Goal: Task Accomplishment & Management: Manage account settings

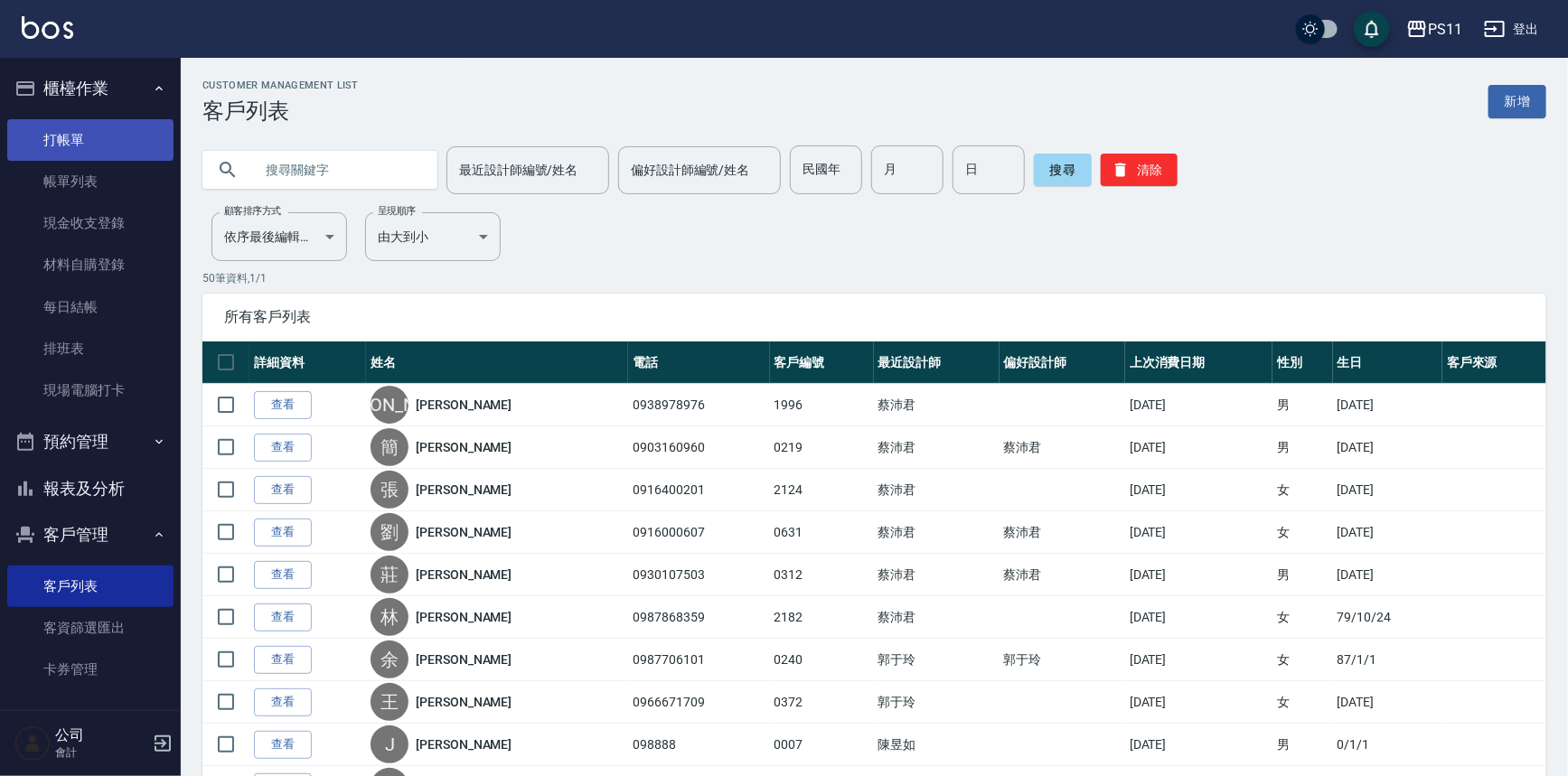
click at [62, 128] on link "打帳單" at bounding box center [91, 140] width 167 height 41
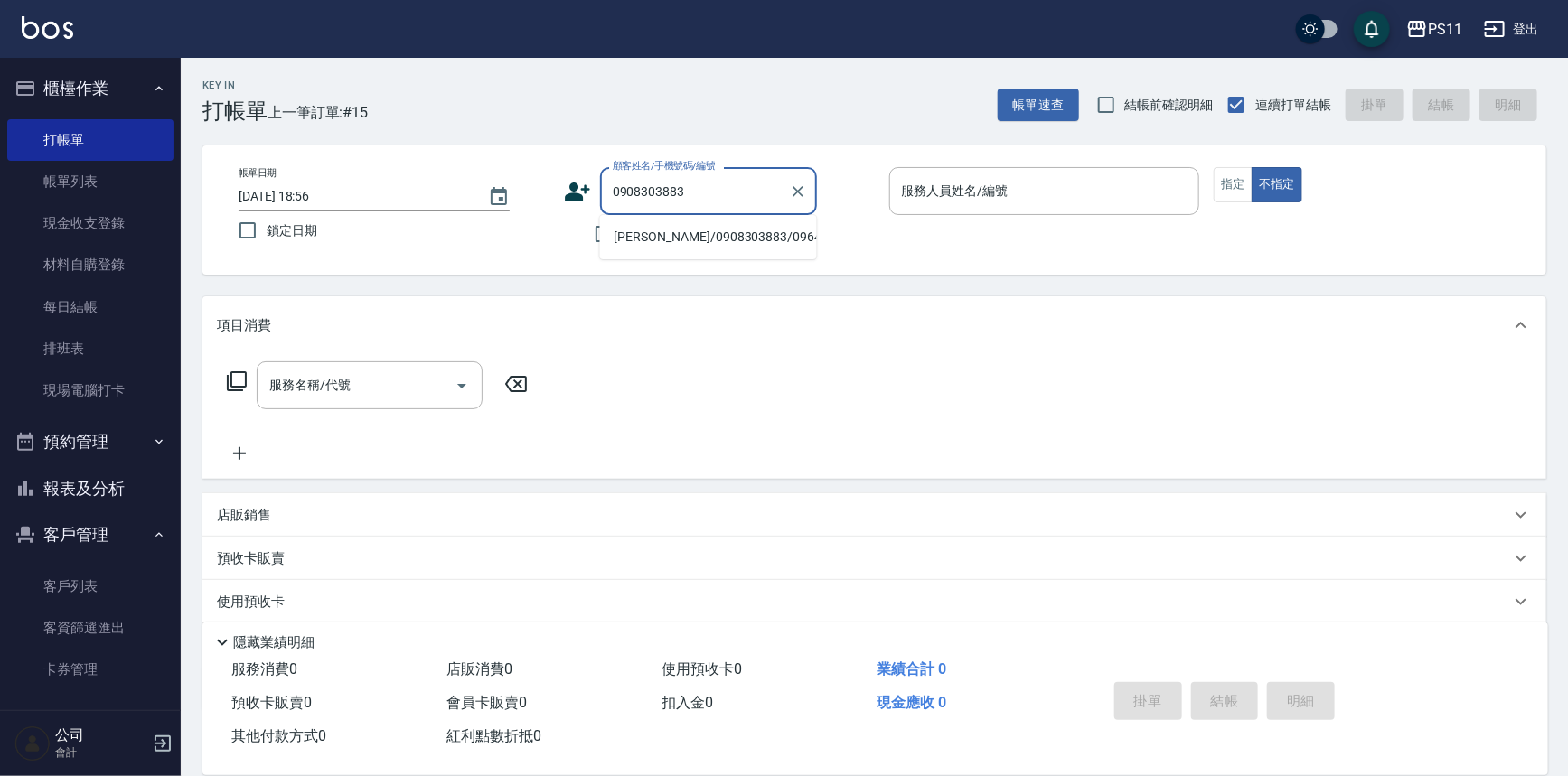
click at [717, 241] on li "[PERSON_NAME]/0908303883/0964" at bounding box center [708, 236] width 217 height 30
type input "[PERSON_NAME]/0908303883/0964"
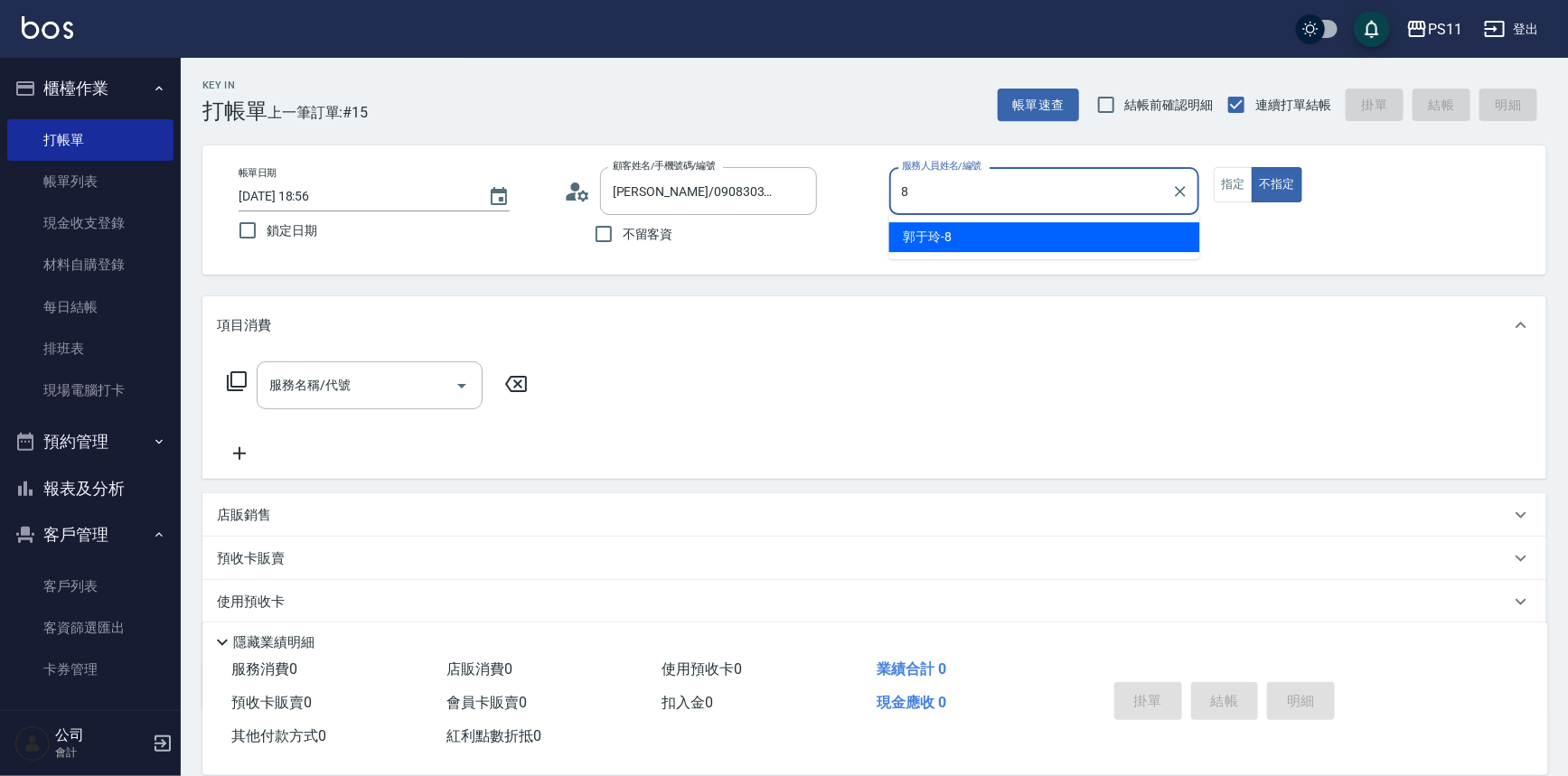
type input "郭于玲-8"
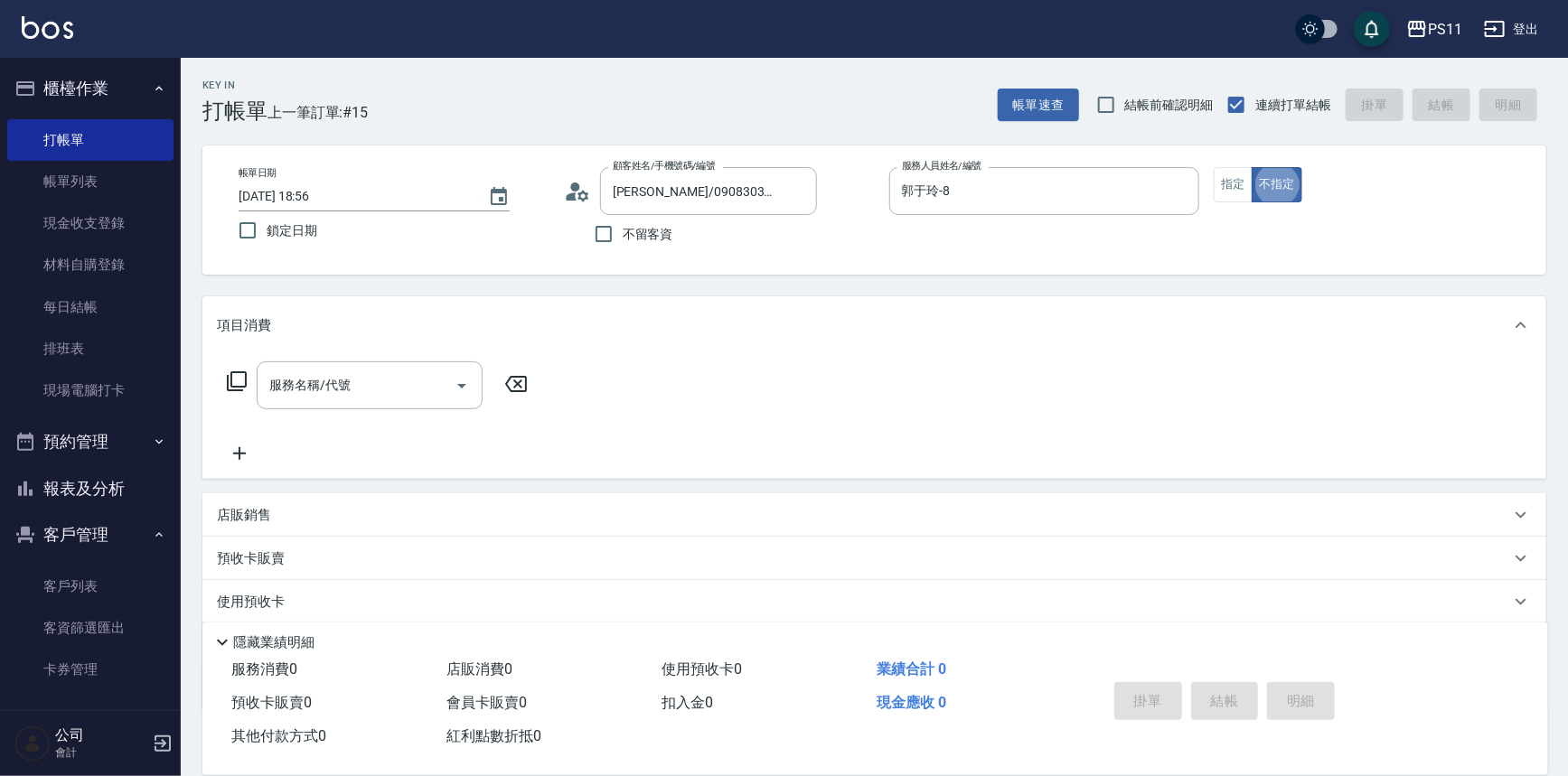
type button "false"
click at [463, 388] on icon "Open" at bounding box center [461, 386] width 22 height 22
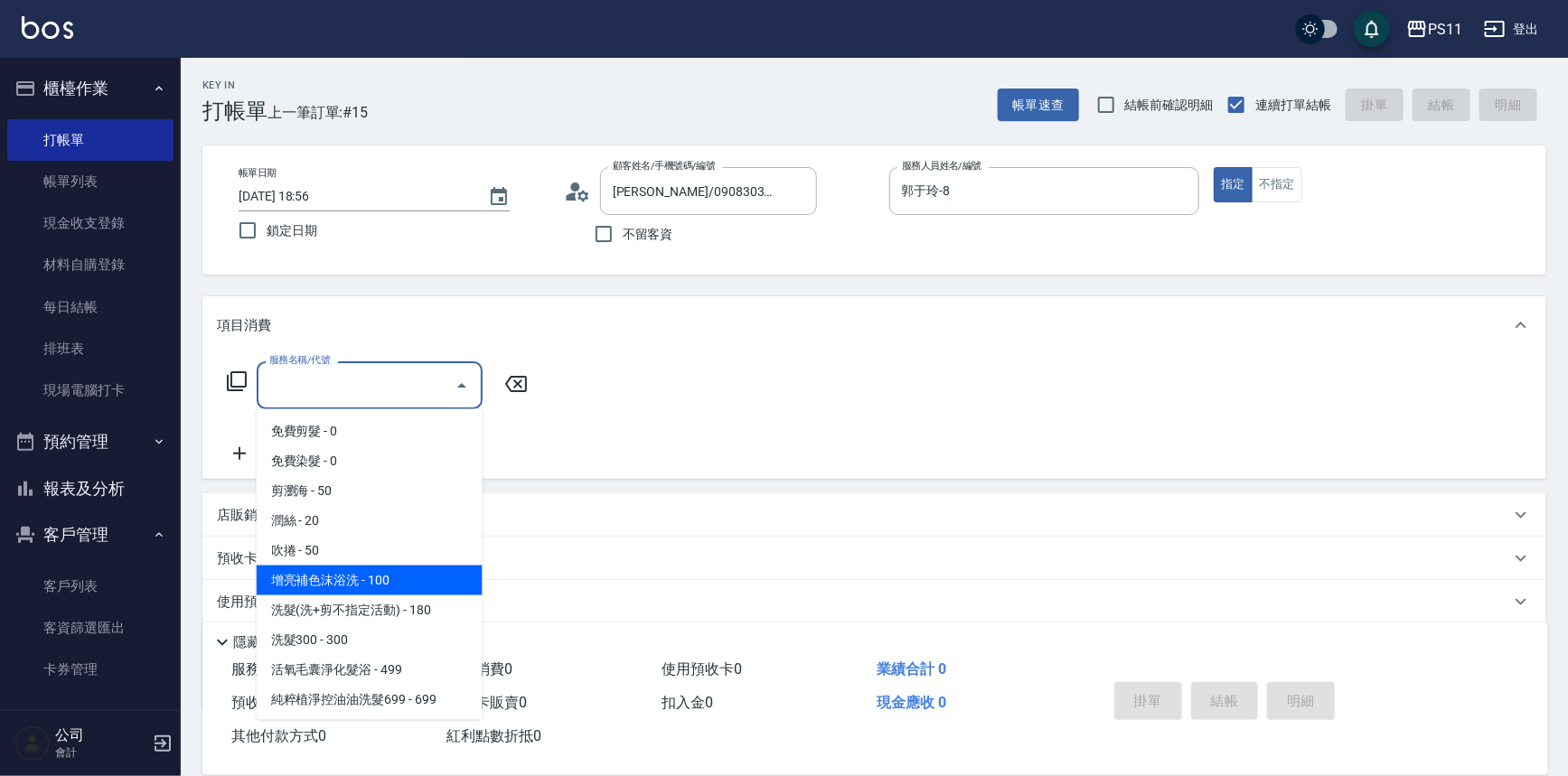
click at [371, 586] on span "增亮補色沫浴洗 - 100" at bounding box center [370, 580] width 226 height 30
type input "增亮補色沫浴洗(1100)"
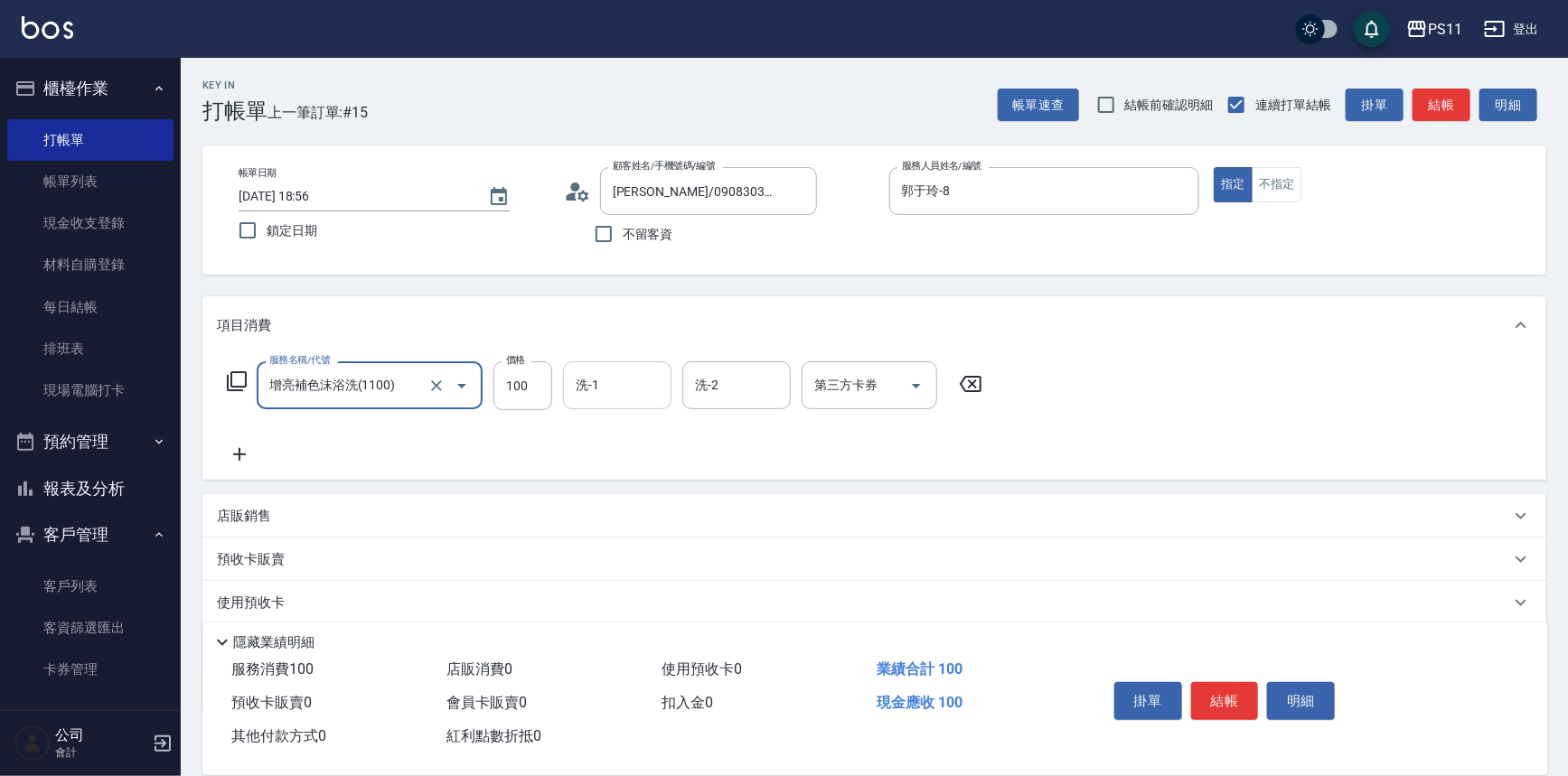
click at [611, 393] on input "洗-1" at bounding box center [617, 385] width 92 height 32
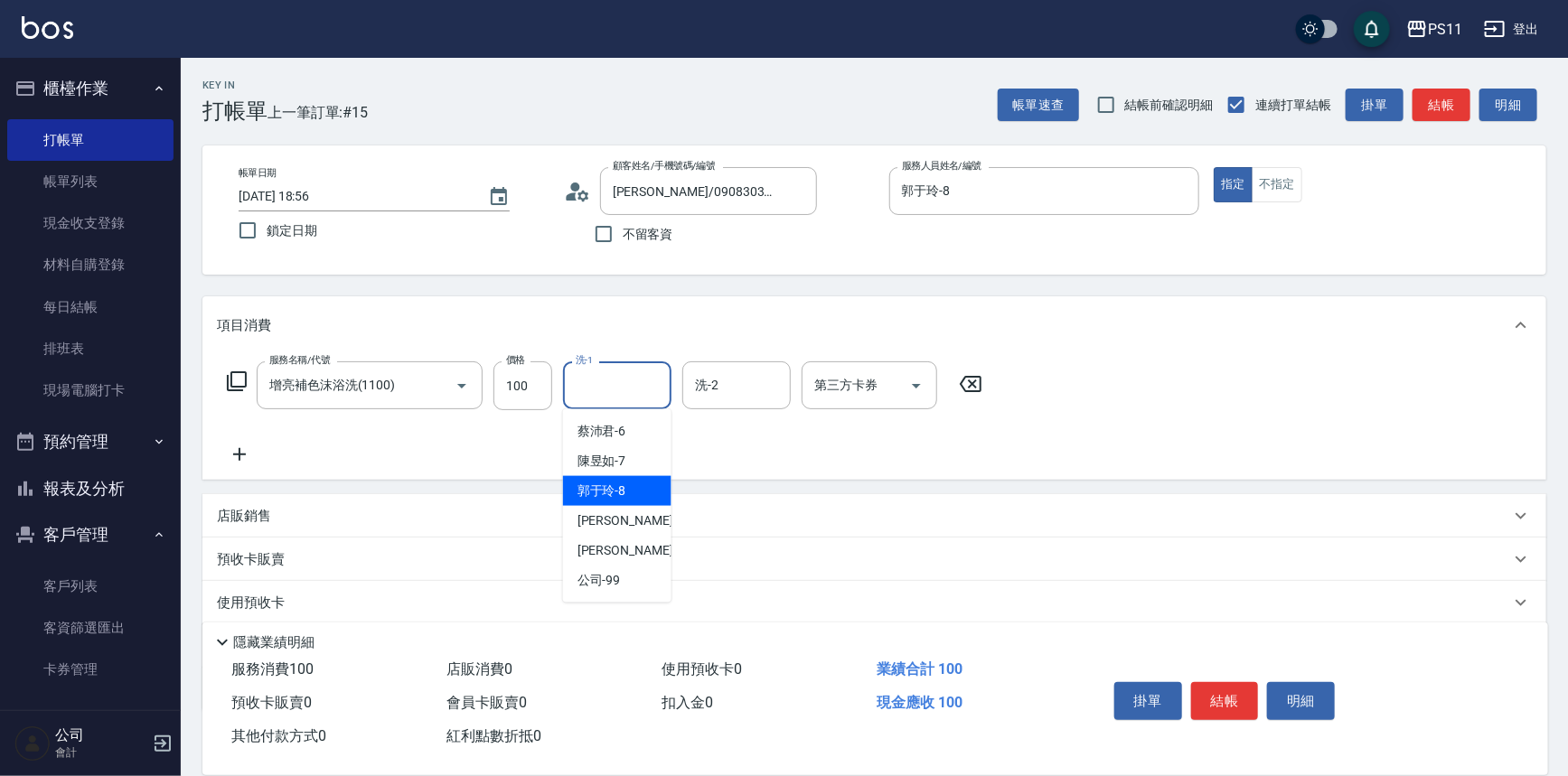
drag, startPoint x: 593, startPoint y: 490, endPoint x: 546, endPoint y: 489, distance: 47.0
click at [592, 490] on span "[PERSON_NAME]-8" at bounding box center [601, 491] width 49 height 19
type input "郭于玲-8"
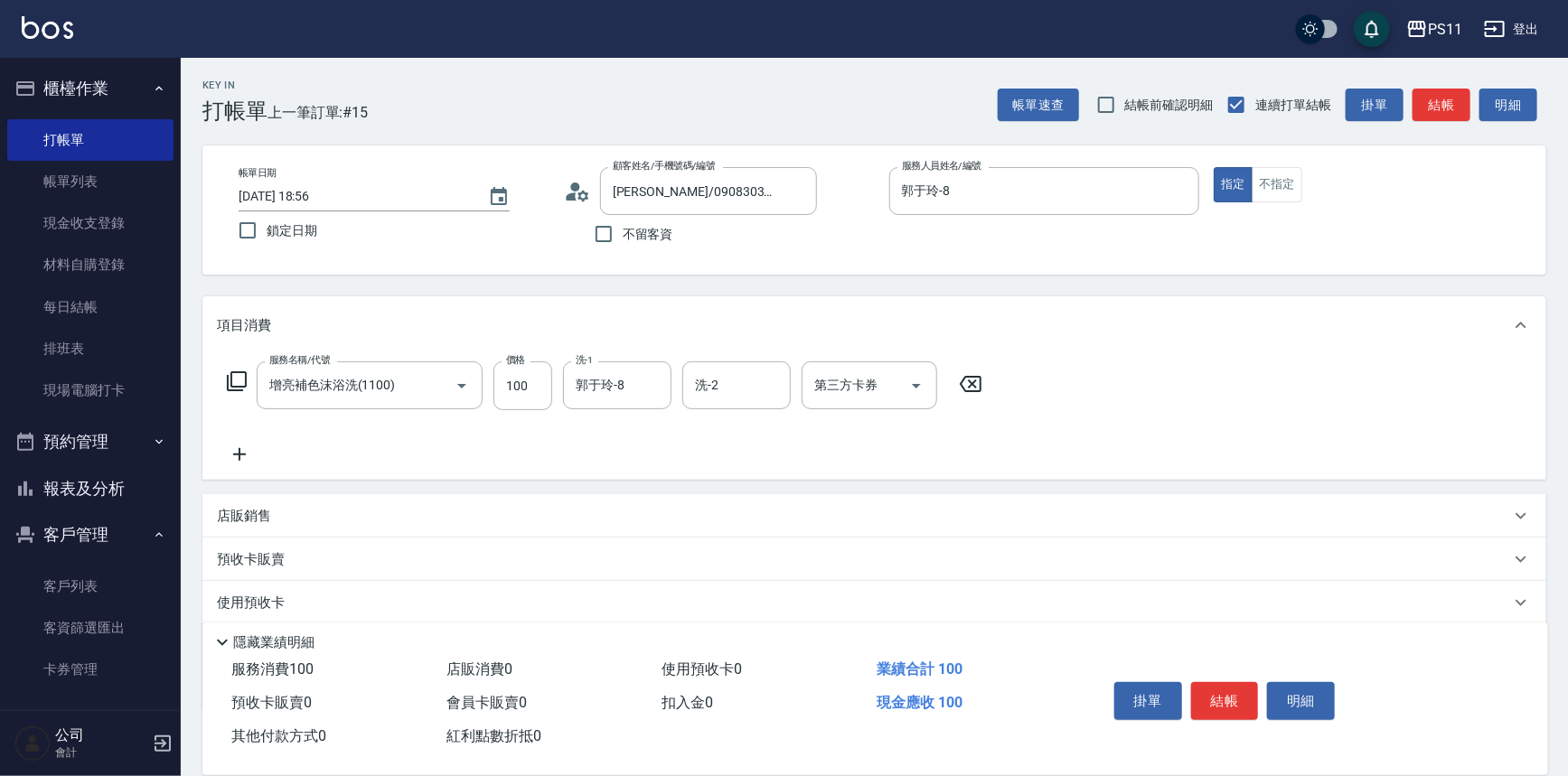
click at [244, 450] on icon at bounding box center [239, 455] width 45 height 22
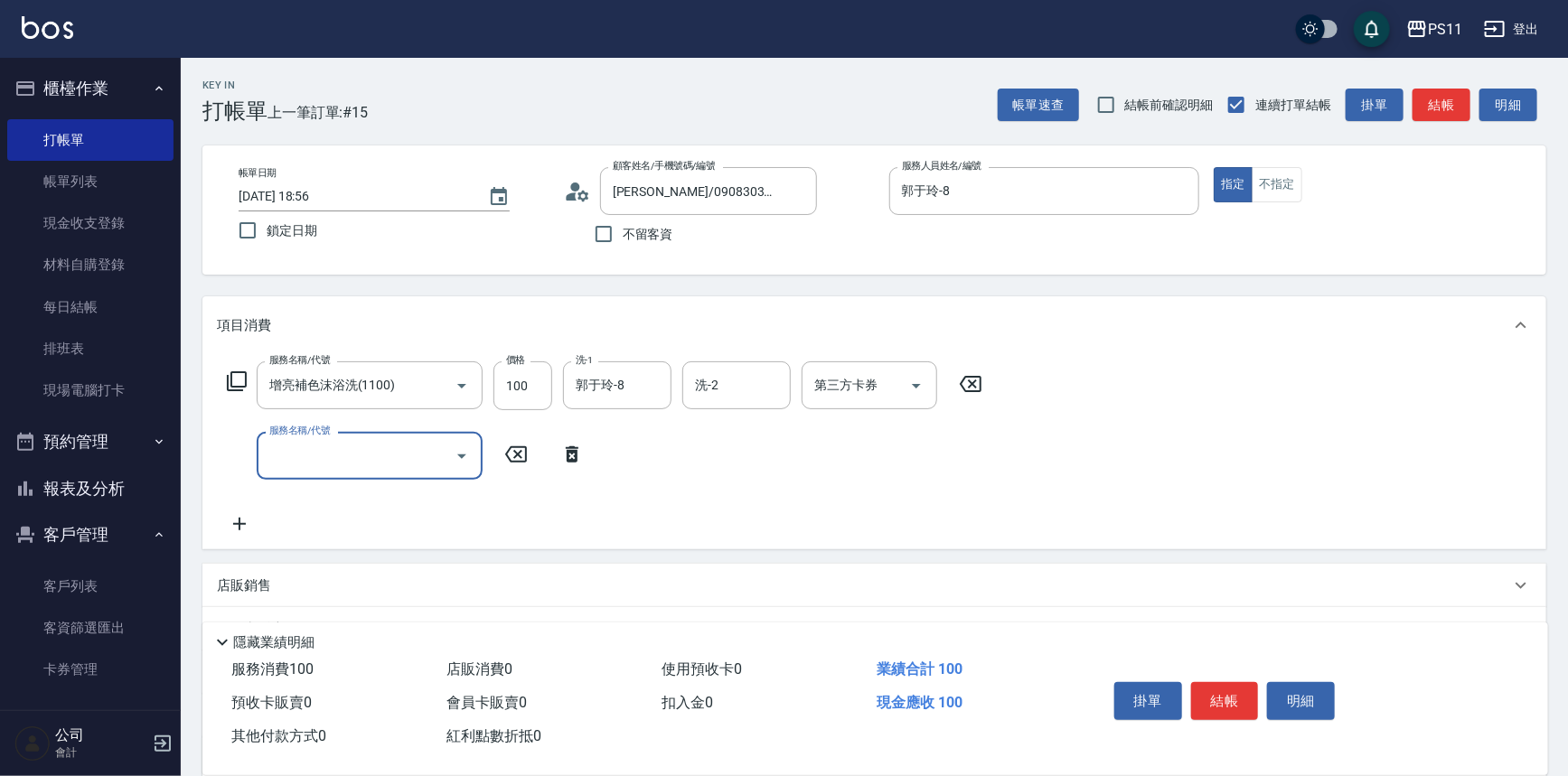
click at [465, 451] on icon "Open" at bounding box center [461, 456] width 22 height 22
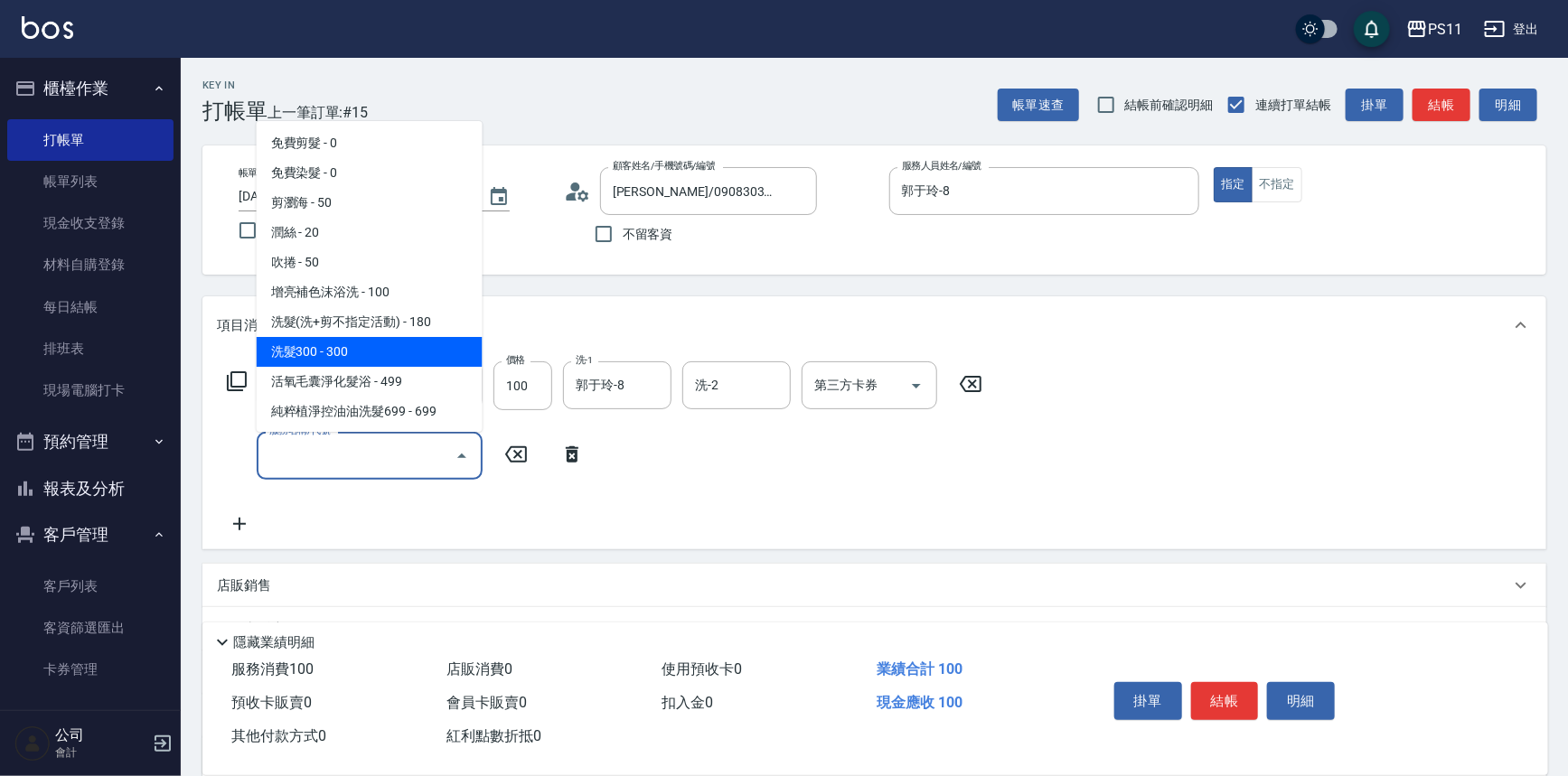
click at [415, 349] on span "洗髮300 - 300" at bounding box center [370, 351] width 226 height 30
type input "洗髮300(1300)"
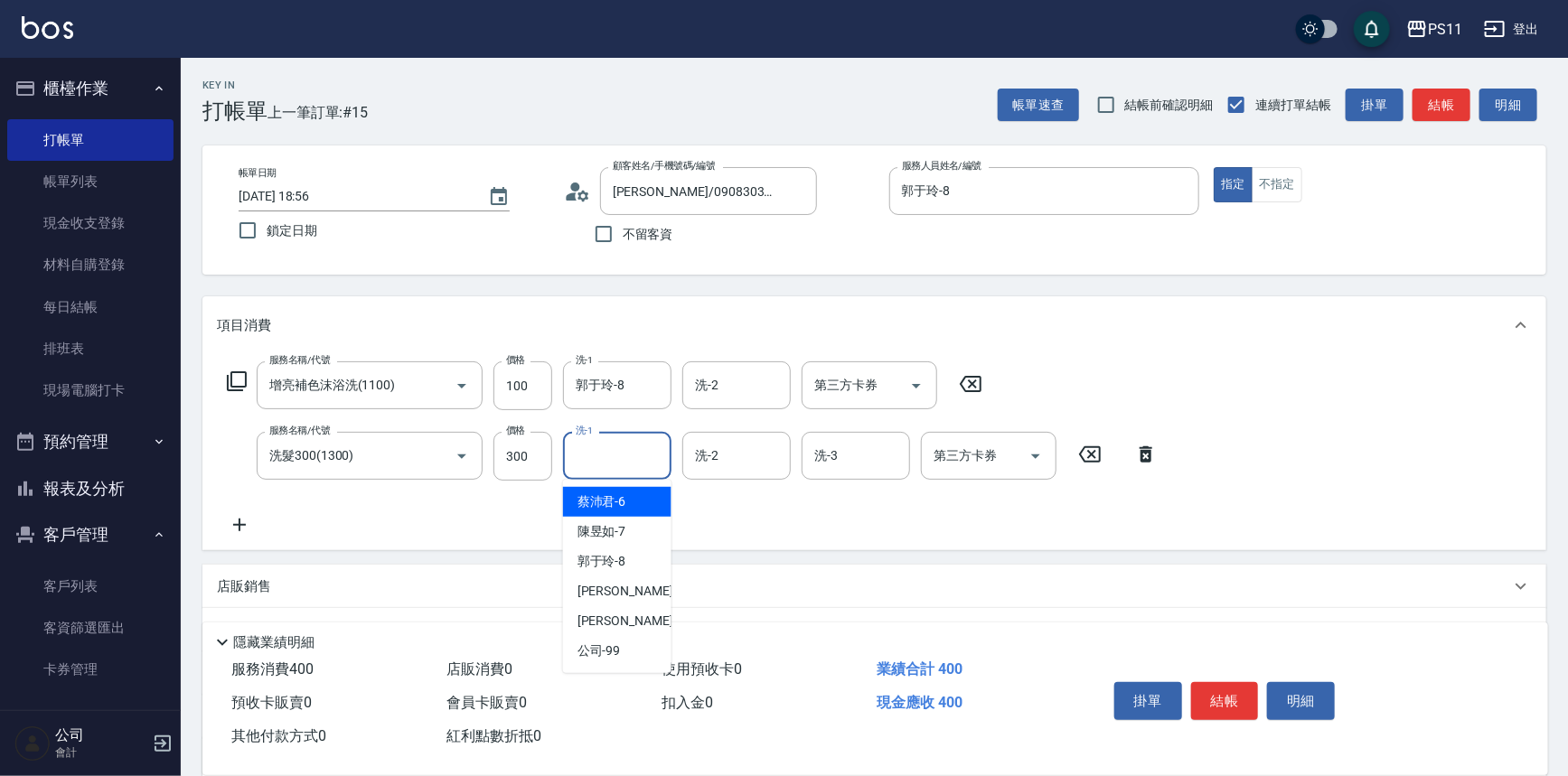
click at [605, 450] on input "洗-1" at bounding box center [617, 455] width 92 height 32
click at [607, 558] on span "[PERSON_NAME]-8" at bounding box center [601, 562] width 49 height 19
type input "郭于玲-8"
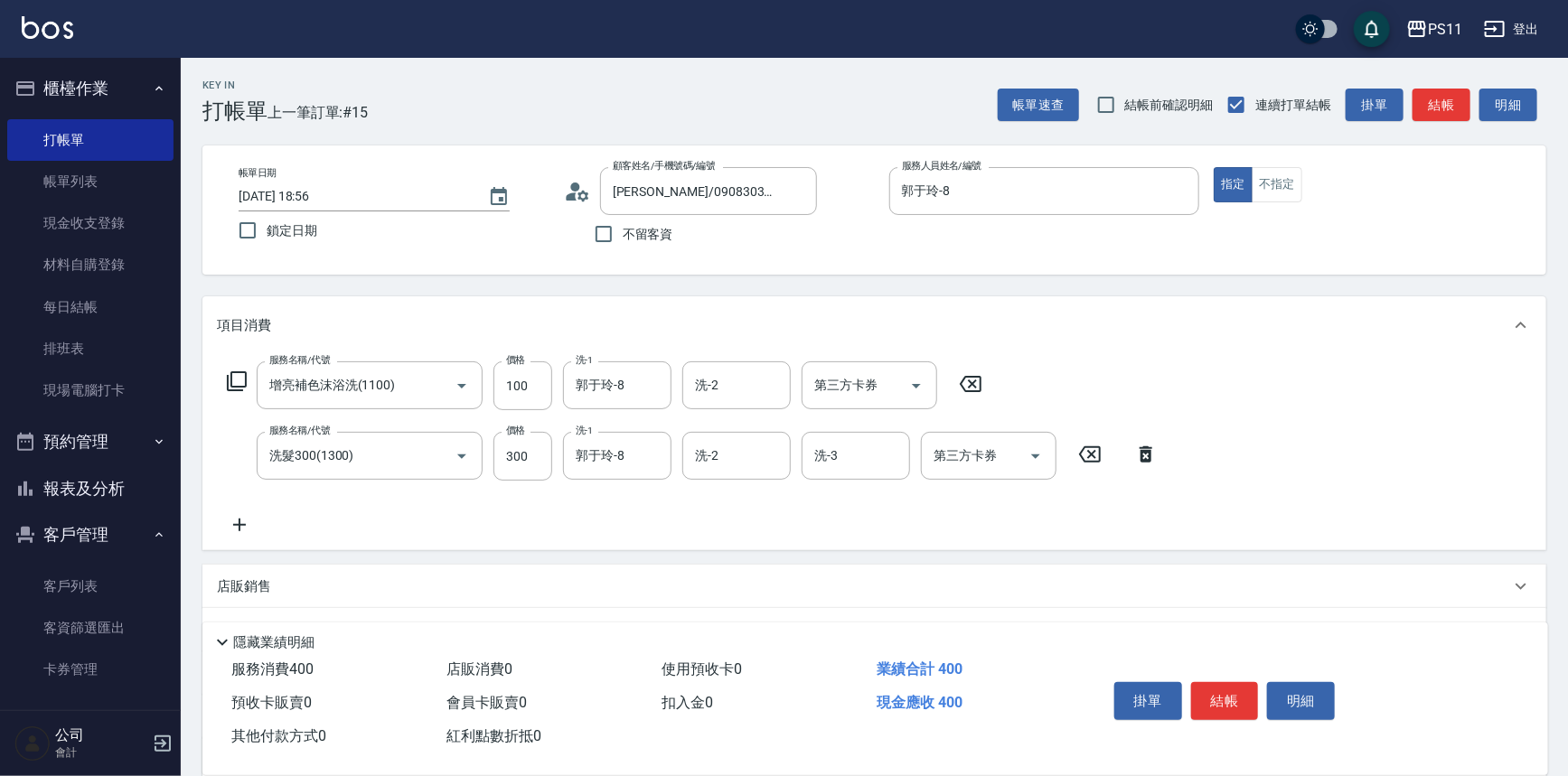
click at [246, 517] on icon at bounding box center [239, 524] width 45 height 22
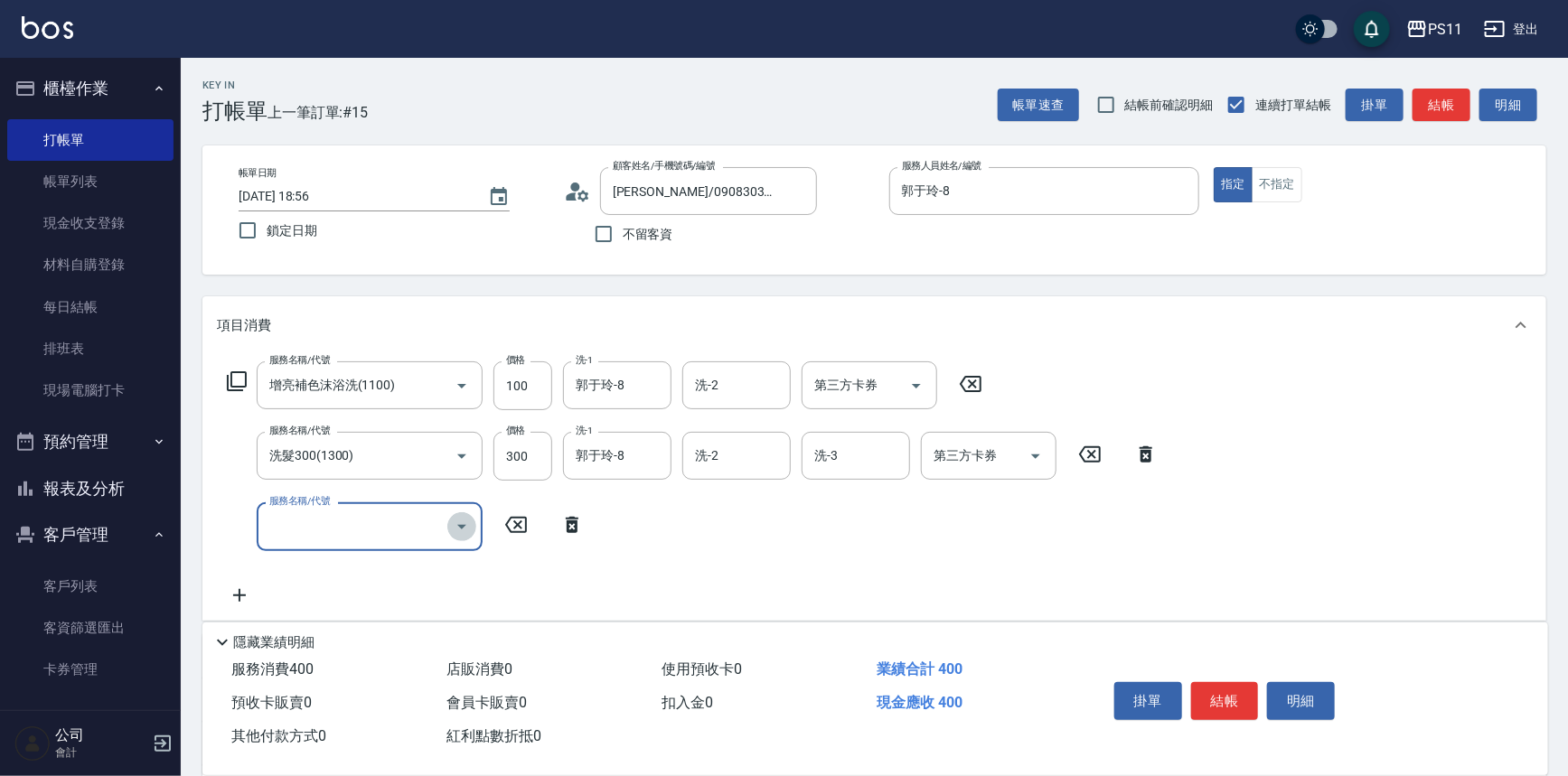
click at [461, 526] on icon "Open" at bounding box center [461, 527] width 9 height 5
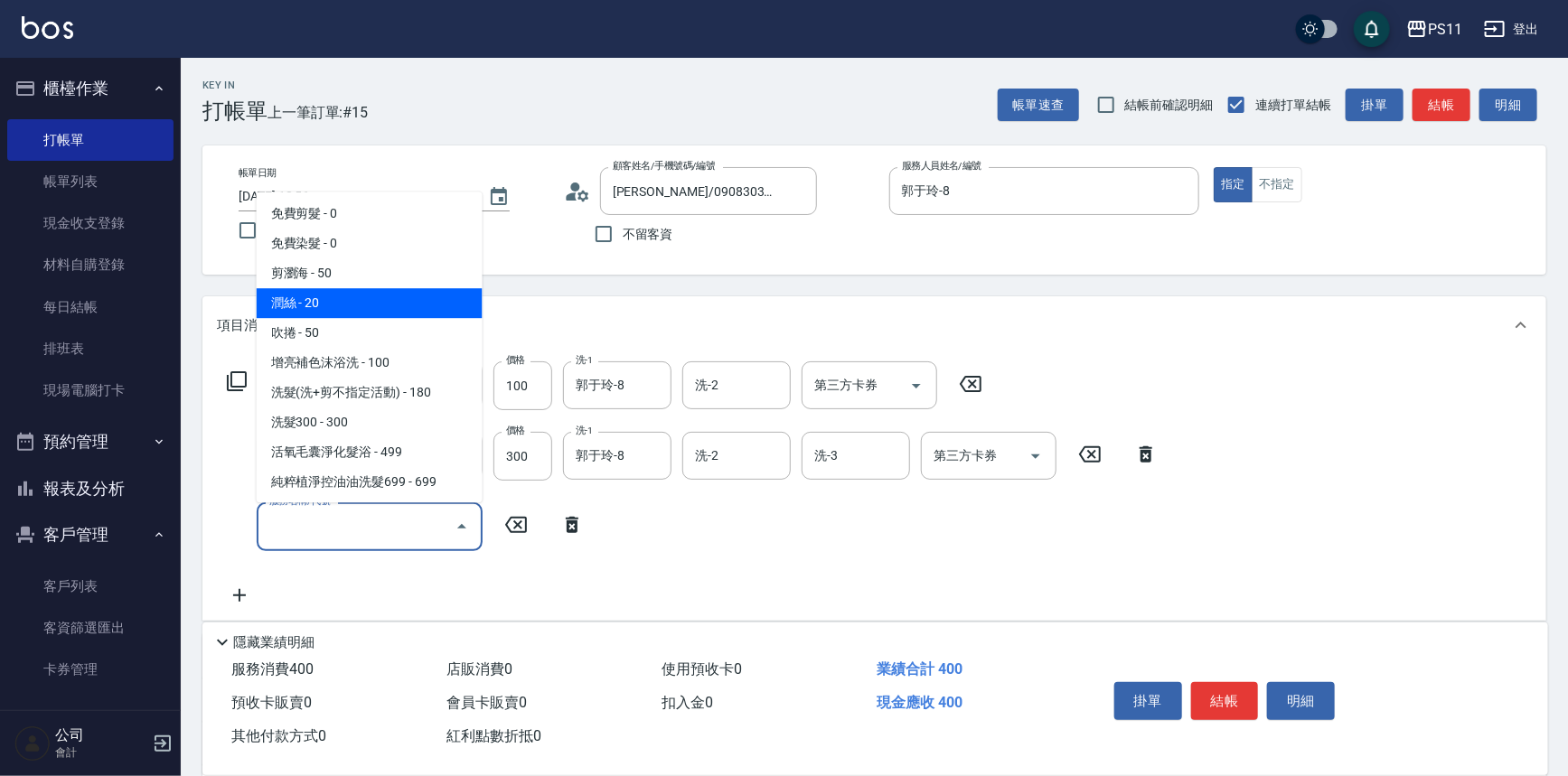
click at [397, 307] on span "潤絲 - 20" at bounding box center [370, 303] width 226 height 30
type input "潤絲(820)"
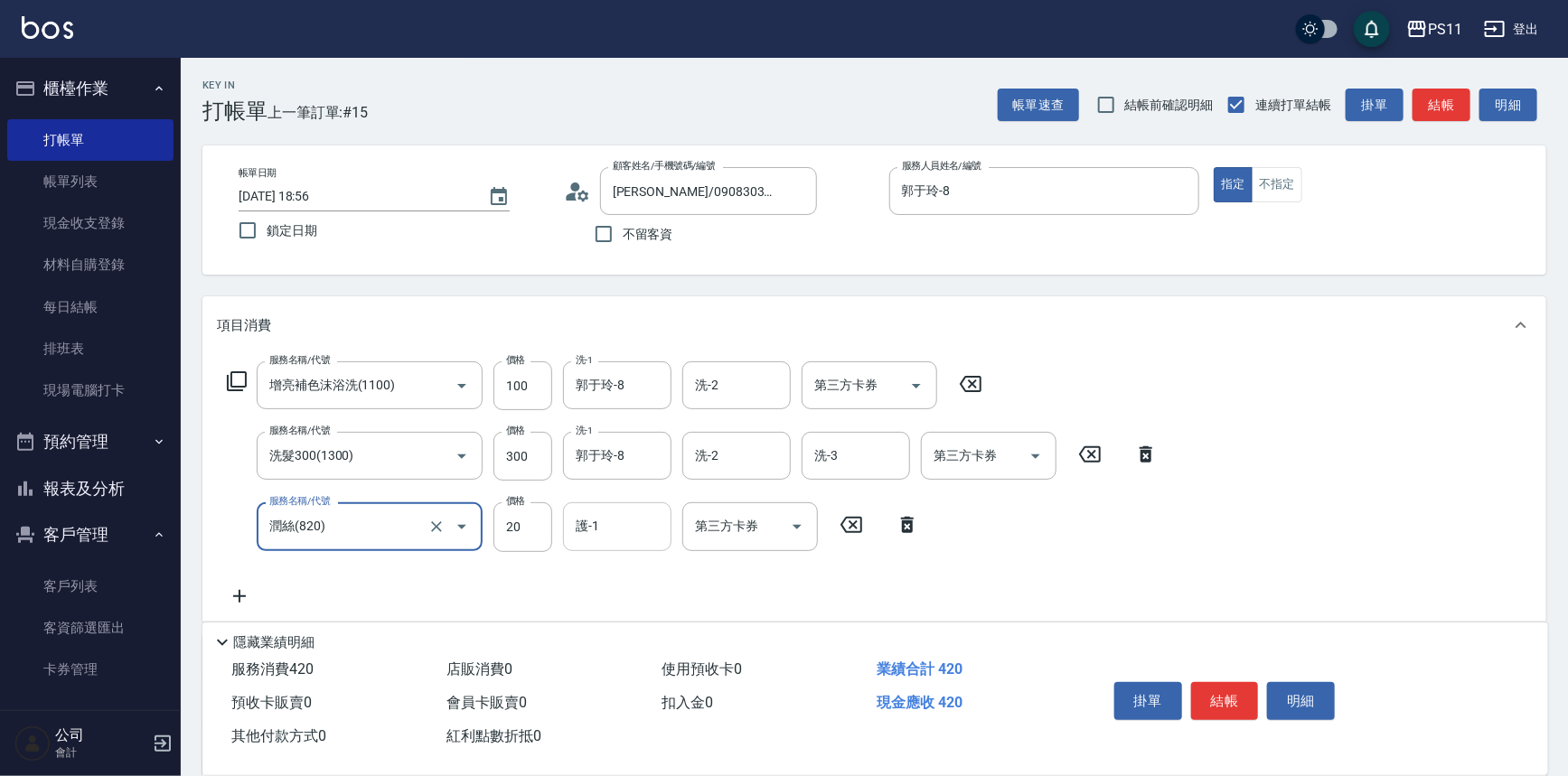
click at [625, 534] on input "護-1" at bounding box center [617, 525] width 92 height 32
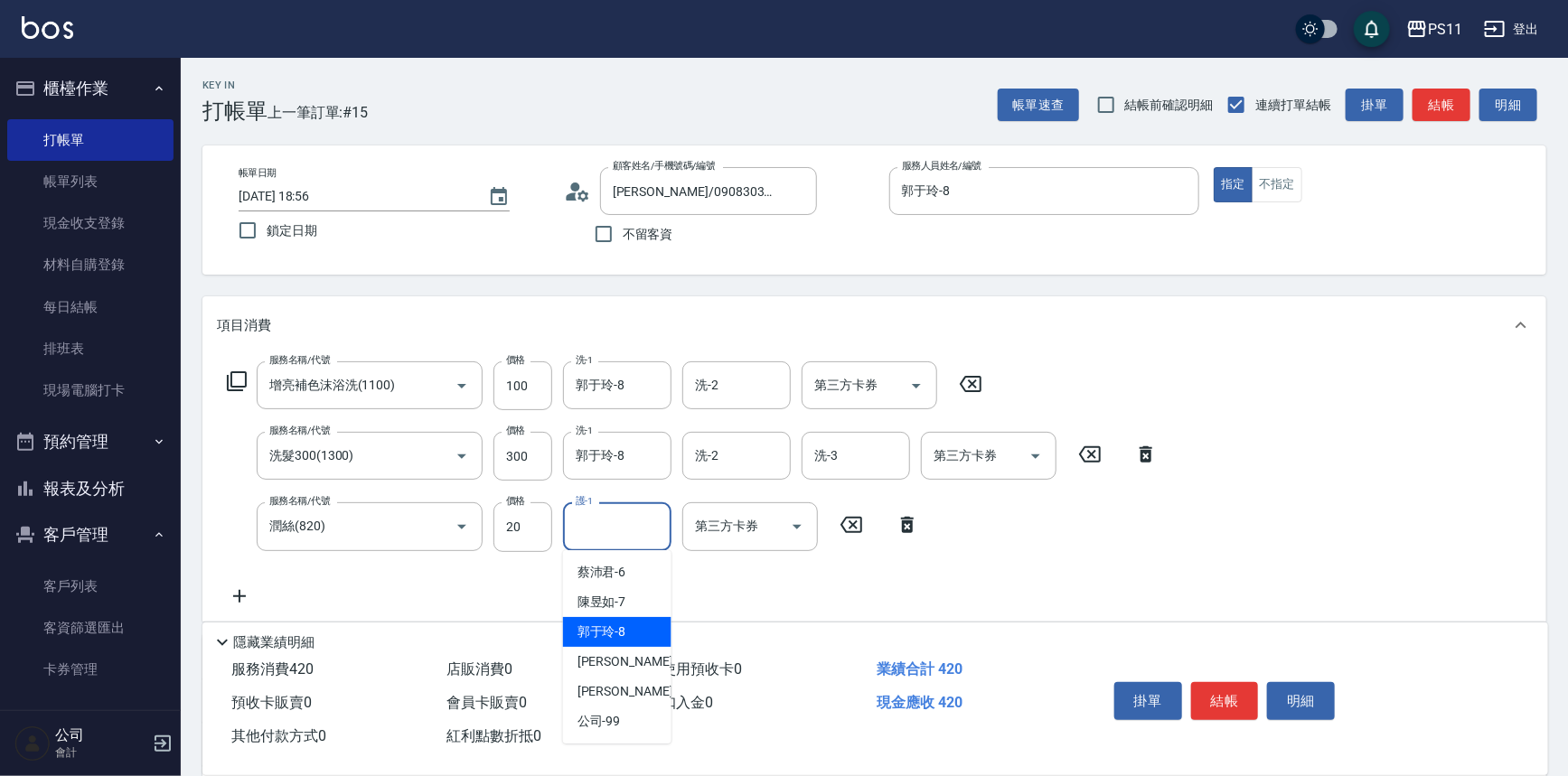
click at [634, 644] on div "[PERSON_NAME]-8" at bounding box center [616, 632] width 108 height 30
type input "郭于玲-8"
click at [237, 588] on icon at bounding box center [239, 596] width 45 height 22
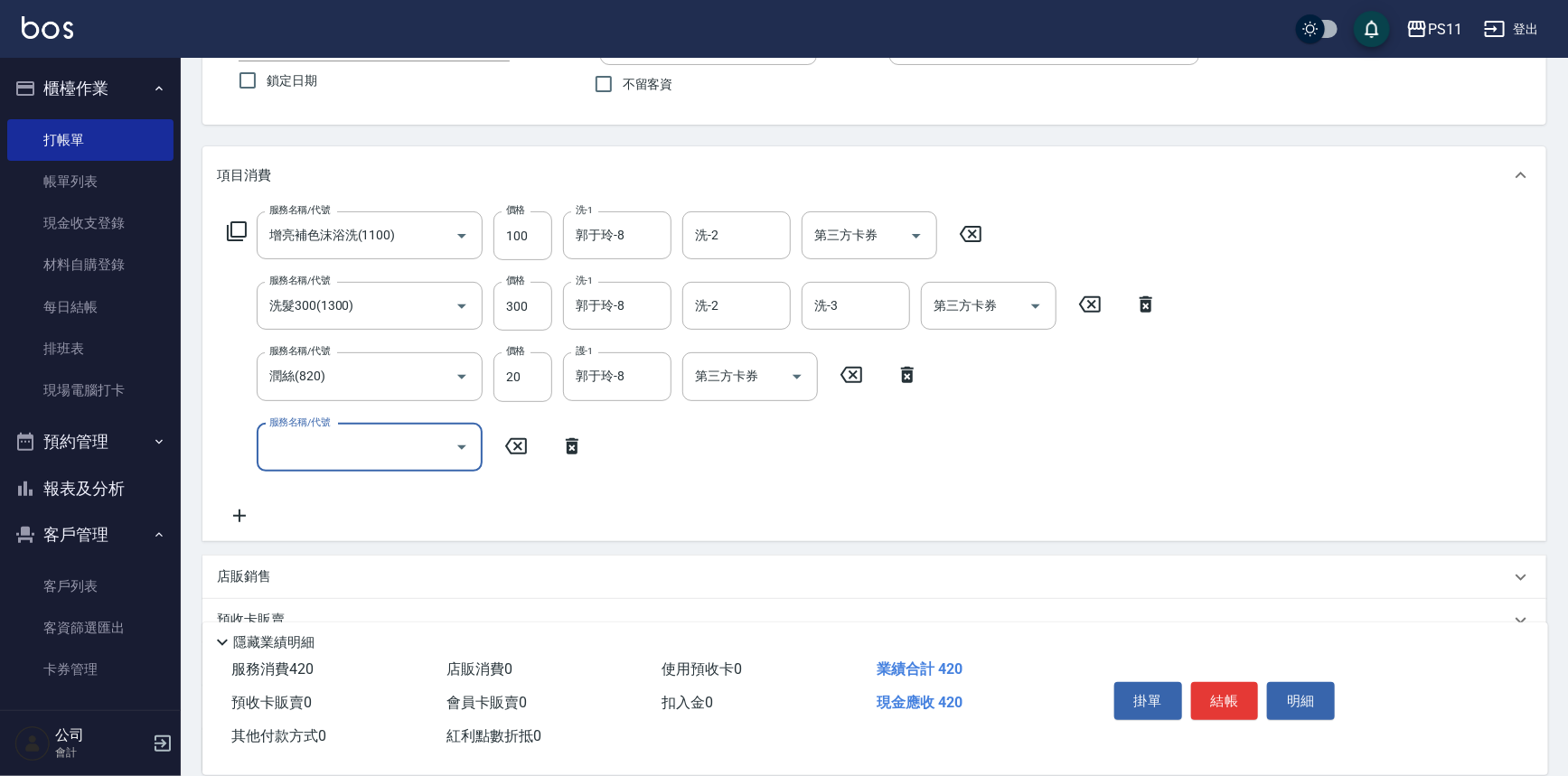
scroll to position [164, 0]
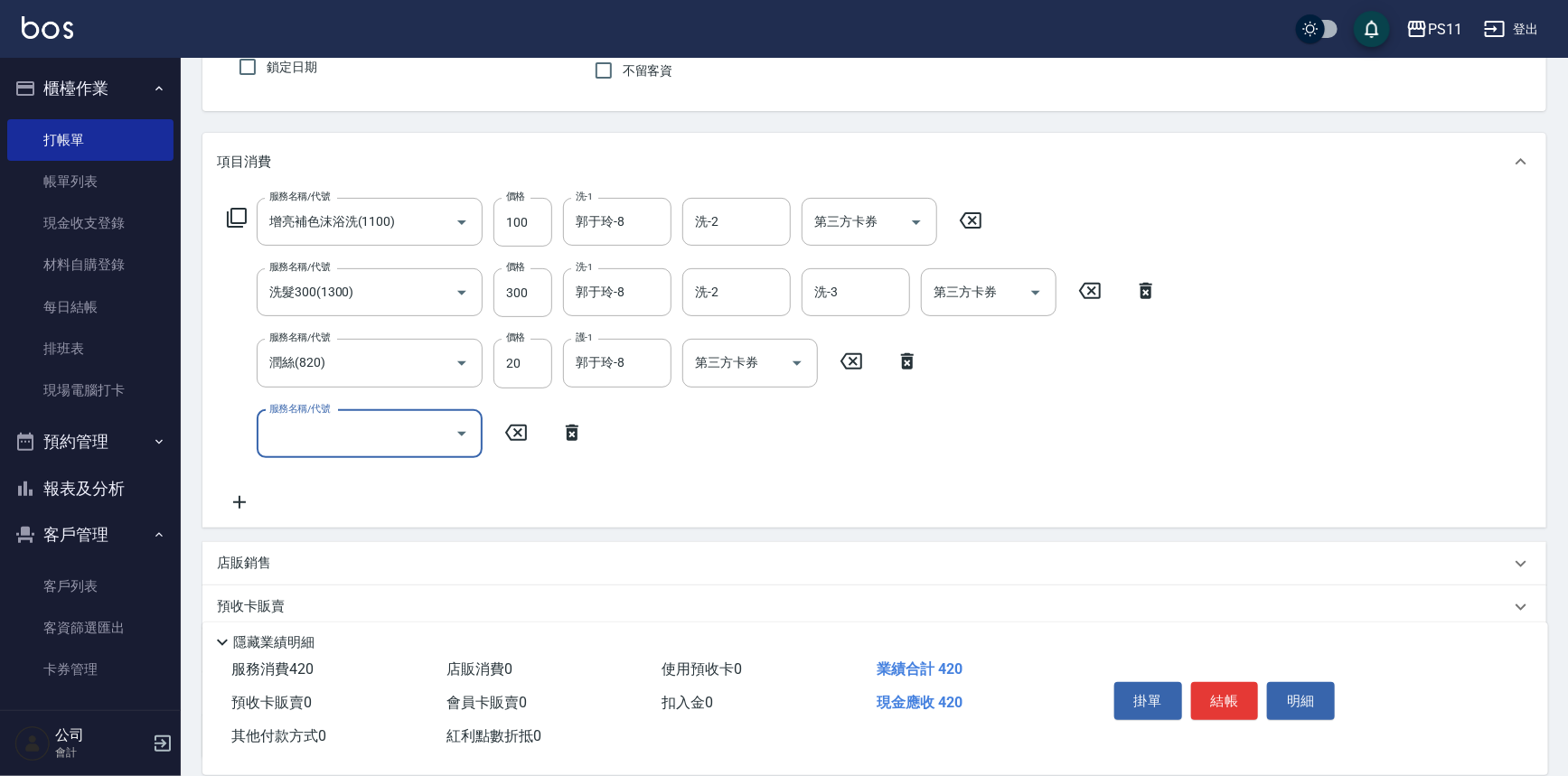
click at [470, 436] on icon "Open" at bounding box center [461, 433] width 22 height 22
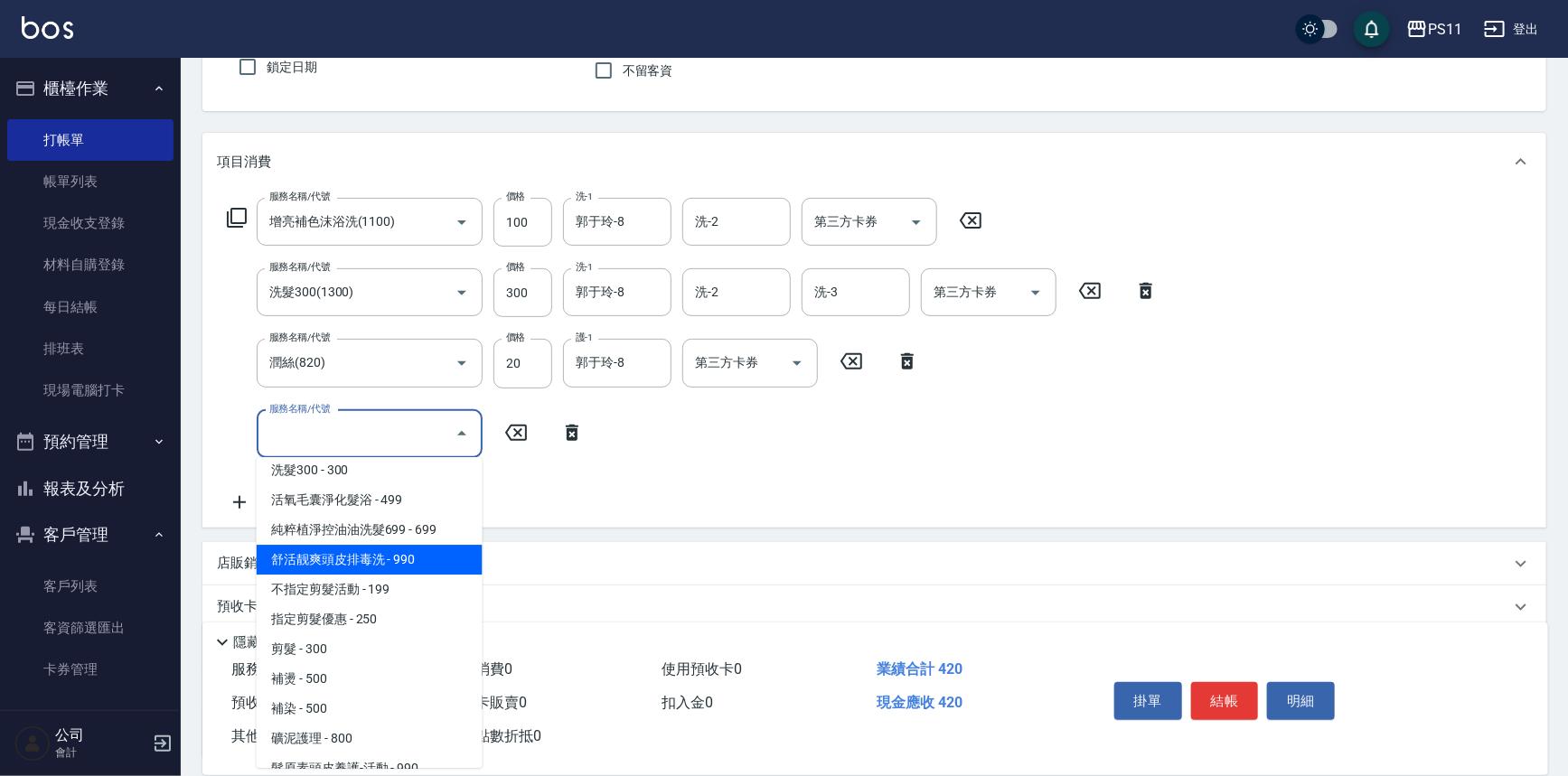
scroll to position [246, 0]
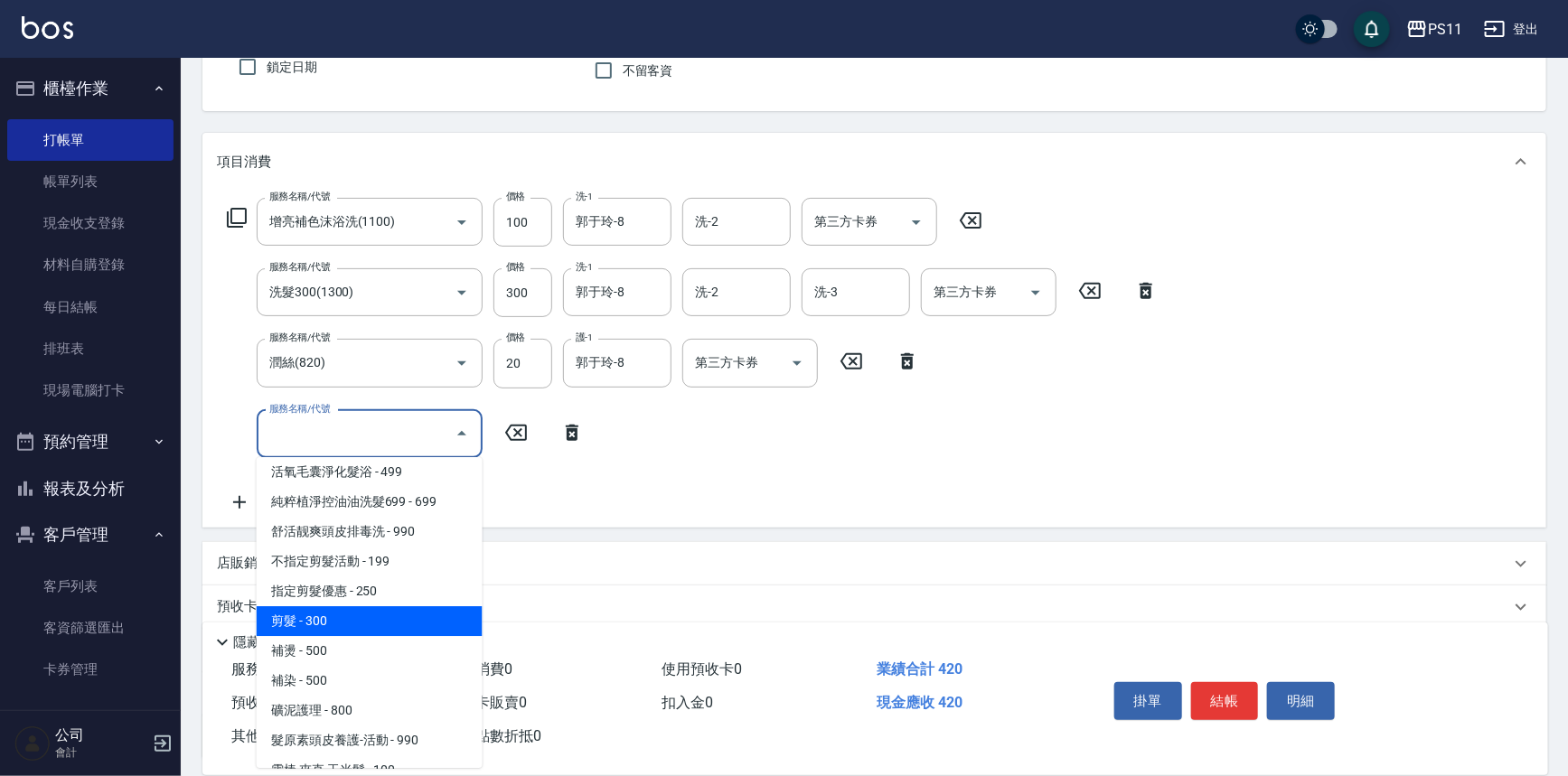
click at [396, 617] on span "剪髮 - 300" at bounding box center [370, 621] width 226 height 30
type input "剪髮(2300)"
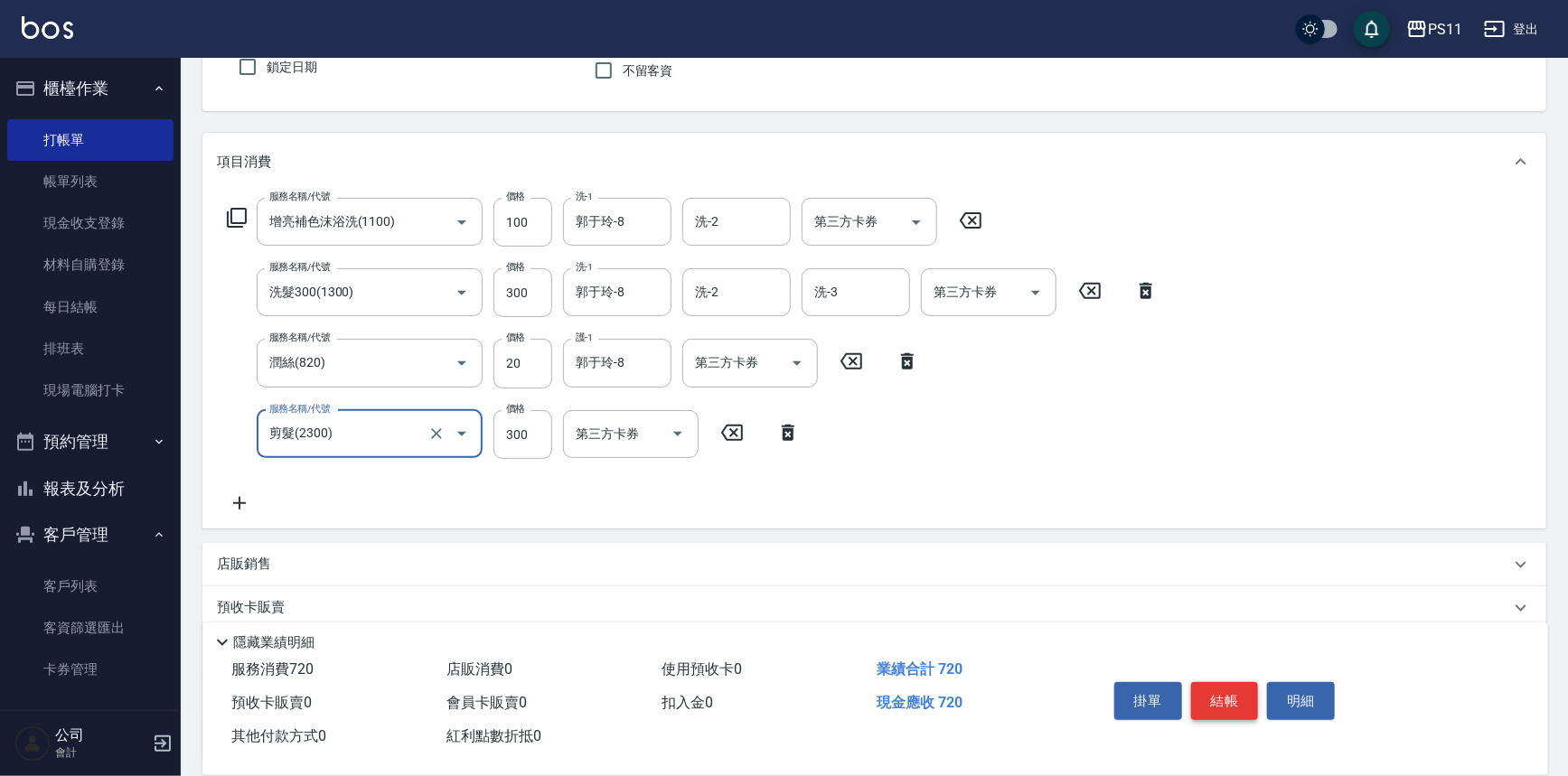
click at [1224, 690] on button "結帳" at bounding box center [1224, 701] width 68 height 38
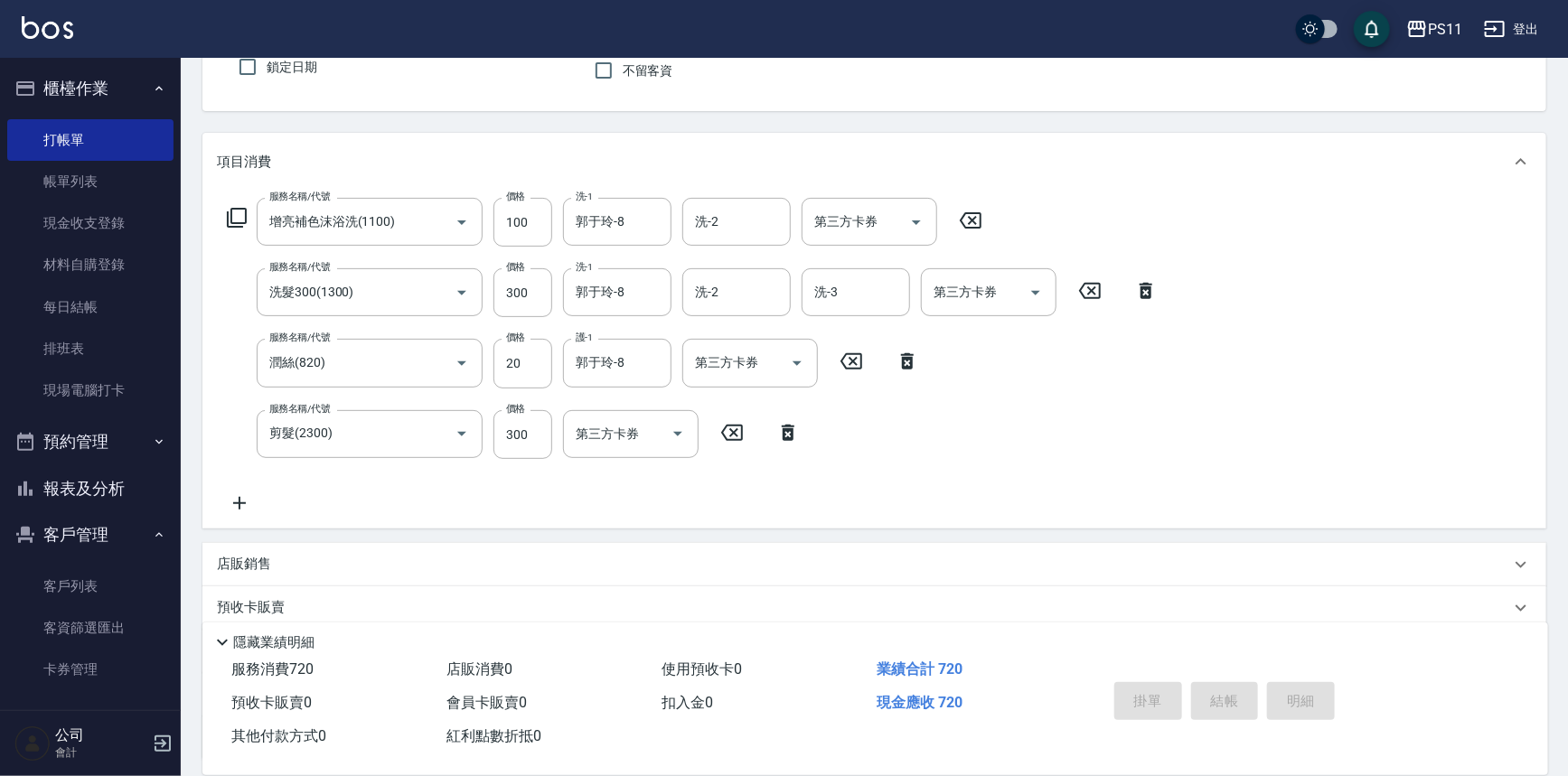
type input "[DATE] 18:57"
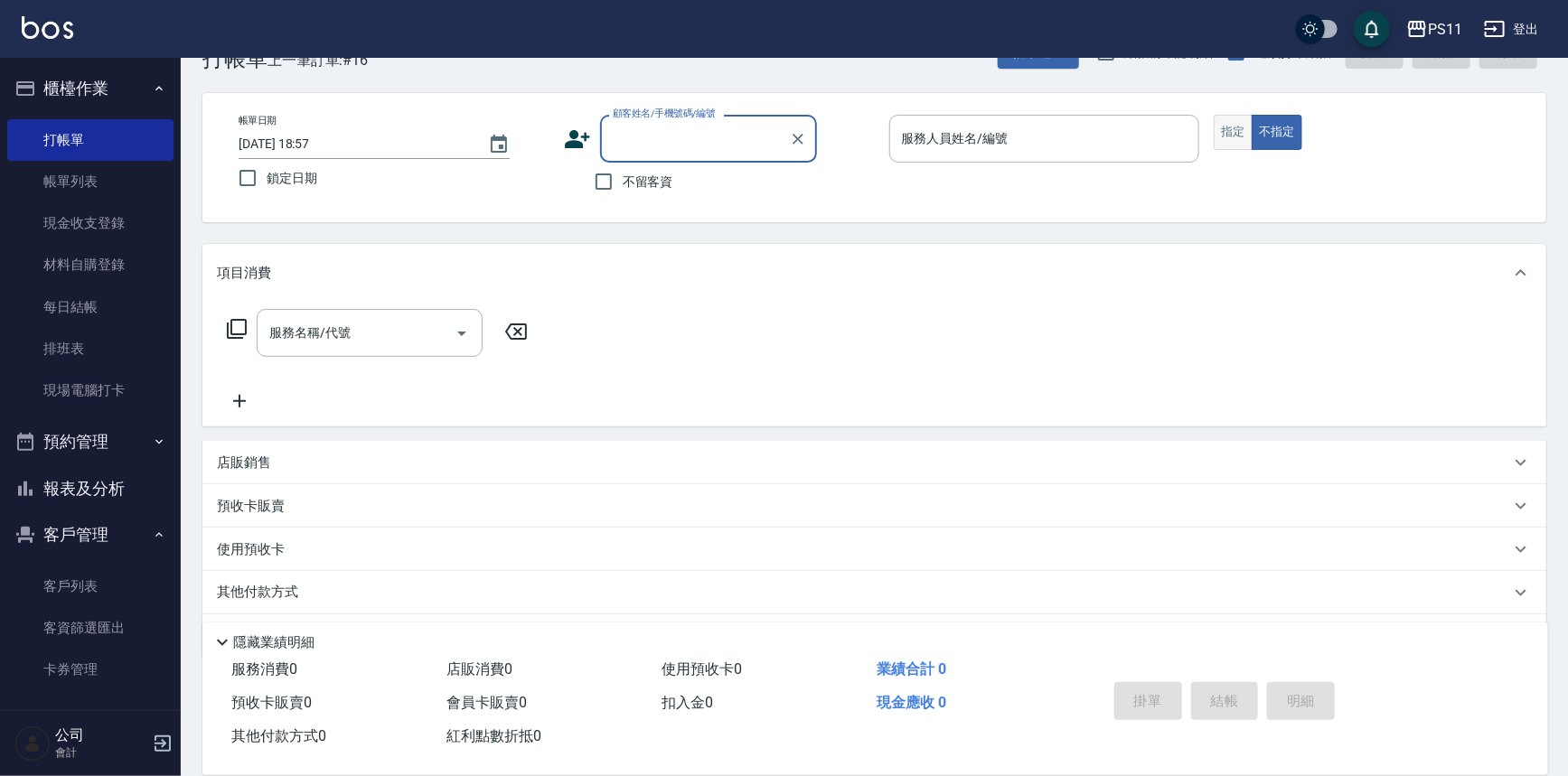
scroll to position [0, 0]
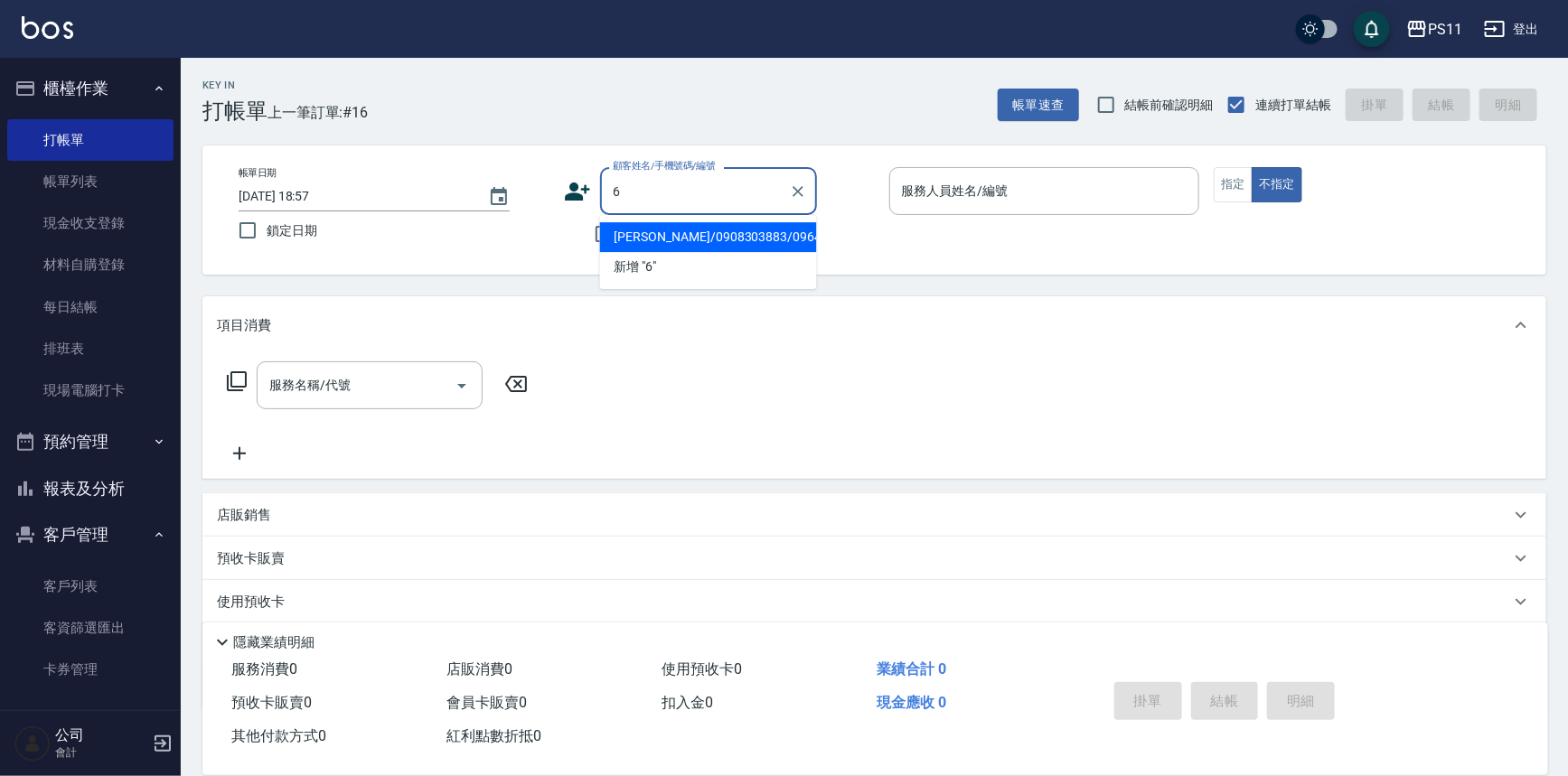
type input "[PERSON_NAME]/0908303883/0964"
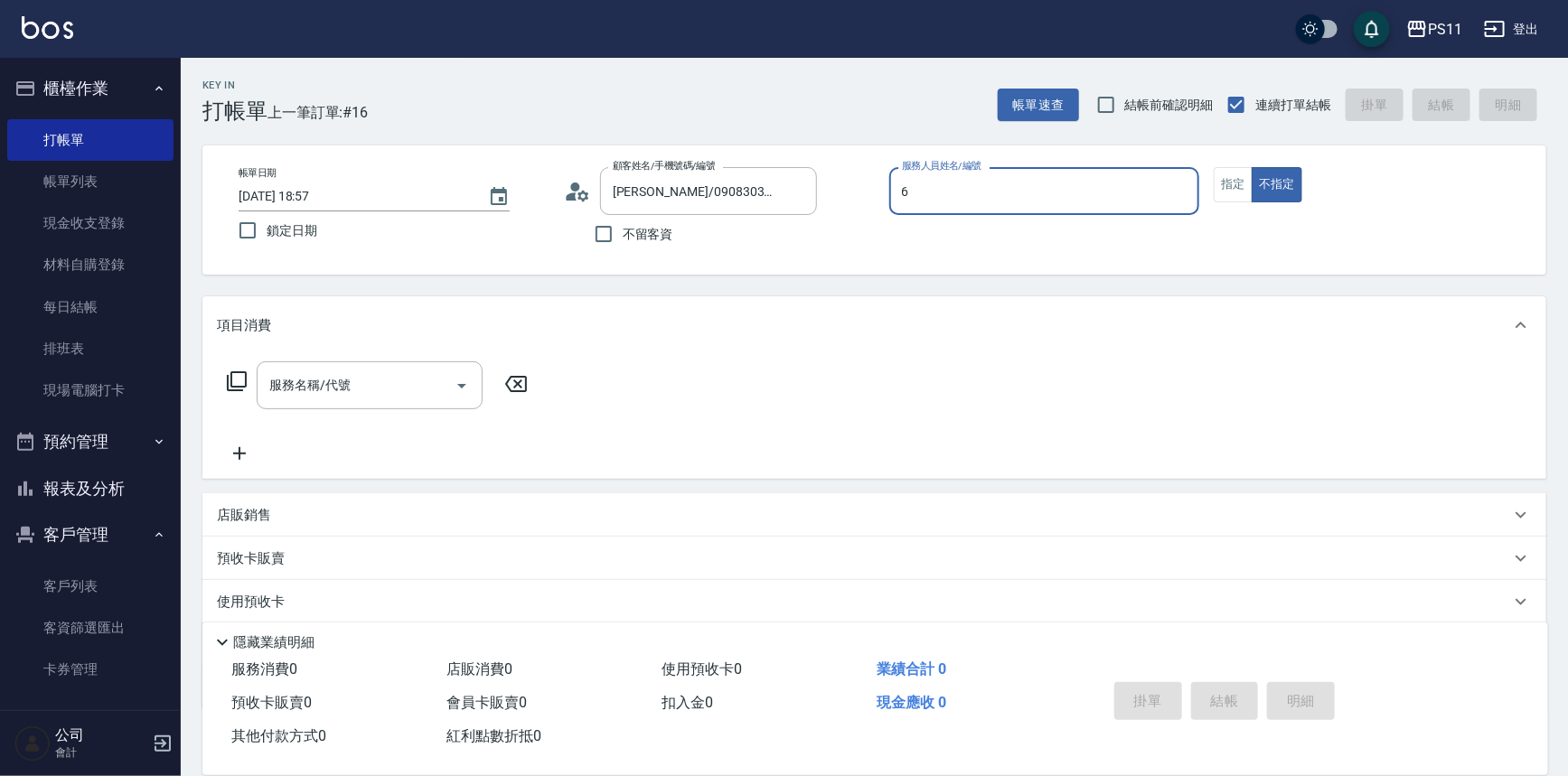
type input "[PERSON_NAME]6"
type input "菜佩龜/0916145580/6"
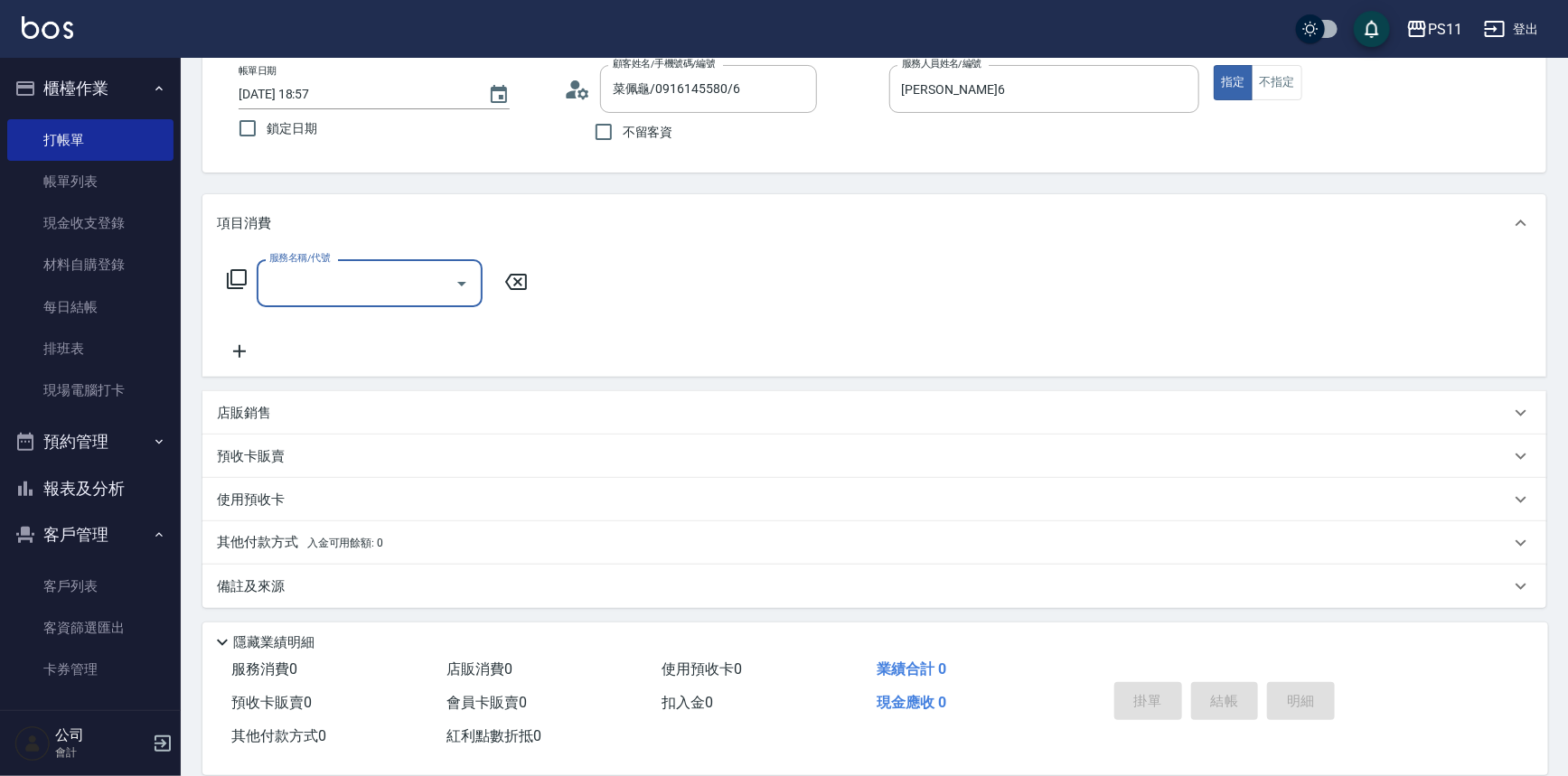
scroll to position [103, 0]
click at [231, 423] on div "店販銷售" at bounding box center [875, 411] width 1344 height 43
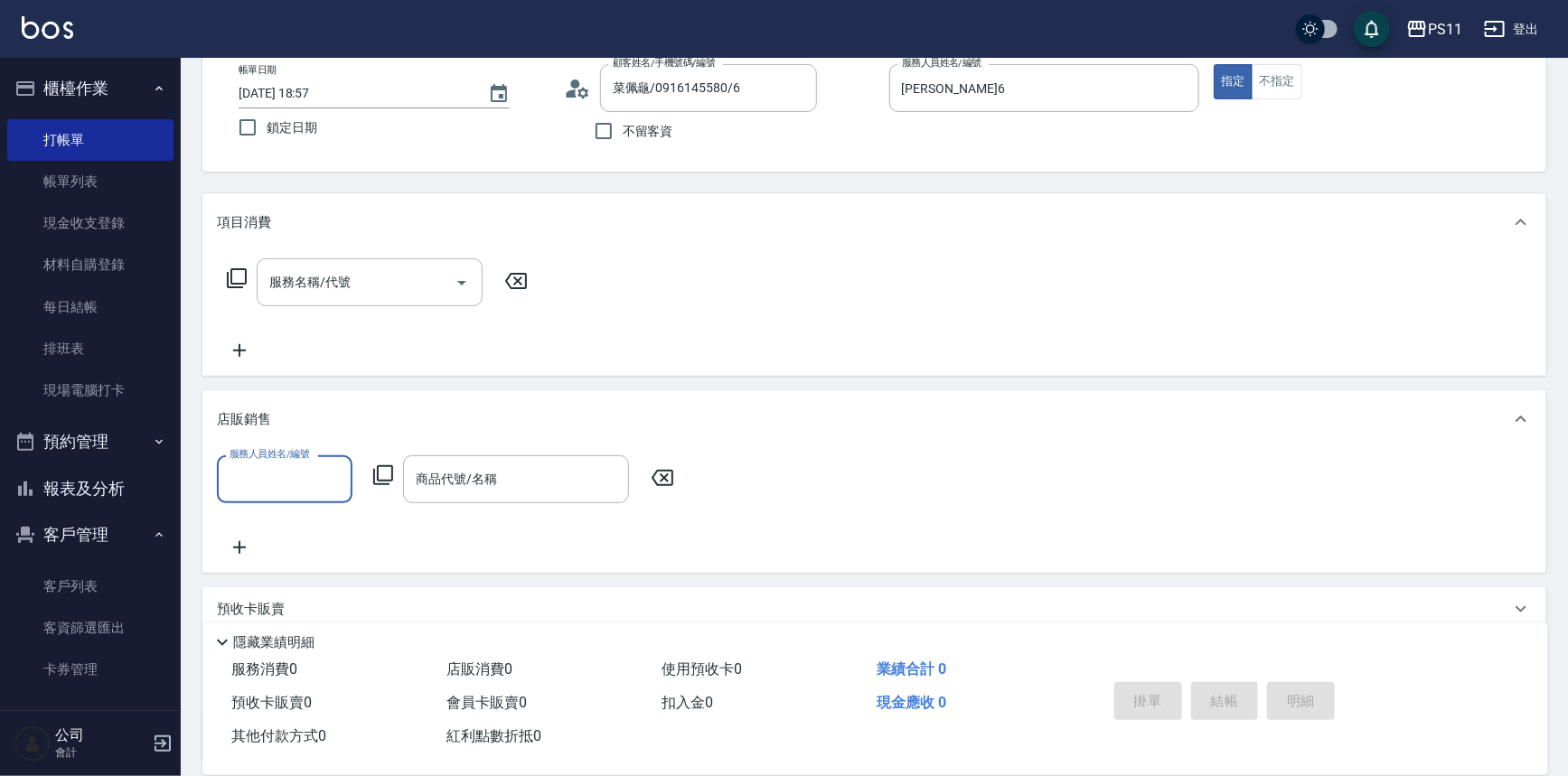
scroll to position [0, 0]
click at [265, 459] on label "服務人員姓名/編號" at bounding box center [269, 454] width 79 height 13
click at [265, 463] on input "服務人員姓名/編號" at bounding box center [284, 478] width 120 height 32
click at [268, 477] on input "服務人員姓名/編號" at bounding box center [284, 478] width 120 height 32
click at [307, 524] on div "[PERSON_NAME]6" at bounding box center [285, 524] width 136 height 30
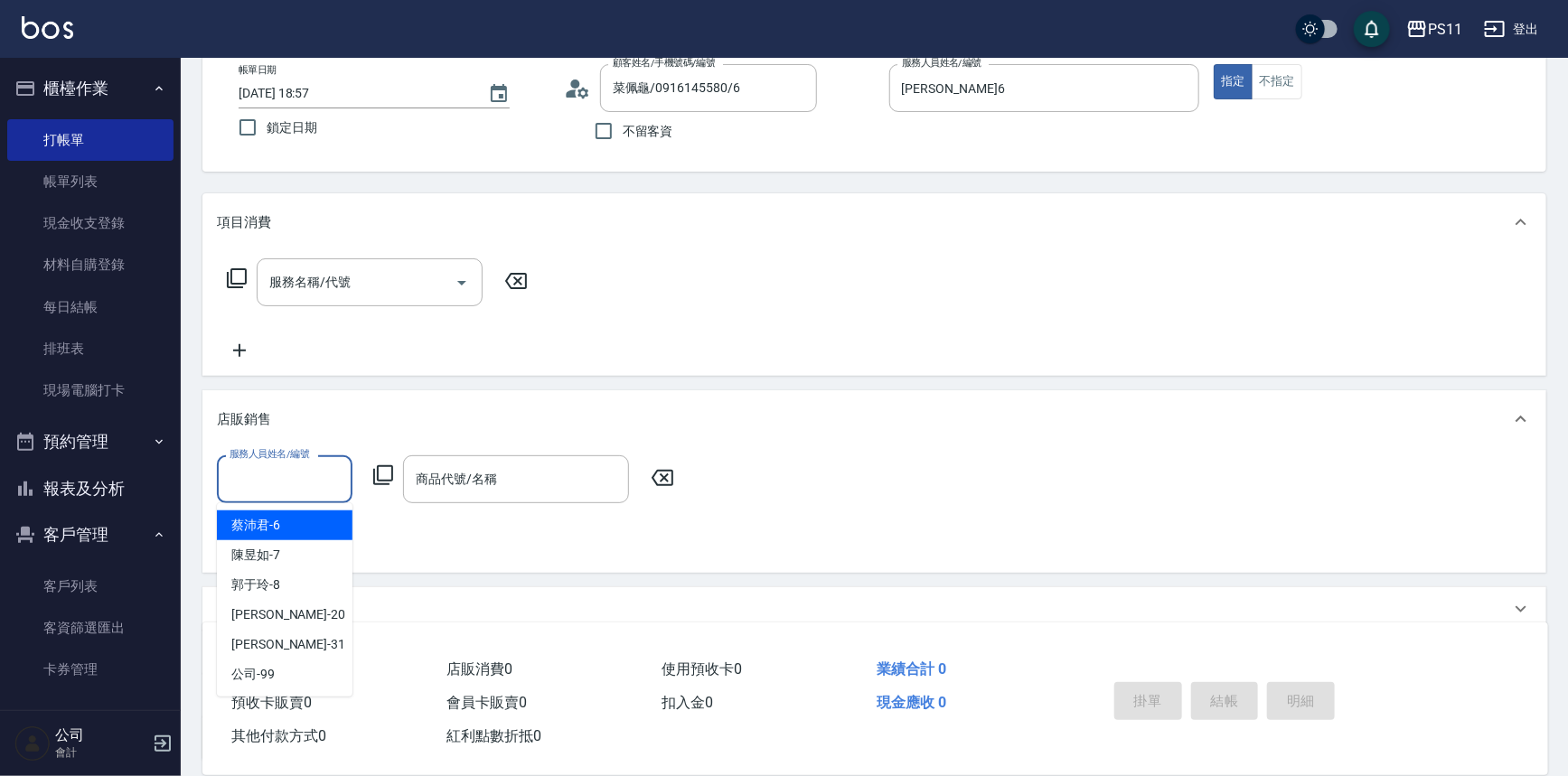
type input "[PERSON_NAME]6"
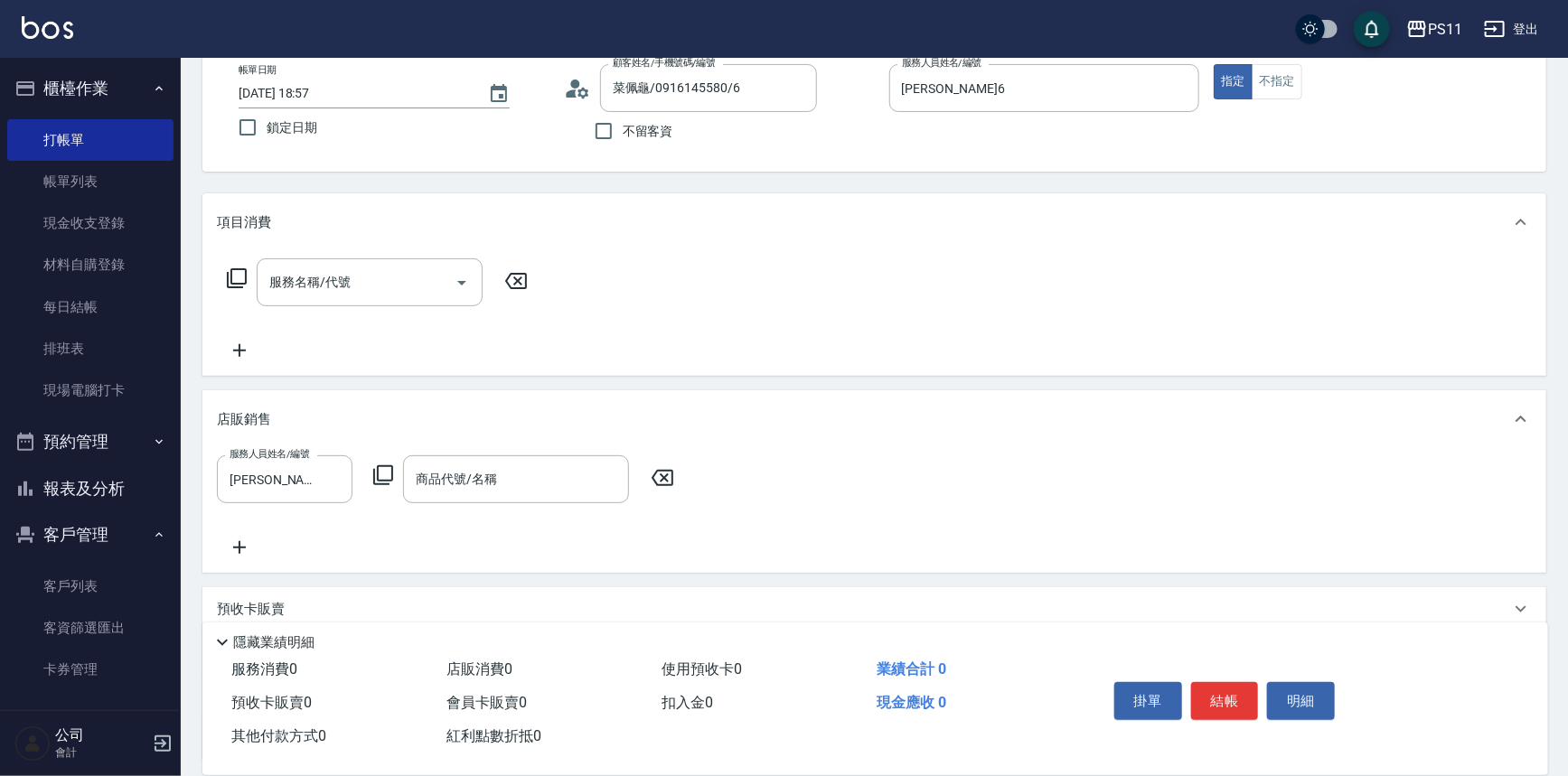
click at [384, 483] on icon at bounding box center [383, 475] width 20 height 20
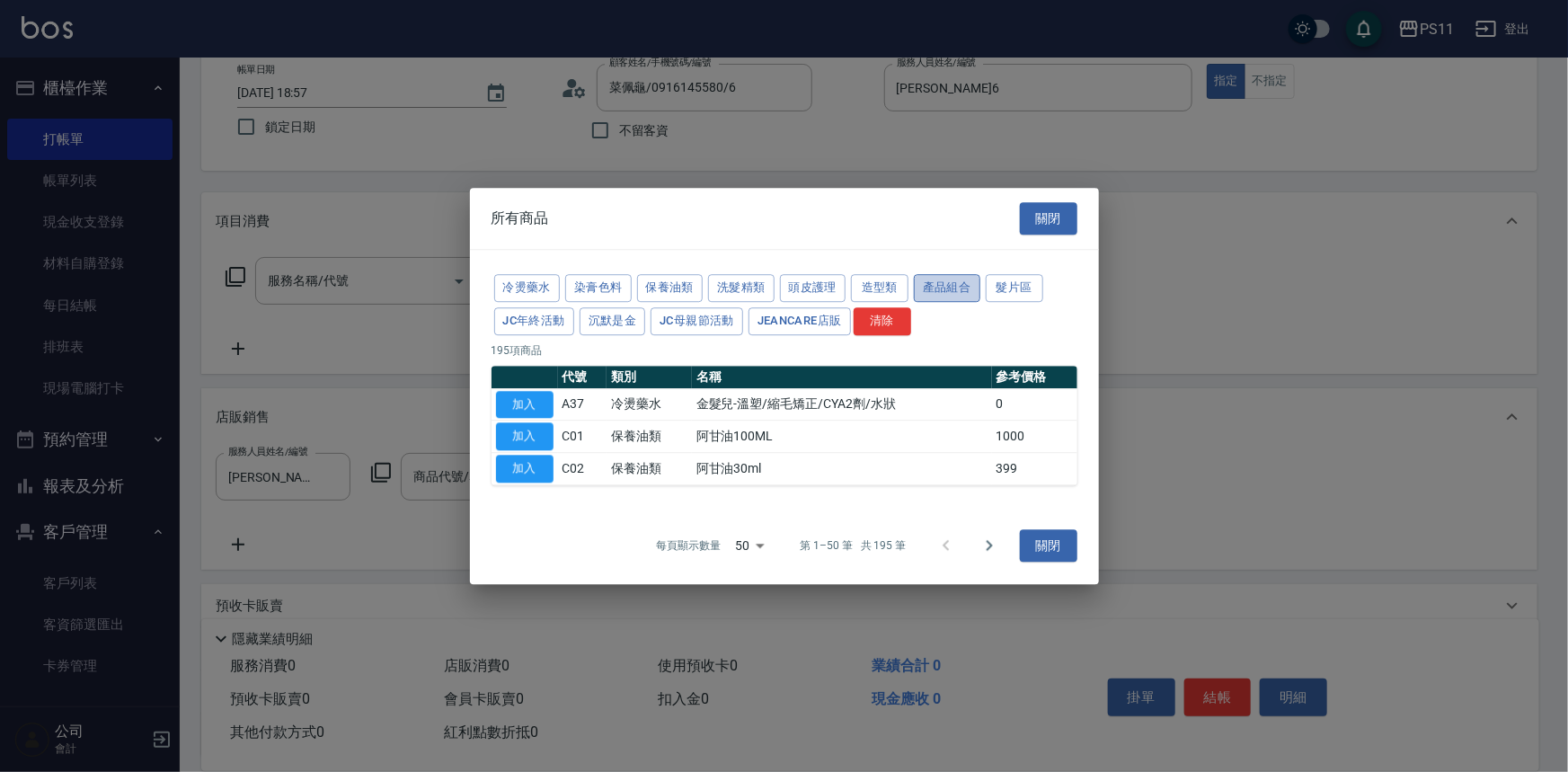
click at [939, 280] on button "產品組合" at bounding box center [947, 287] width 67 height 28
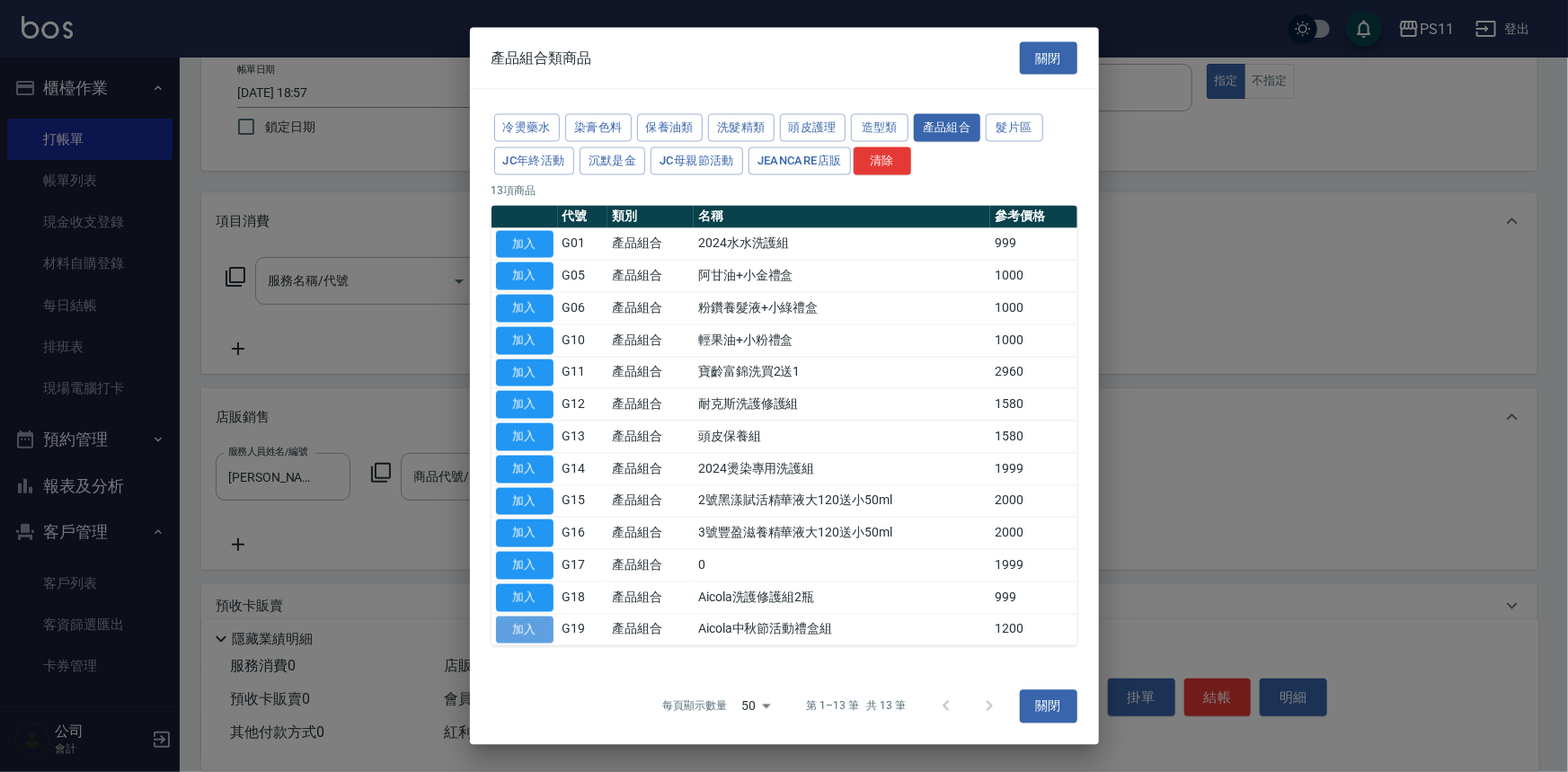
click at [511, 626] on button "加入" at bounding box center [524, 629] width 57 height 28
type input "Aicola中秋節活動禮盒組"
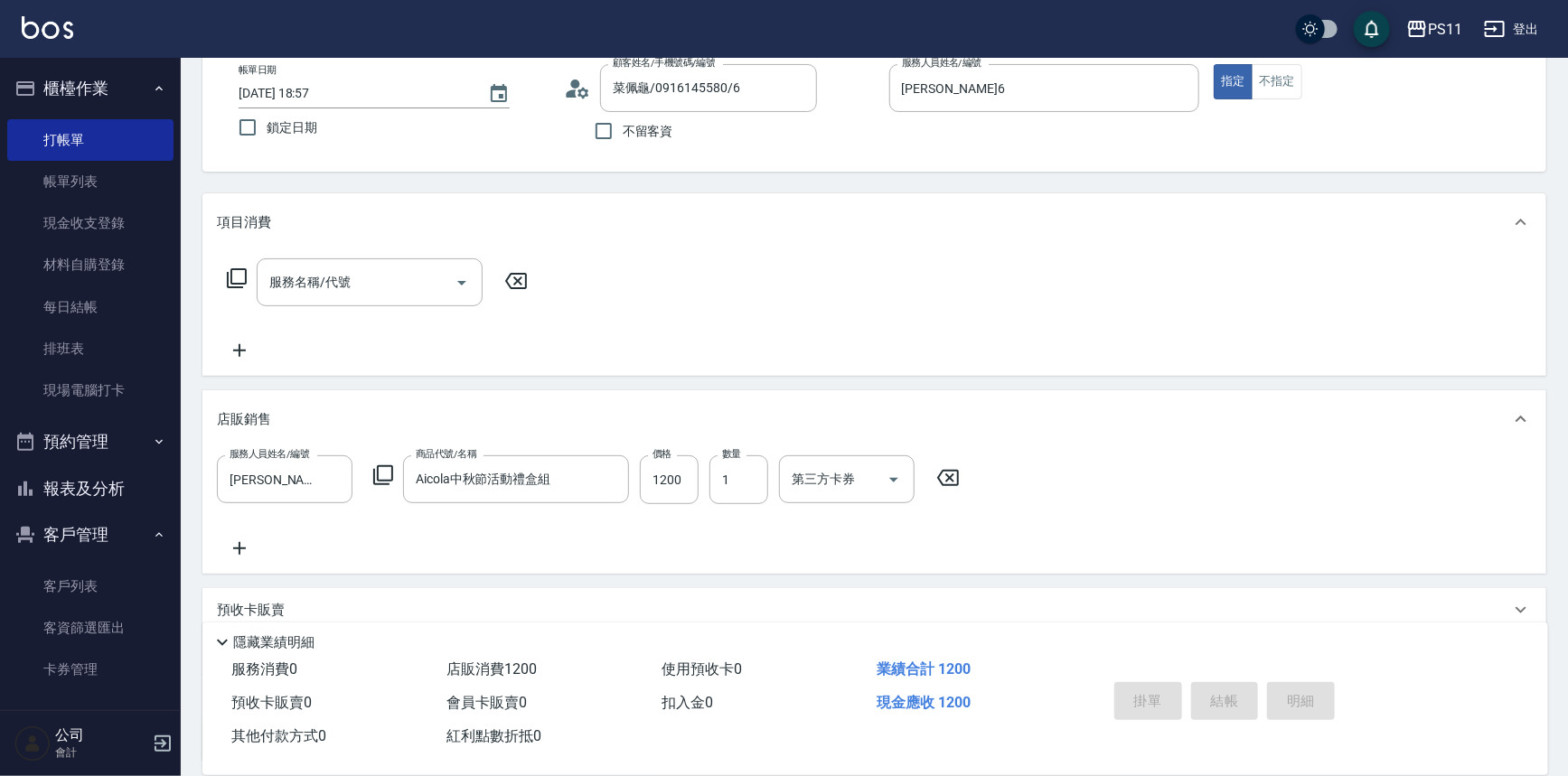
type input "[DATE] 18:58"
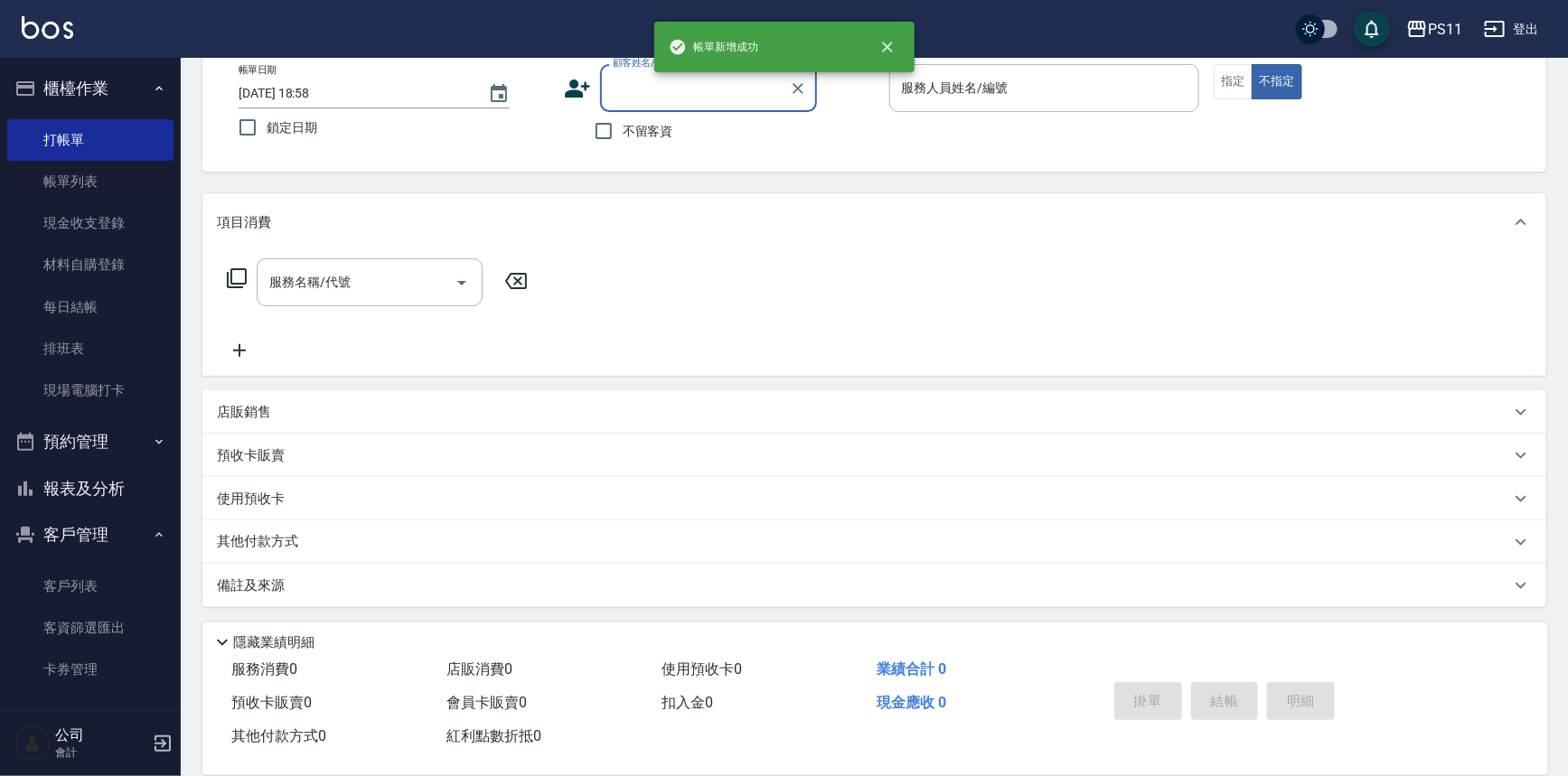
click at [134, 497] on button "報表及分析" at bounding box center [91, 488] width 167 height 47
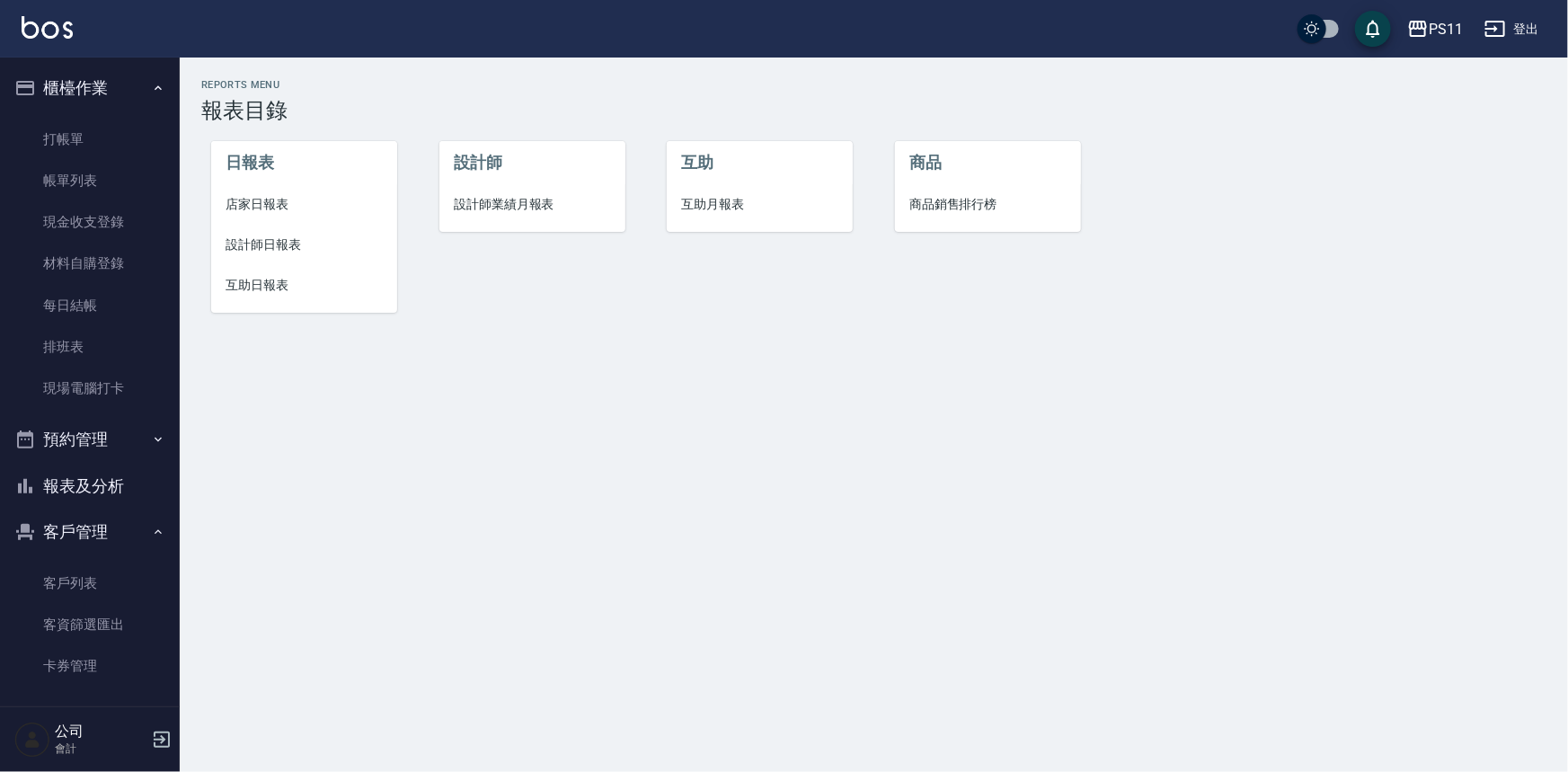
click at [293, 250] on span "設計師日報表" at bounding box center [304, 245] width 157 height 19
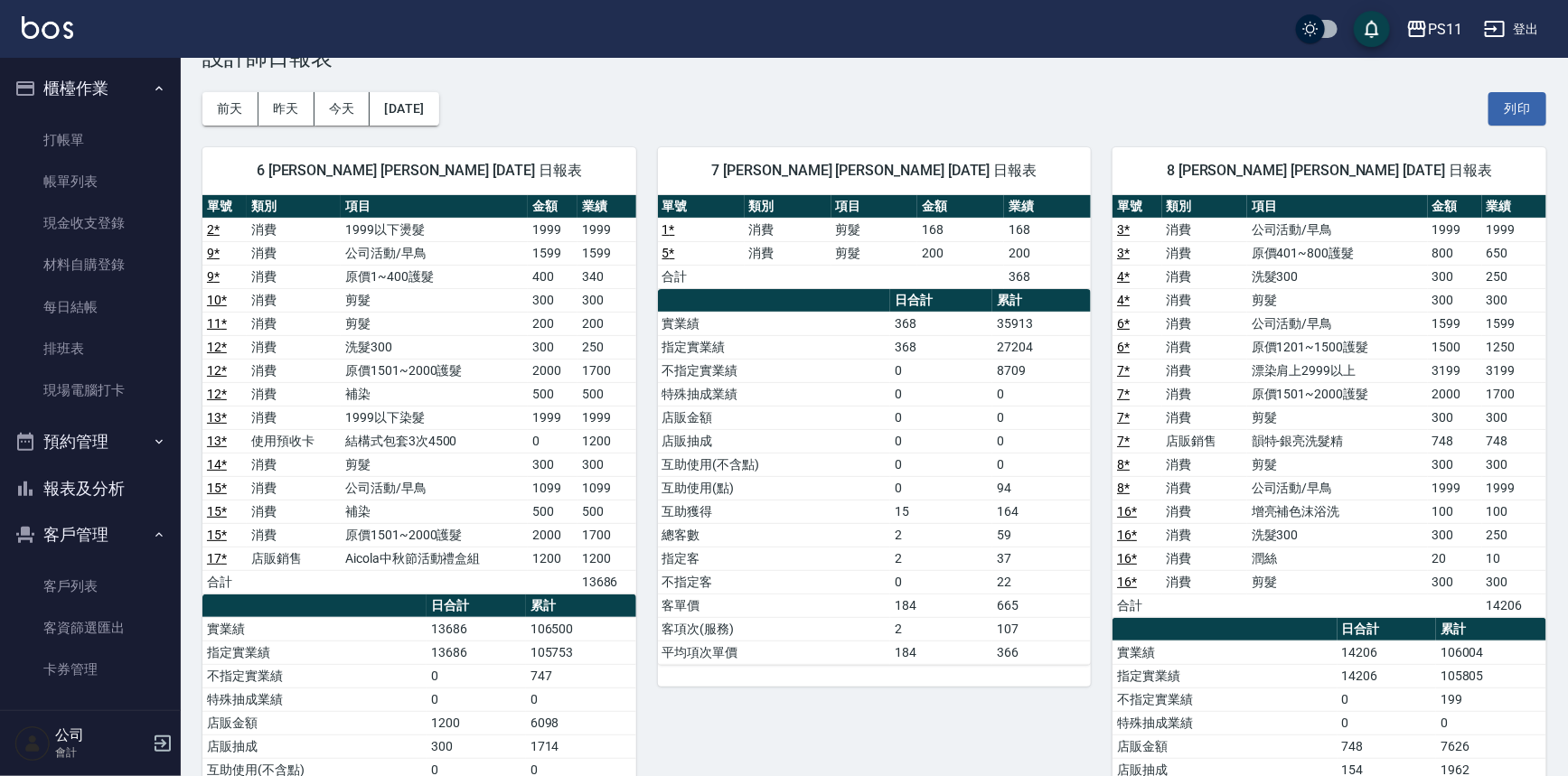
scroll to position [81, 0]
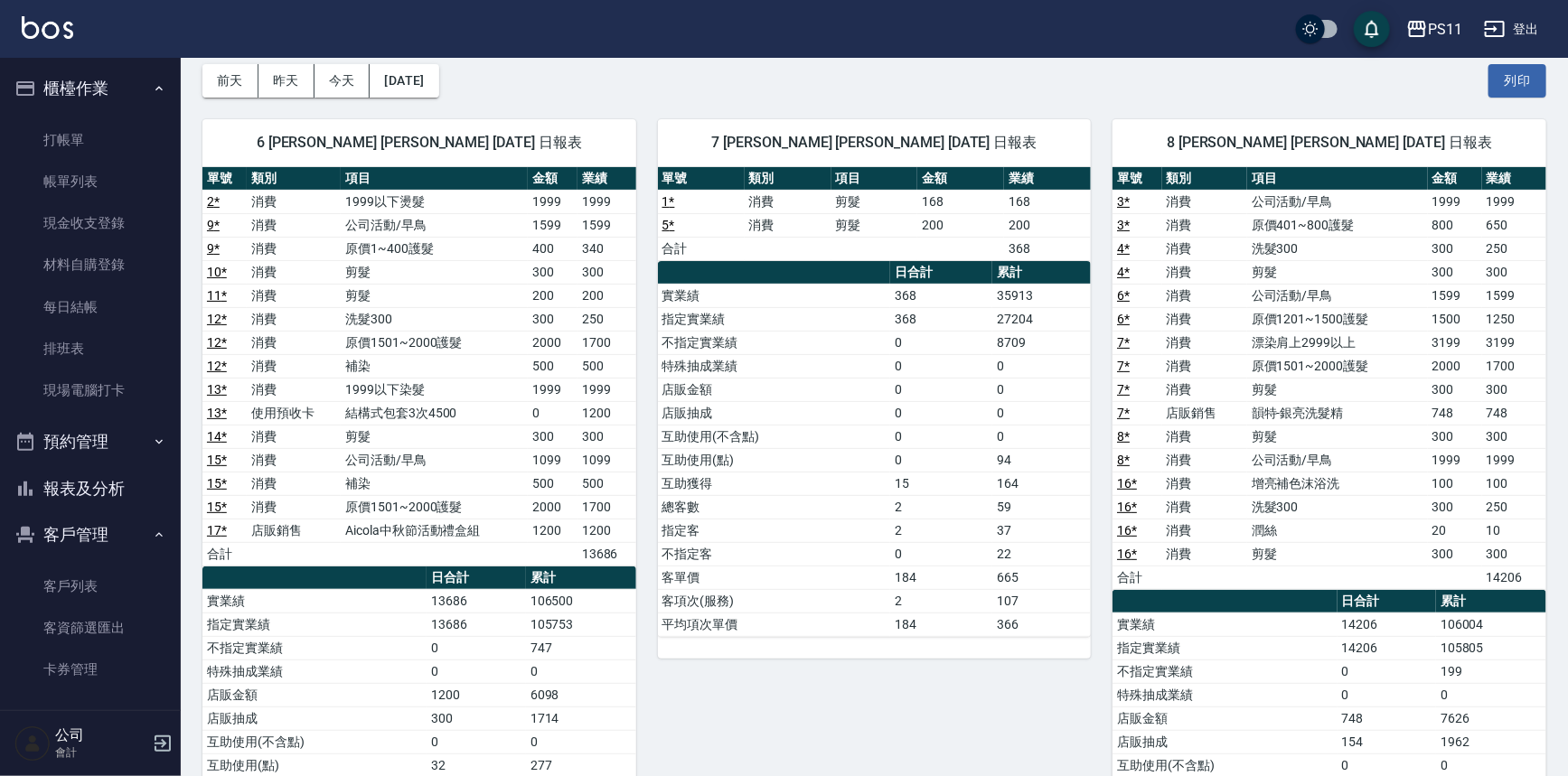
drag, startPoint x: 125, startPoint y: 184, endPoint x: 668, endPoint y: 354, distance: 569.0
click at [127, 186] on link "帳單列表" at bounding box center [91, 181] width 167 height 41
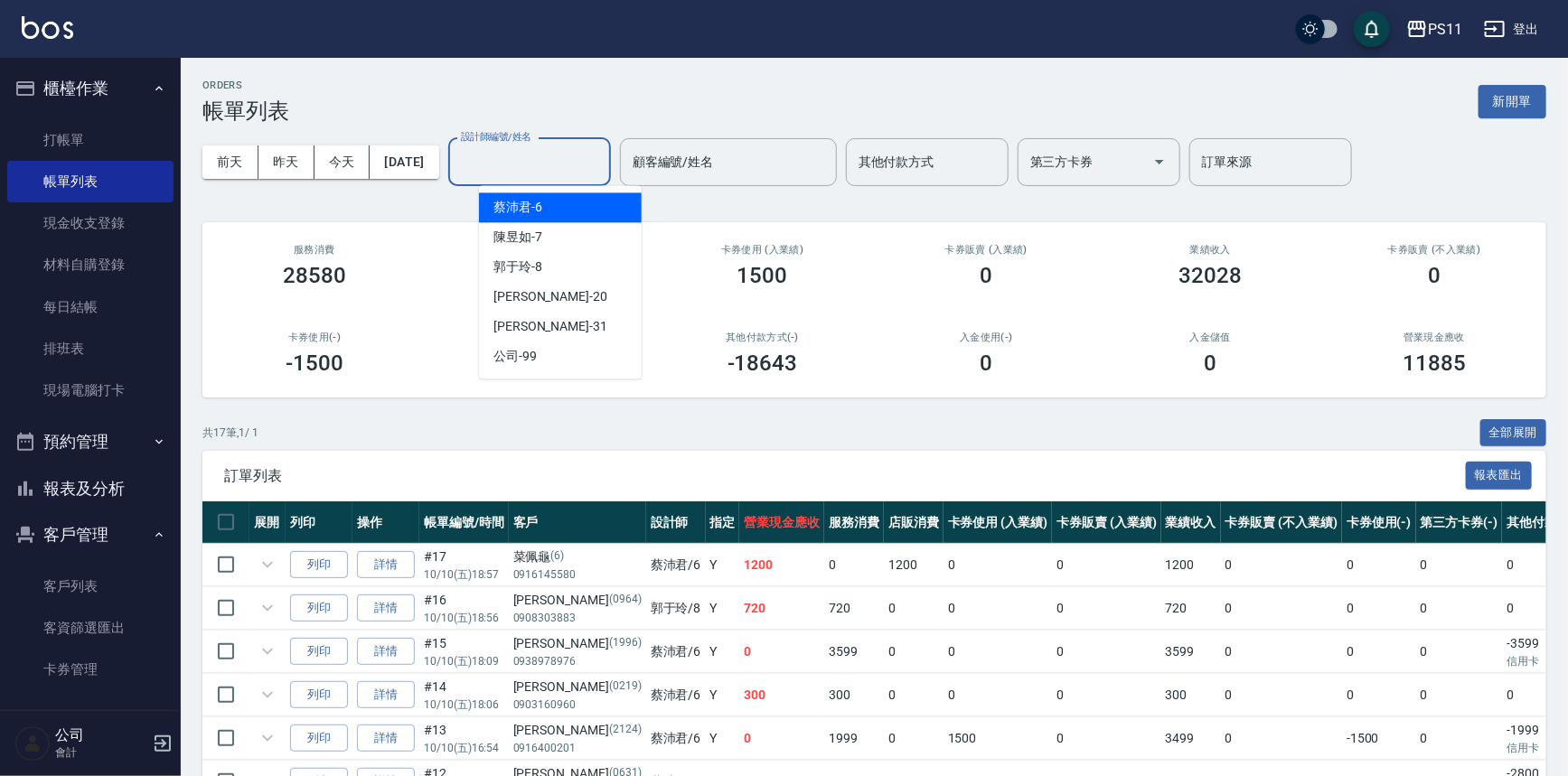
click at [558, 163] on input "設計師編號/姓名" at bounding box center [529, 162] width 146 height 32
click at [568, 203] on div "[PERSON_NAME]6" at bounding box center [560, 207] width 163 height 30
type input "[PERSON_NAME]6"
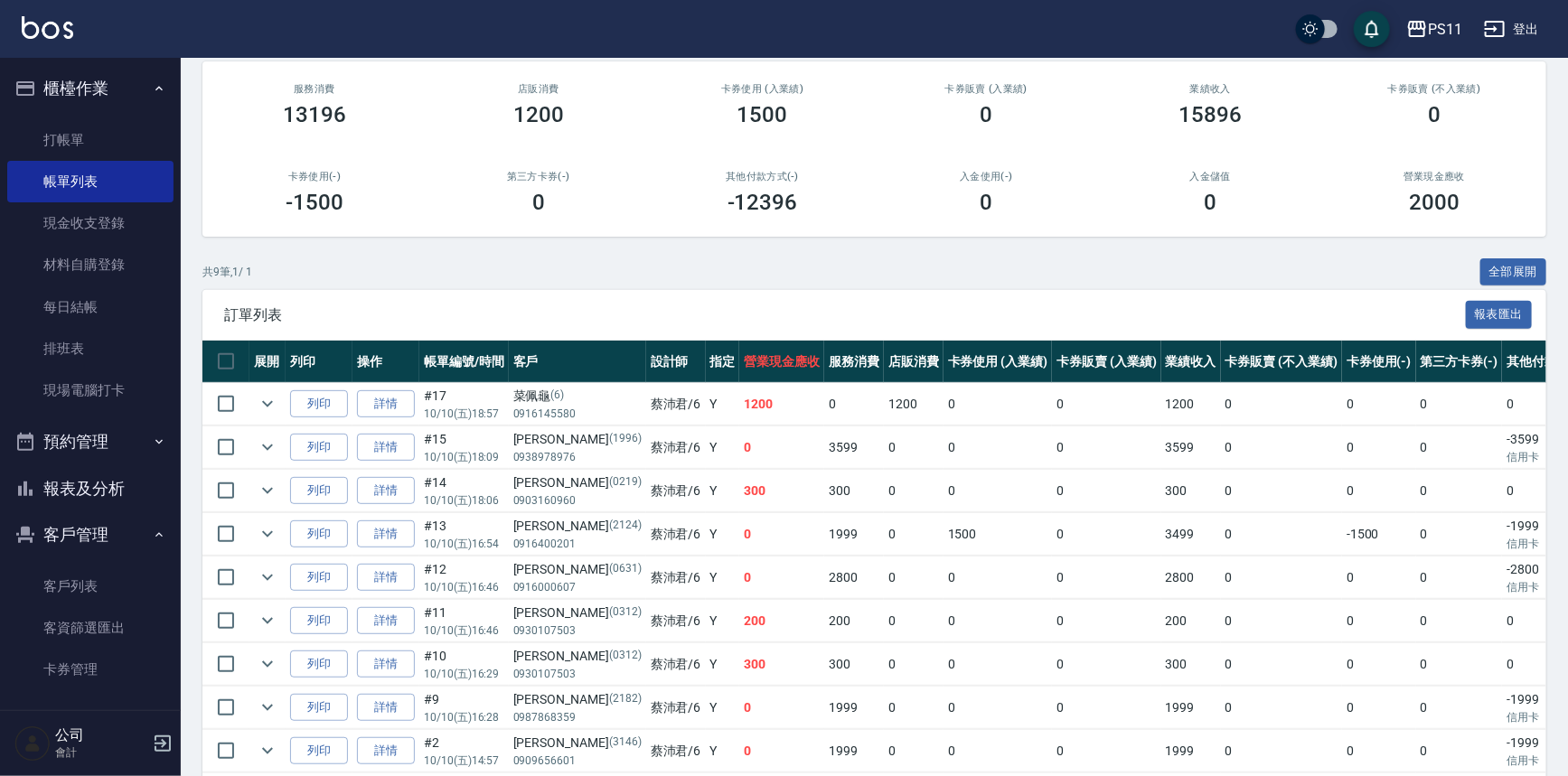
scroll to position [164, 0]
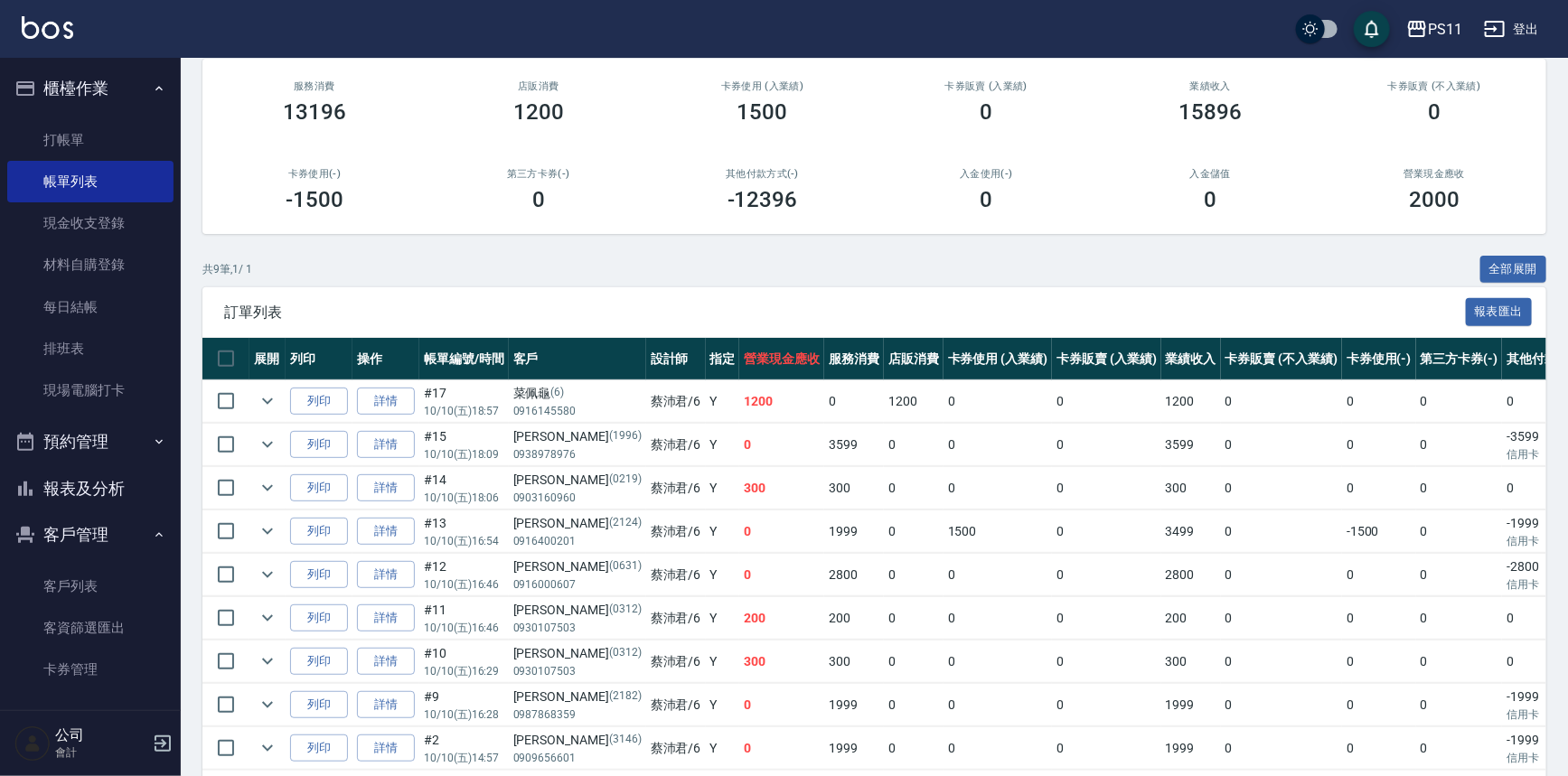
click at [63, 494] on button "報表及分析" at bounding box center [91, 488] width 167 height 47
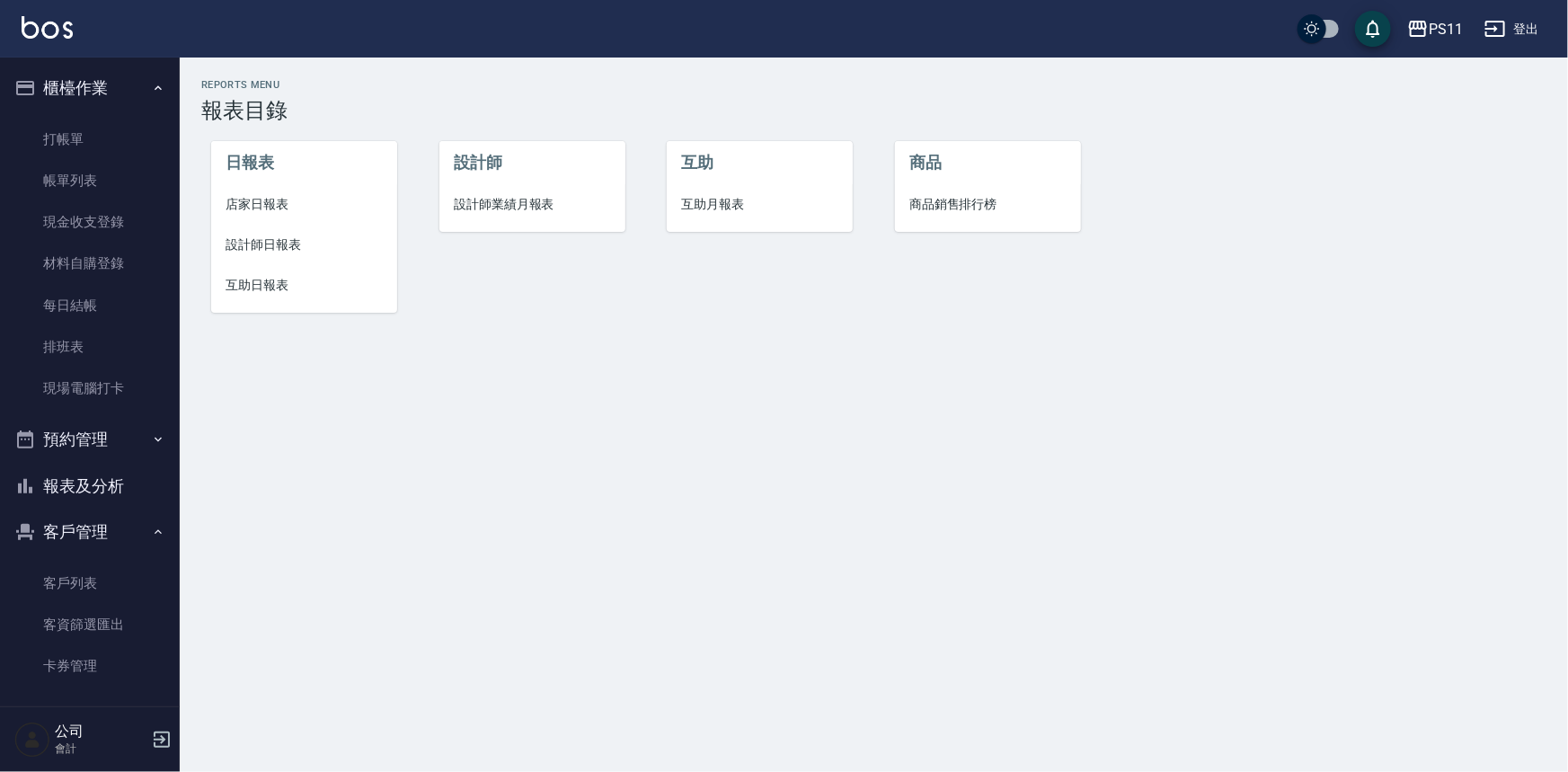
click at [227, 290] on span "互助日報表" at bounding box center [304, 286] width 157 height 19
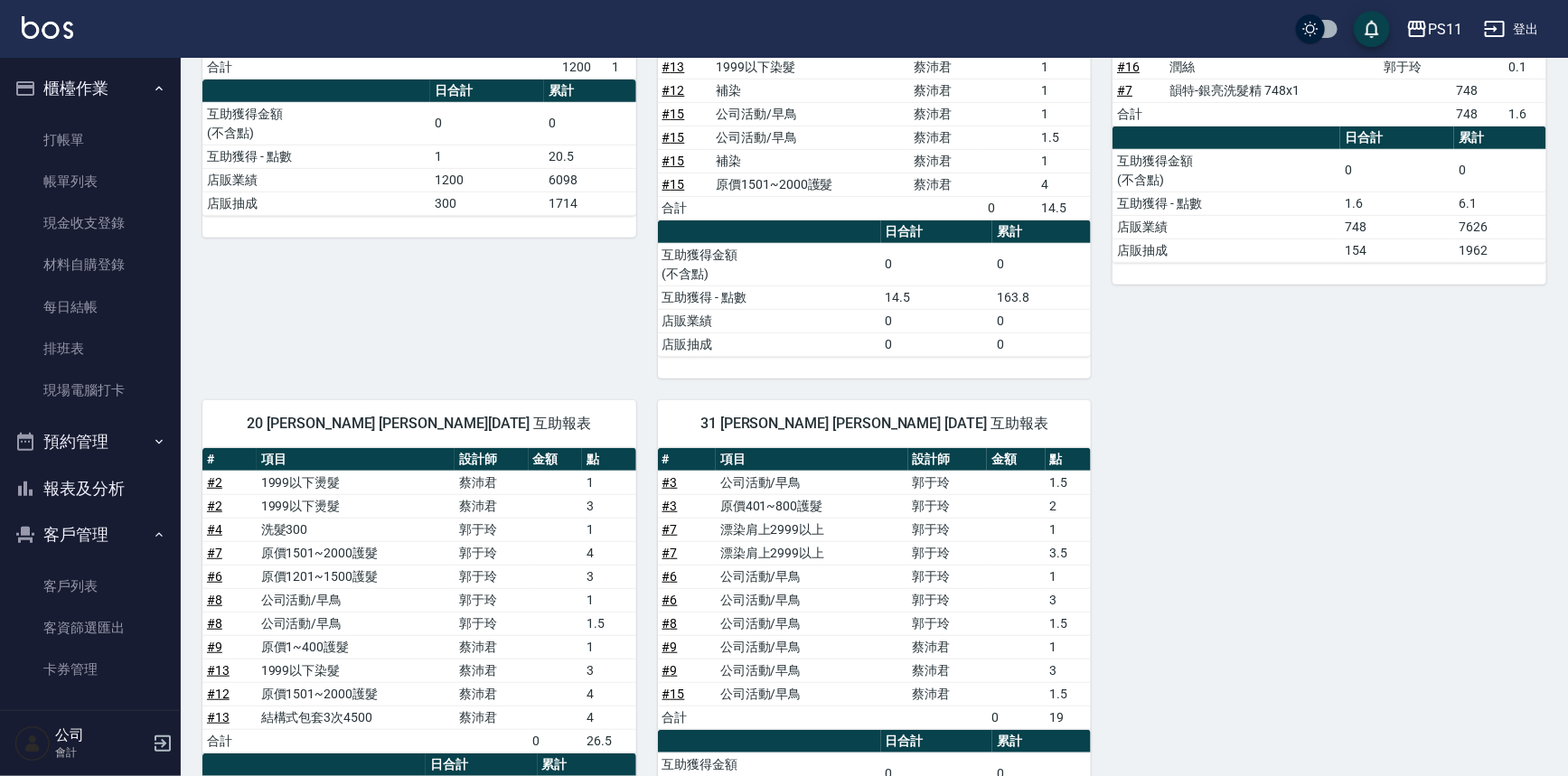
scroll to position [328, 0]
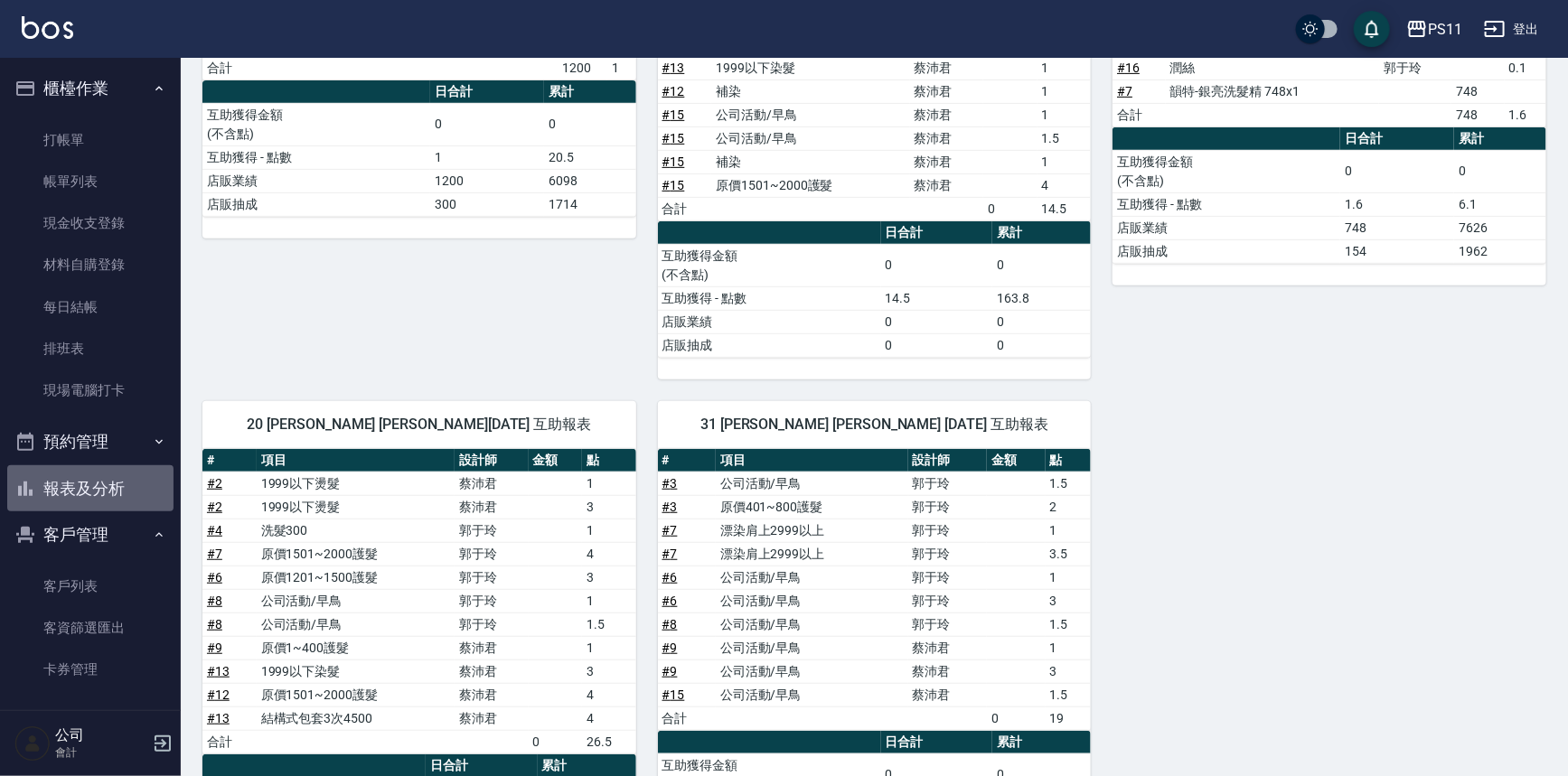
click at [128, 482] on button "報表及分析" at bounding box center [91, 488] width 167 height 47
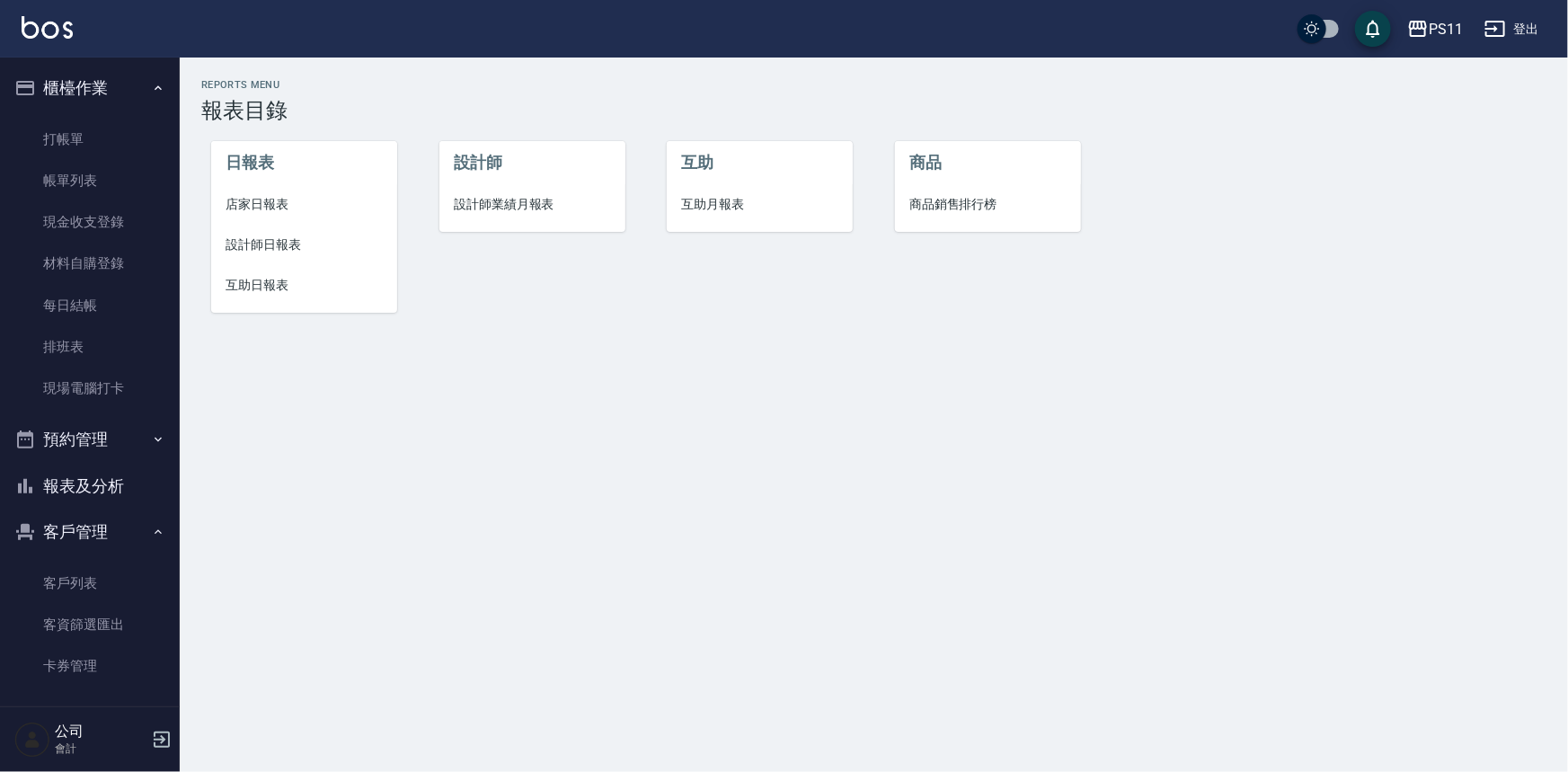
click at [254, 219] on li "店家日報表" at bounding box center [304, 205] width 186 height 40
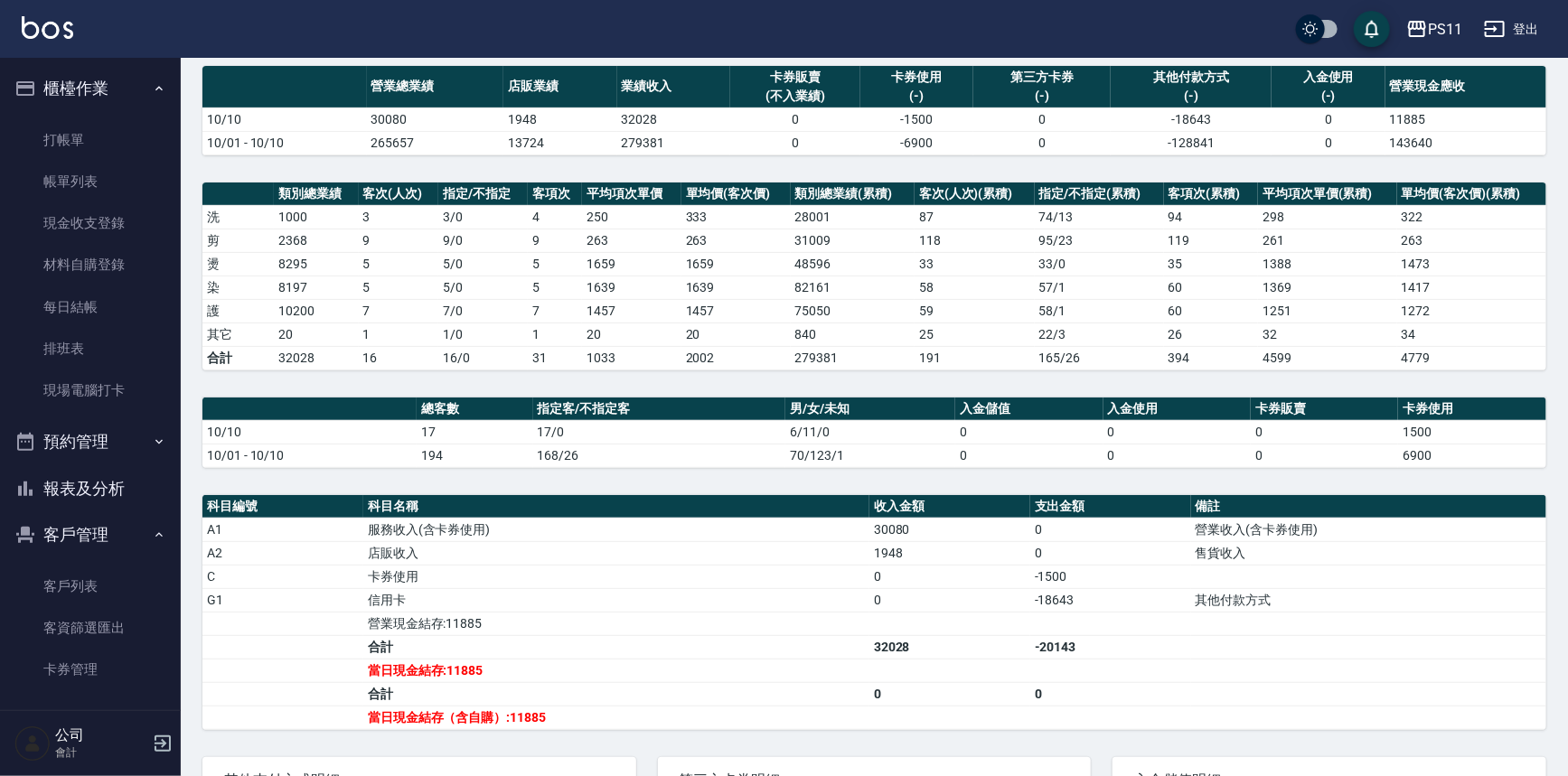
scroll to position [164, 0]
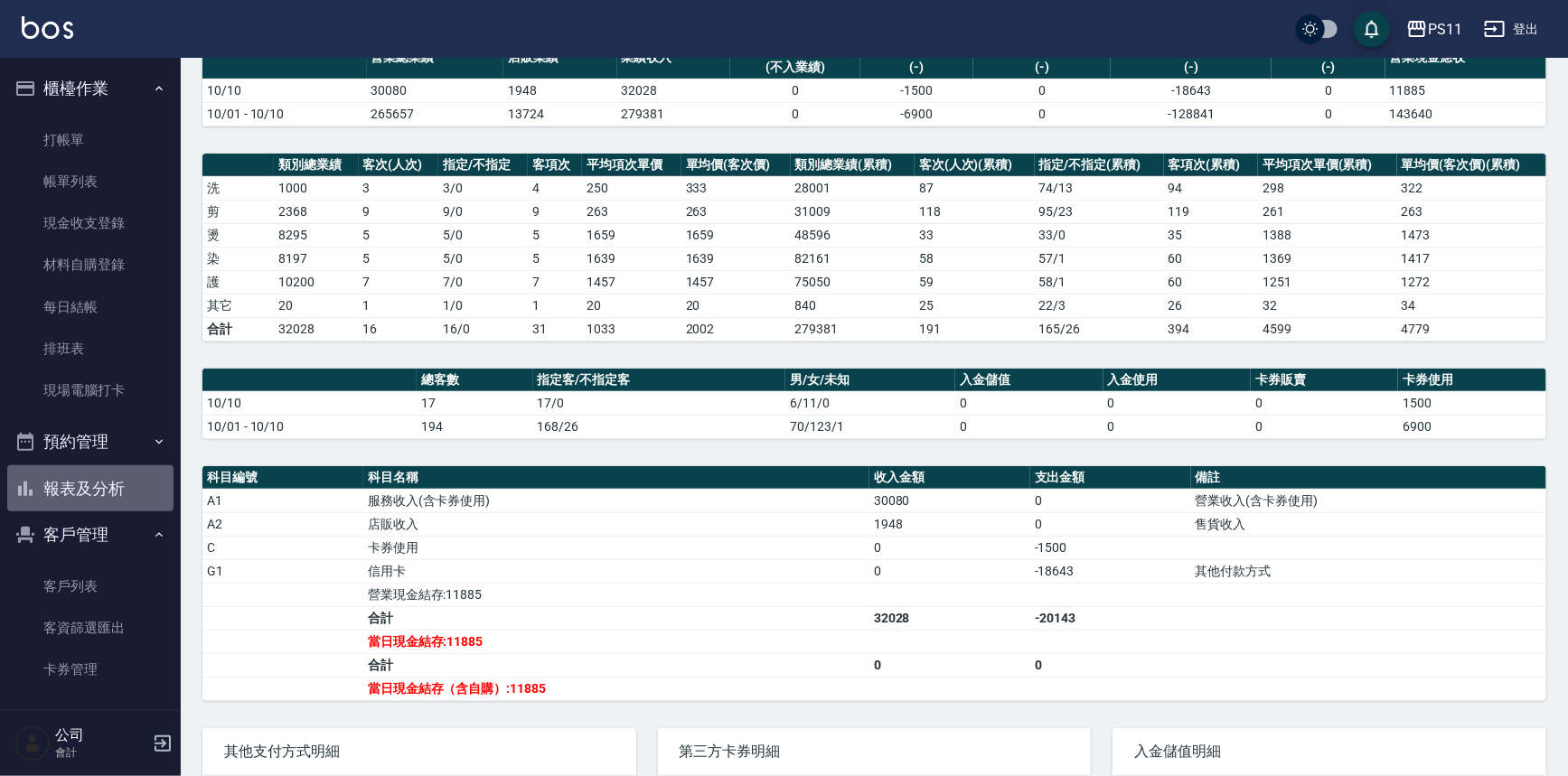
click at [117, 490] on button "報表及分析" at bounding box center [91, 488] width 167 height 47
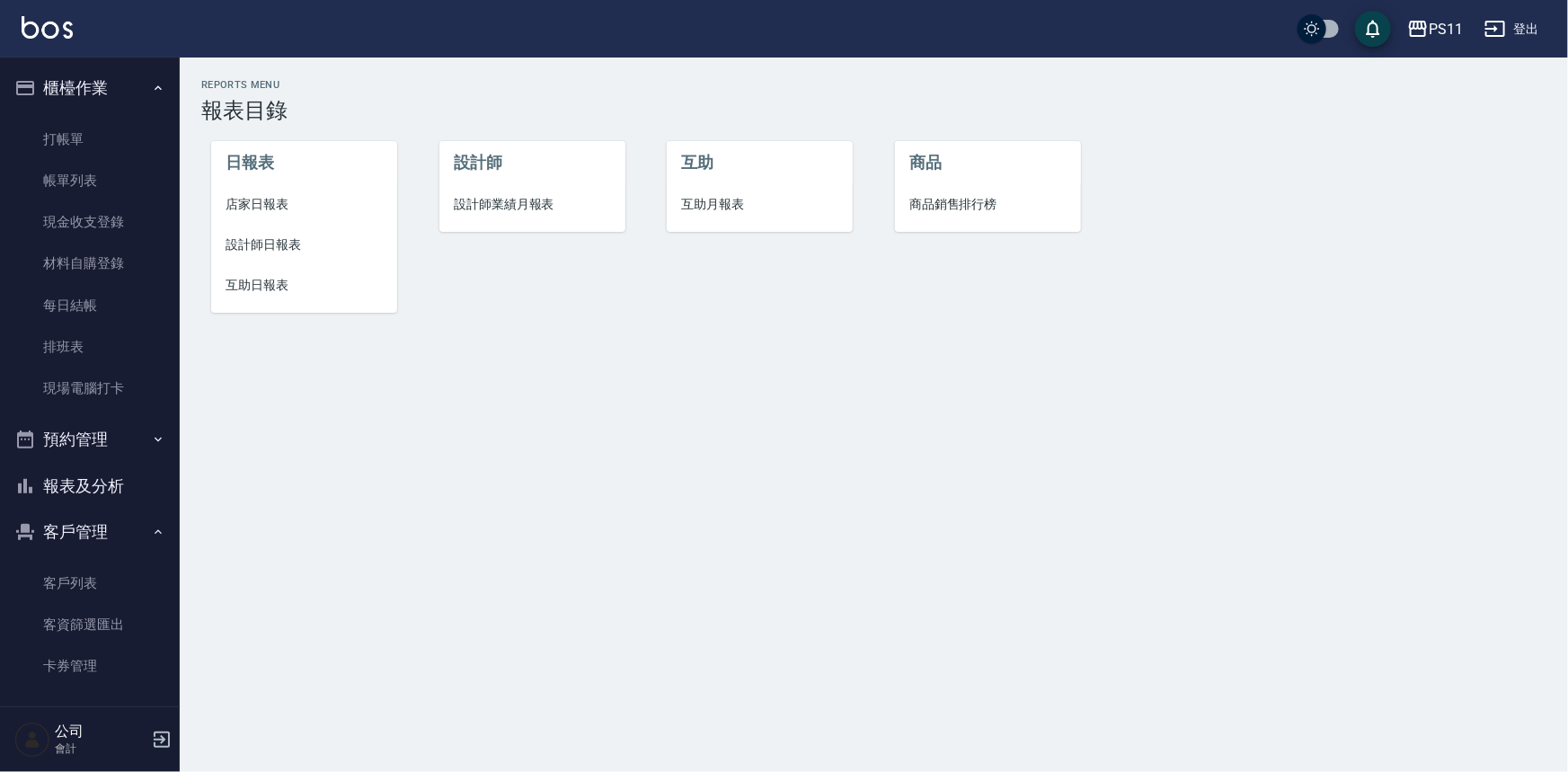
click at [279, 208] on span "店家日報表" at bounding box center [304, 205] width 157 height 19
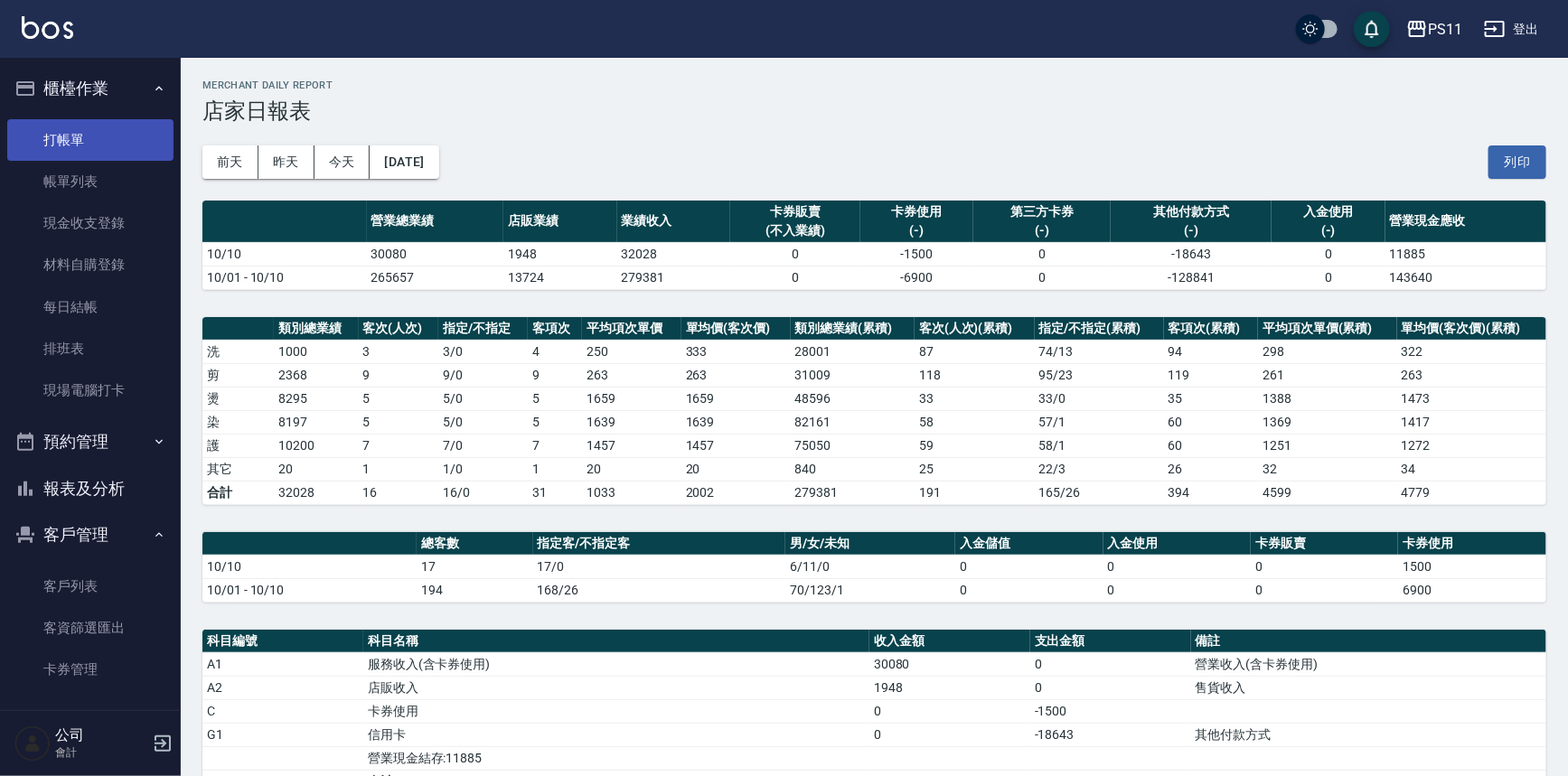
click at [90, 130] on link "打帳單" at bounding box center [91, 140] width 167 height 41
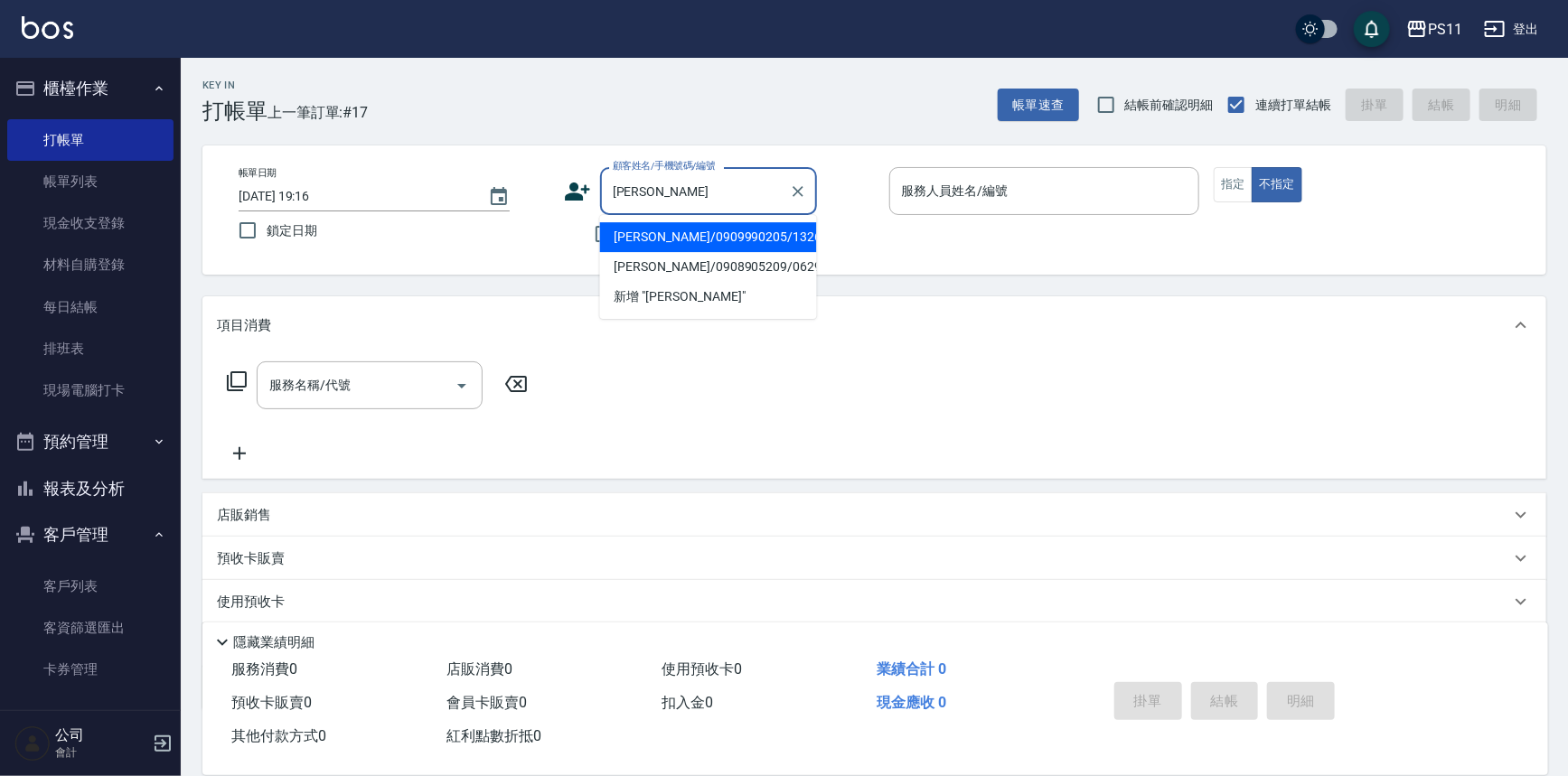
click at [780, 243] on li "[PERSON_NAME]/0909990205/1326" at bounding box center [708, 236] width 217 height 30
type input "[PERSON_NAME]/0909990205/1326"
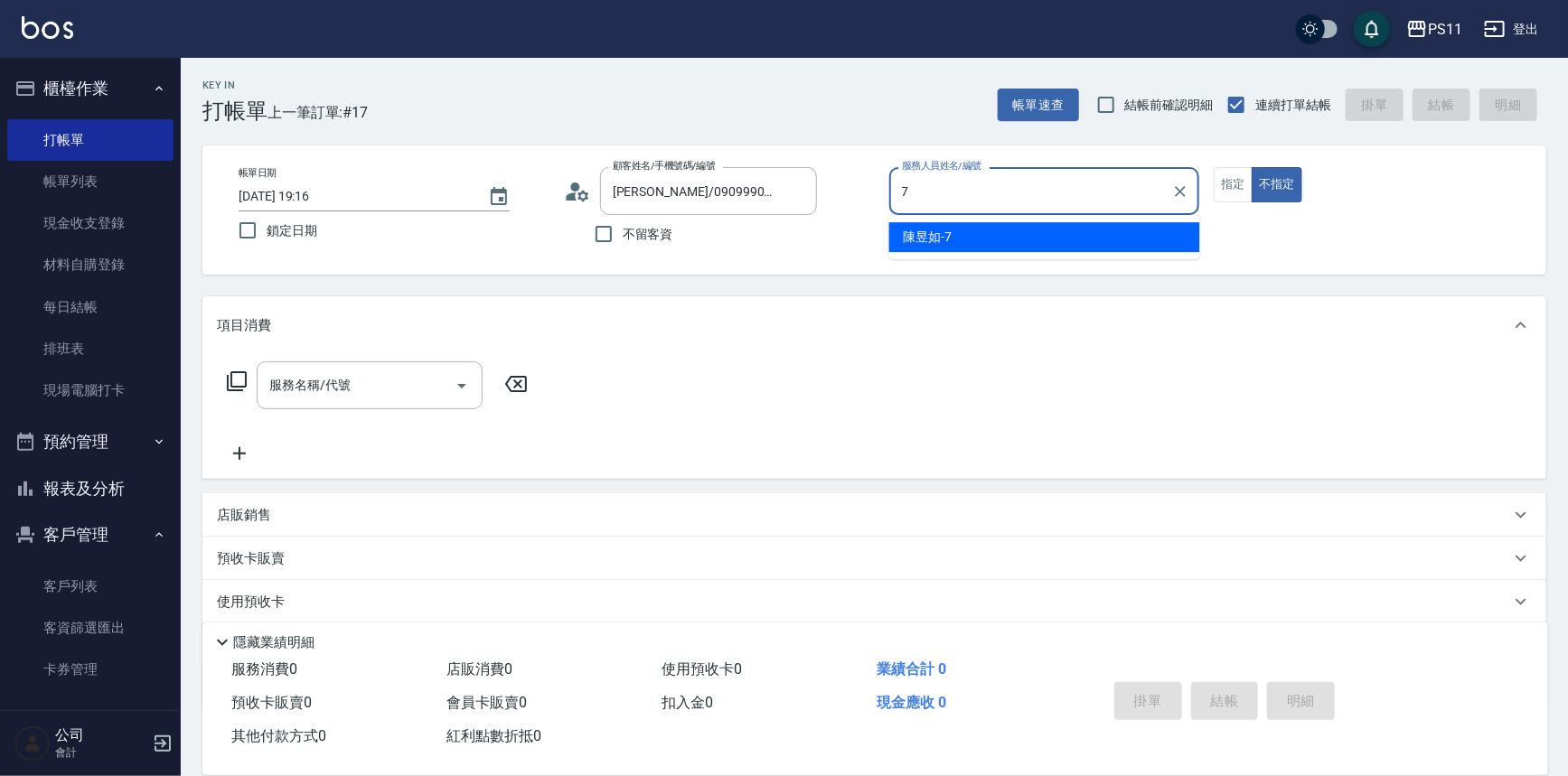
type input "[PERSON_NAME]-7"
type button "false"
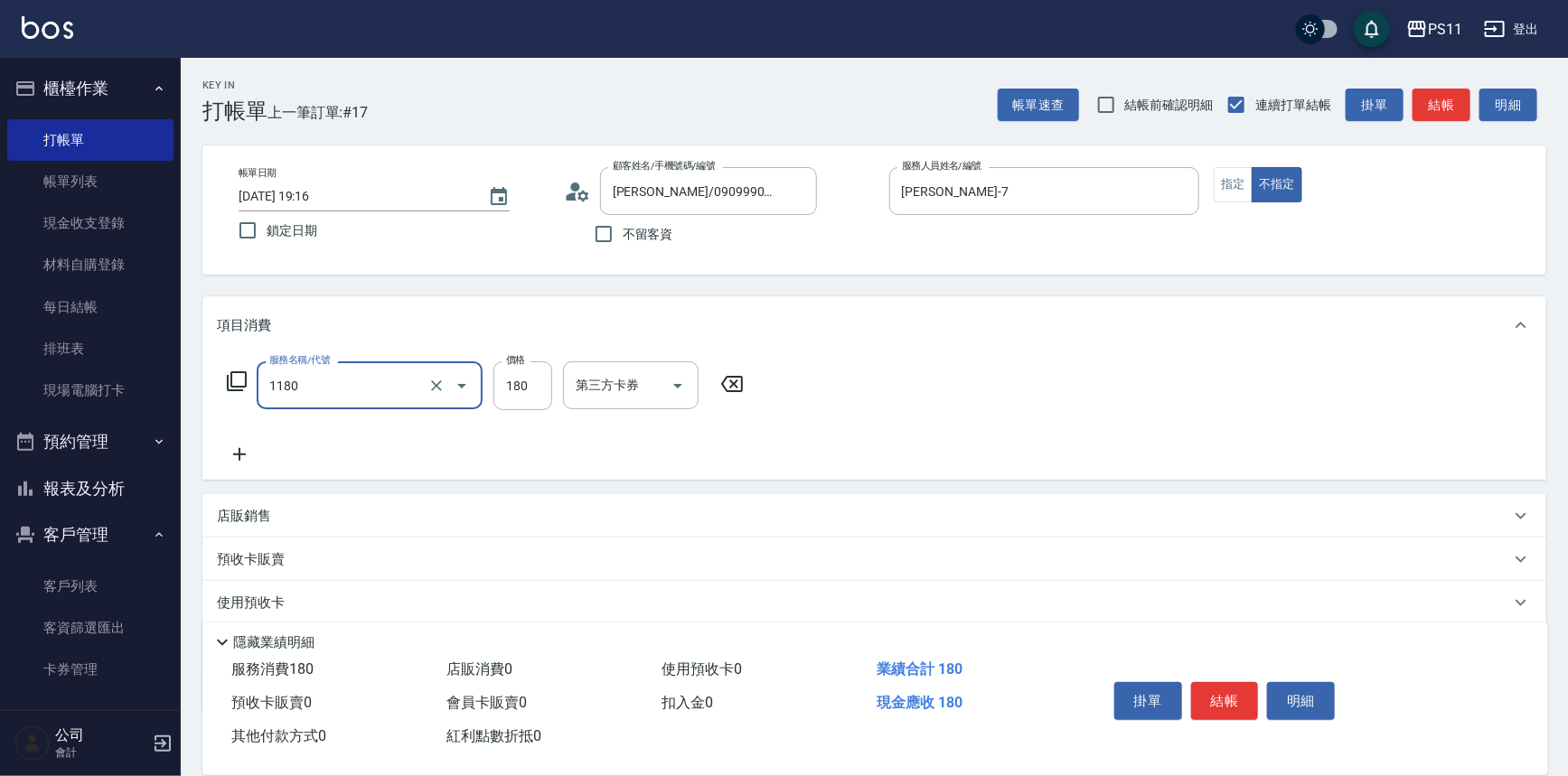
type input "洗髮(洗+剪不指定活動)(1180)"
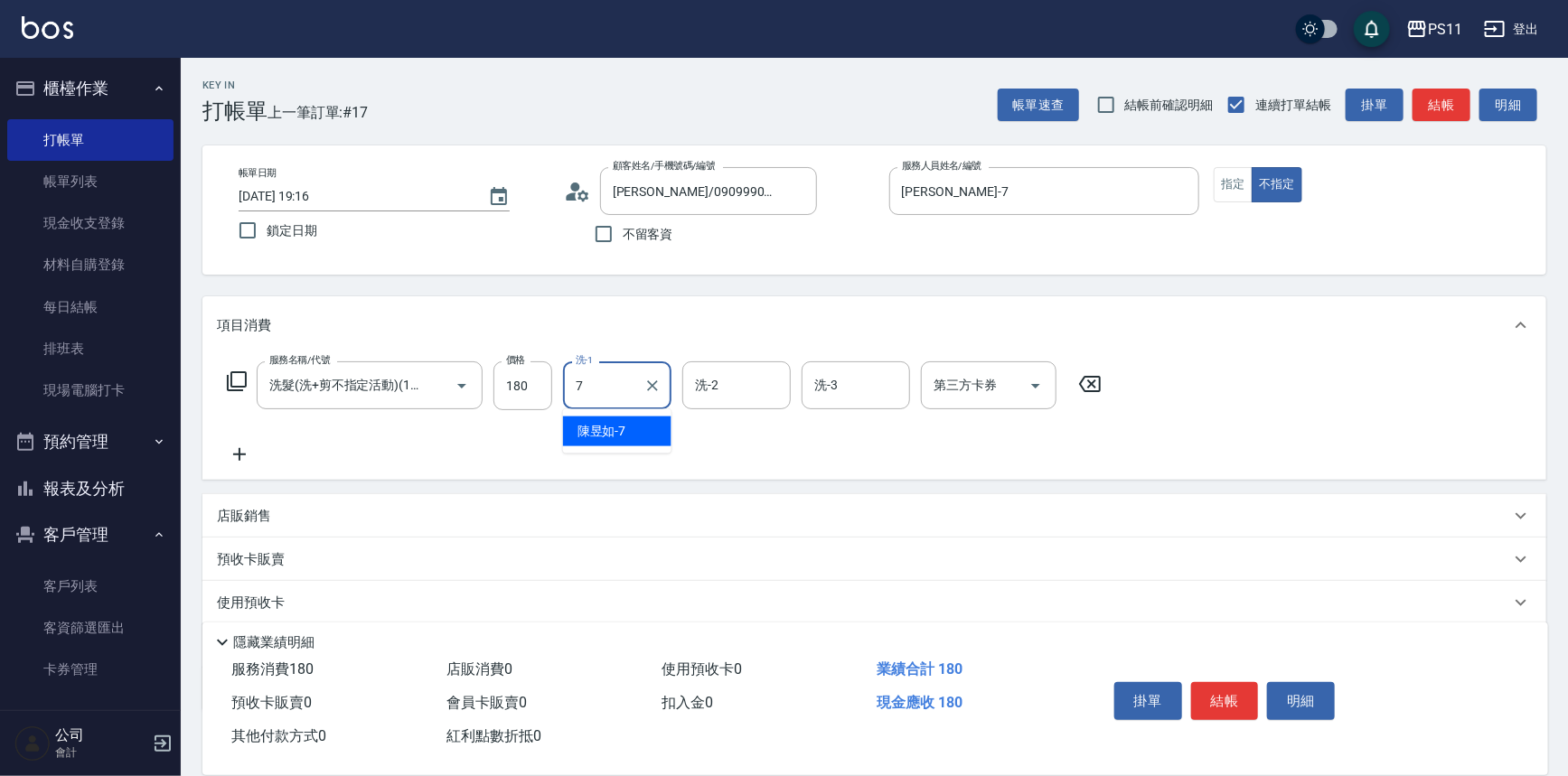
type input "[PERSON_NAME]-7"
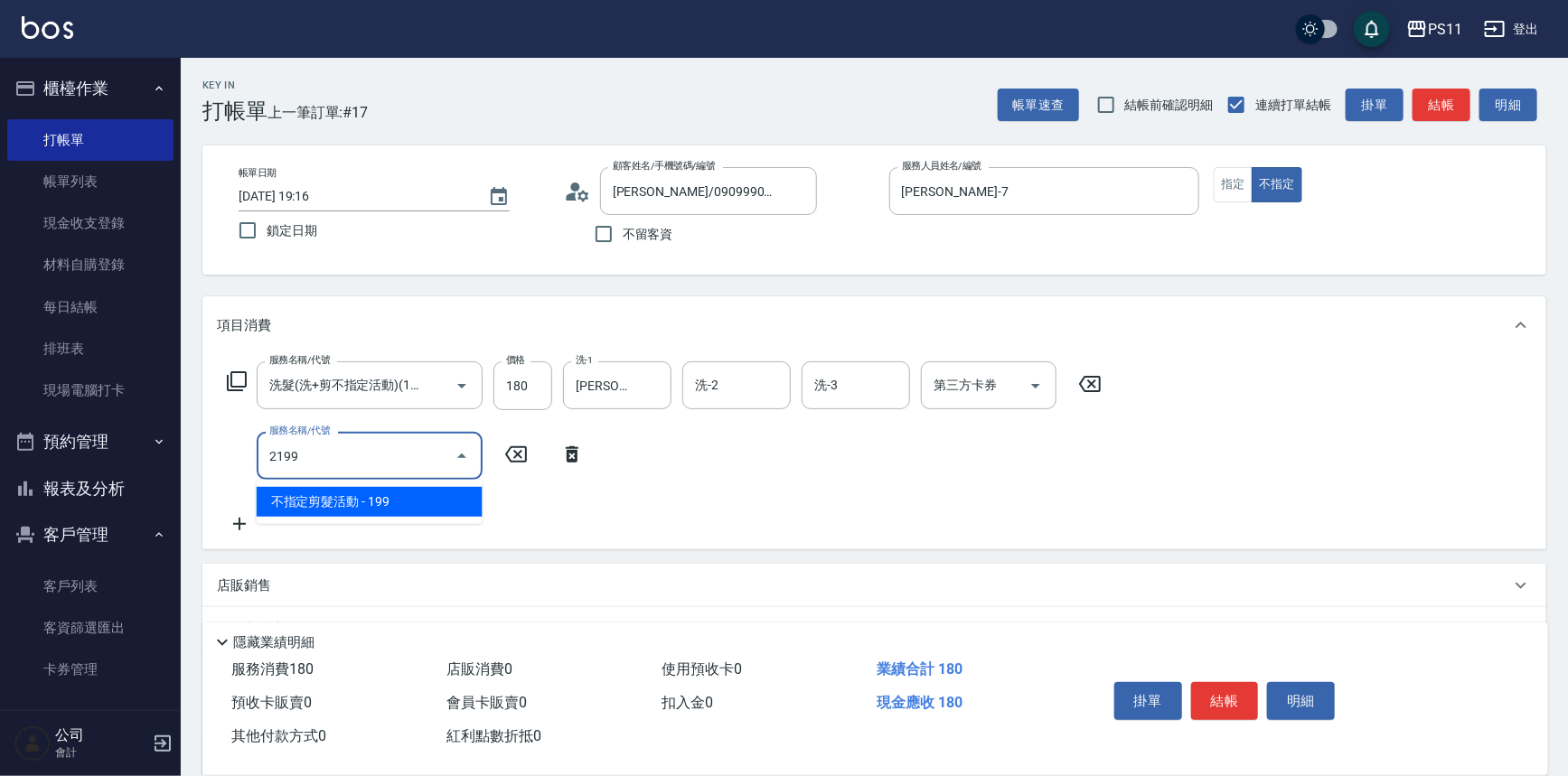
type input "不指定剪髮活動(2199)"
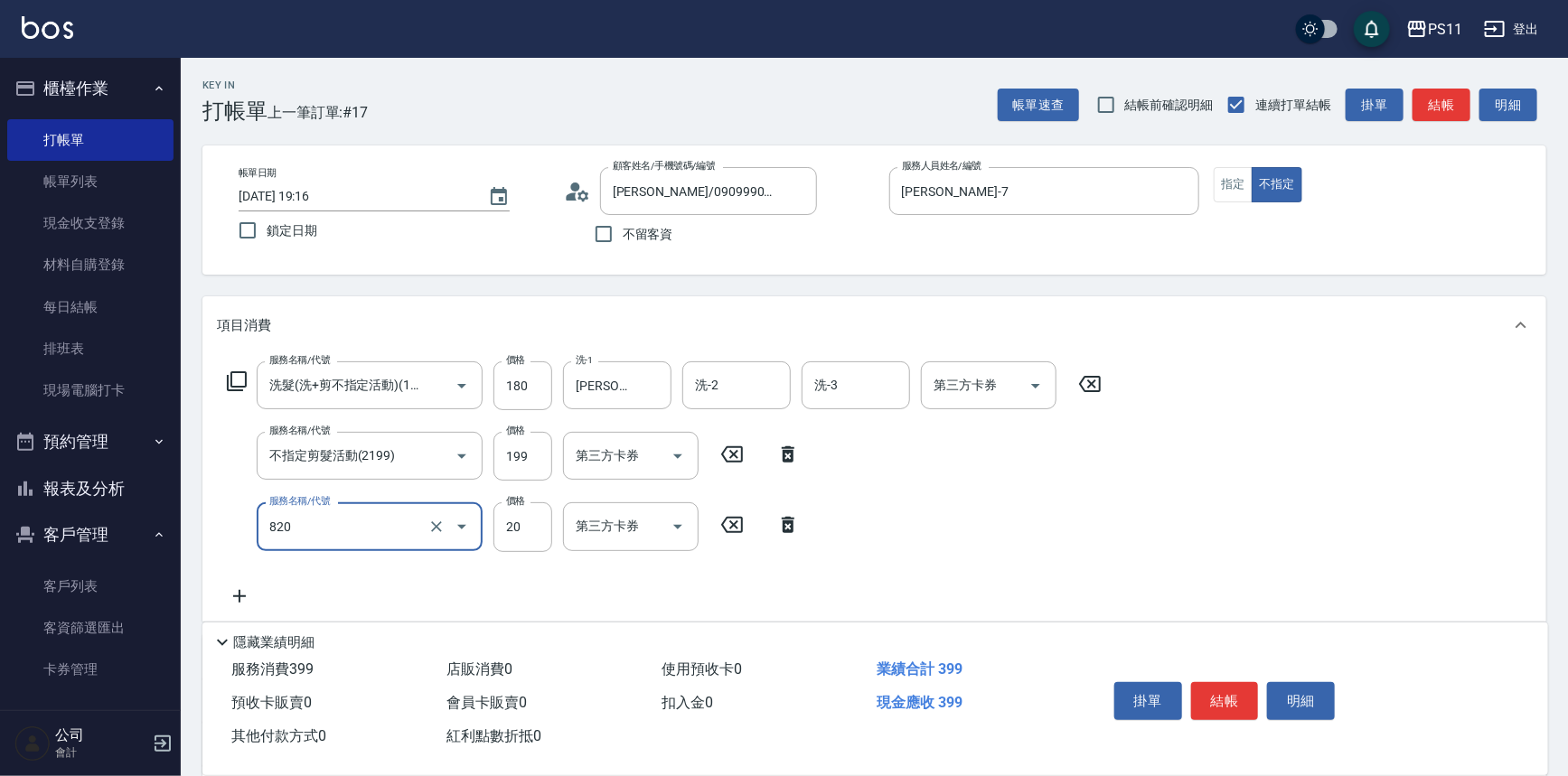
type input "潤絲(820)"
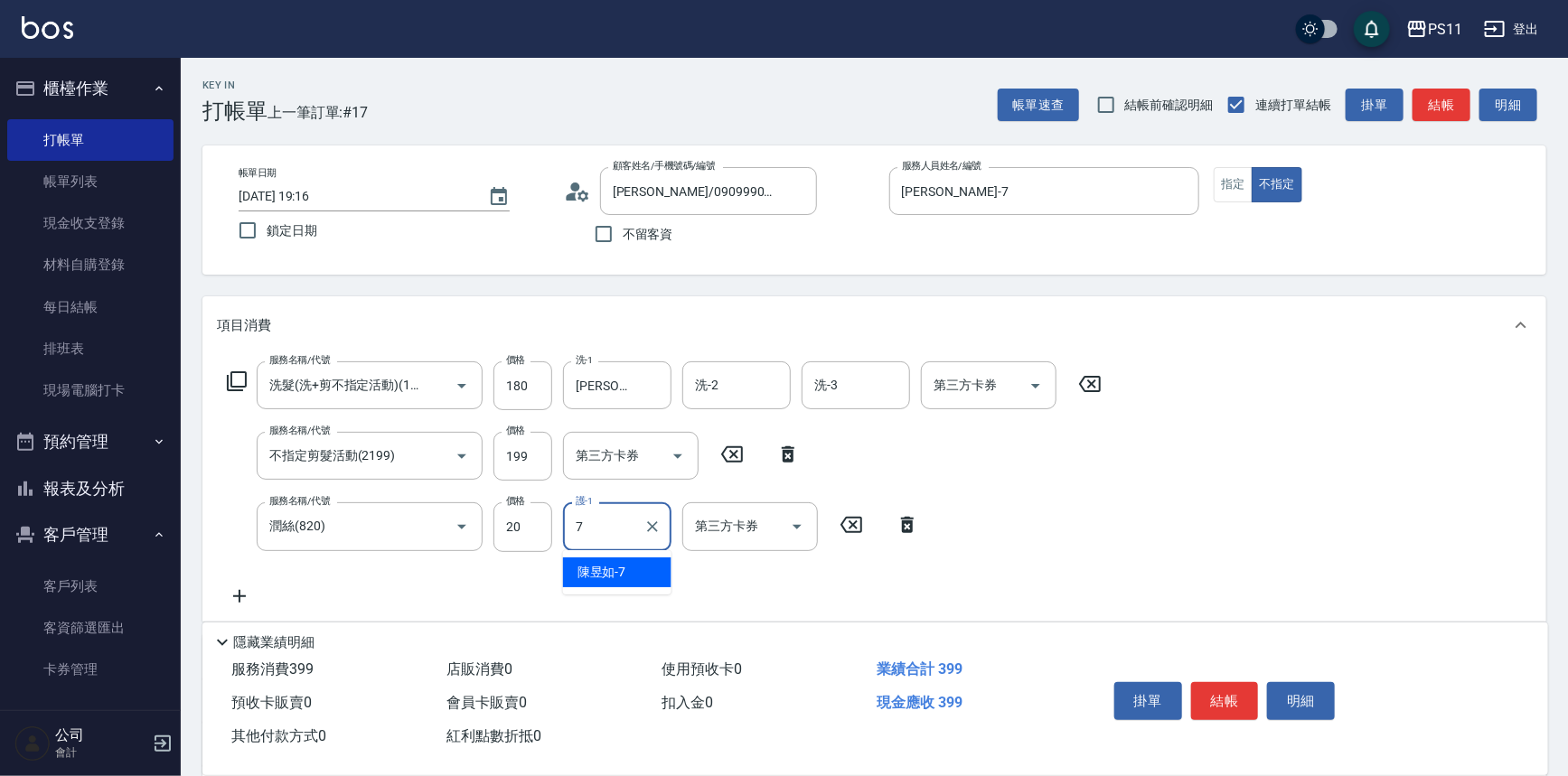
type input "[PERSON_NAME]-7"
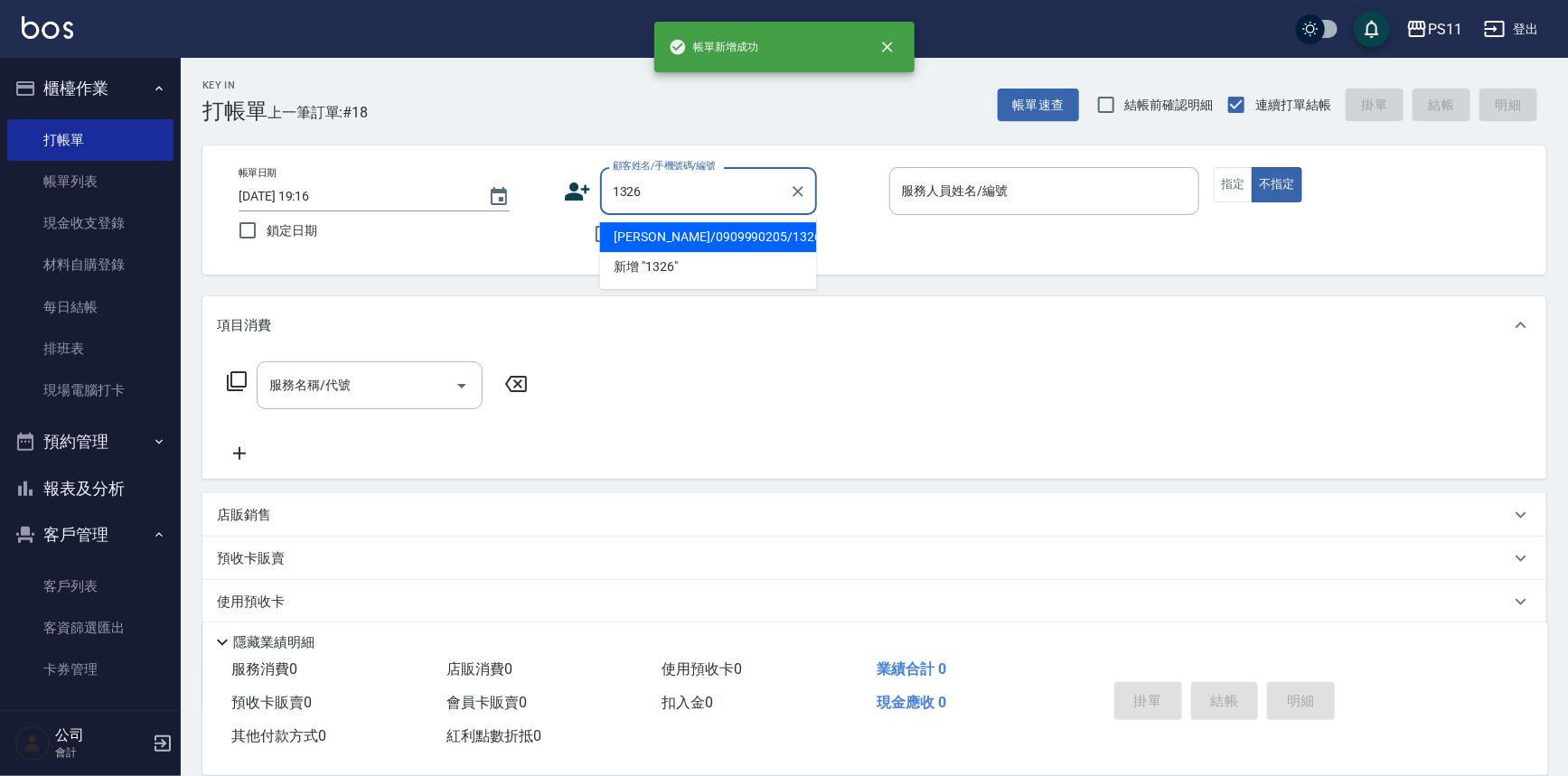
type input "[PERSON_NAME]/0909990205/1326"
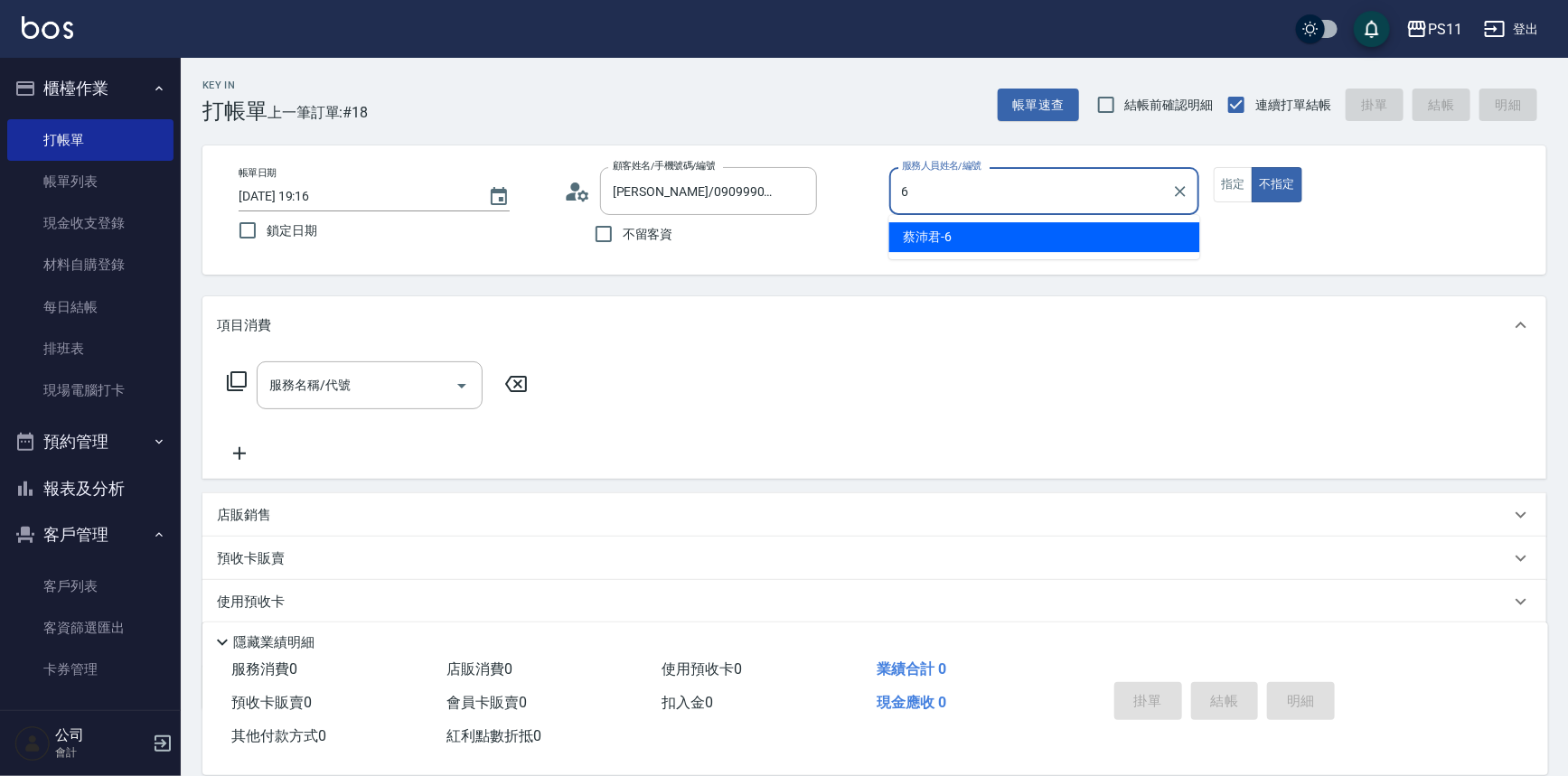
type input "[PERSON_NAME]6"
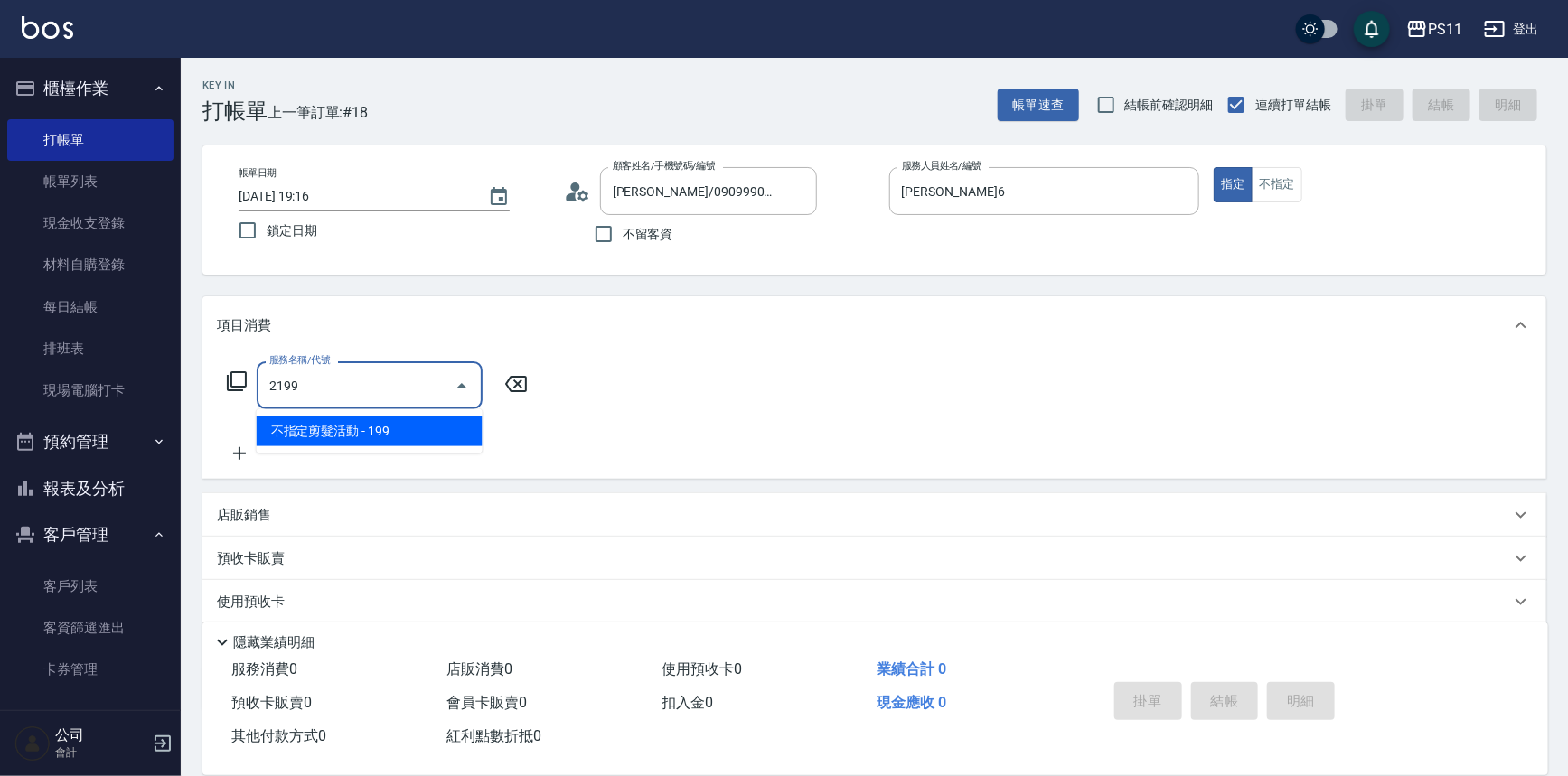
type input "不指定剪髮活動(2199)"
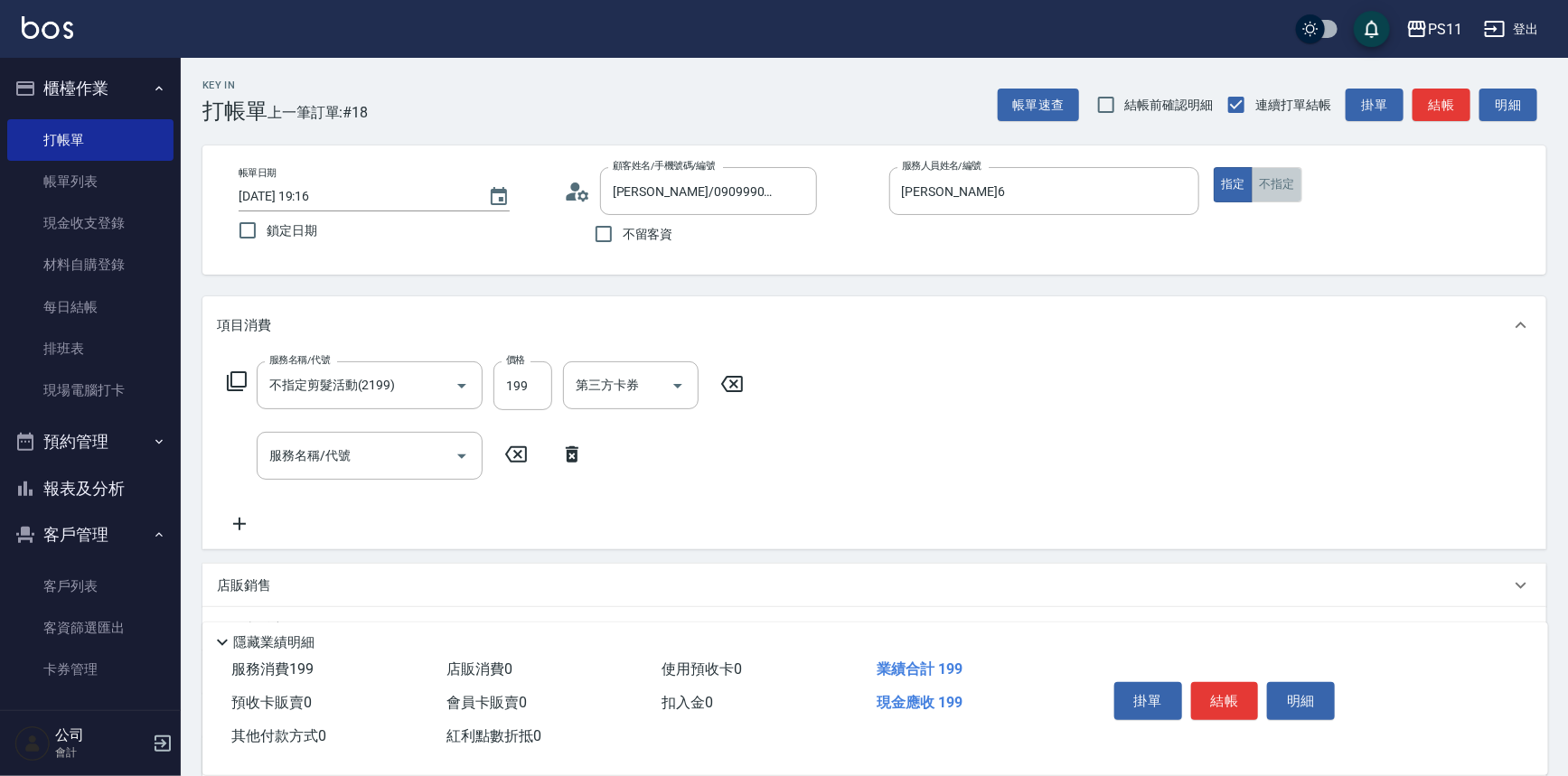
click at [1281, 178] on button "不指定" at bounding box center [1277, 185] width 51 height 35
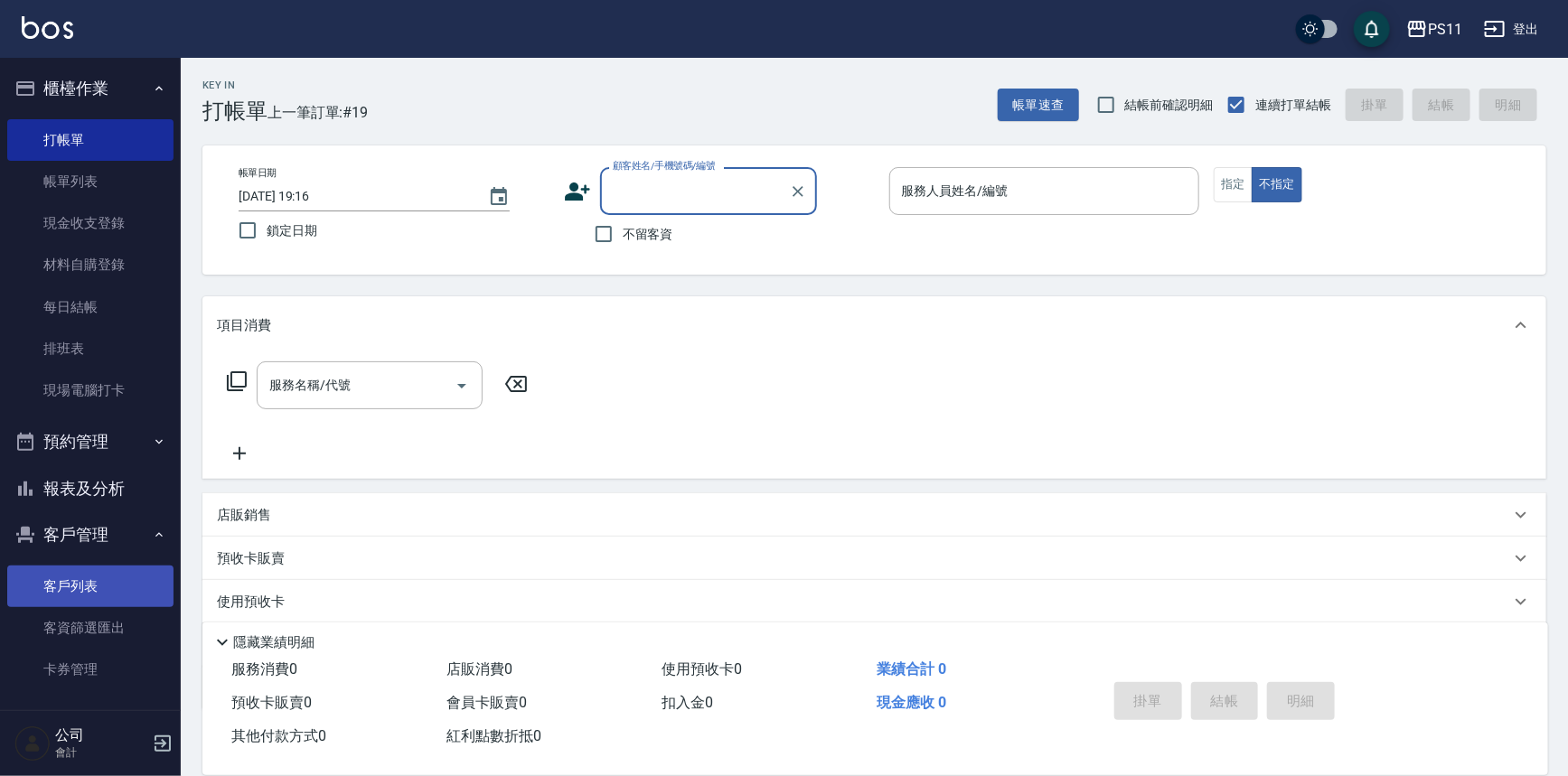
click at [105, 588] on link "客戶列表" at bounding box center [91, 586] width 167 height 41
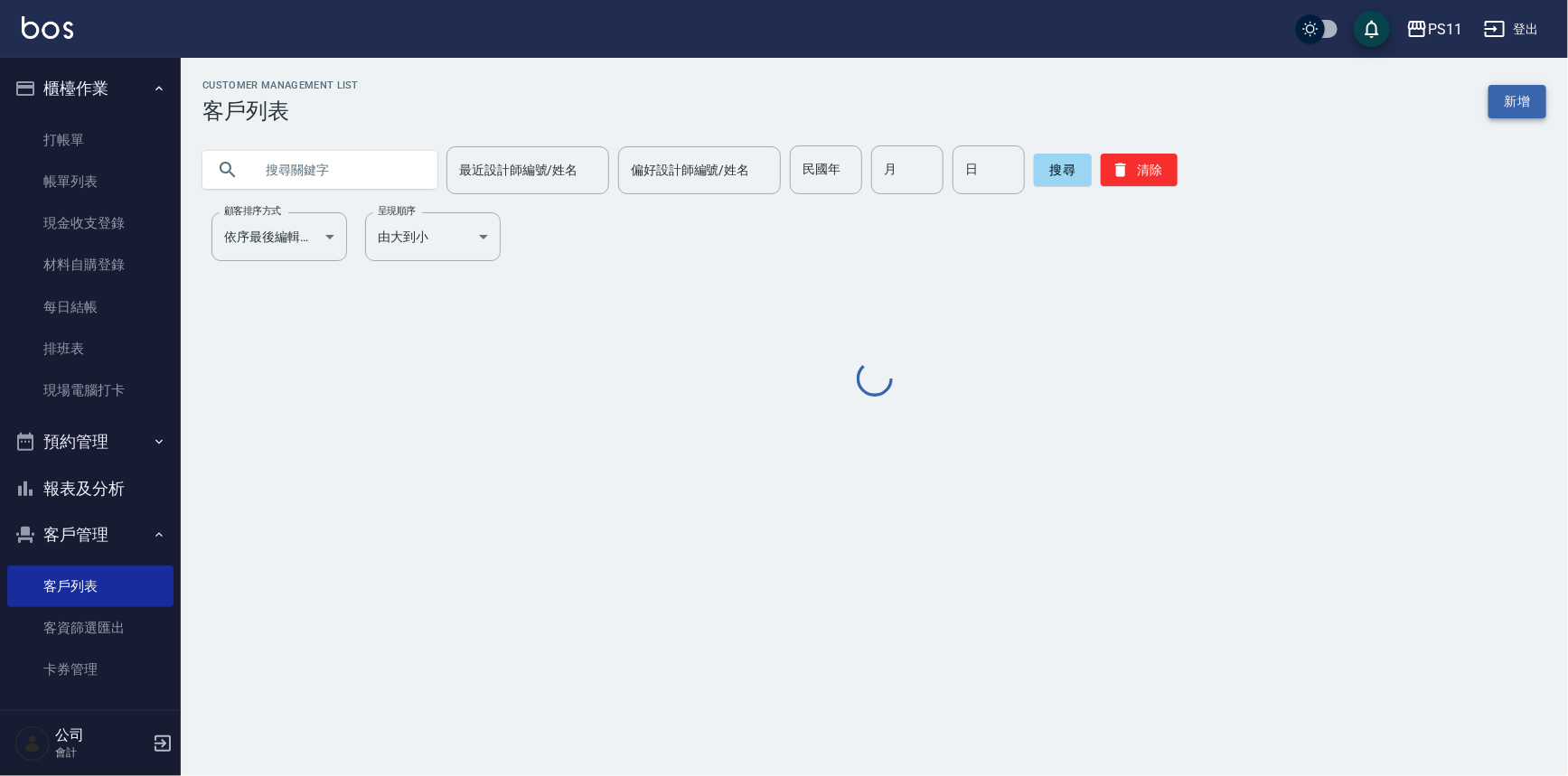
click at [1536, 101] on link "新增" at bounding box center [1517, 101] width 57 height 33
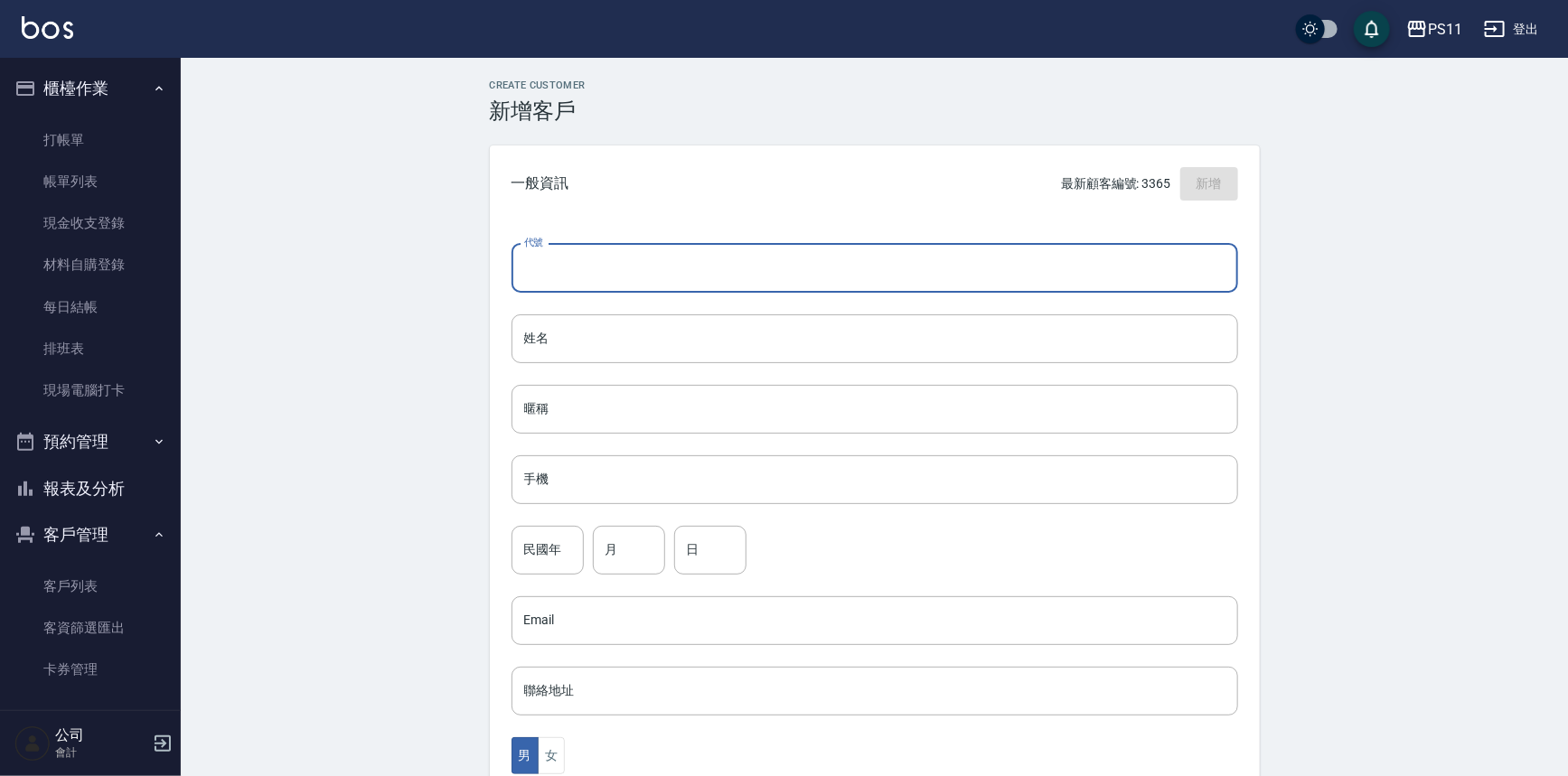
drag, startPoint x: 650, startPoint y: 262, endPoint x: 726, endPoint y: 261, distance: 76.0
click at [650, 262] on input "代號" at bounding box center [874, 268] width 727 height 49
type input "3369"
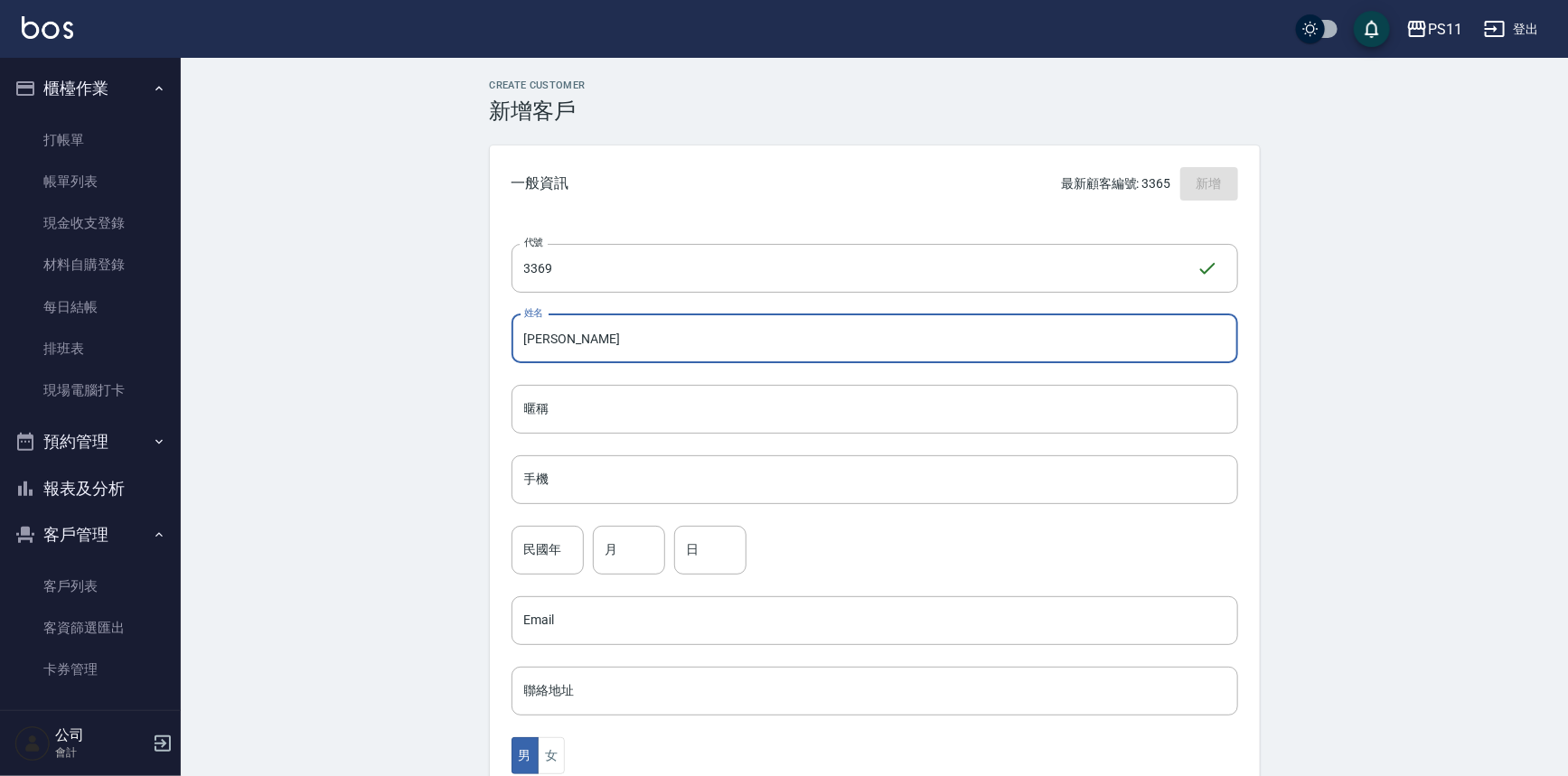
type input "[PERSON_NAME]"
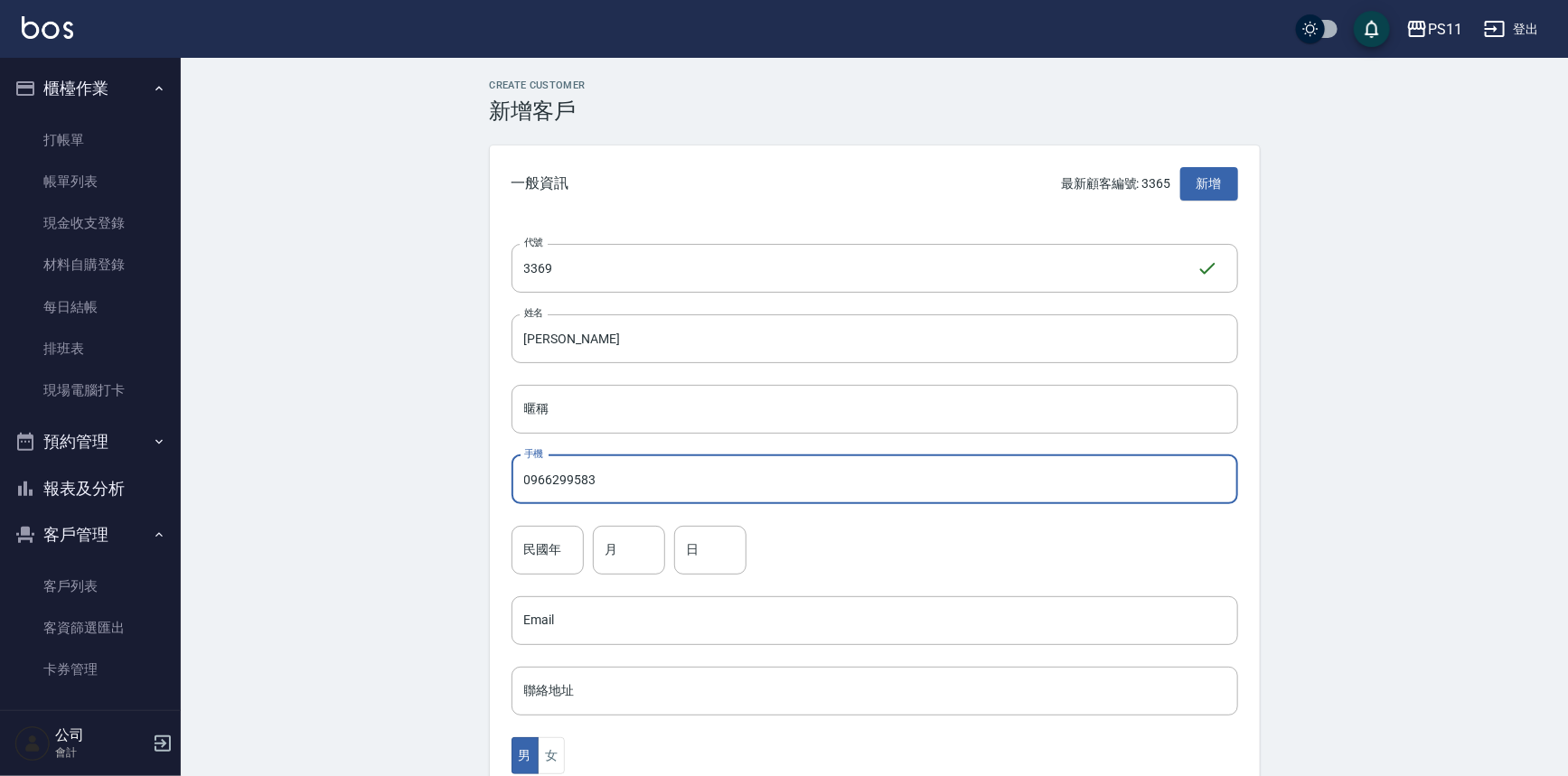
type input "0966299583"
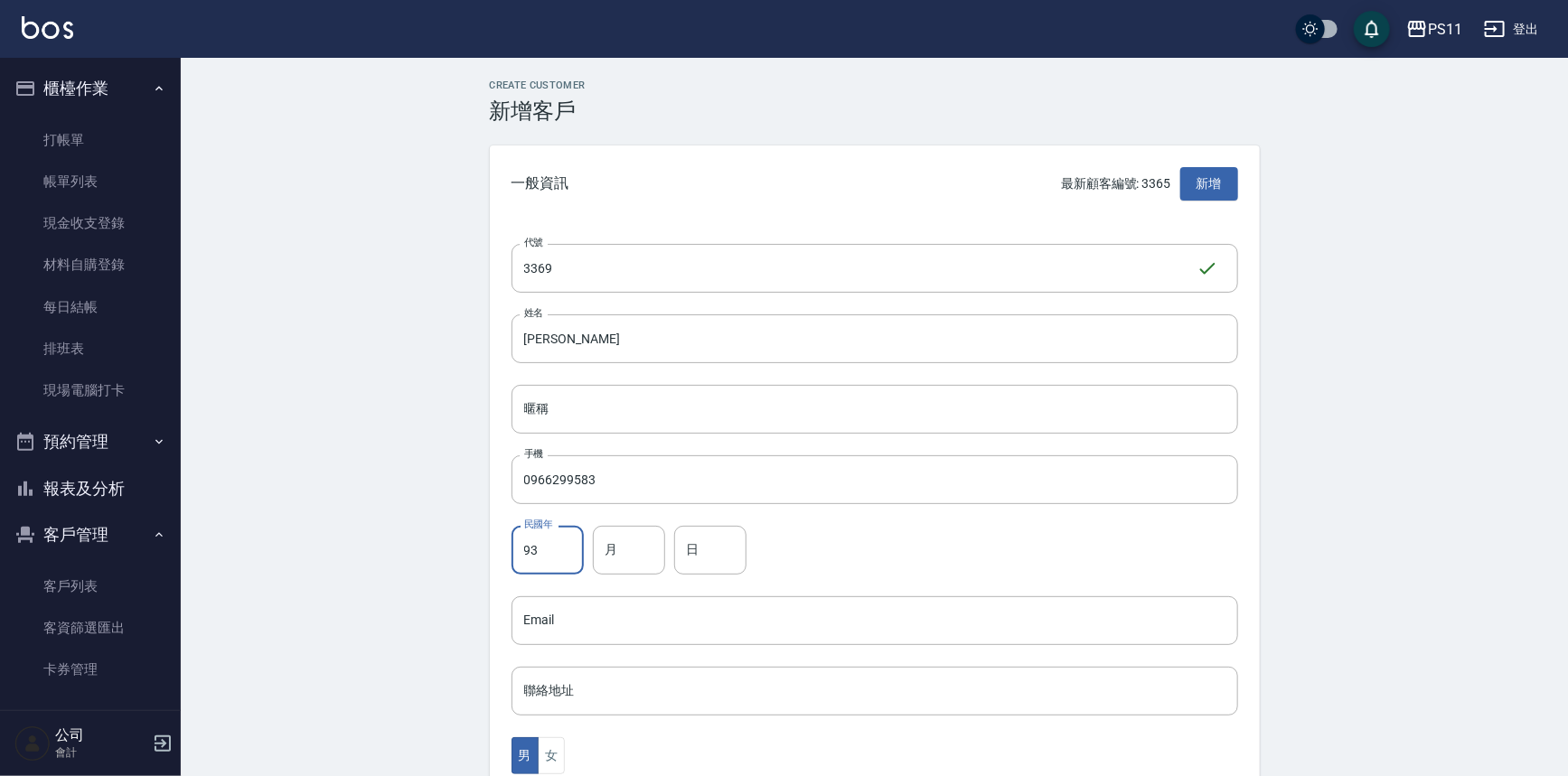
type input "93"
type input "3"
type input "30"
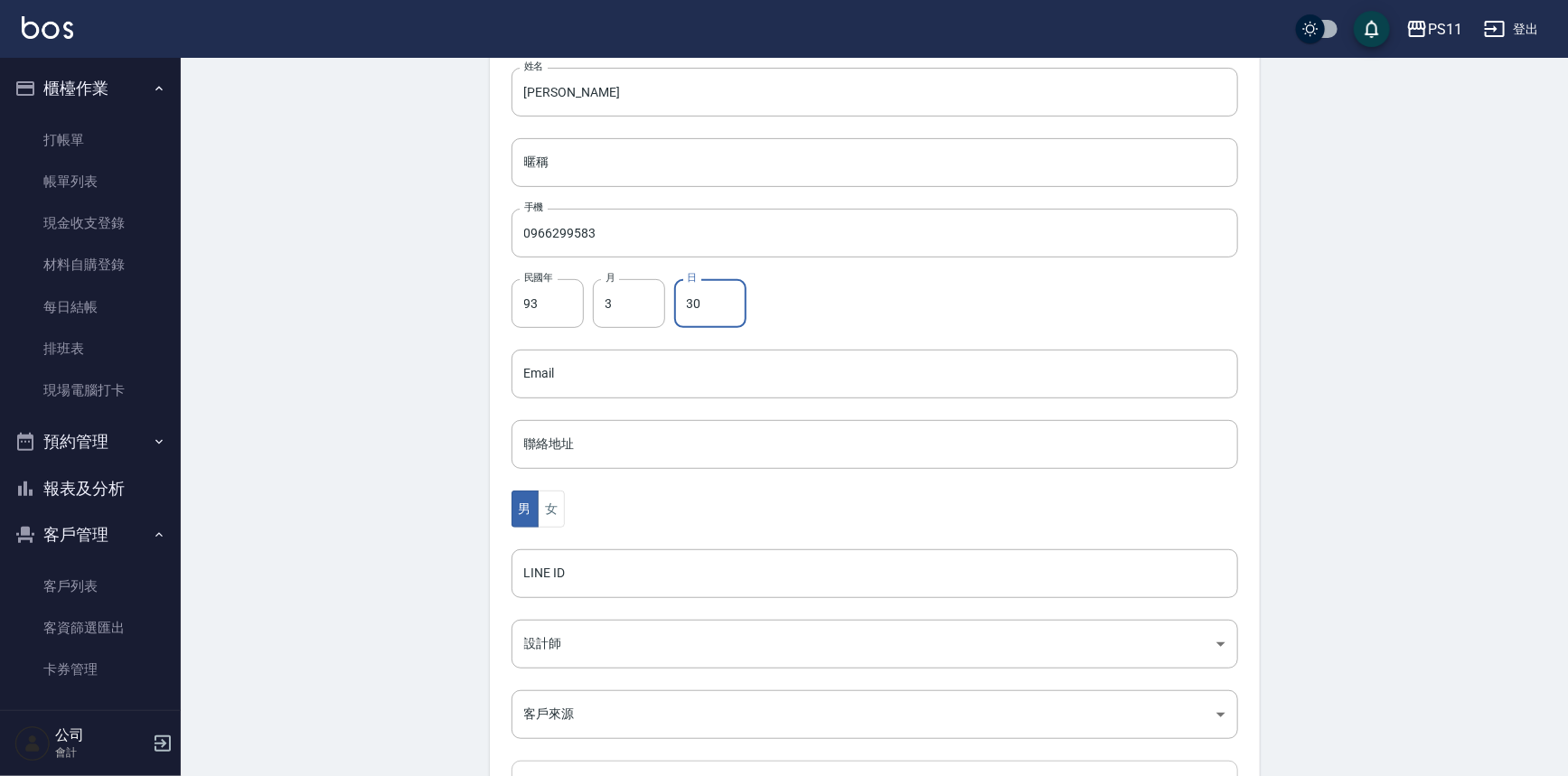
scroll to position [398, 0]
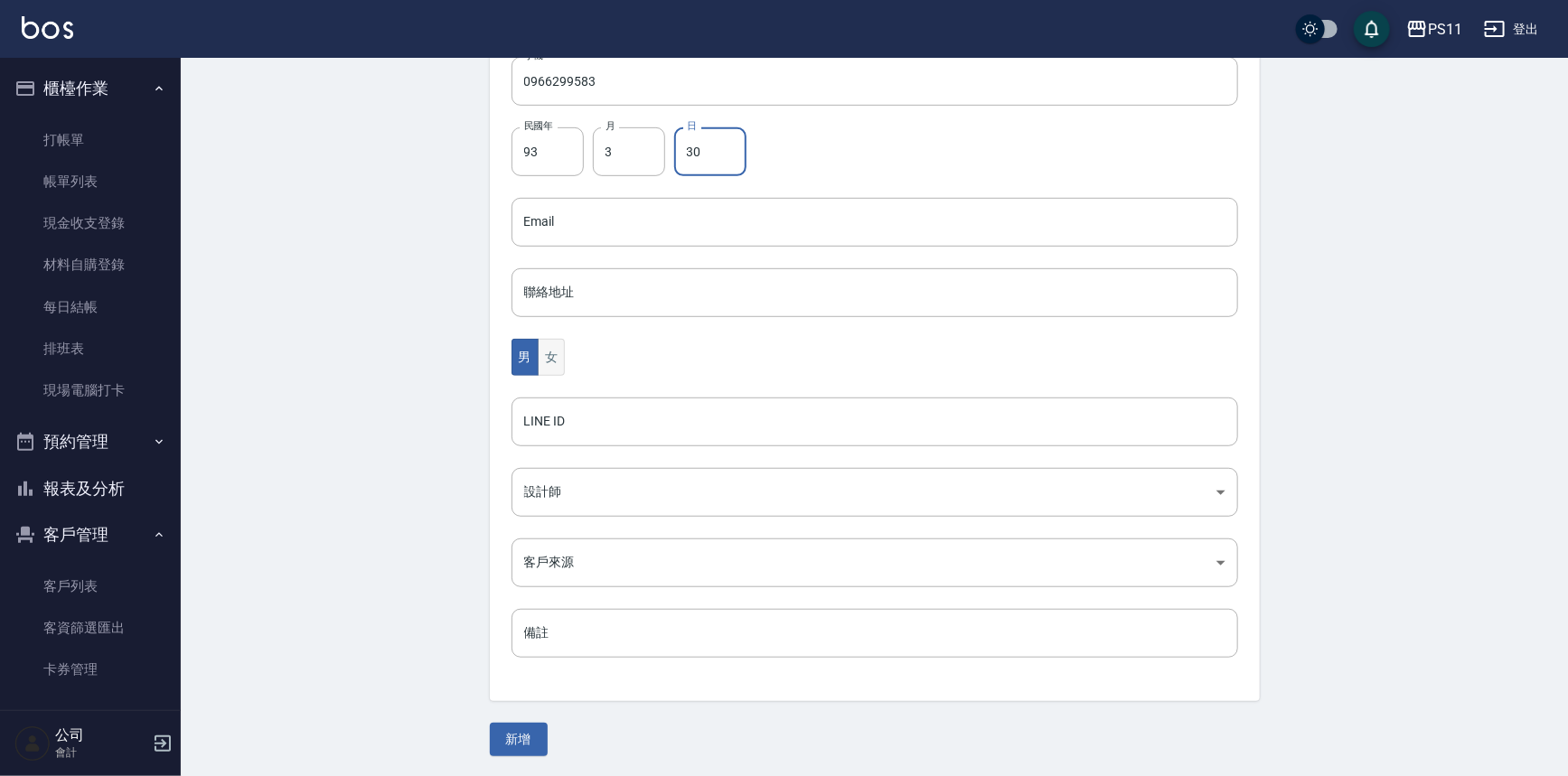
click at [551, 364] on button "女" at bounding box center [551, 357] width 27 height 37
click at [533, 732] on button "新增" at bounding box center [519, 739] width 57 height 33
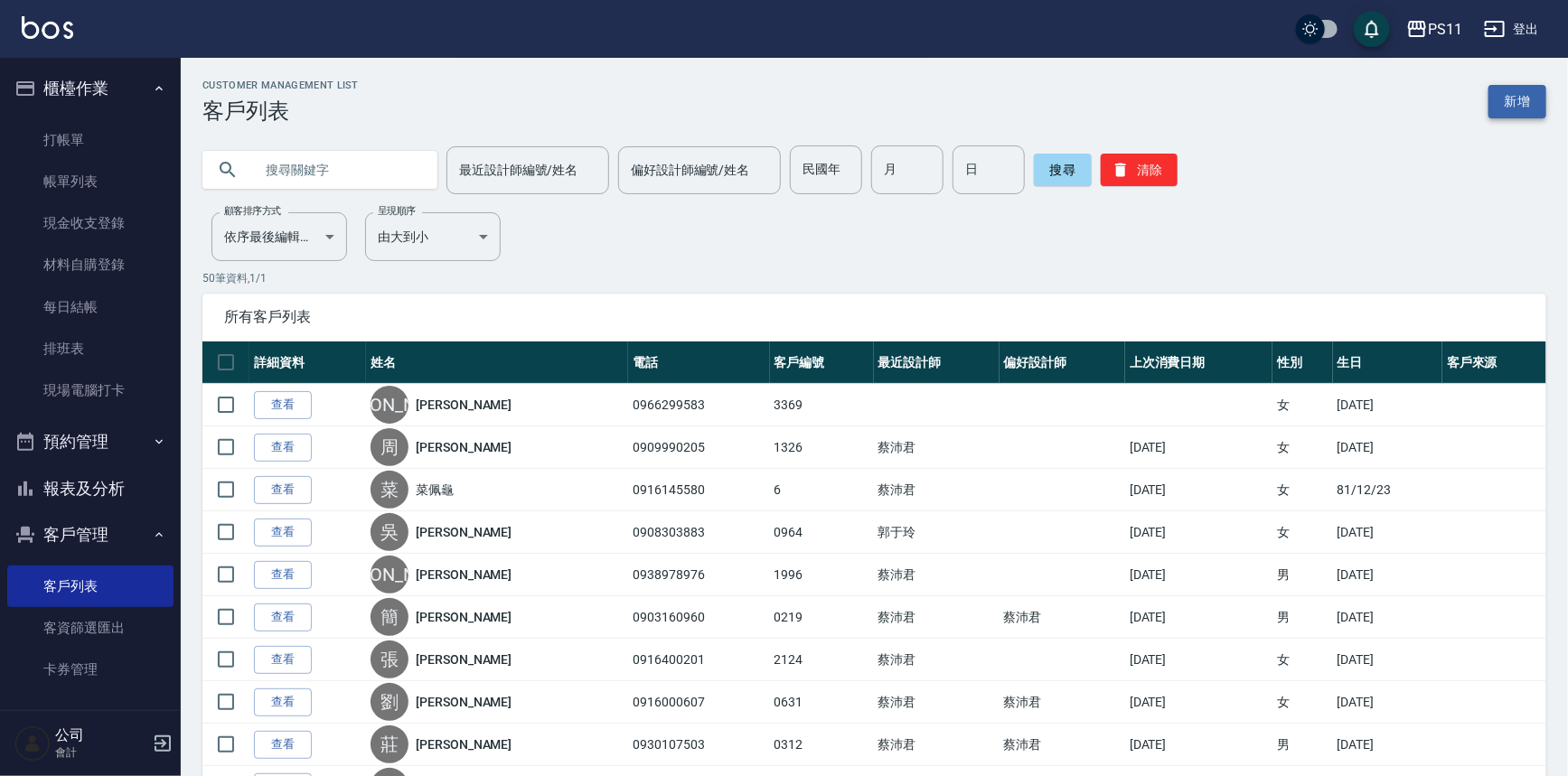
click at [1532, 99] on link "新增" at bounding box center [1517, 101] width 57 height 33
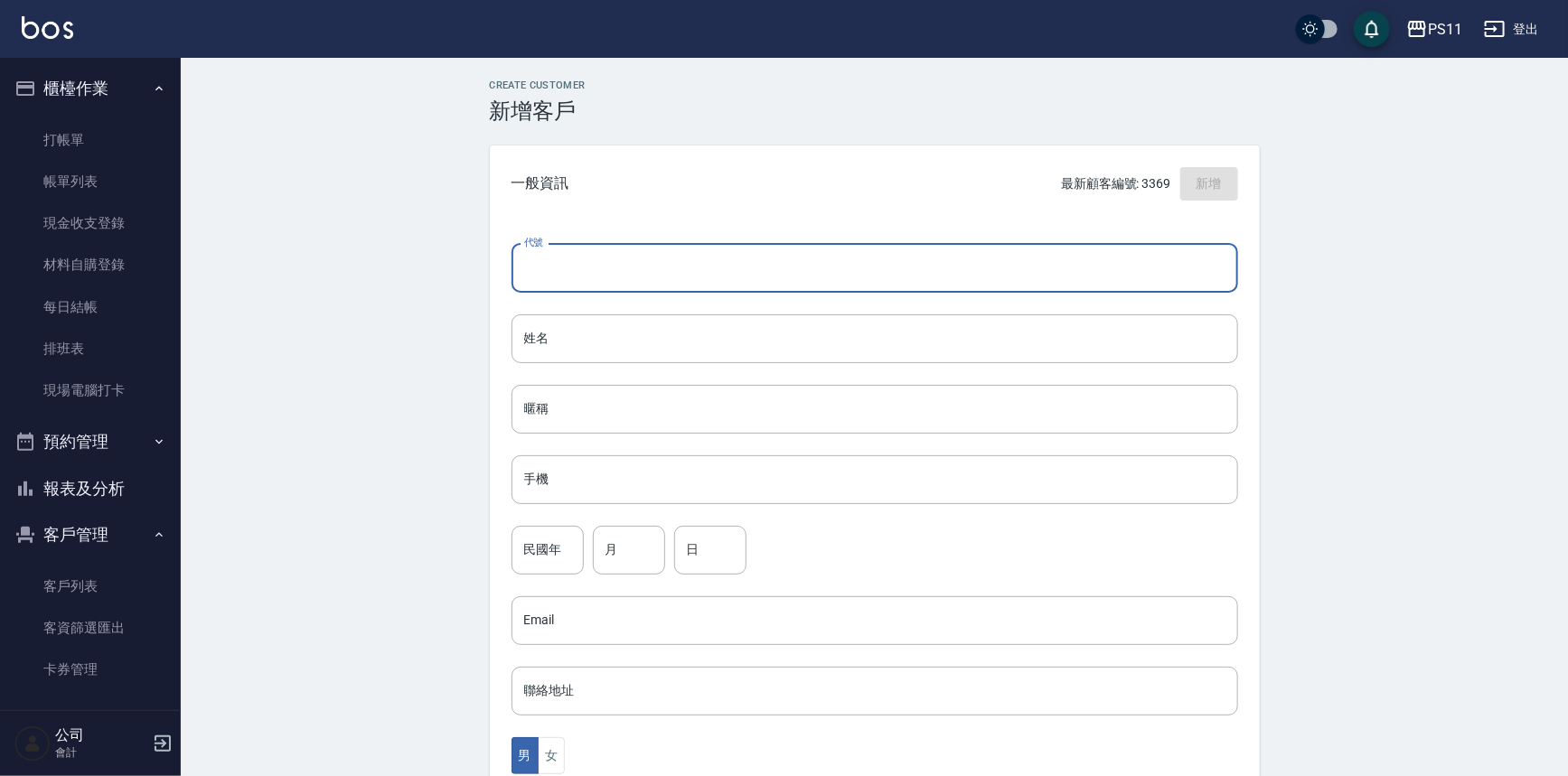
click at [770, 257] on input "代號" at bounding box center [874, 268] width 727 height 49
type input "3366"
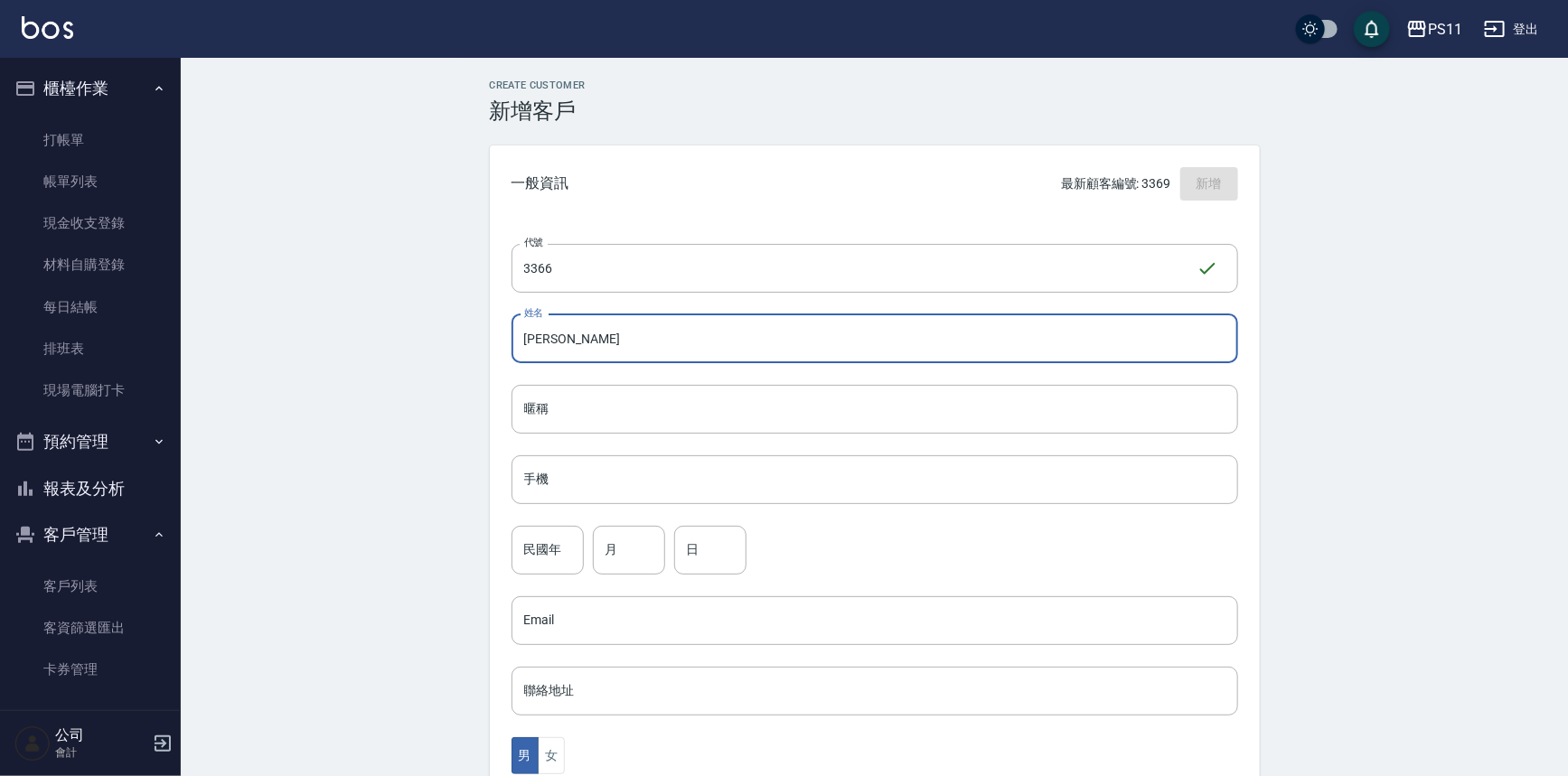
type input "[PERSON_NAME]"
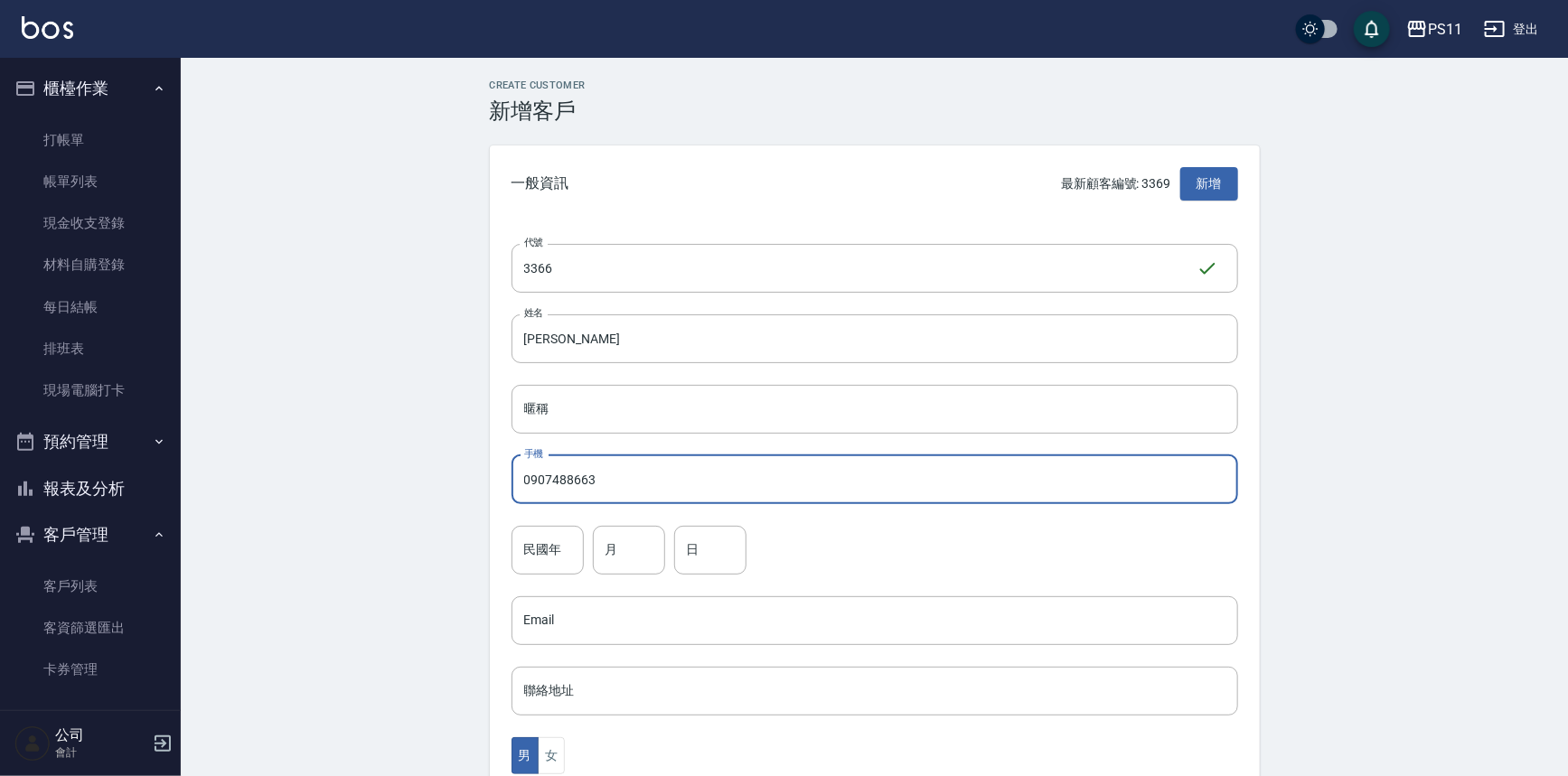
type input "0907488663"
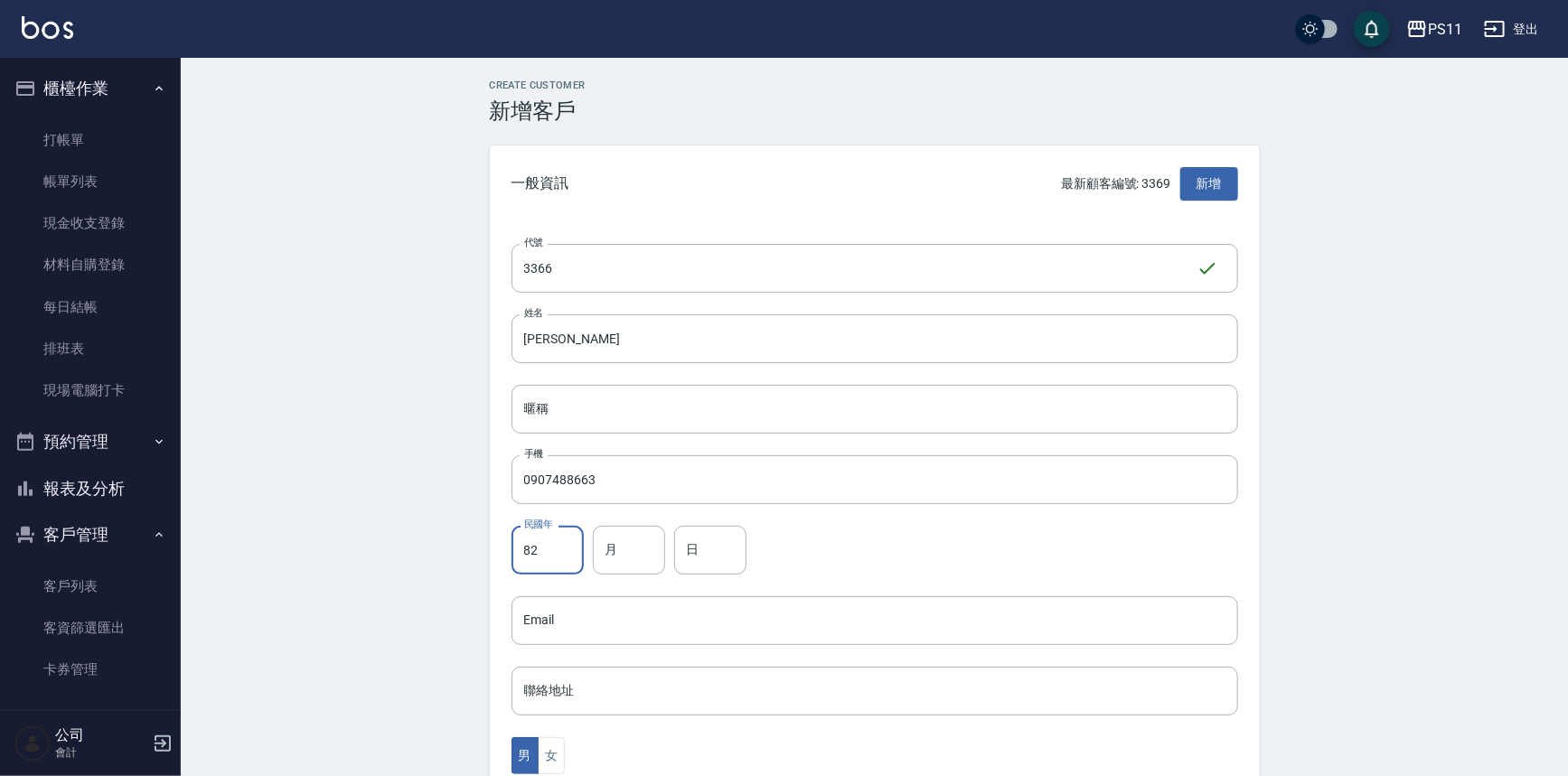
type input "82"
type input "8"
type input "10"
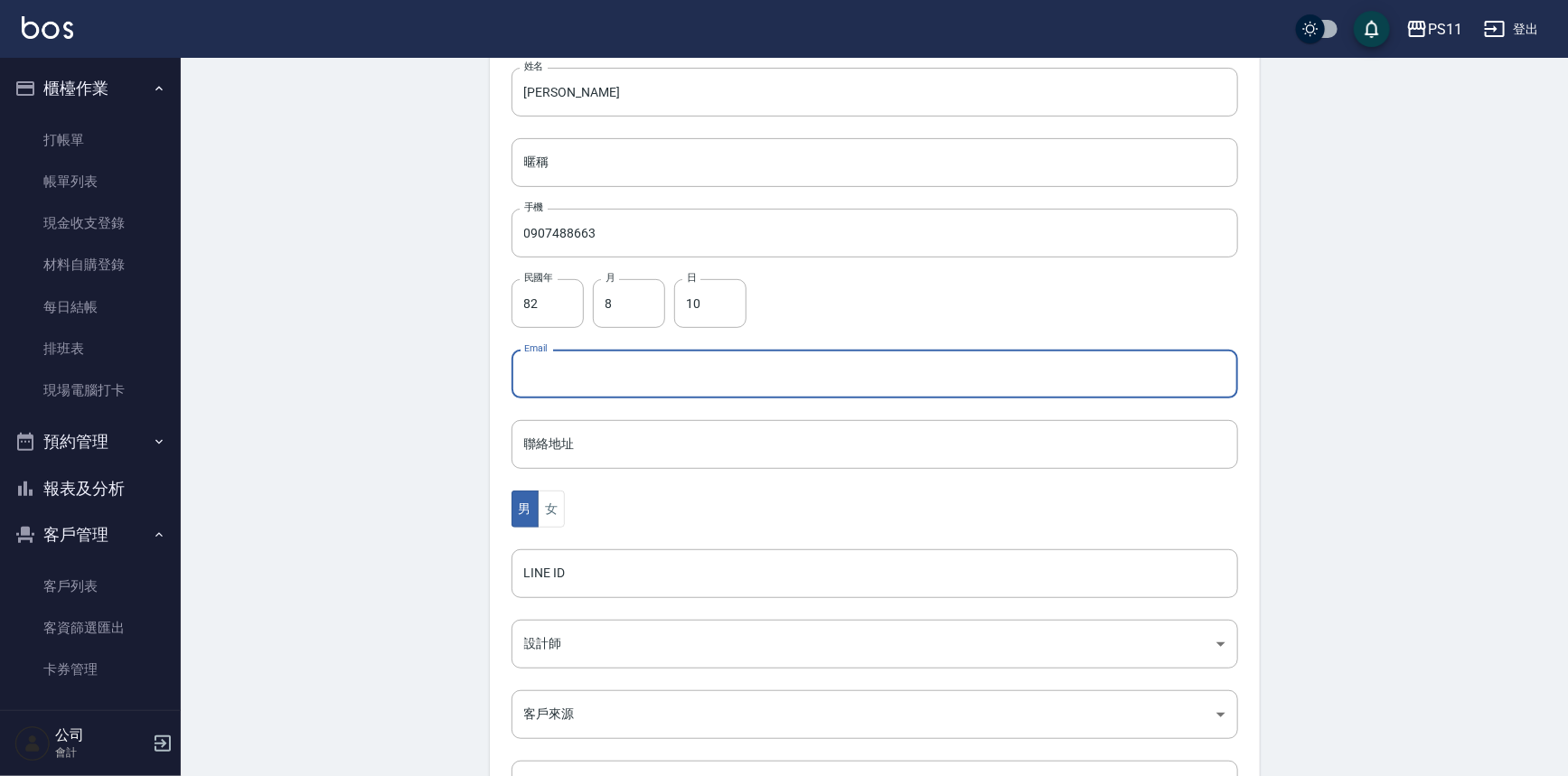
scroll to position [328, 0]
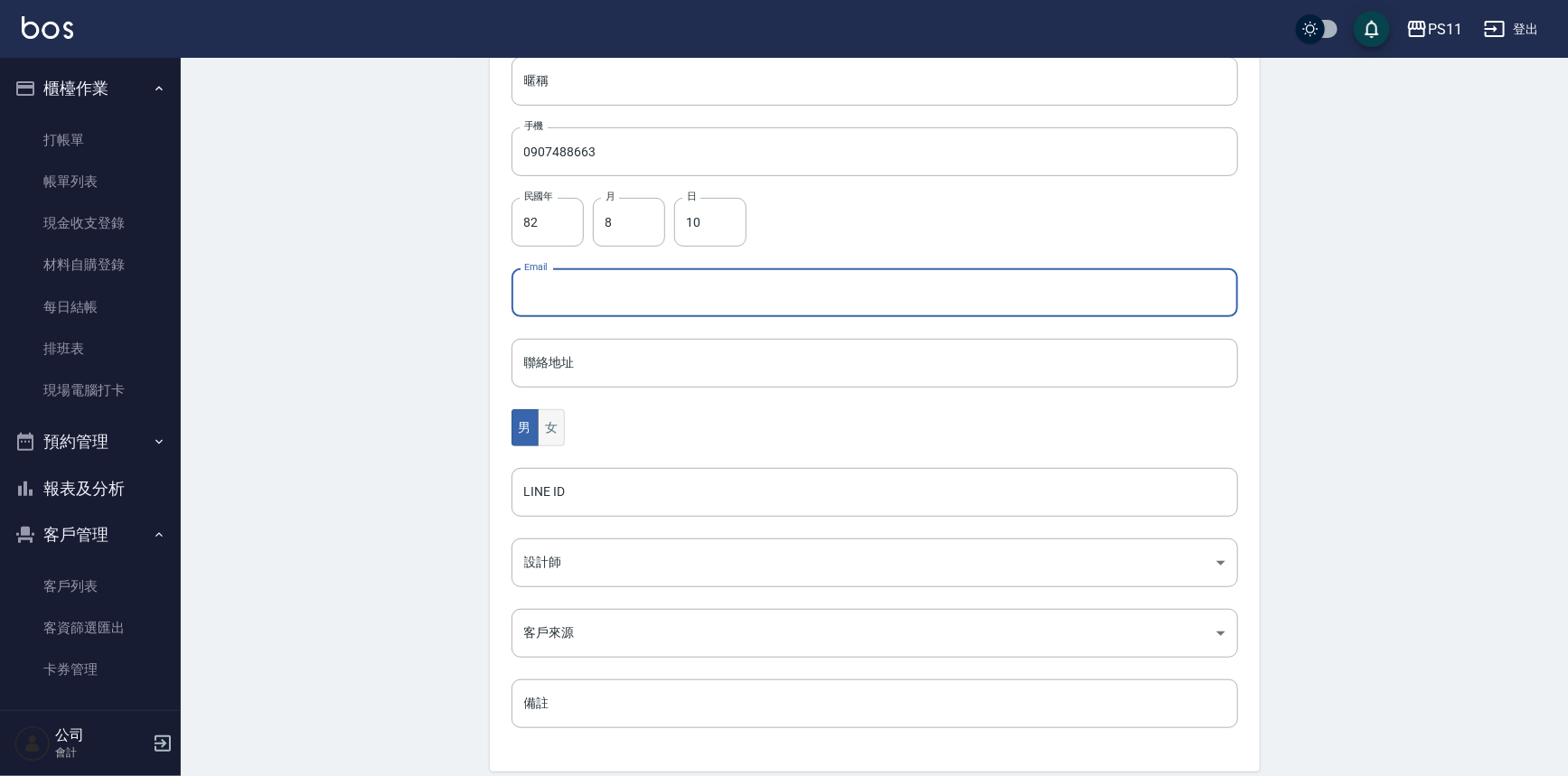
click at [550, 436] on button "女" at bounding box center [551, 428] width 27 height 37
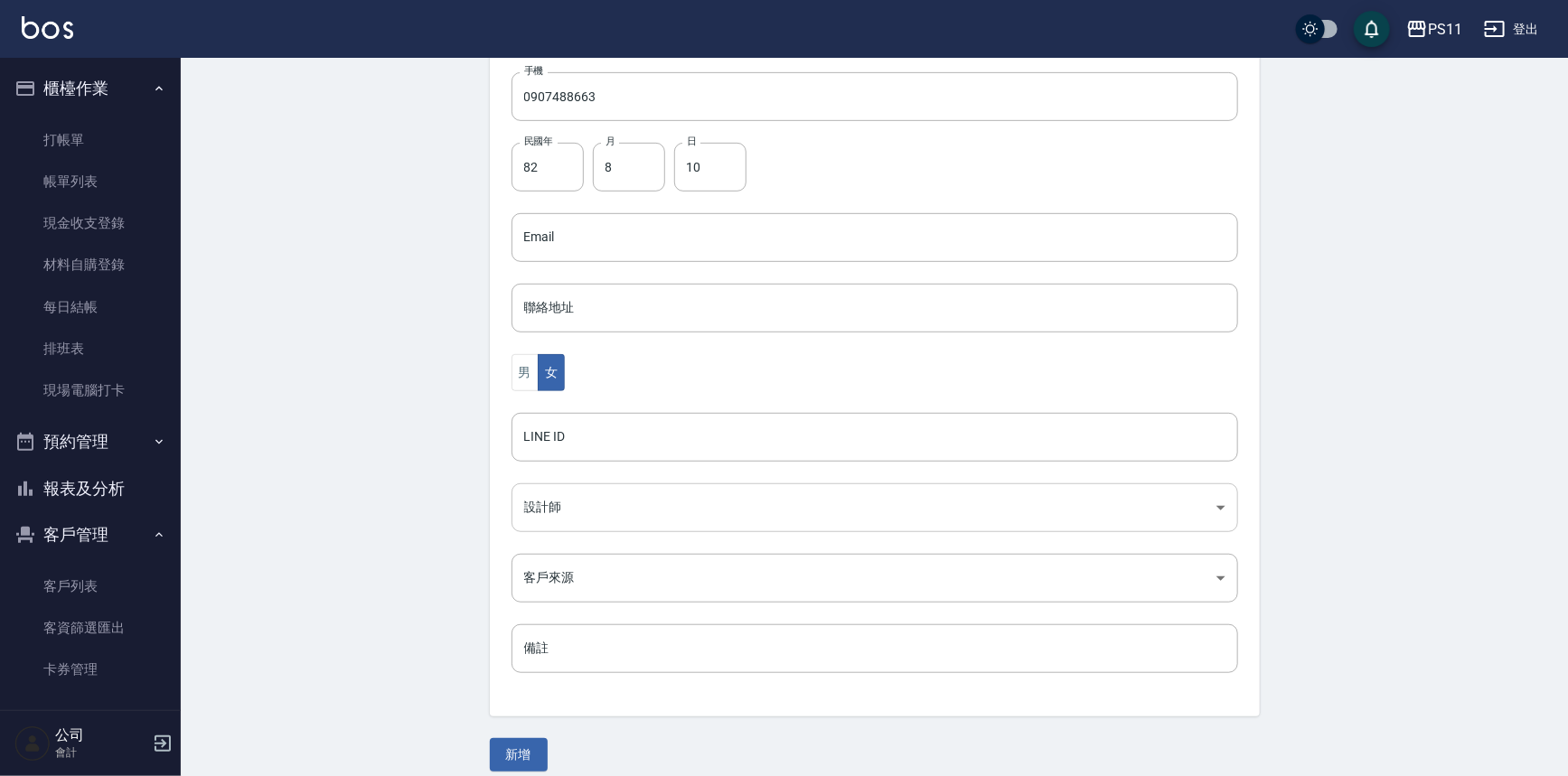
scroll to position [398, 0]
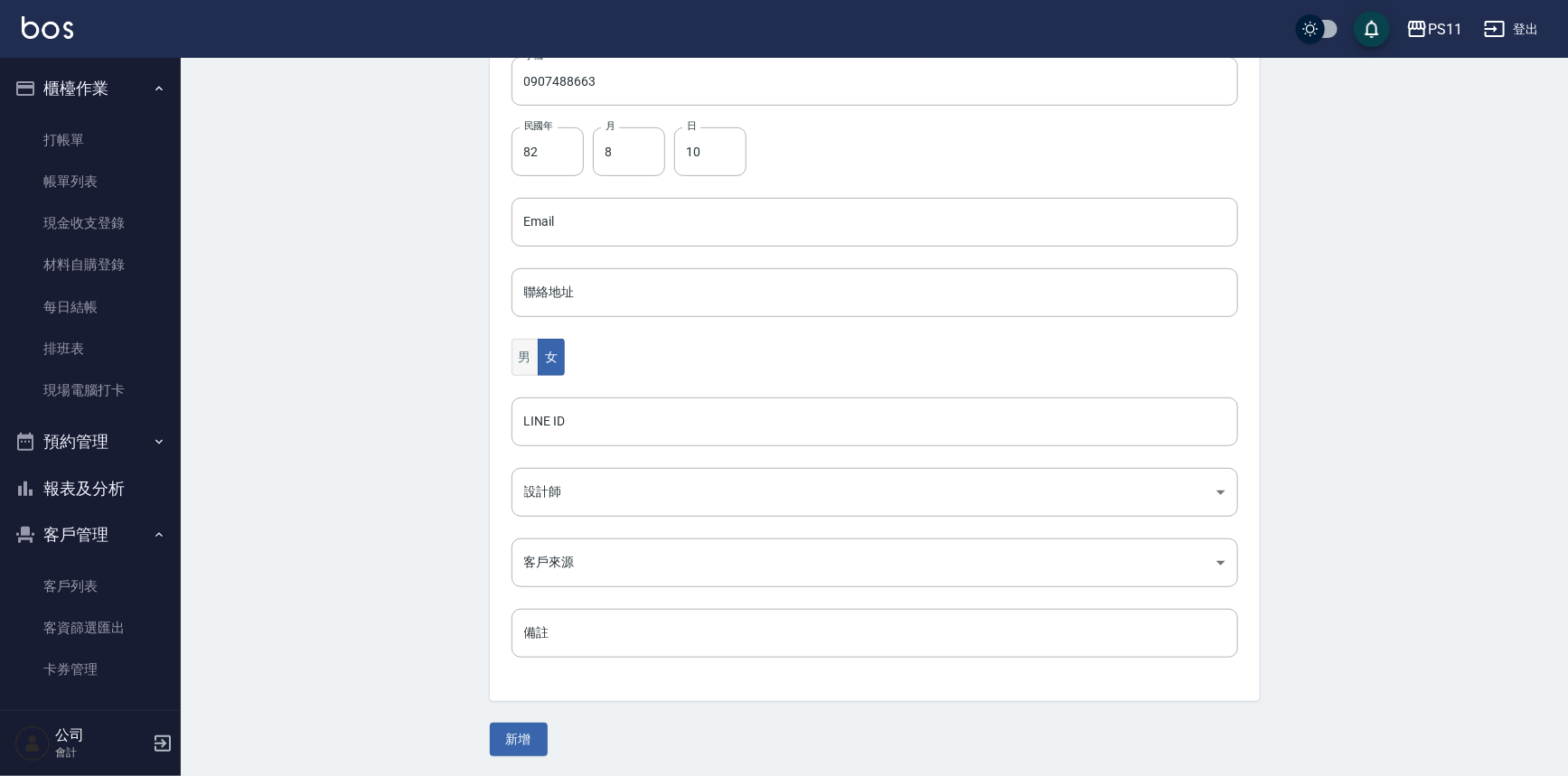
click at [522, 362] on button "男" at bounding box center [525, 357] width 27 height 37
click at [533, 733] on button "新增" at bounding box center [519, 739] width 57 height 33
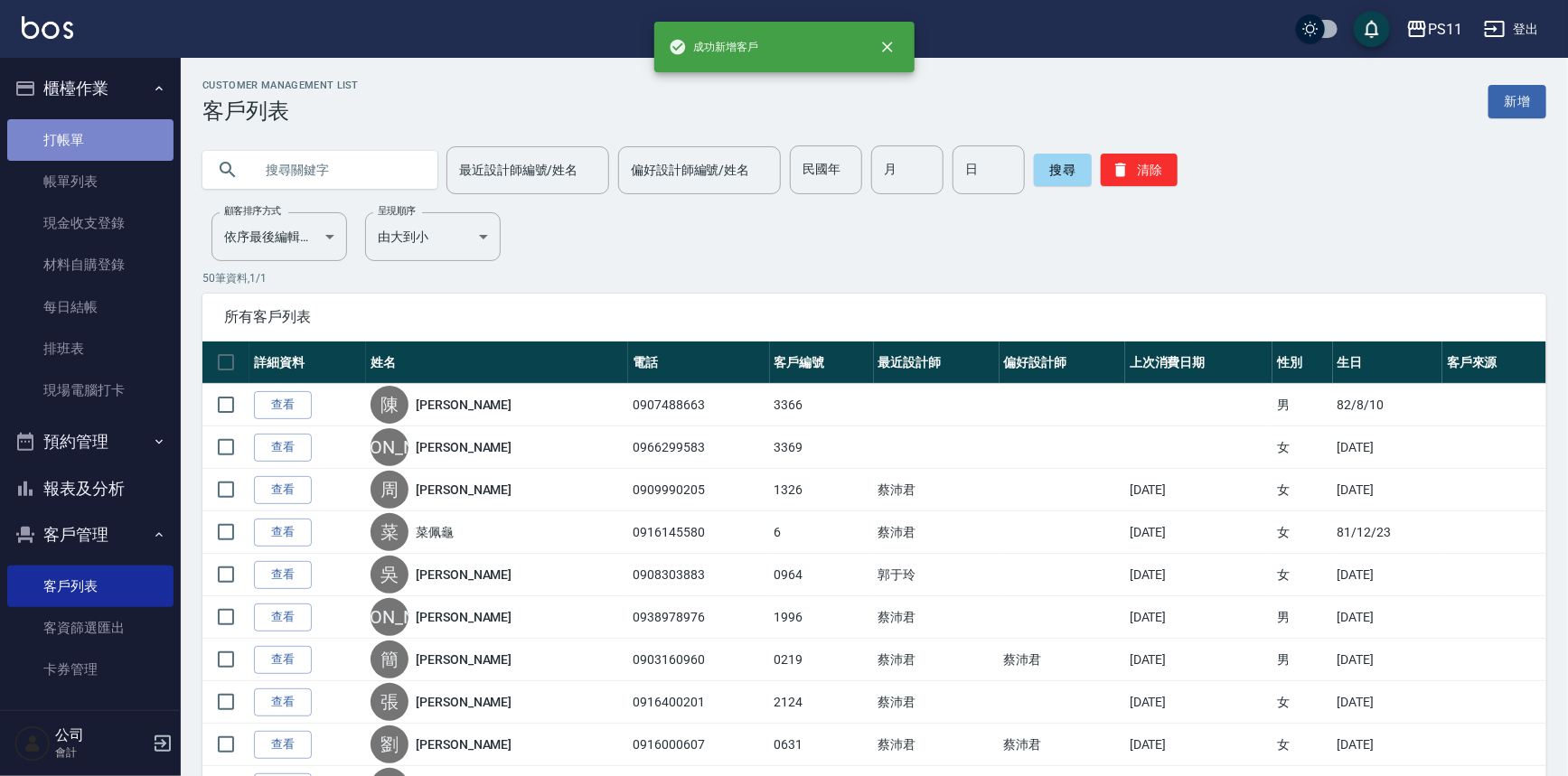
click at [133, 129] on link "打帳單" at bounding box center [91, 140] width 167 height 41
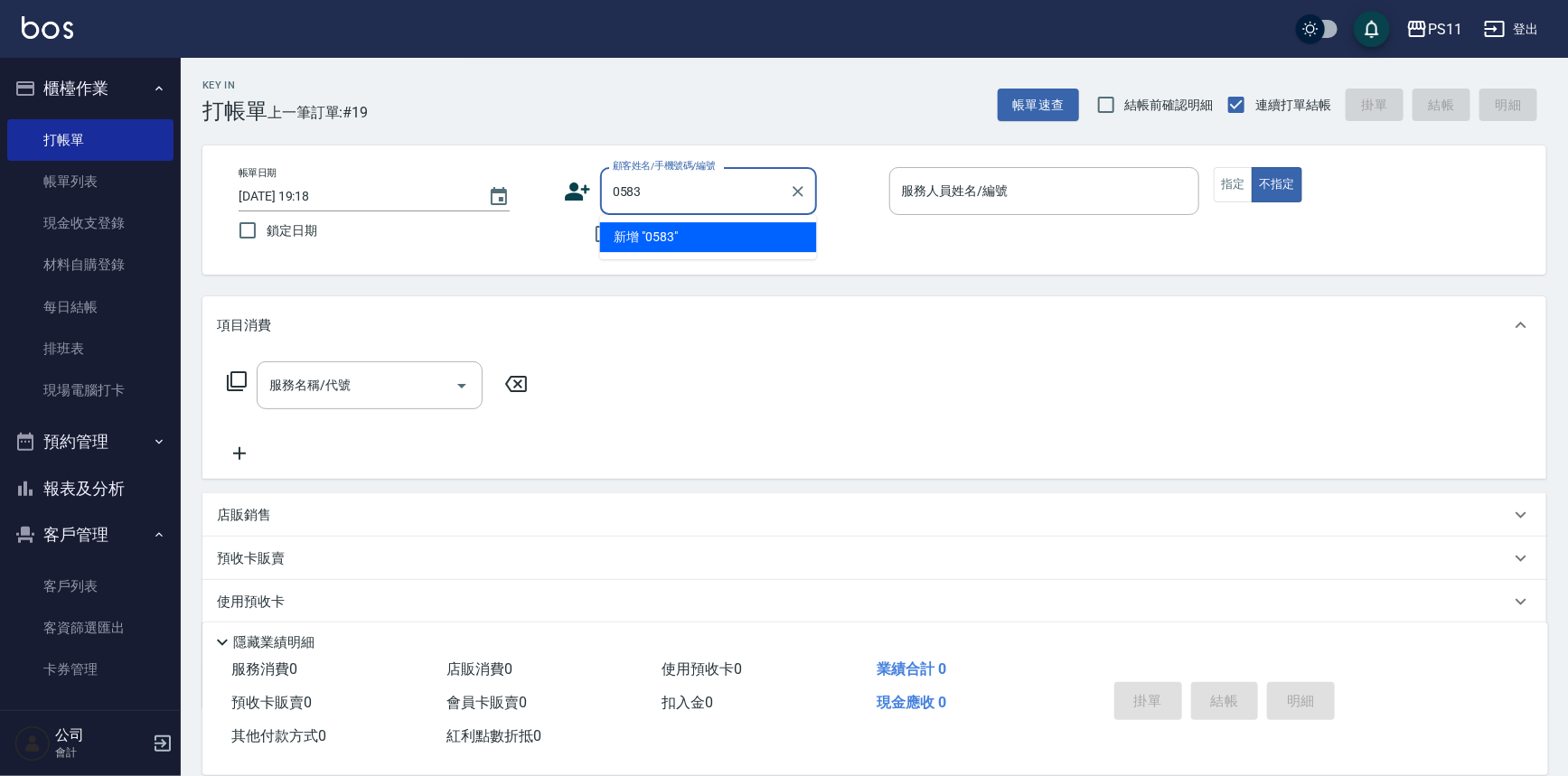
type input "0583"
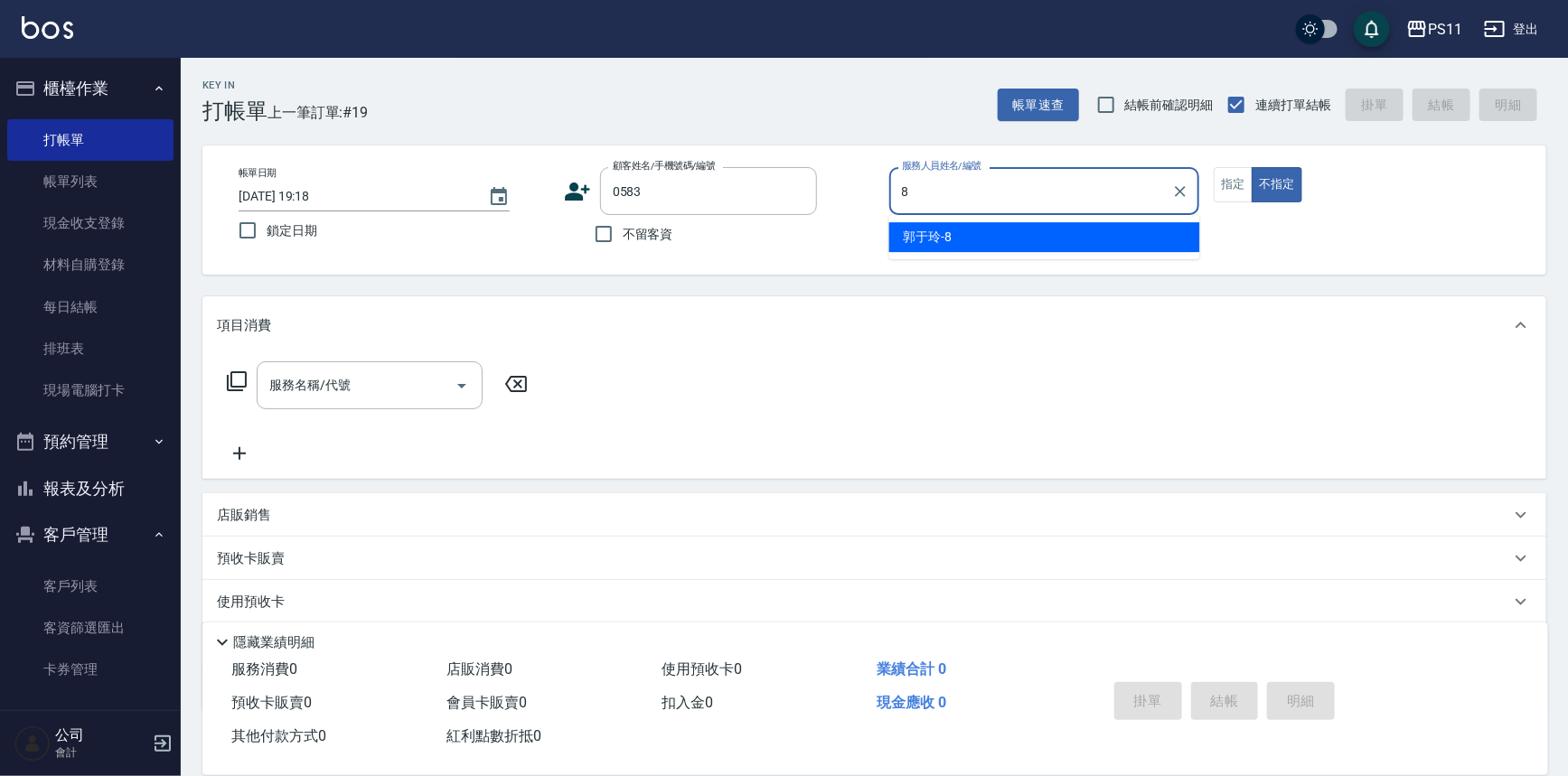
type input "郭于玲-8"
type button "false"
type input "[PERSON_NAME]/0985164295/0583"
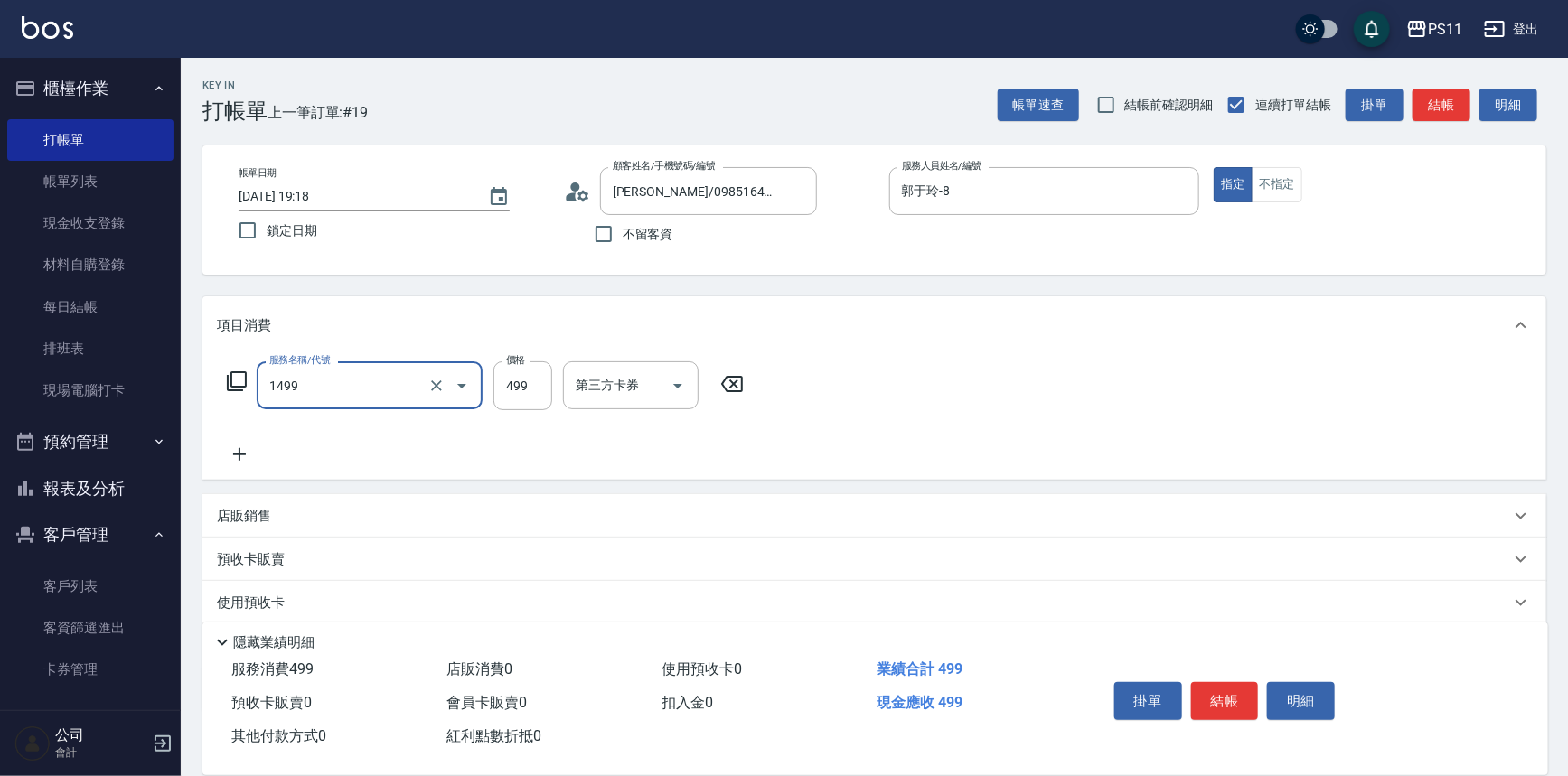
type input "活氧毛囊淨化髮浴(1499)"
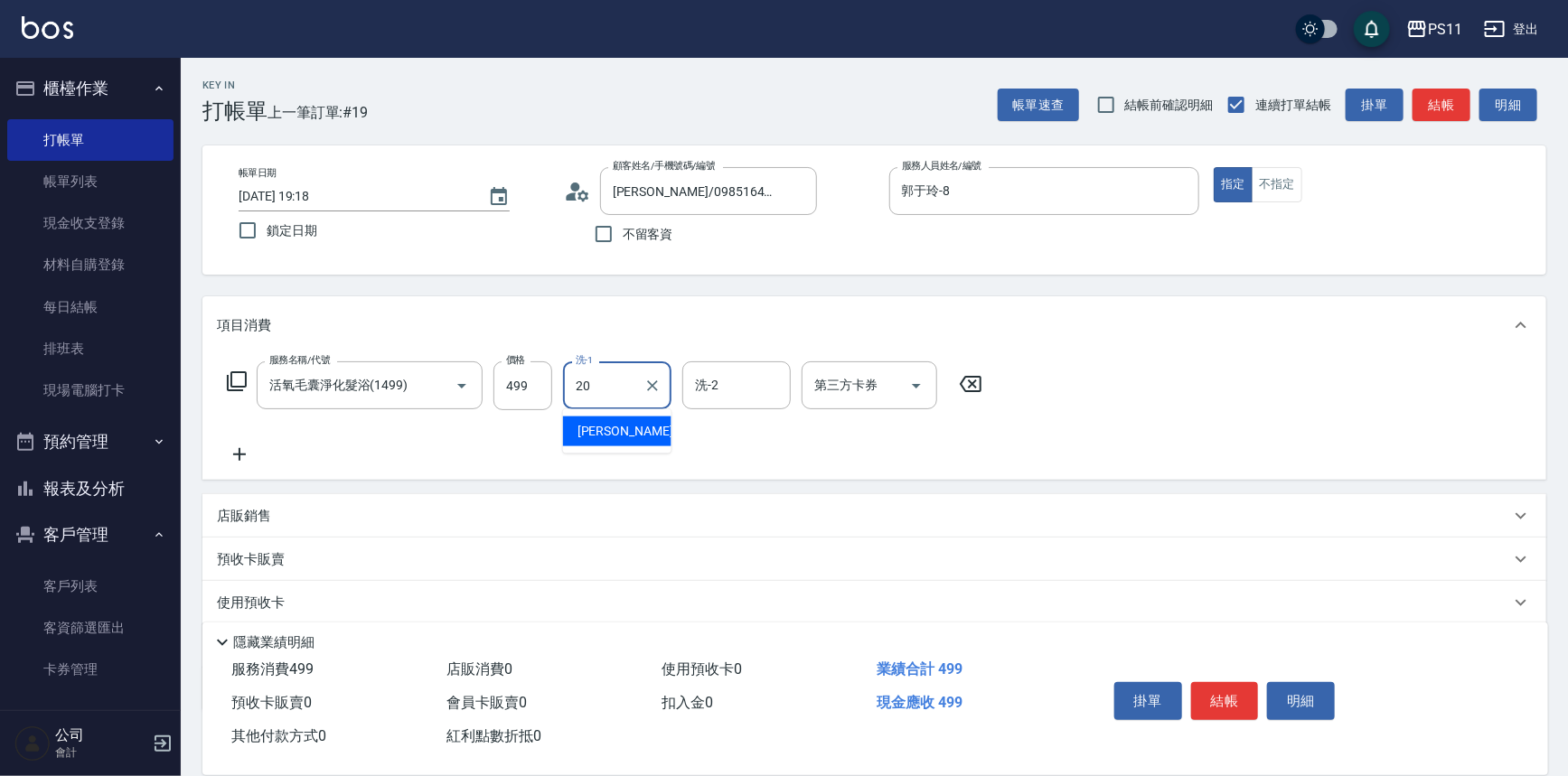
type input "[PERSON_NAME]-20"
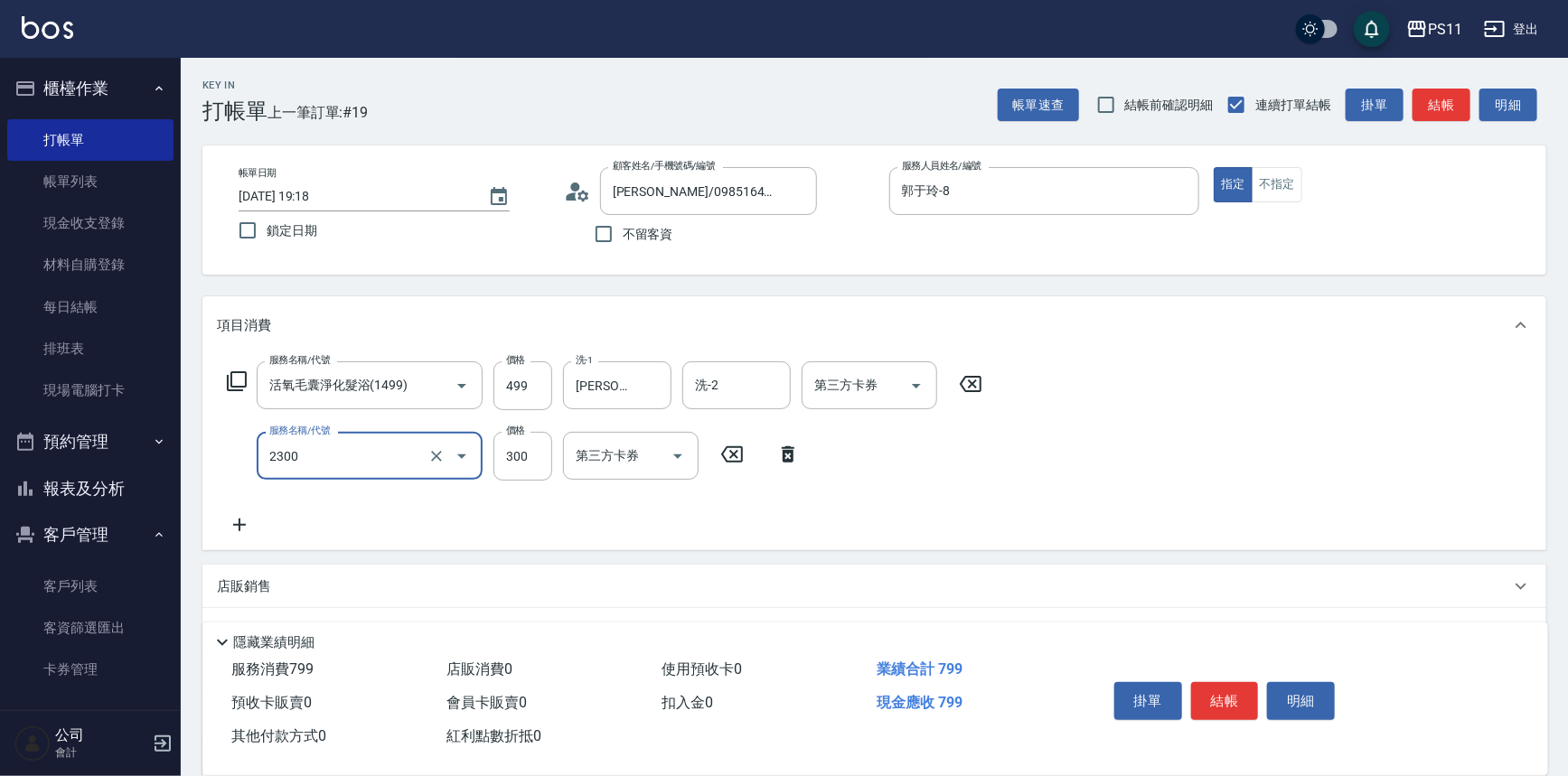
type input "剪髮(2300)"
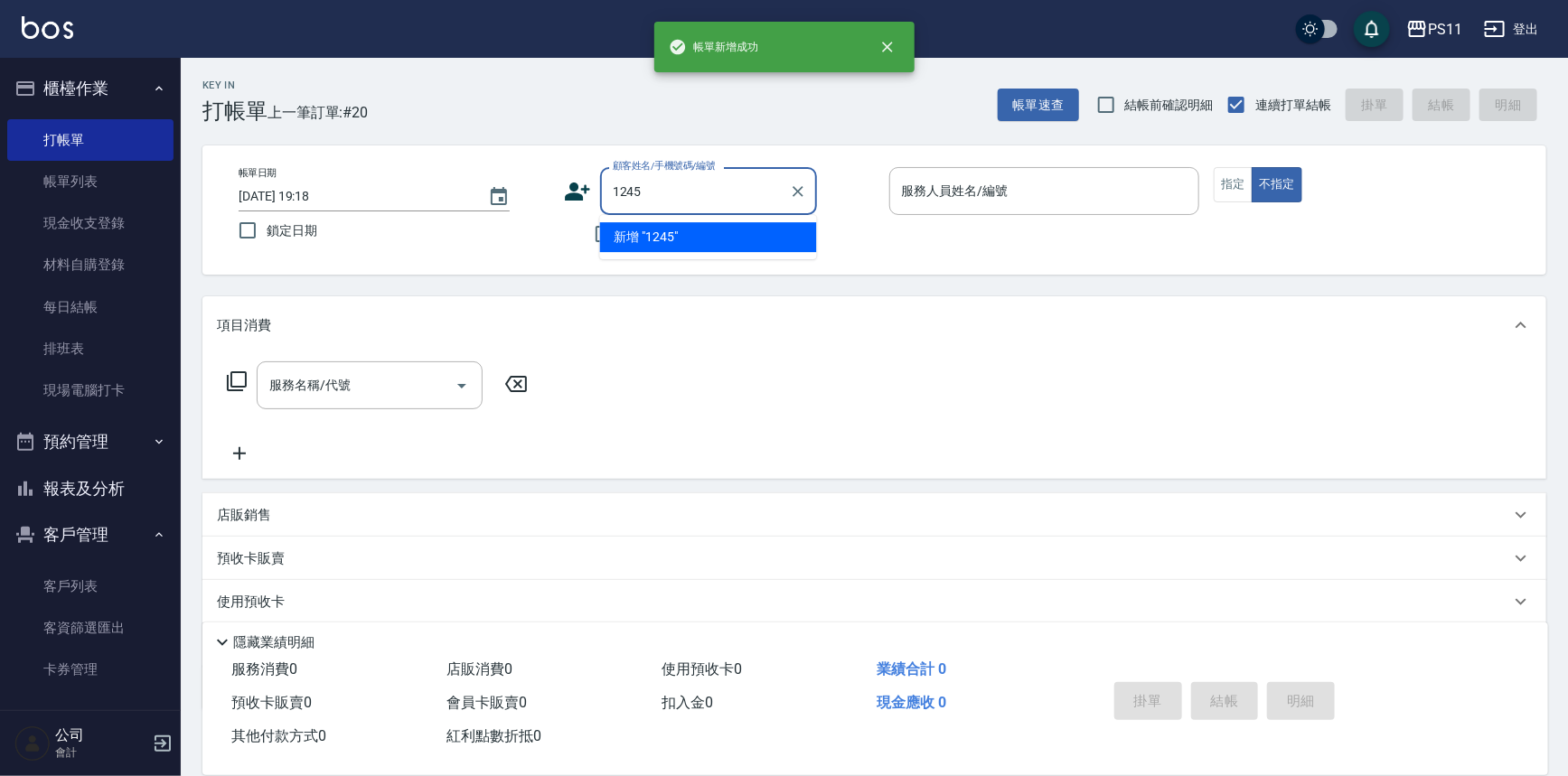
type input "1245"
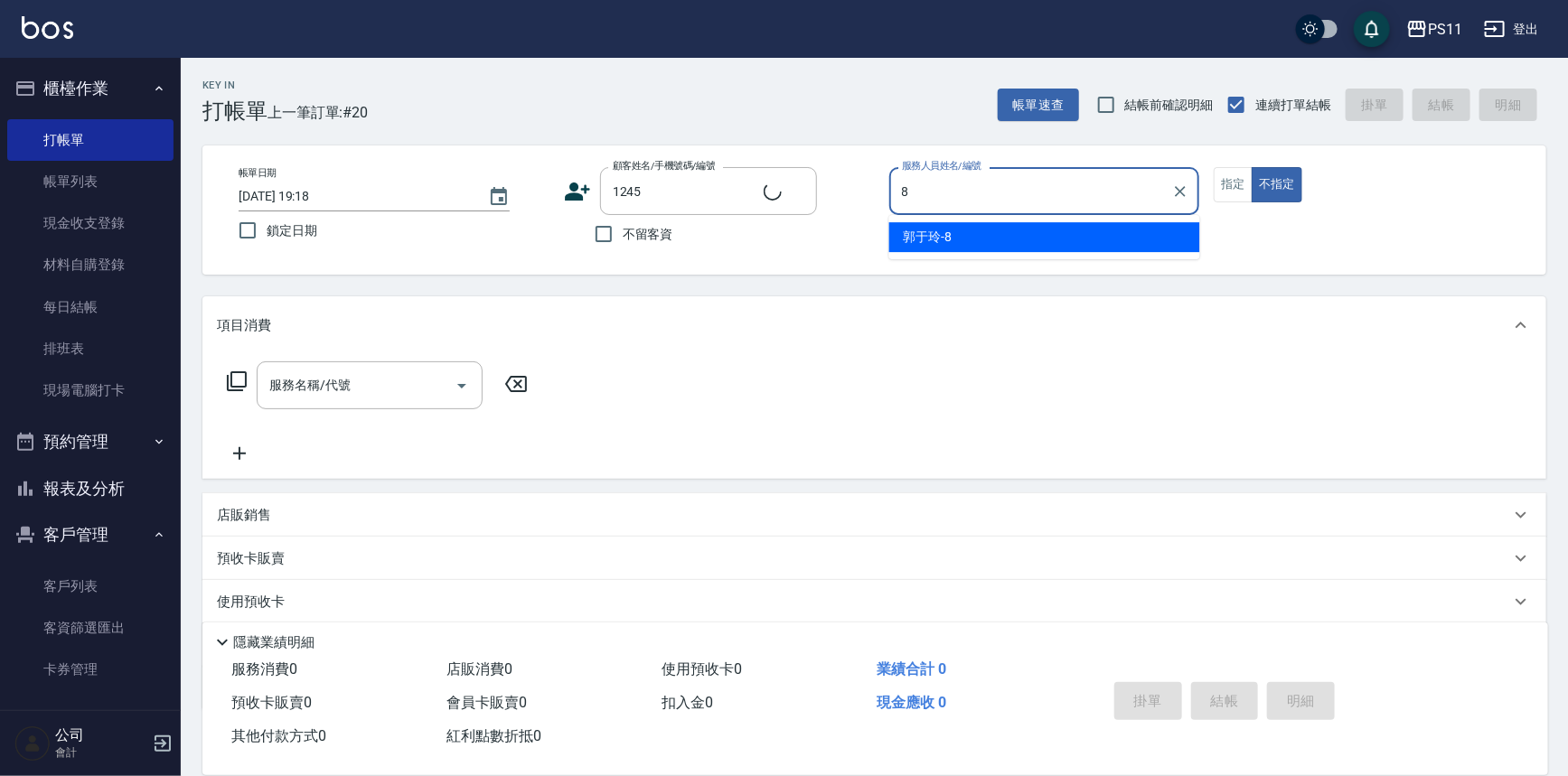
type input "8"
type input "[PERSON_NAME]/0970808814/1245"
type input "郭于玲-8"
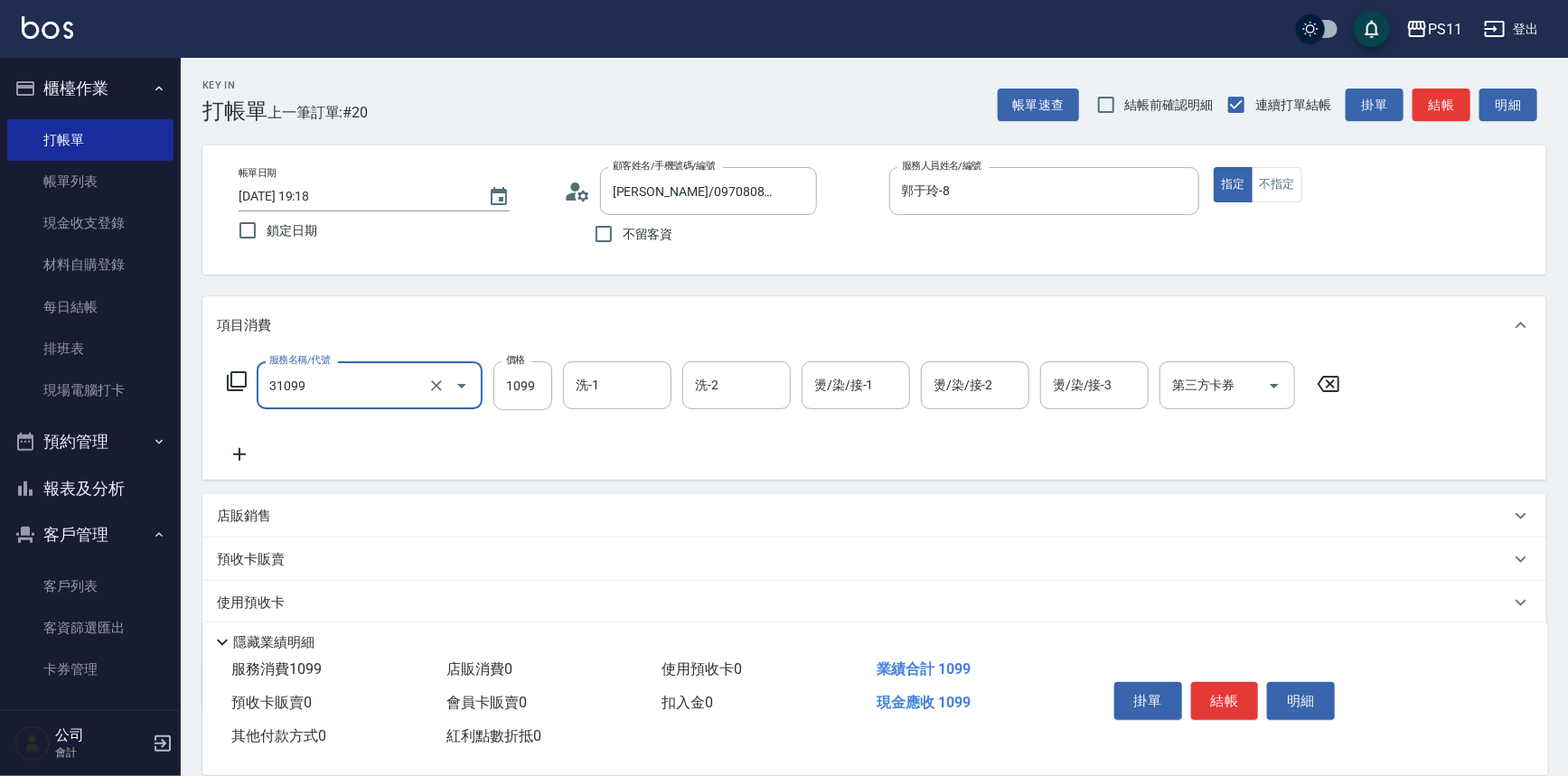
type input "公司活動/早鳥(31099)"
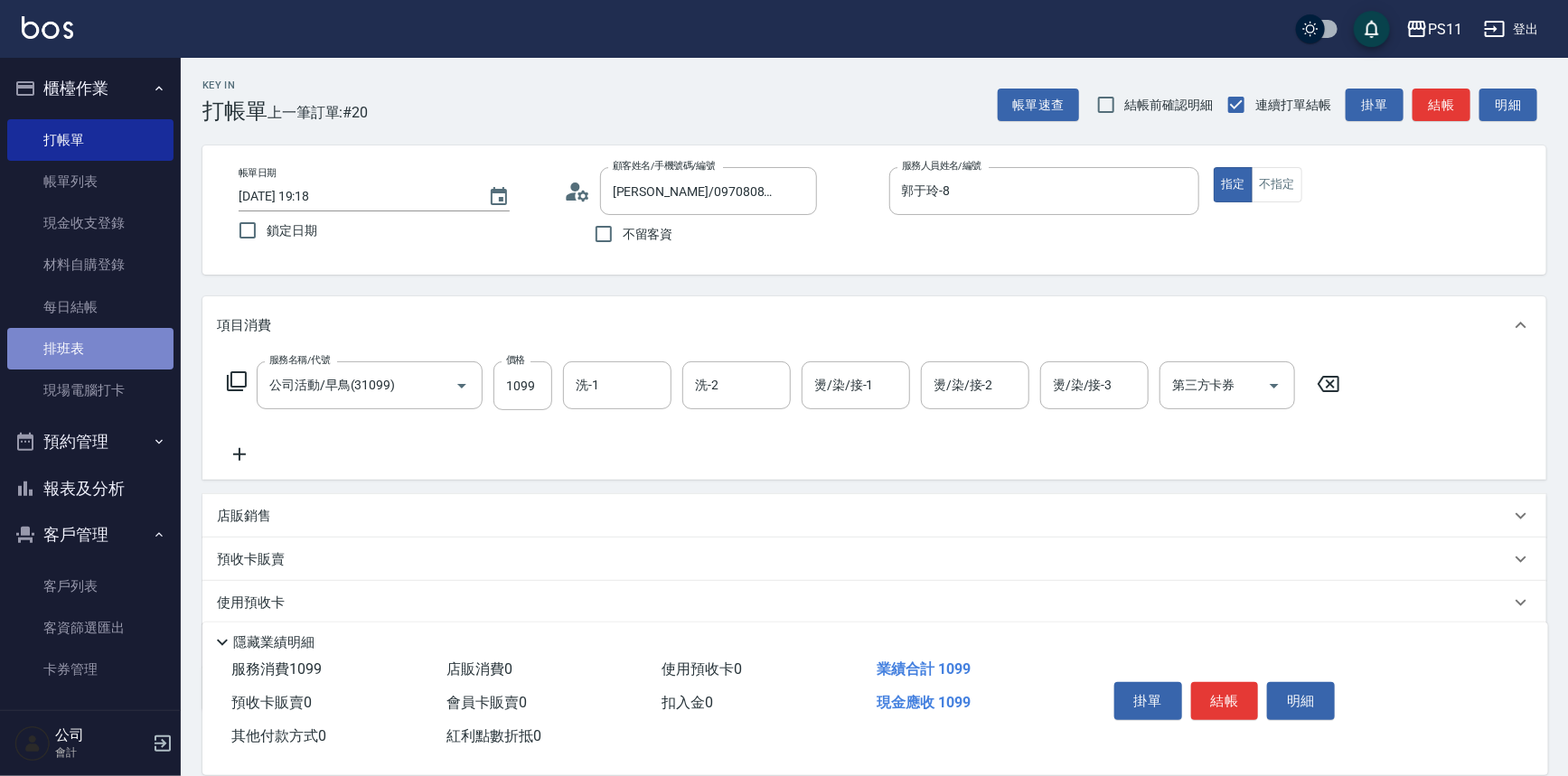
click at [107, 331] on link "排班表" at bounding box center [91, 348] width 167 height 41
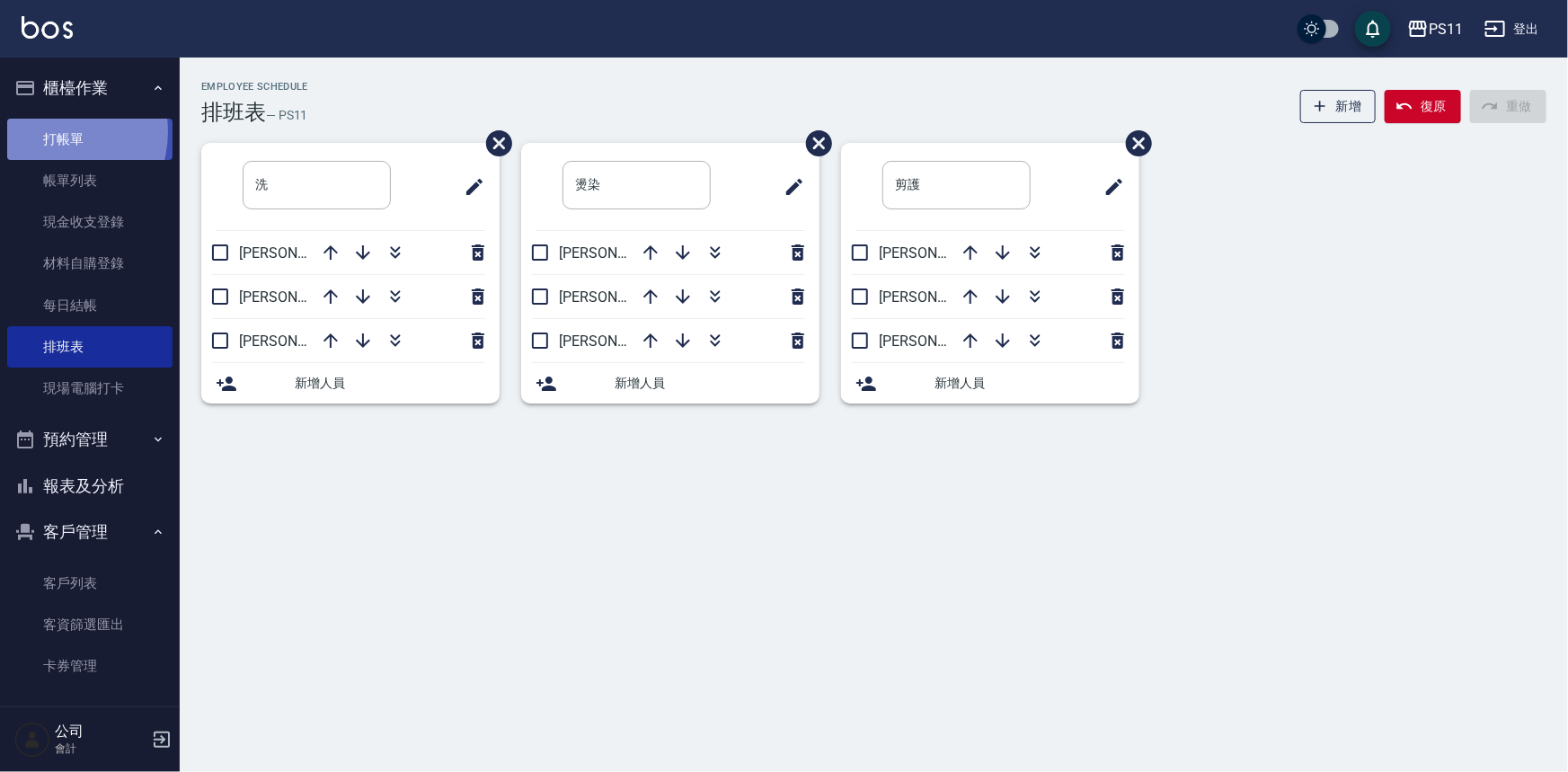
click at [49, 131] on link "打帳單" at bounding box center [90, 139] width 166 height 41
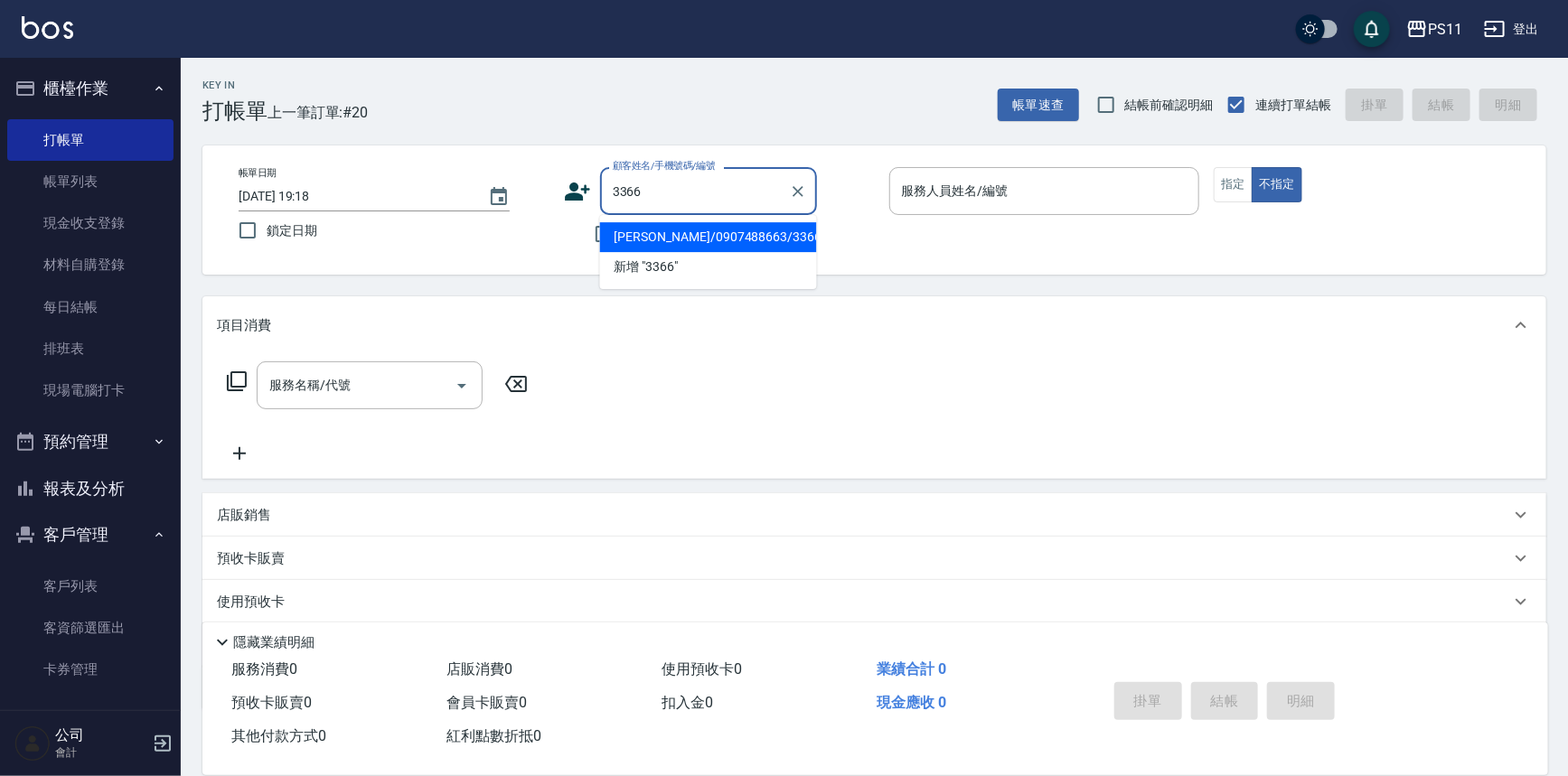
type input "[PERSON_NAME]/0907488663/3366"
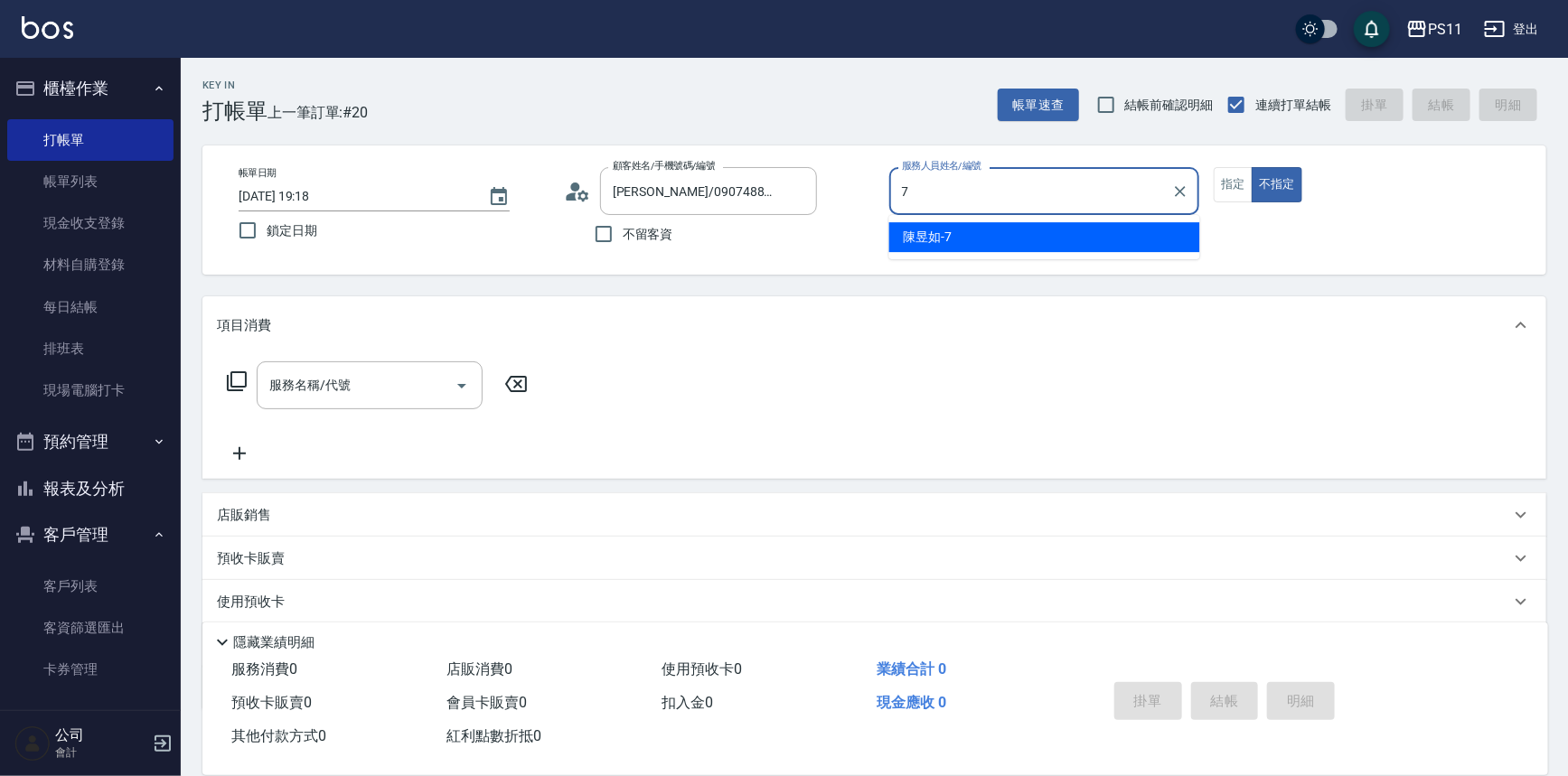
type input "[PERSON_NAME]-7"
type button "false"
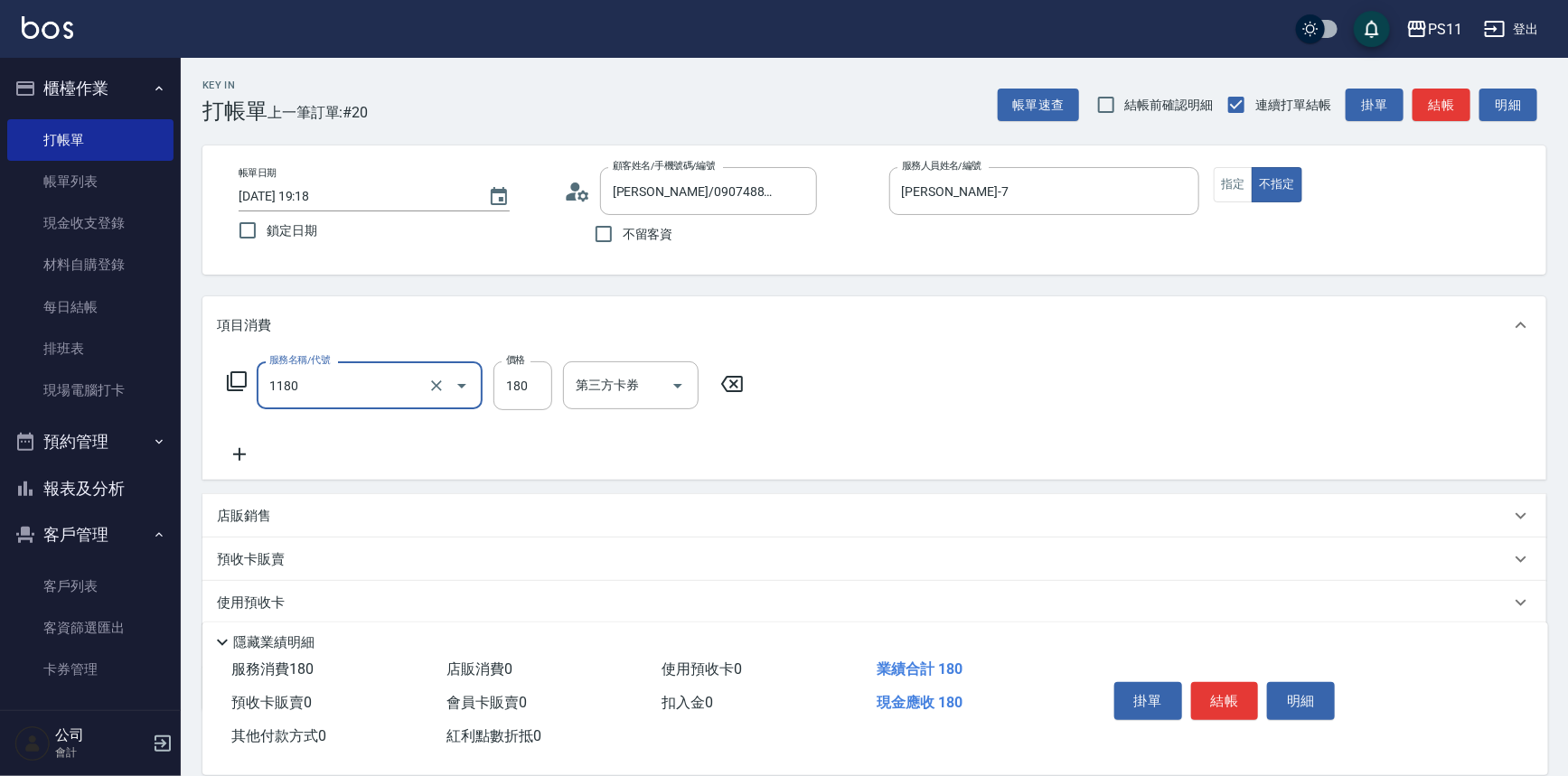
type input "洗髮(洗+剪不指定活動)(1180)"
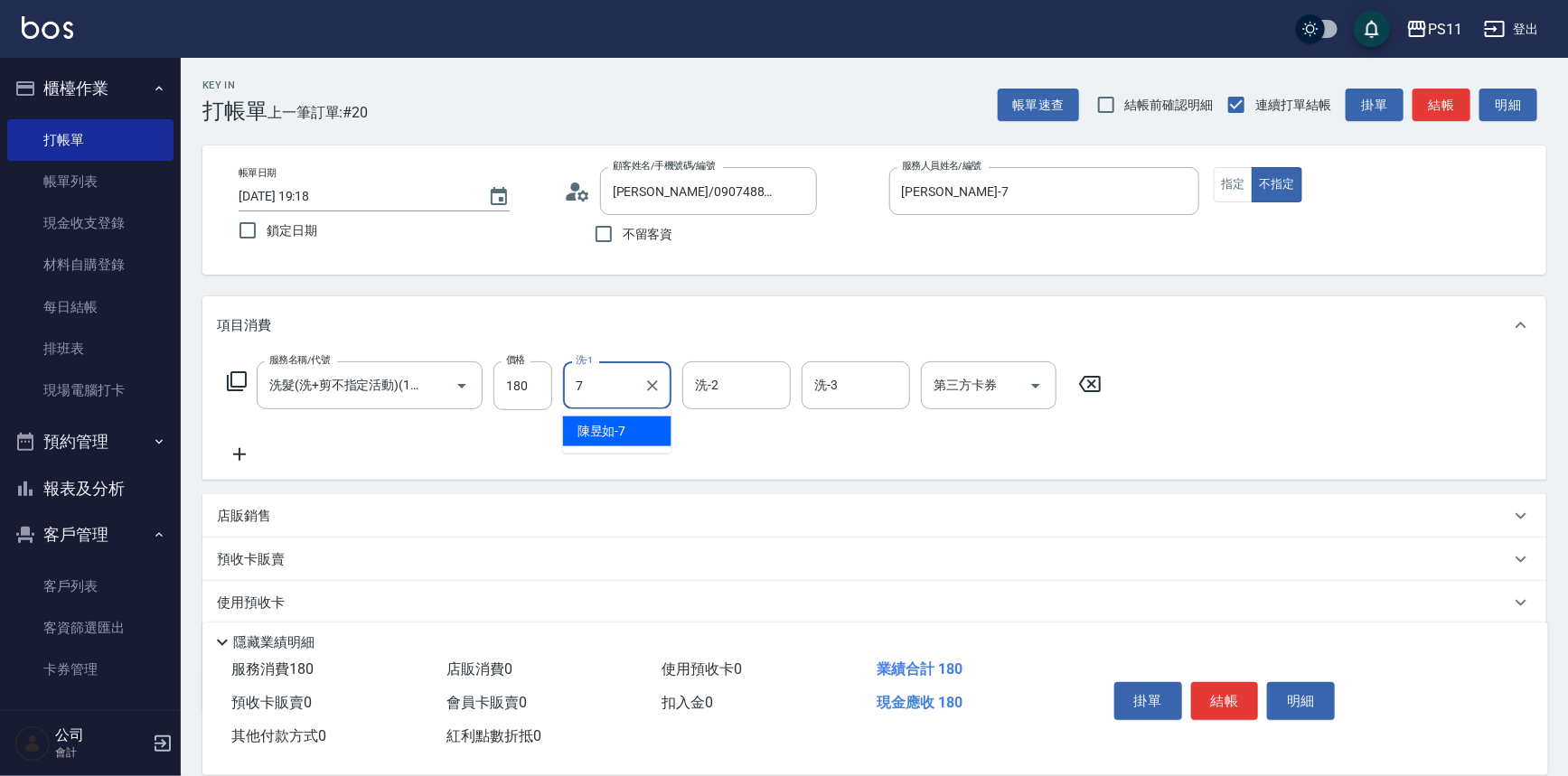
type input "[PERSON_NAME]-7"
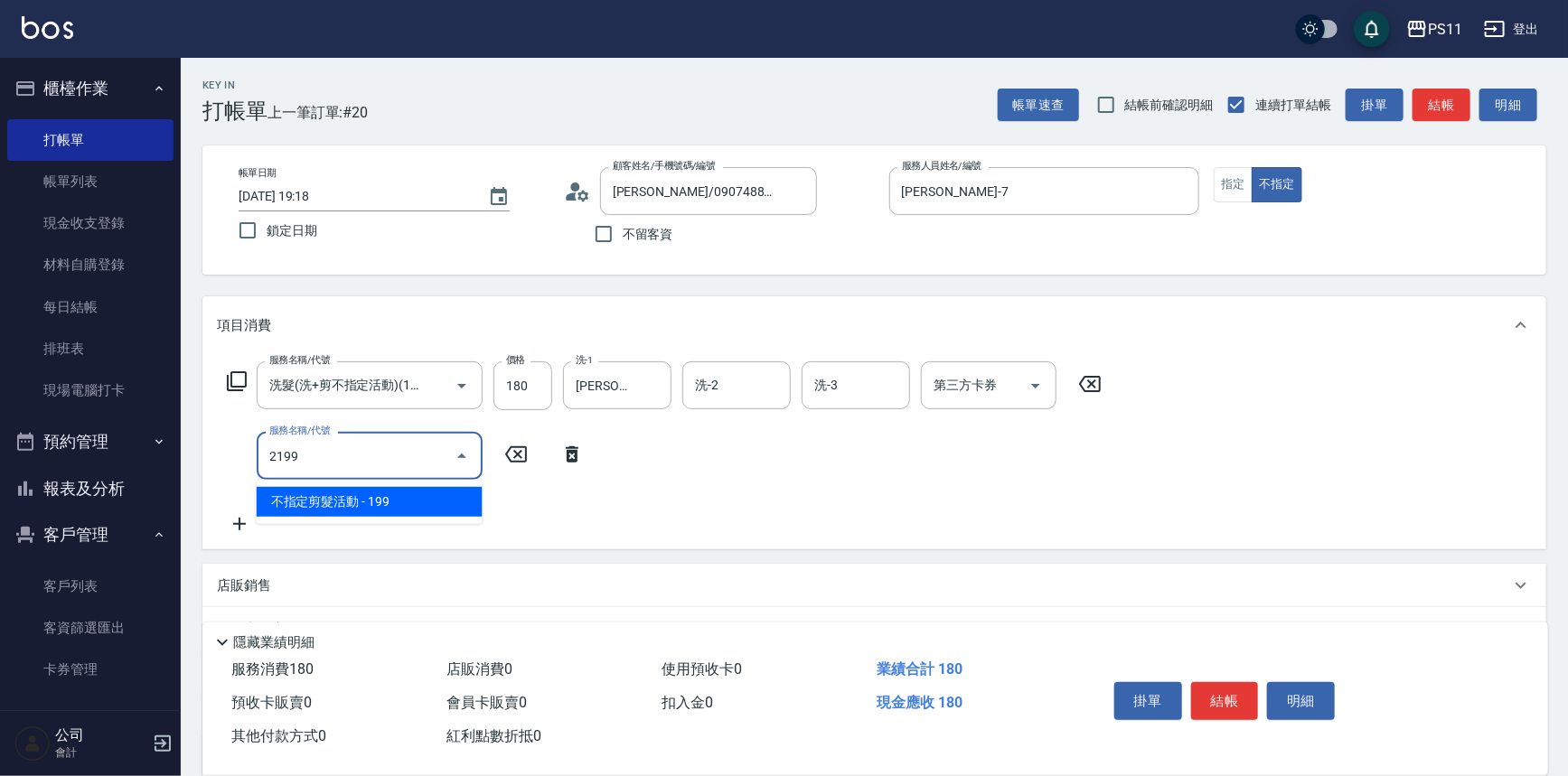
type input "不指定剪髮活動(2199)"
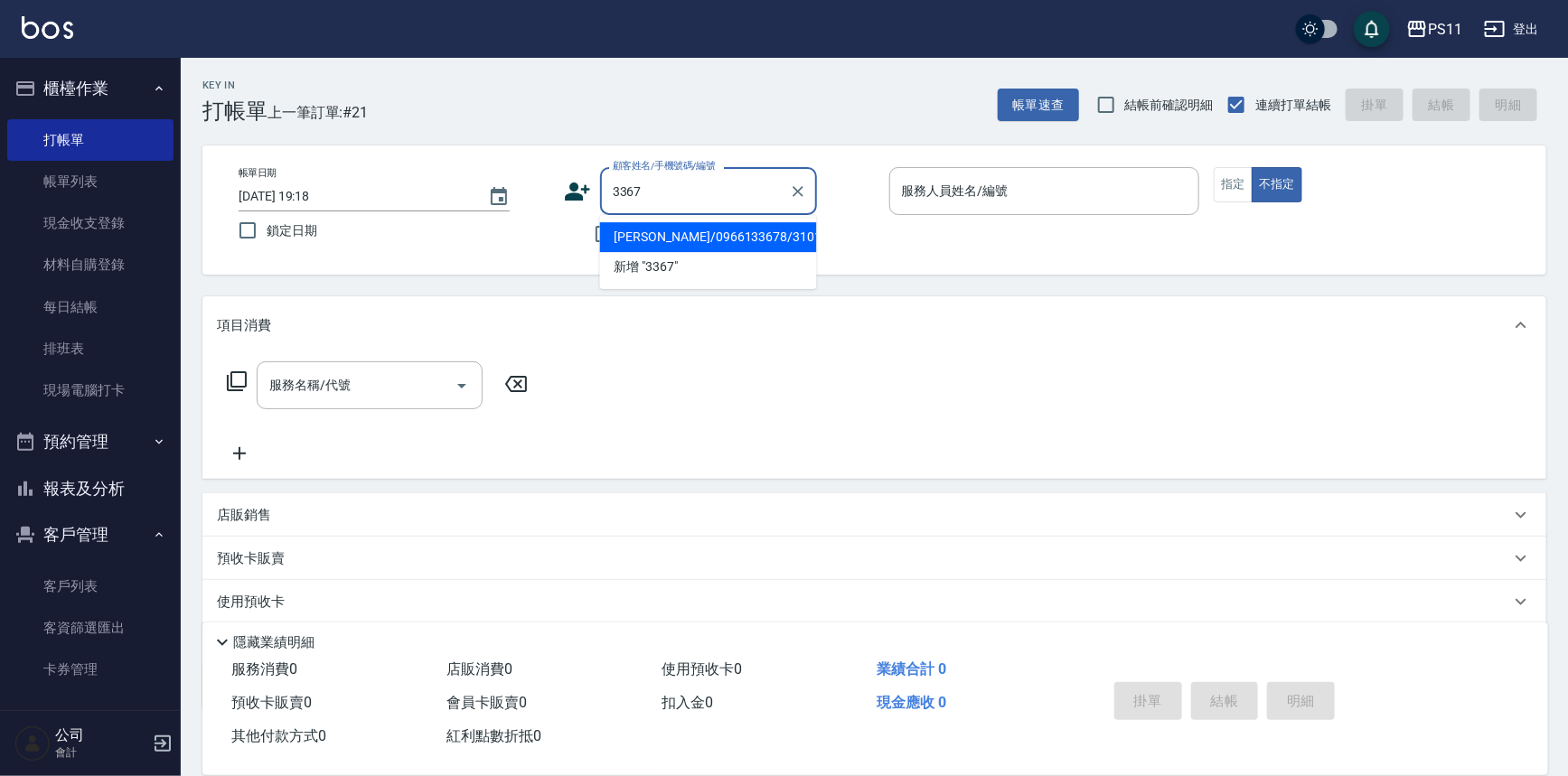
type input "[PERSON_NAME]/0966133678/3101"
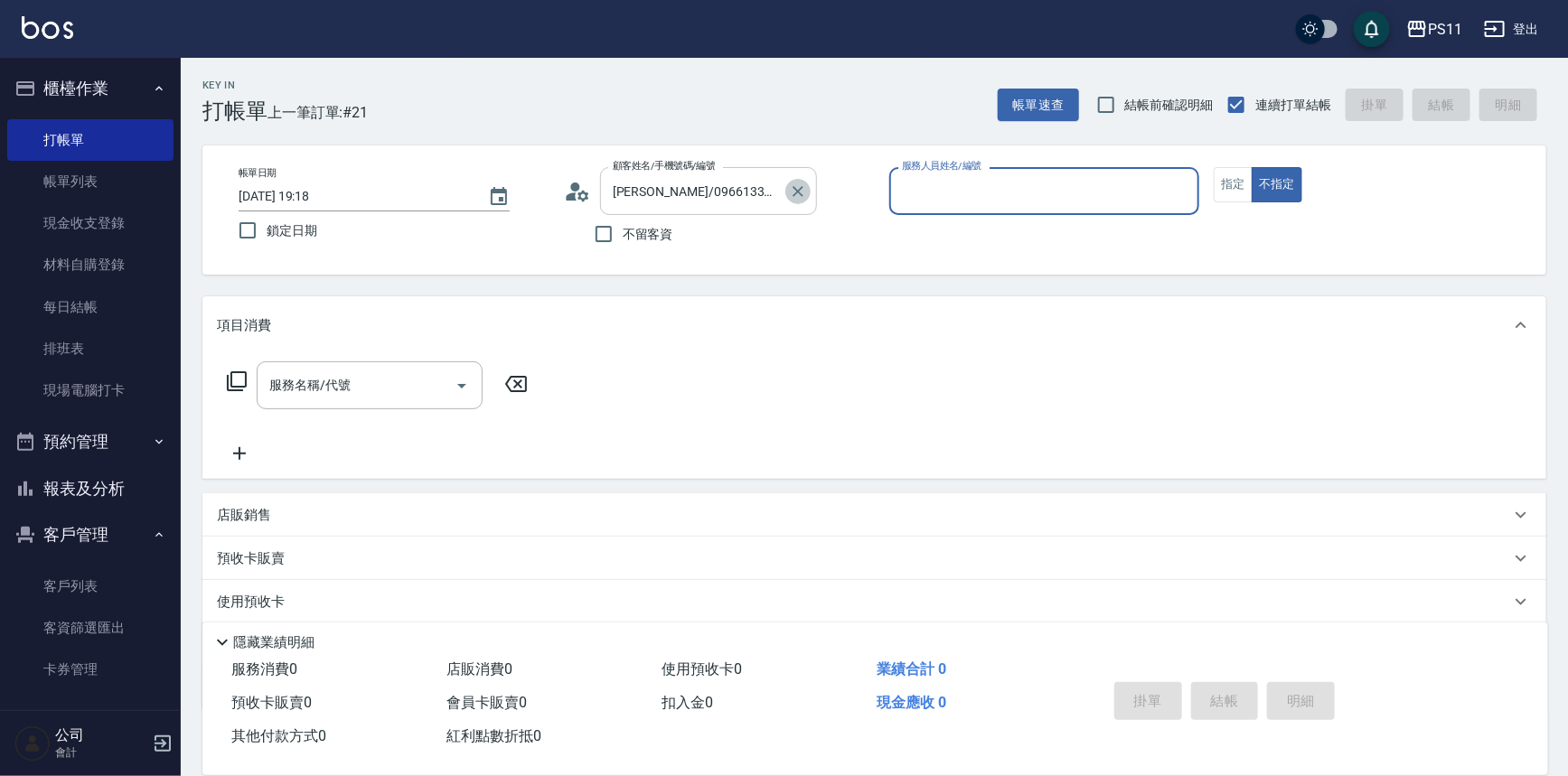
click at [792, 188] on icon "Clear" at bounding box center [797, 191] width 18 height 18
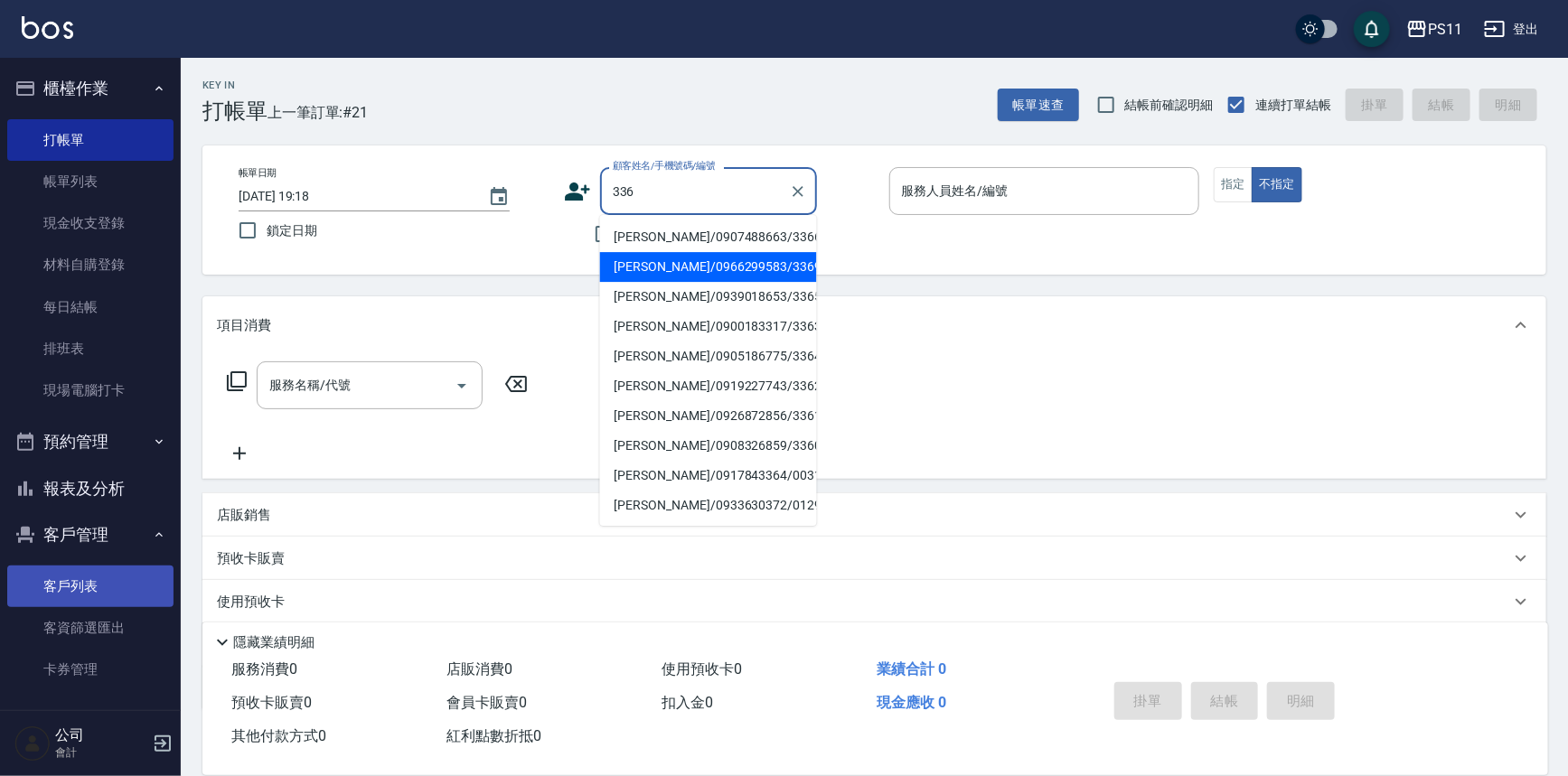
type input "336"
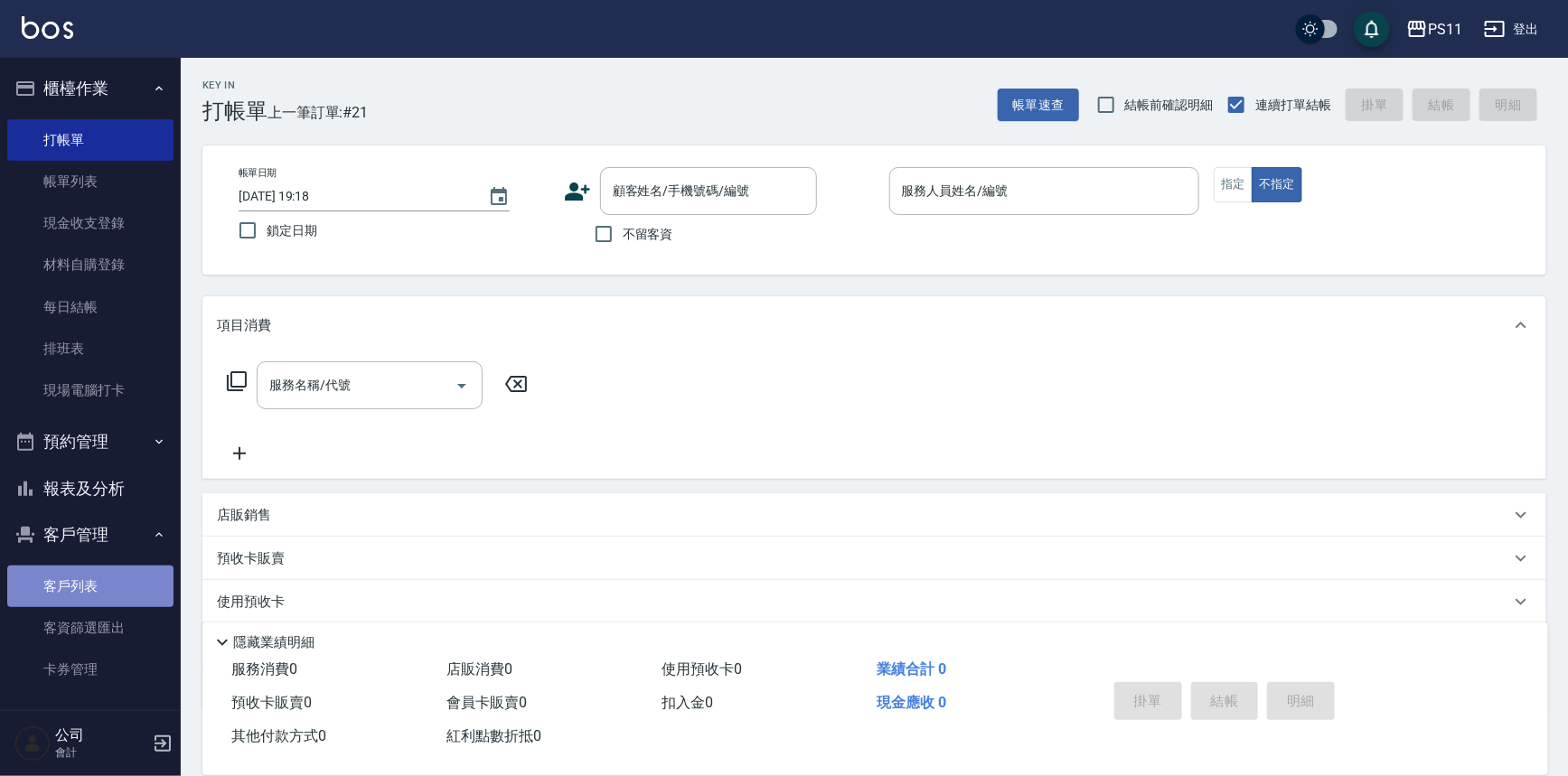
click at [122, 593] on link "客戶列表" at bounding box center [91, 586] width 167 height 41
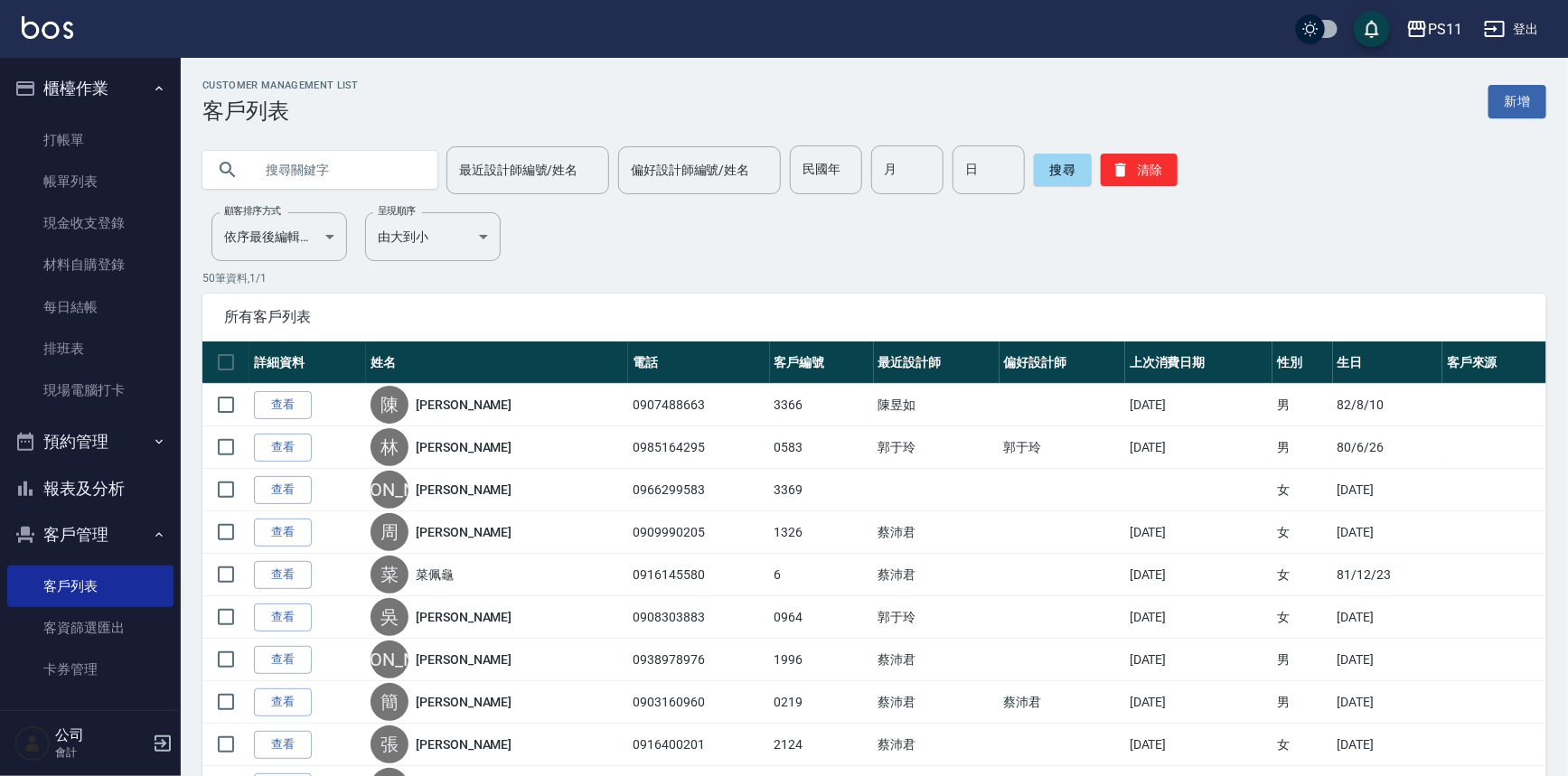
click at [271, 174] on input "text" at bounding box center [338, 169] width 170 height 49
type input "3369"
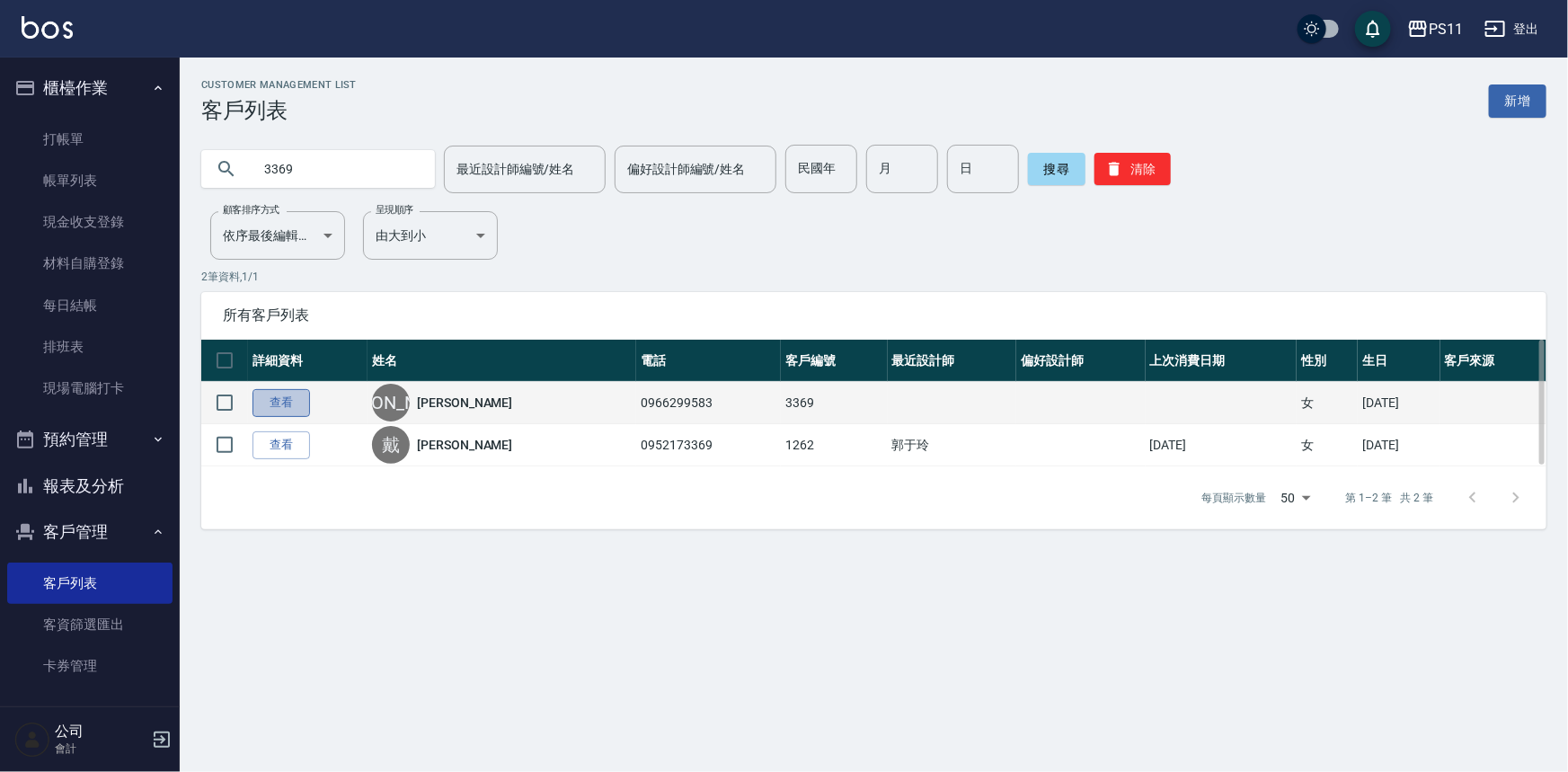
click at [273, 389] on link "查看" at bounding box center [281, 403] width 57 height 28
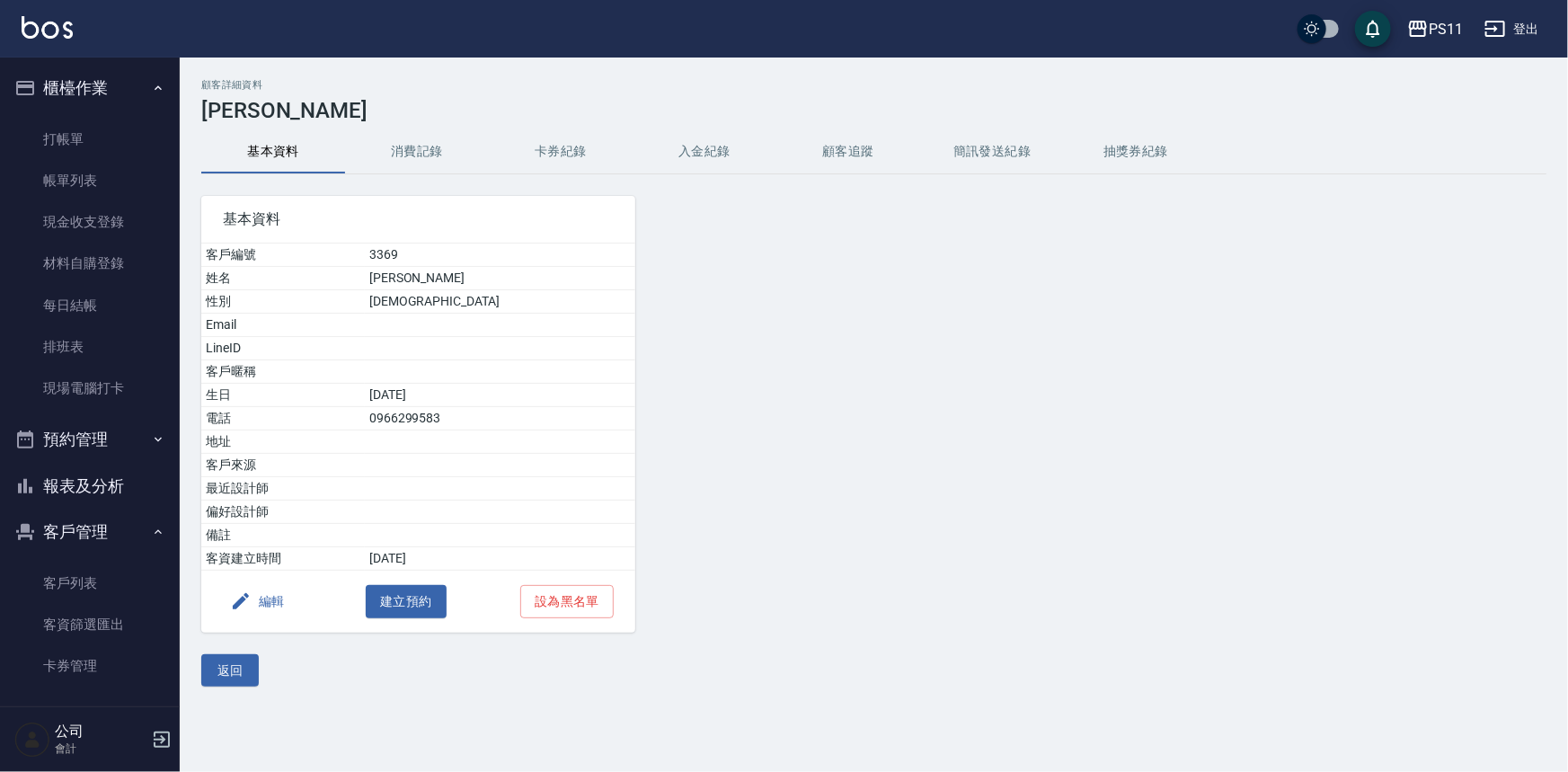
click at [260, 603] on button "編輯" at bounding box center [257, 602] width 69 height 33
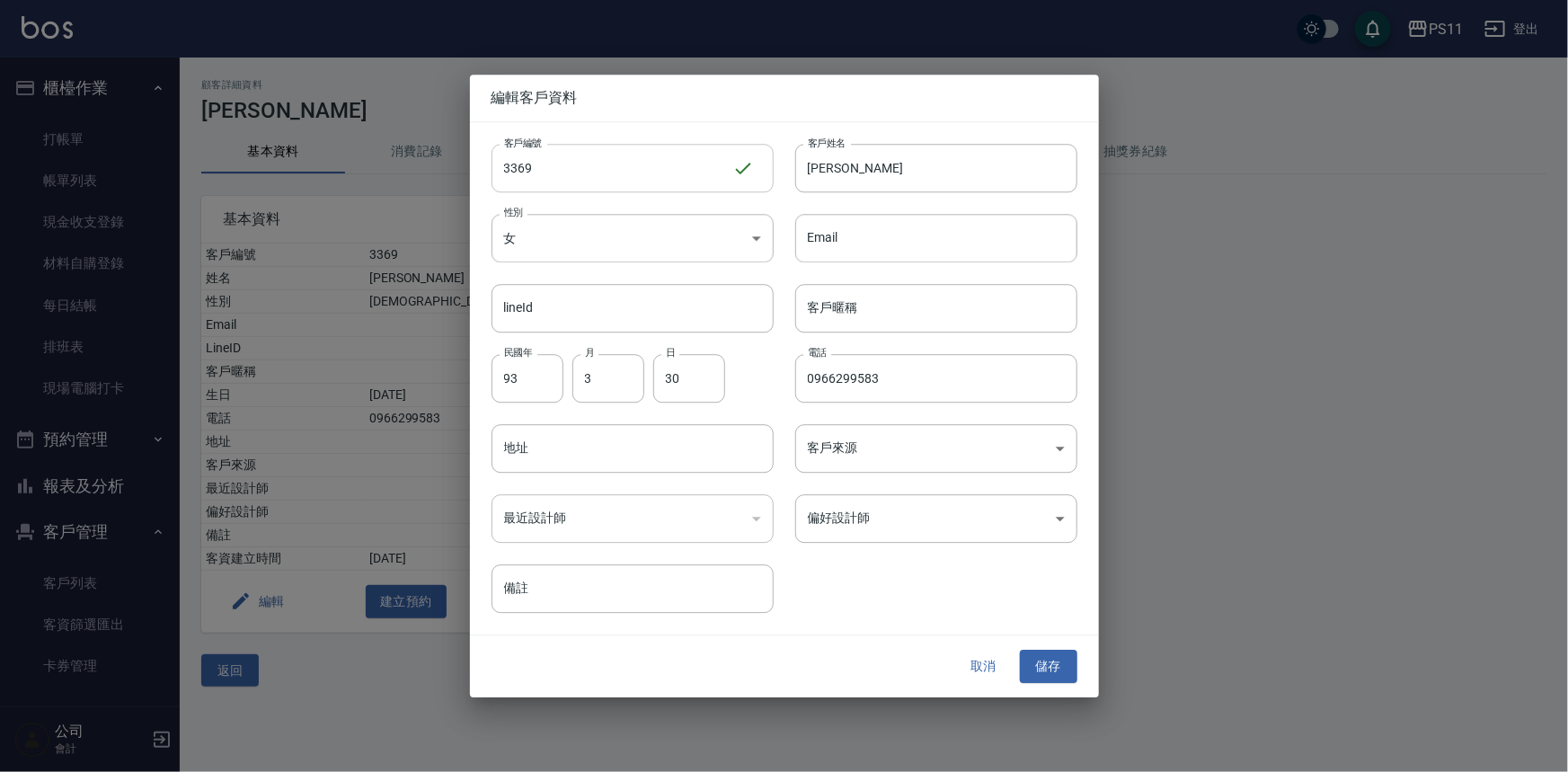
click at [548, 161] on input "3369" at bounding box center [611, 168] width 241 height 49
type input "3367"
click at [1060, 662] on button "儲存" at bounding box center [1049, 667] width 57 height 33
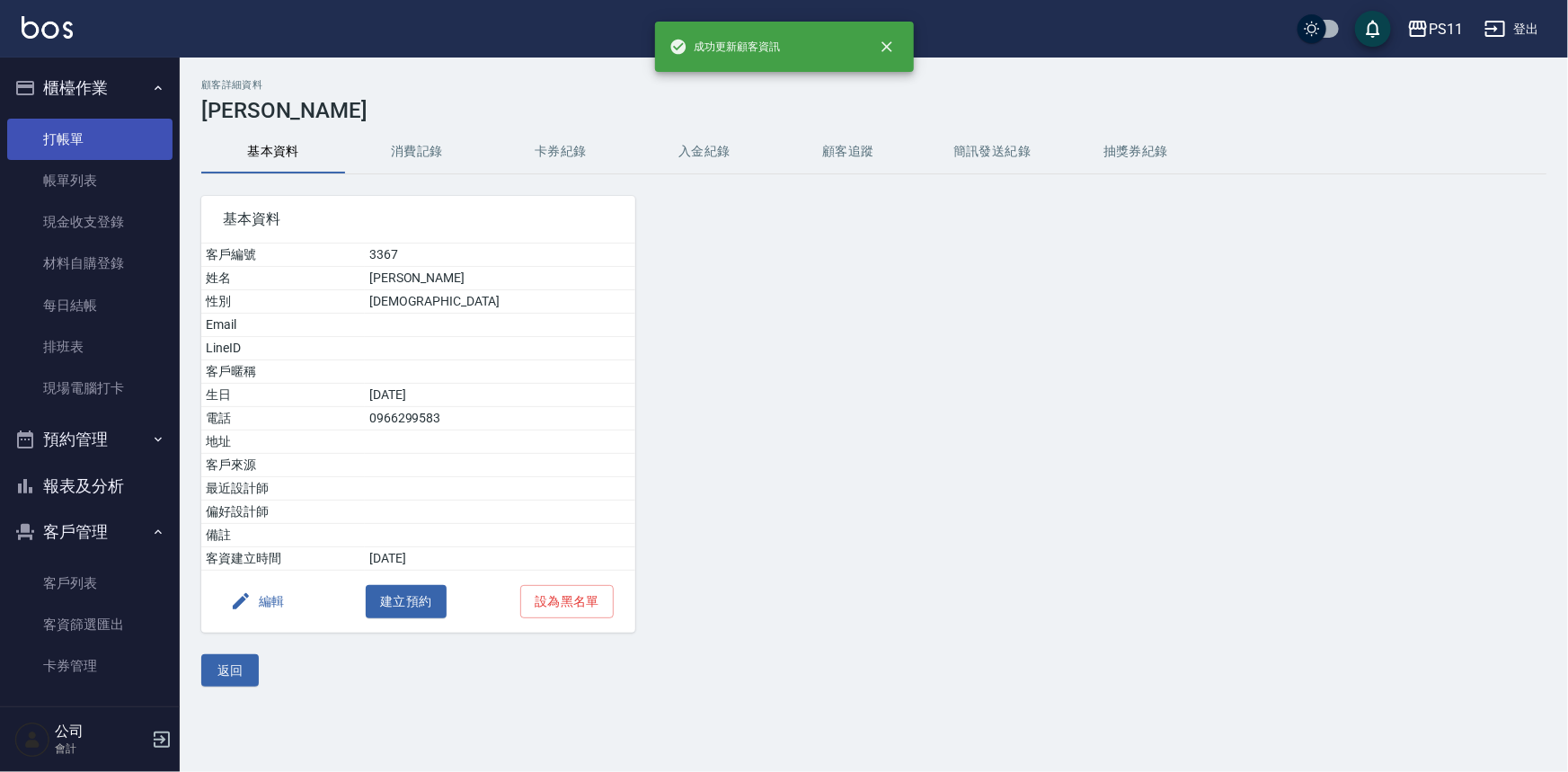
click at [95, 147] on link "打帳單" at bounding box center [90, 139] width 166 height 41
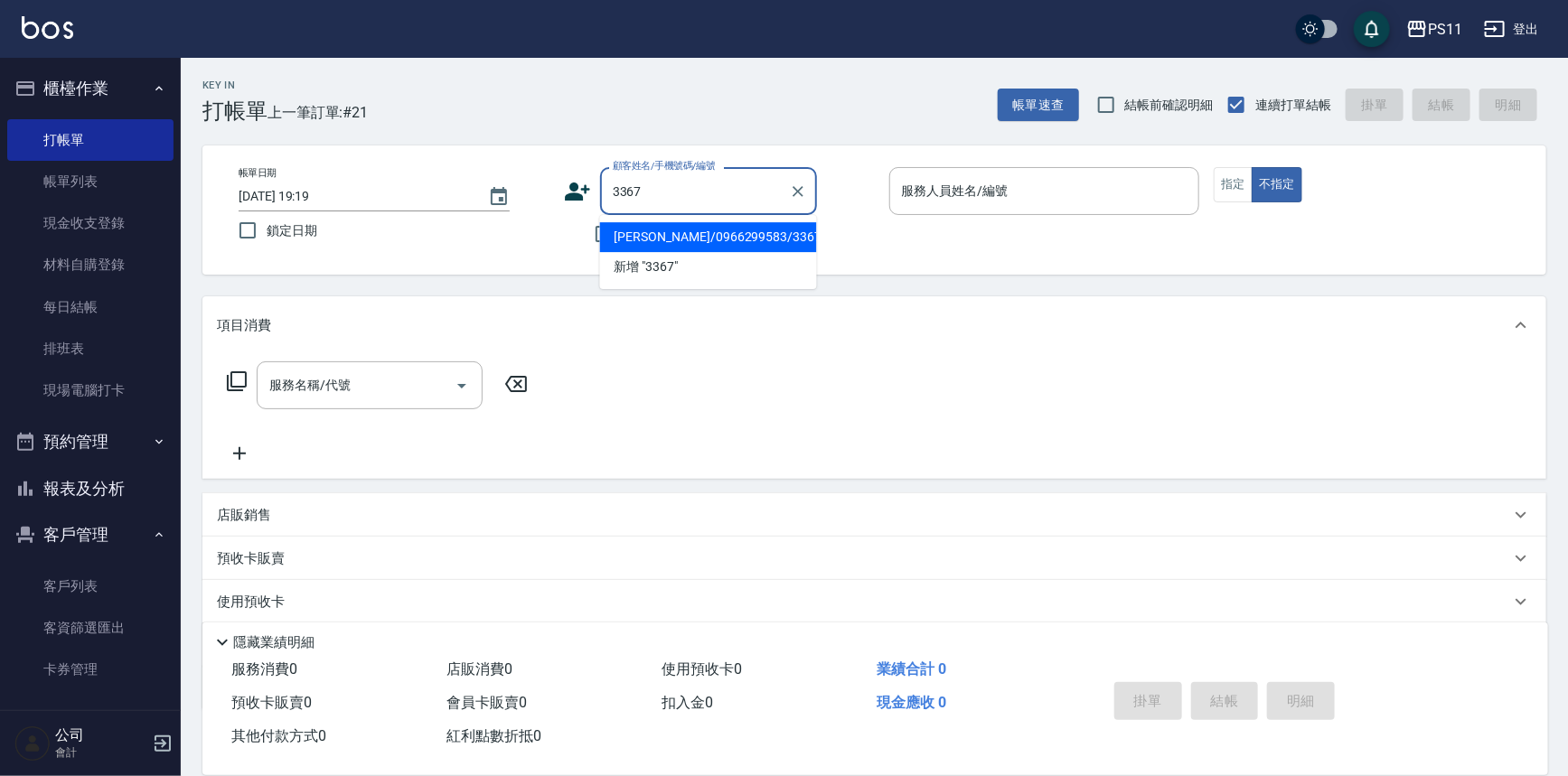
type input "[PERSON_NAME]/0966299583/3367"
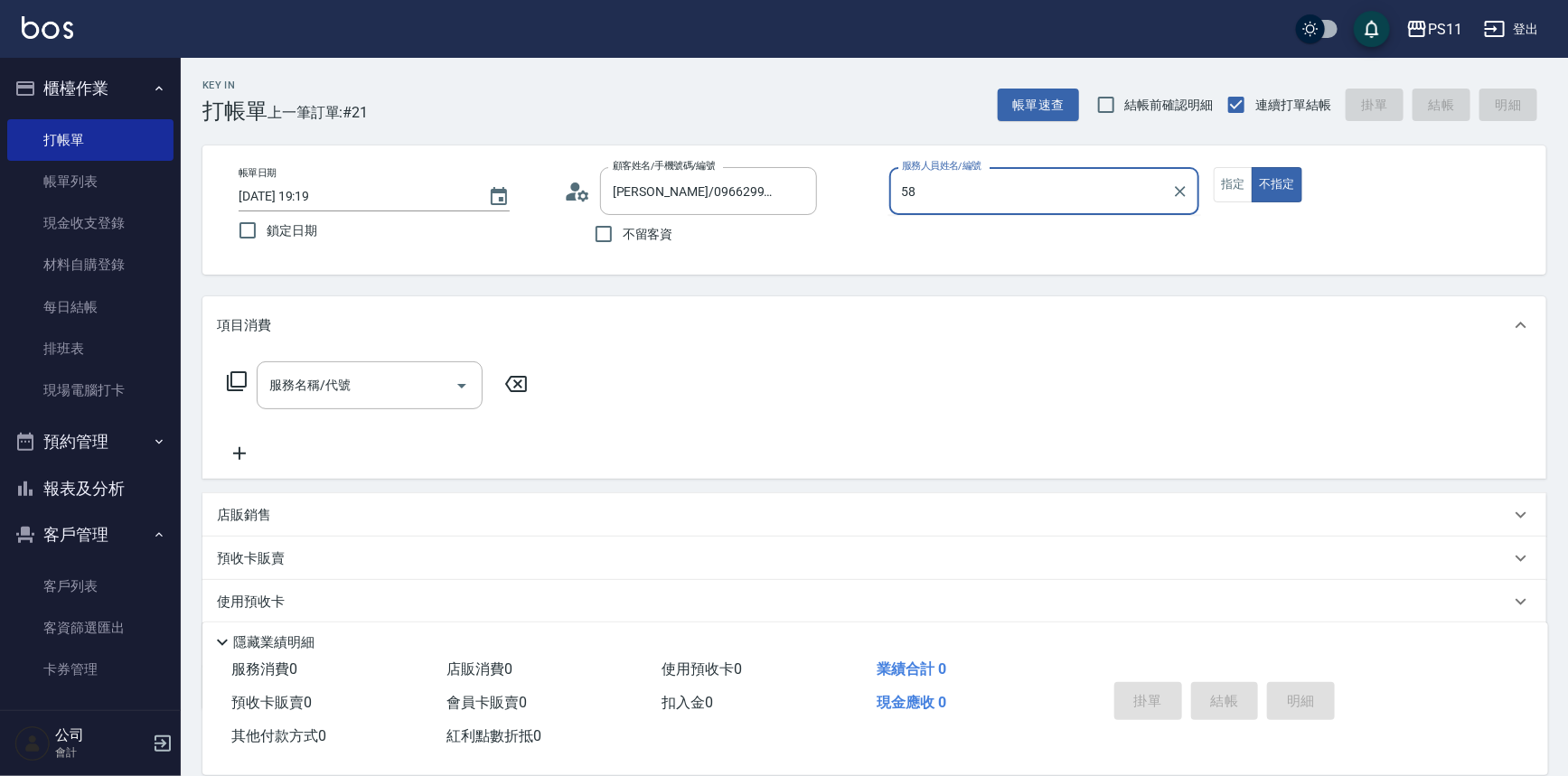
type input "5"
type input "郭于玲-8"
type button "false"
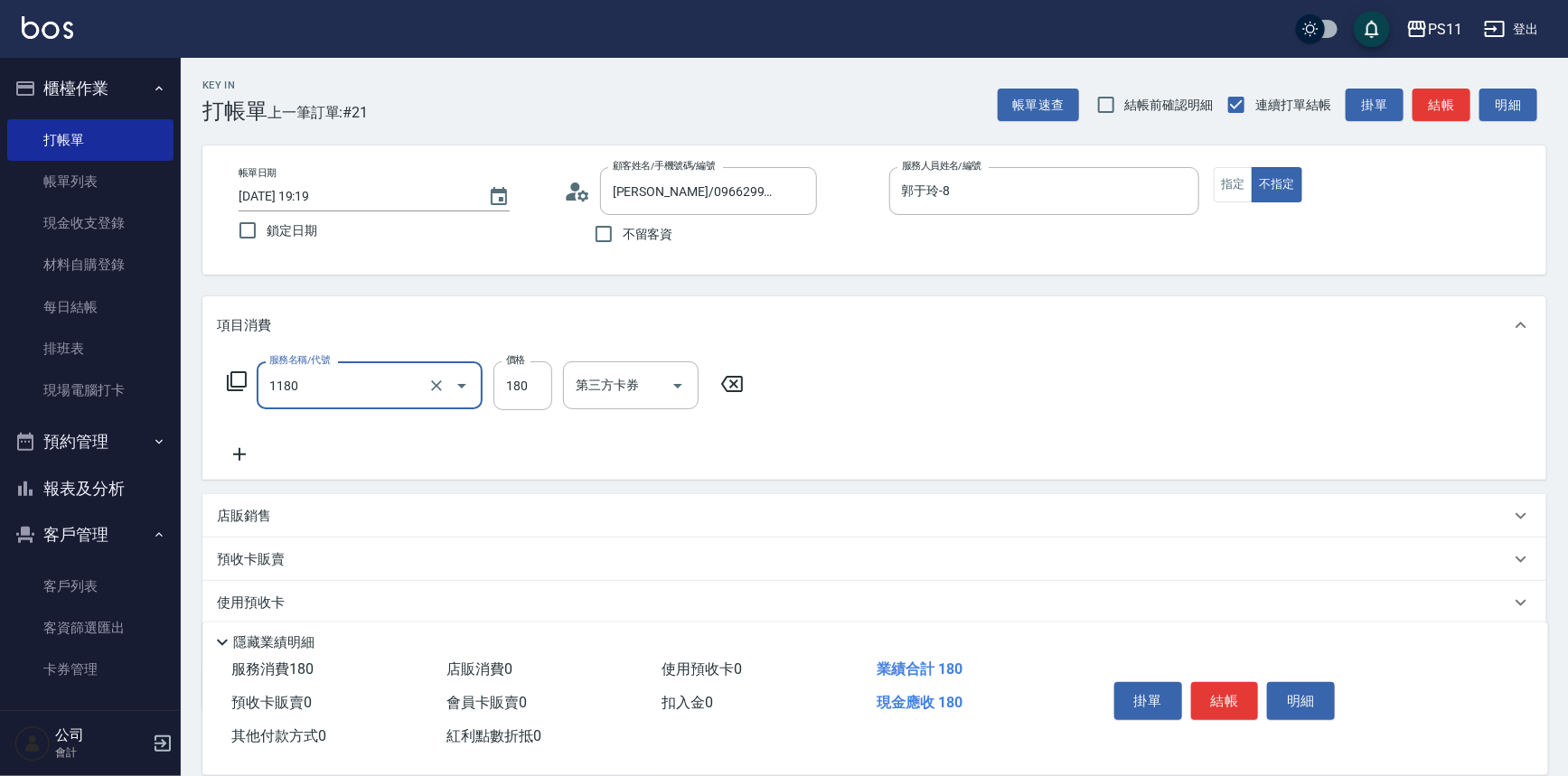
type input "洗髮(洗+剪不指定活動)(1180)"
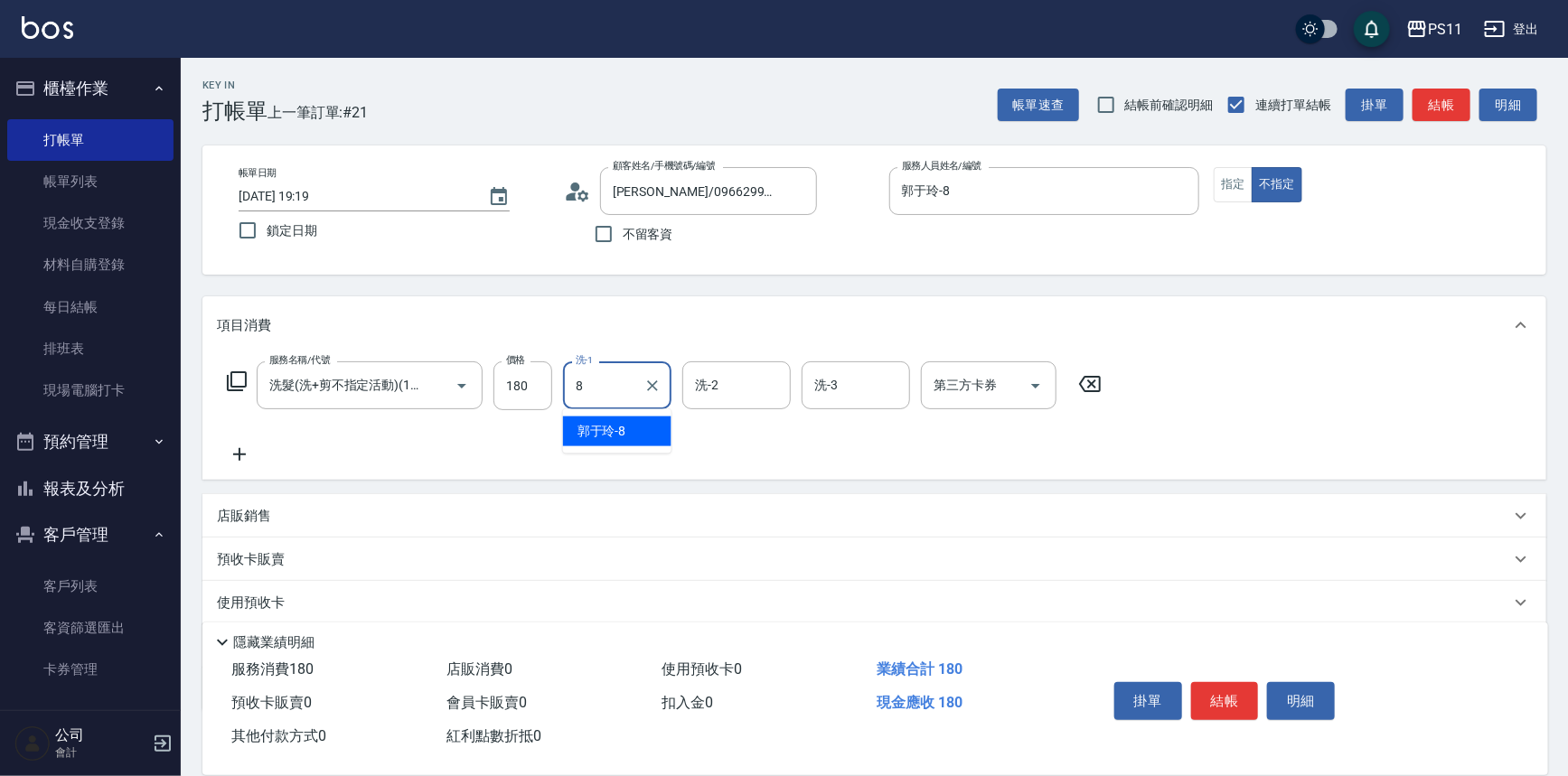
type input "郭于玲-8"
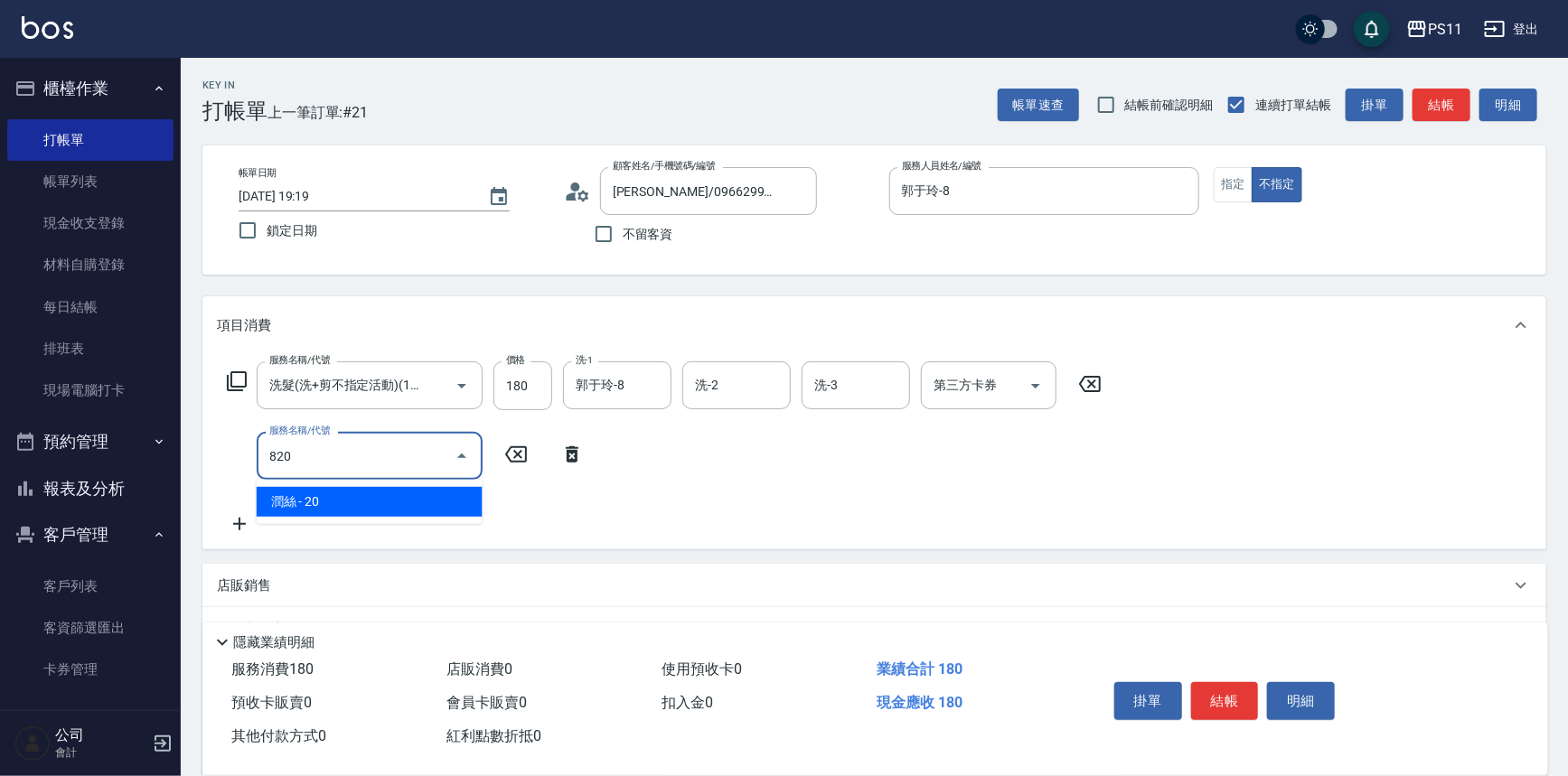
type input "潤絲(820)"
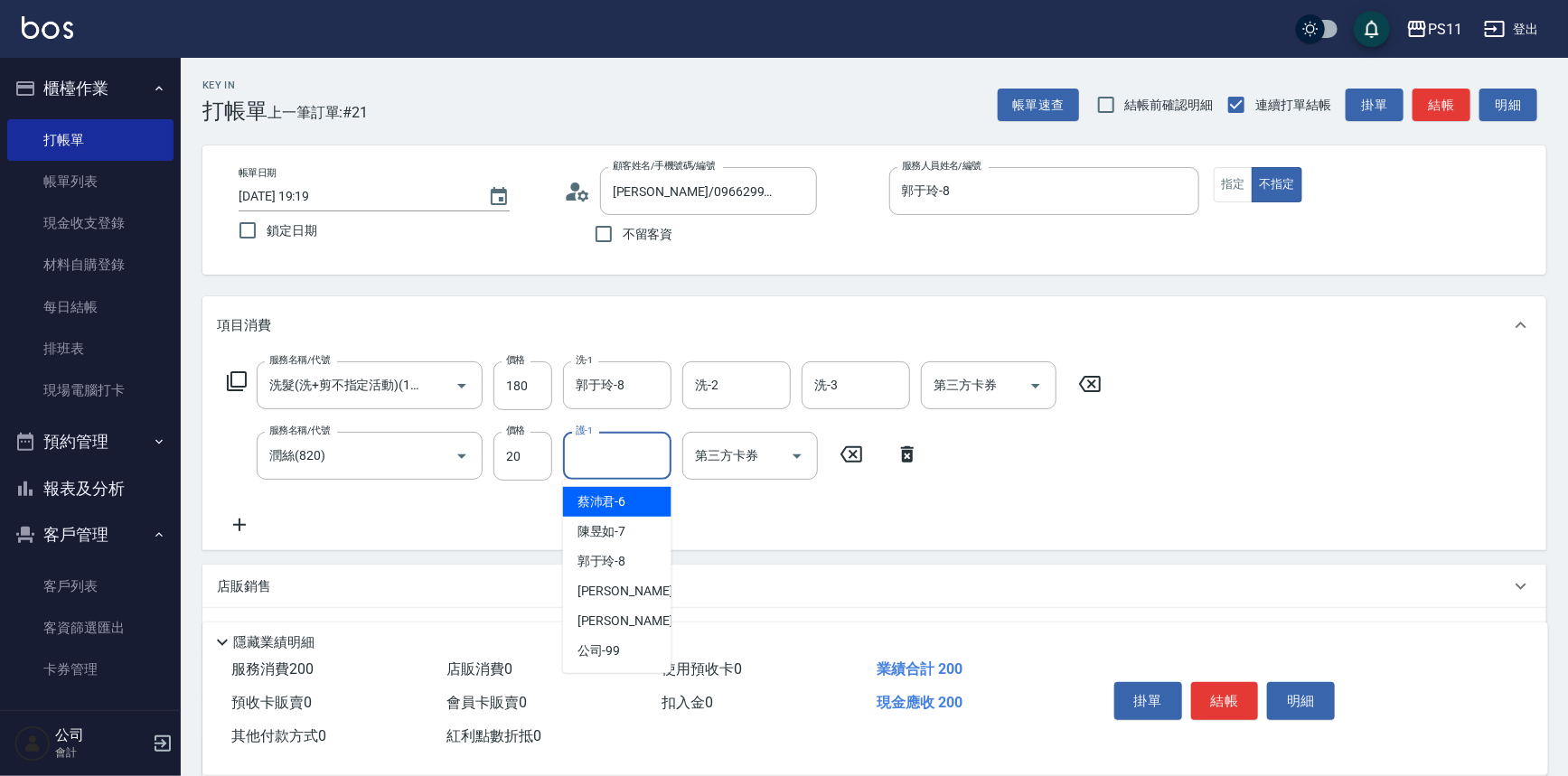
click at [604, 468] on input "護-1" at bounding box center [617, 455] width 92 height 32
type input "郭于玲-8"
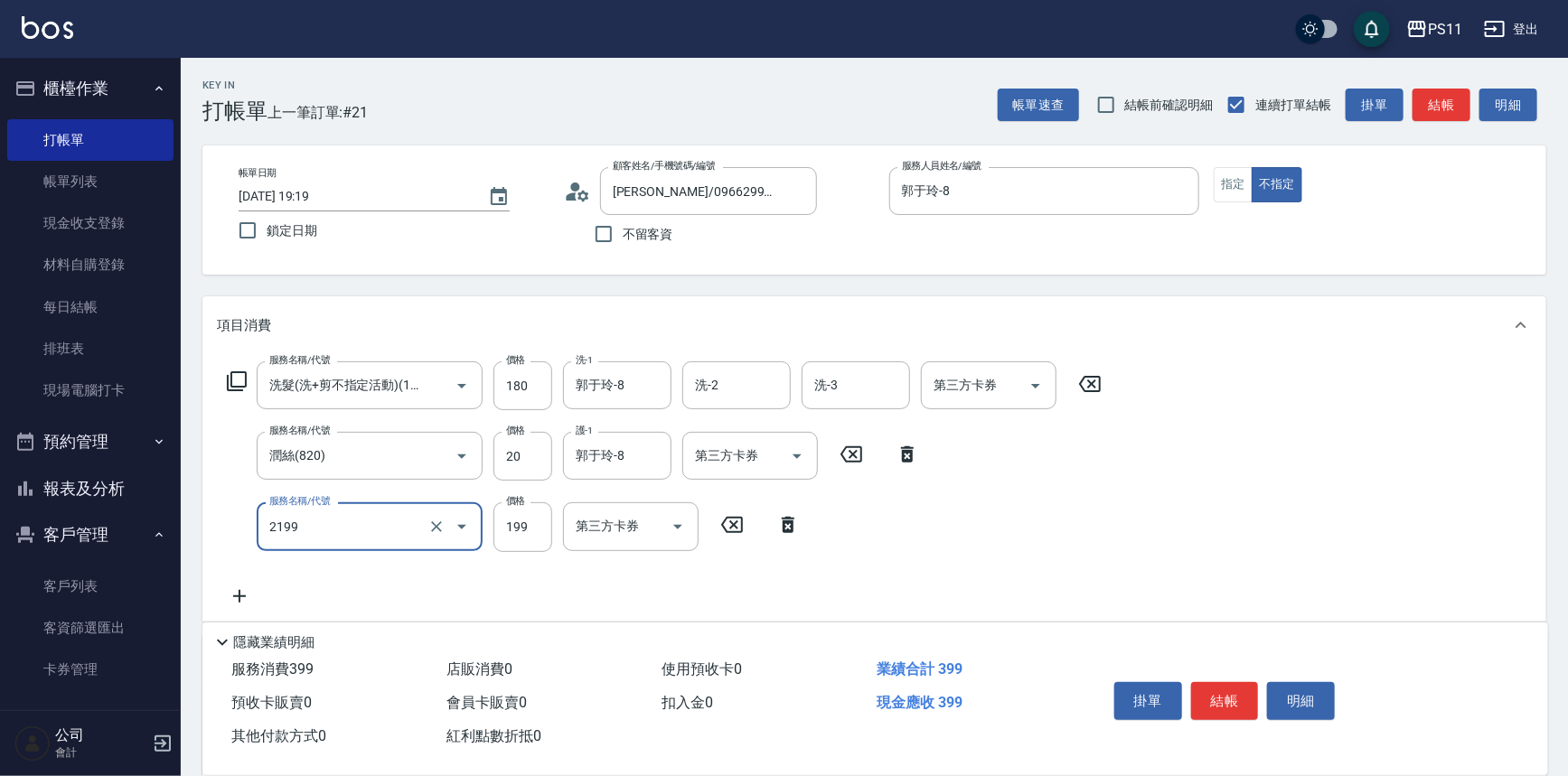
type input "不指定剪髮活動(2199)"
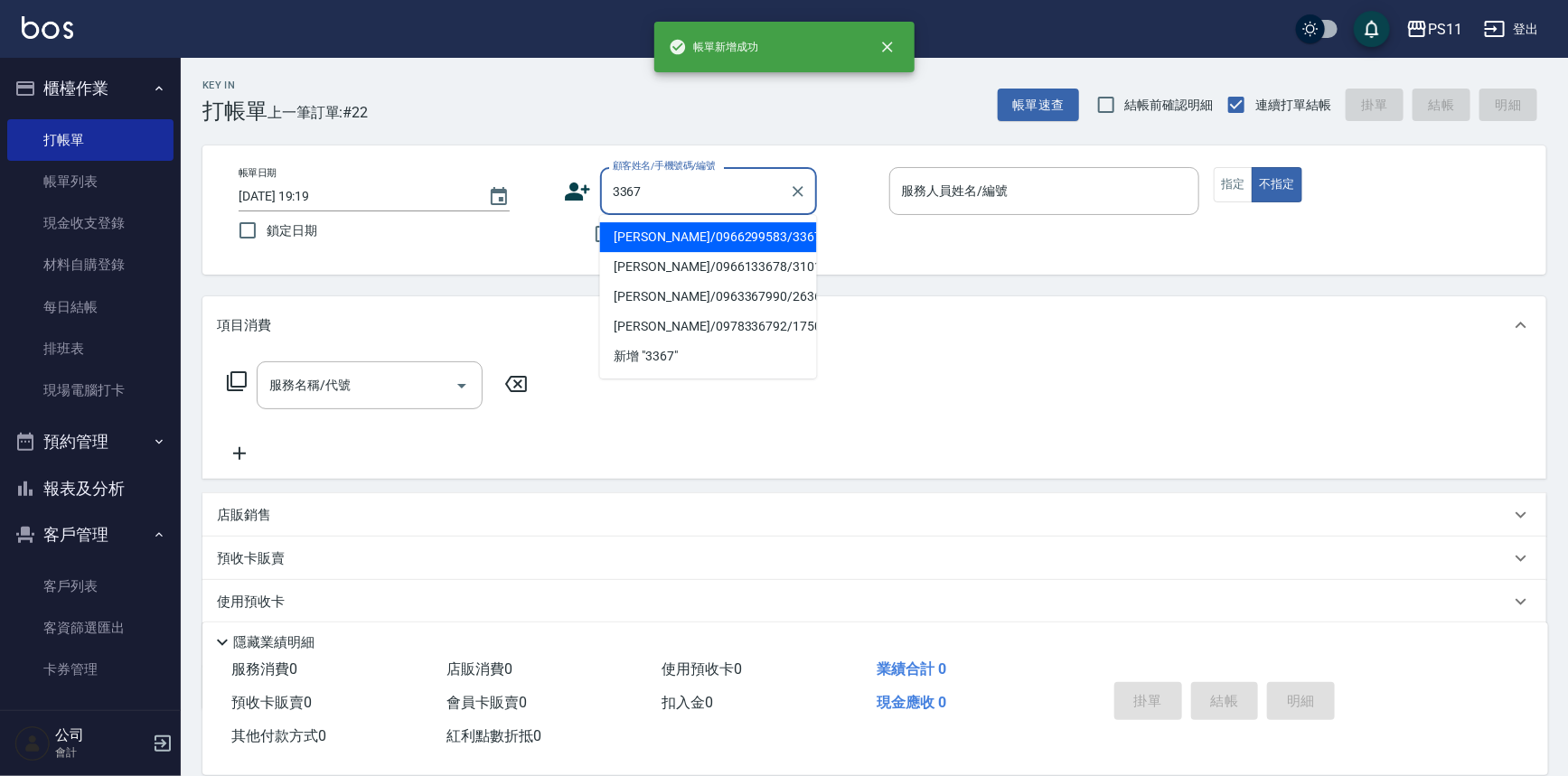
type input "[PERSON_NAME]/0966299583/3367"
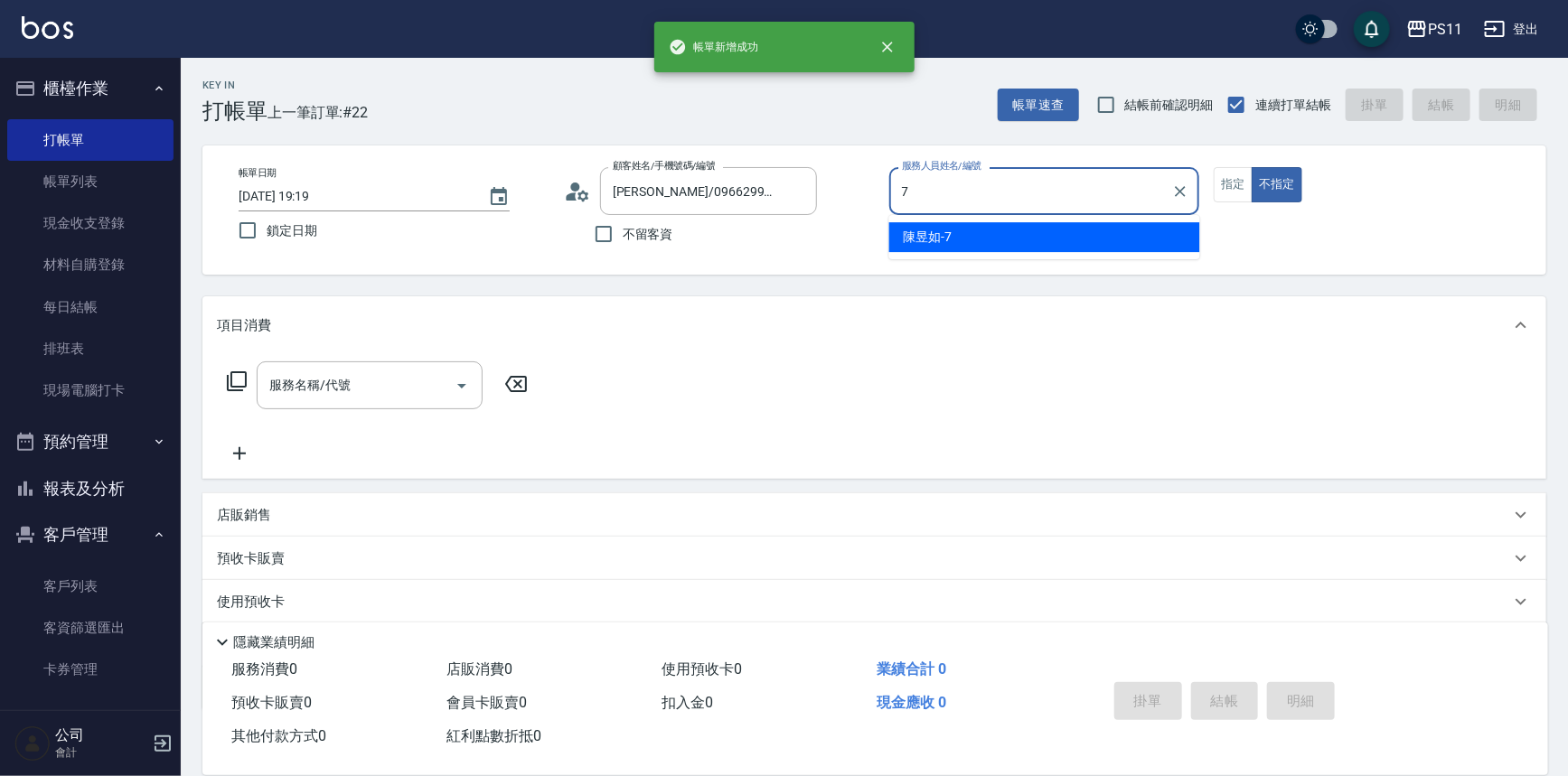
type input "[PERSON_NAME]-7"
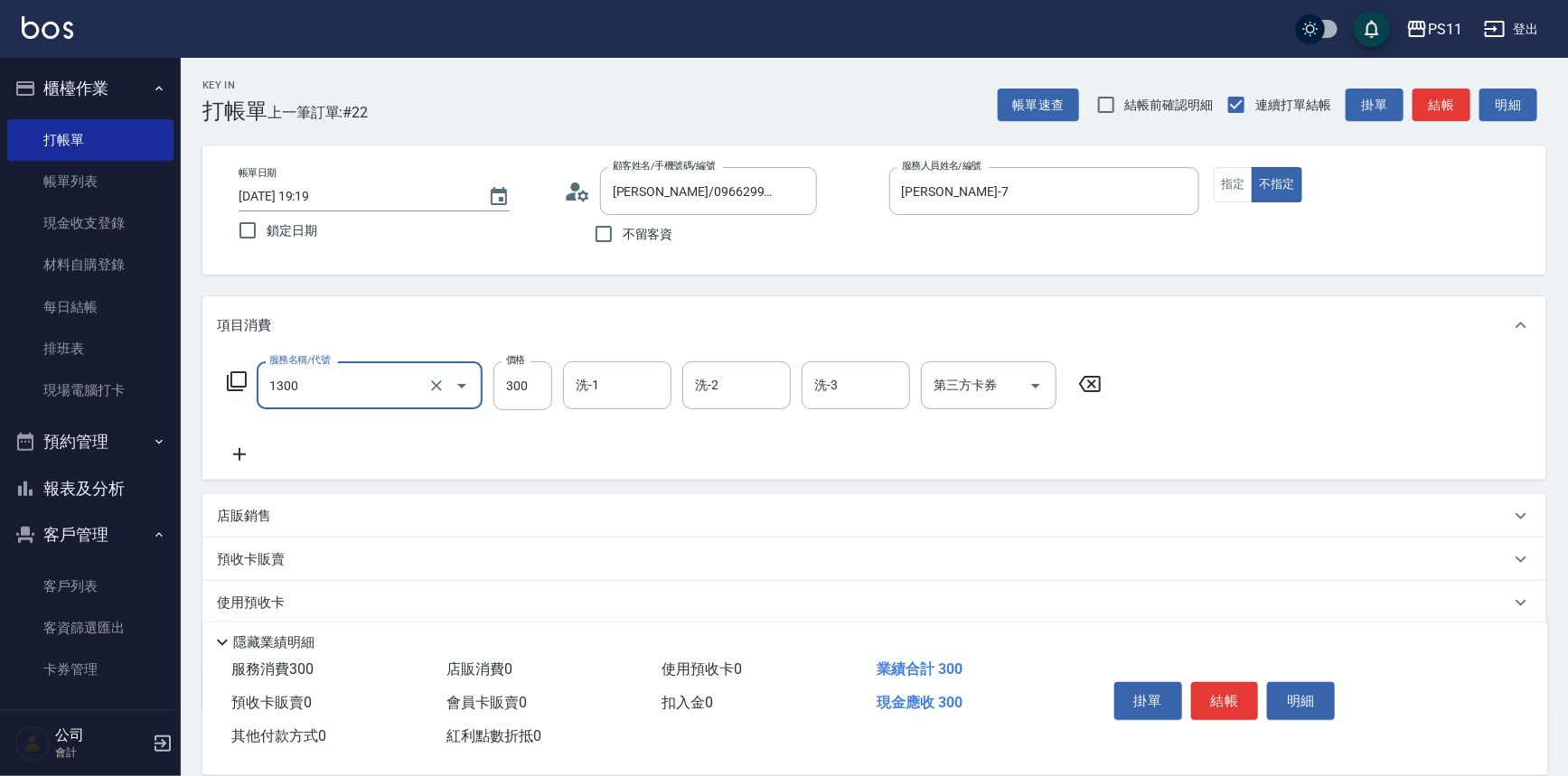
type input "洗髮300(1300)"
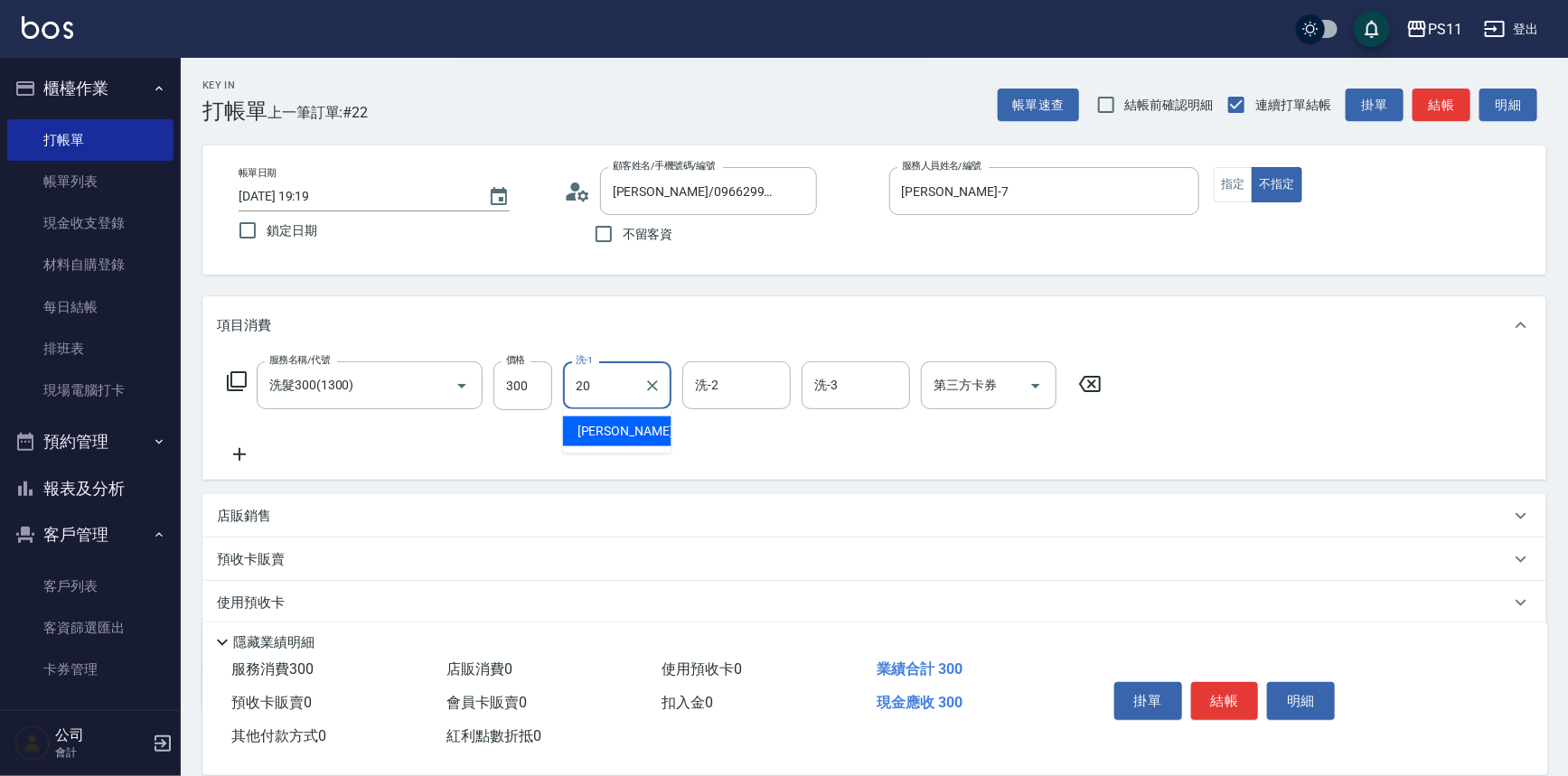
type input "[PERSON_NAME]-20"
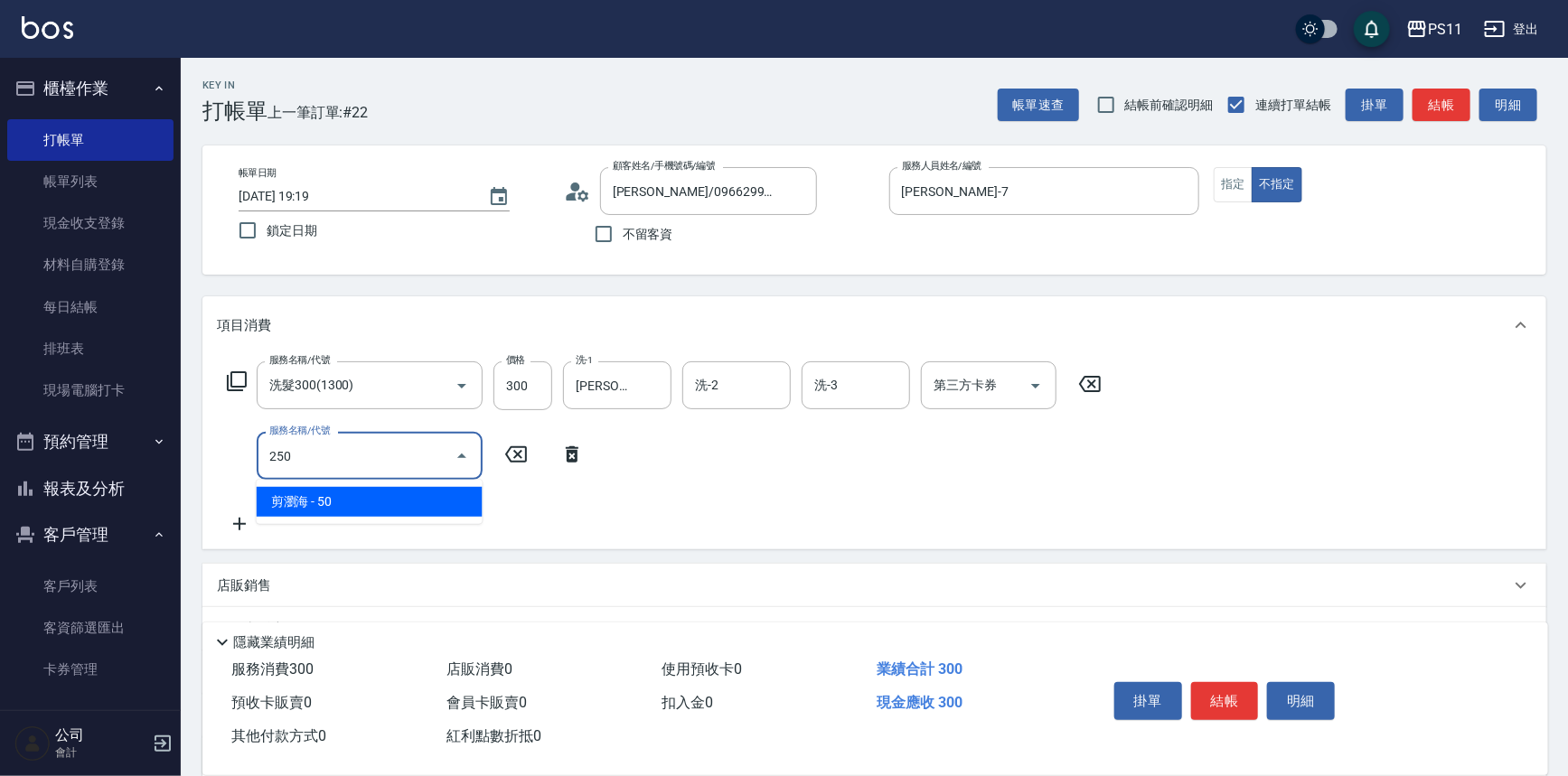
type input "剪瀏海(250)"
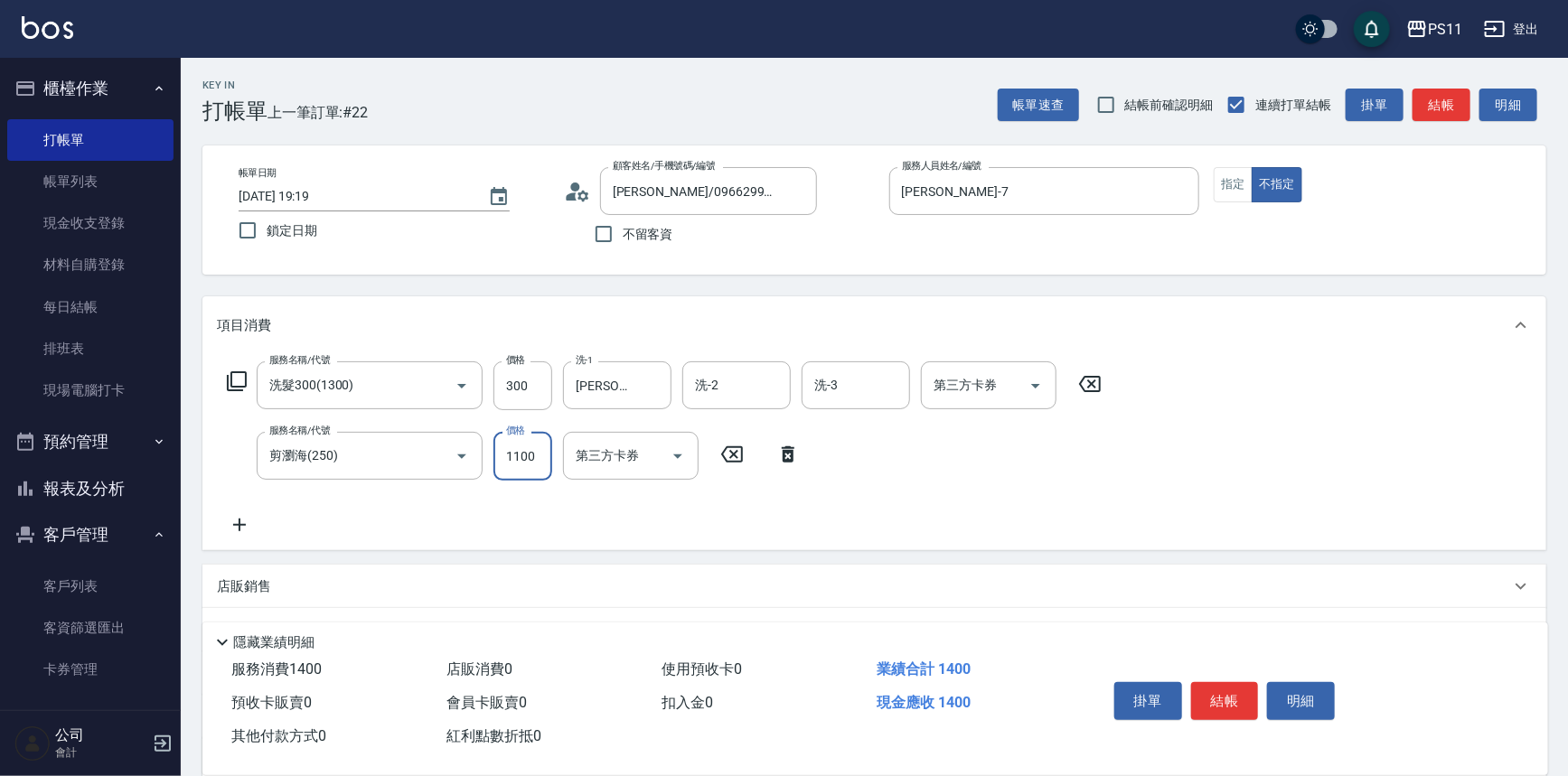
type input "1100"
click at [736, 459] on icon at bounding box center [731, 455] width 45 height 22
type input "剪瀏海(250)"
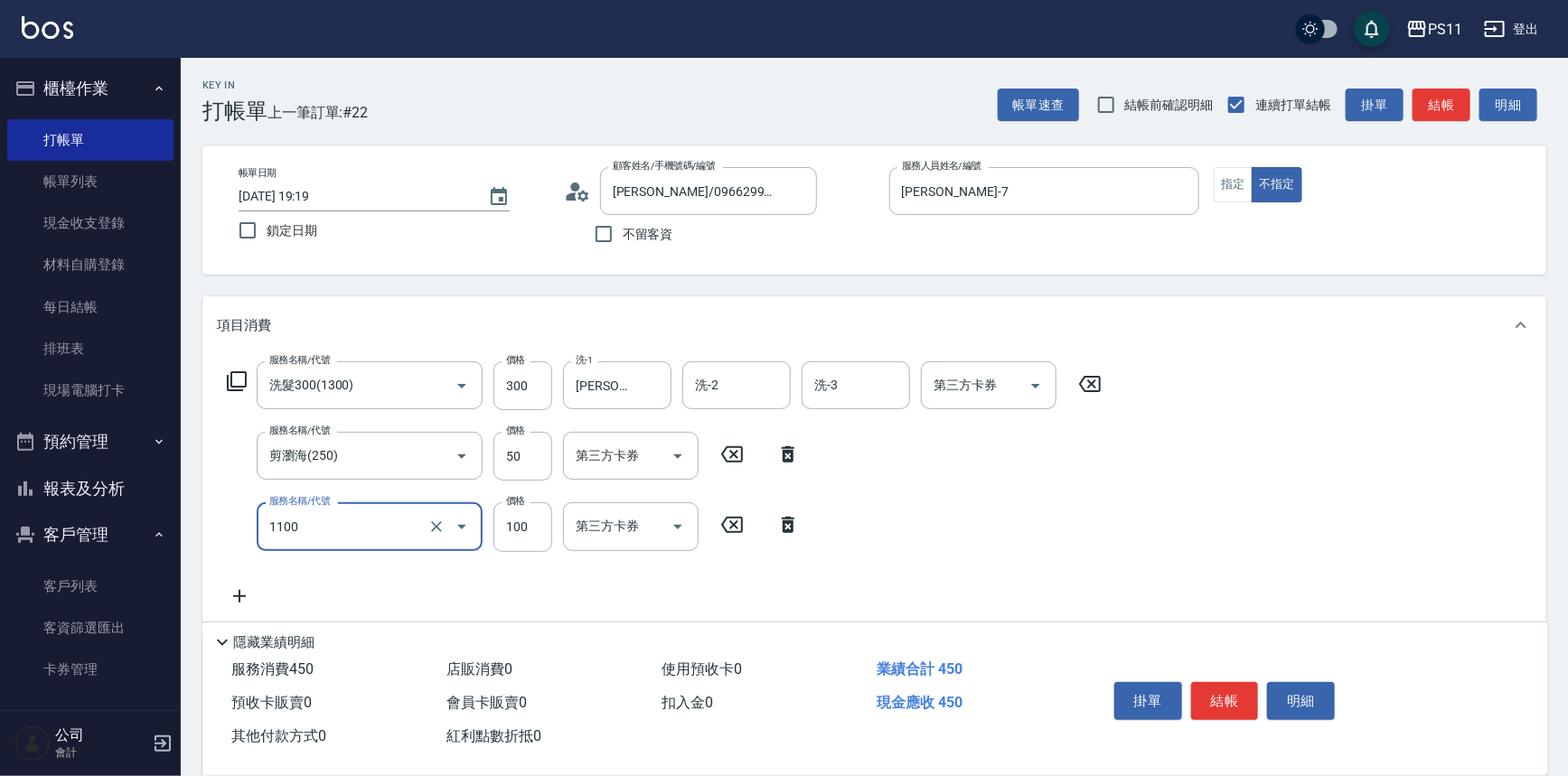
type input "增亮補色沫浴洗(1100)"
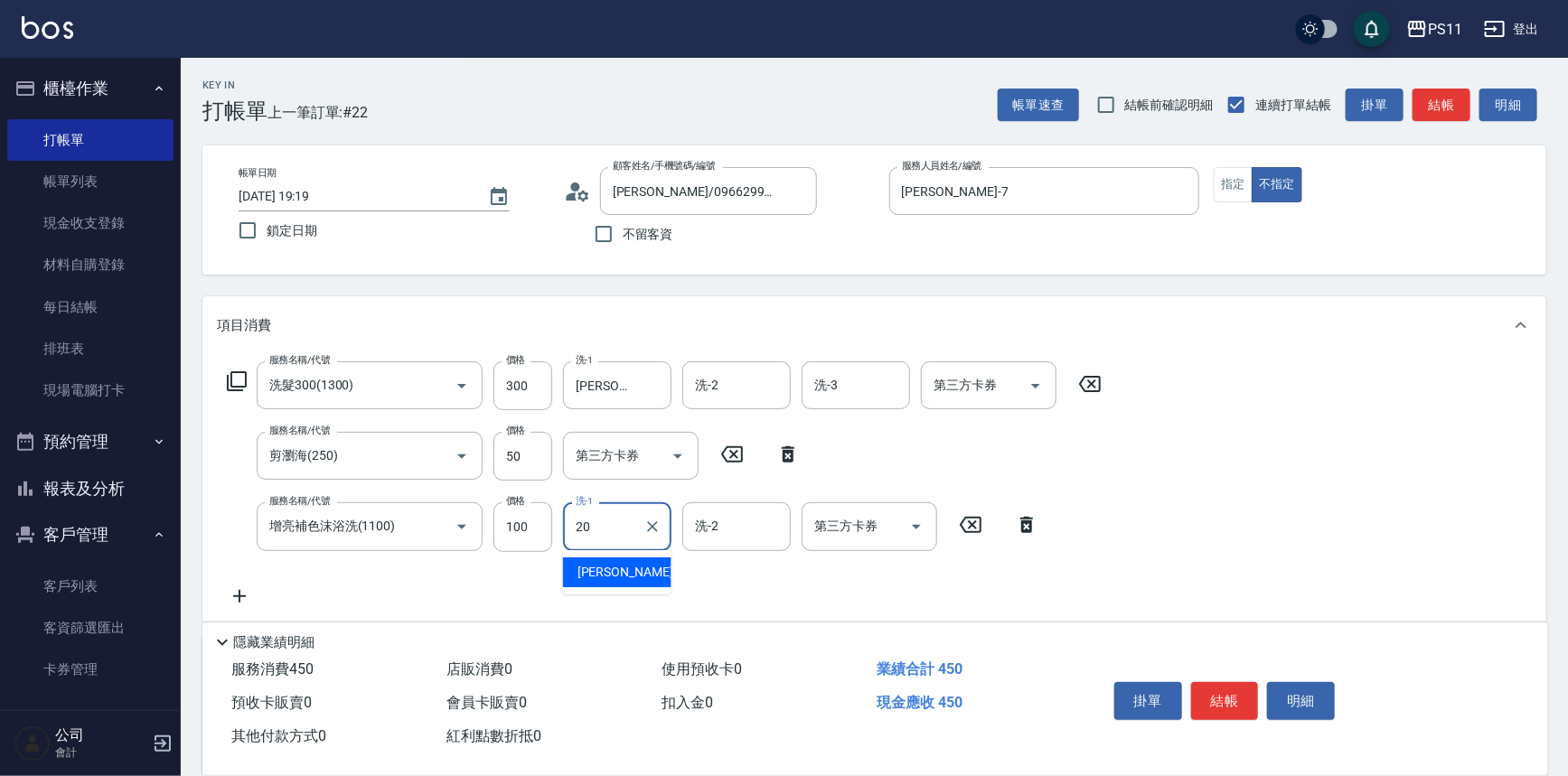
type input "[PERSON_NAME]-20"
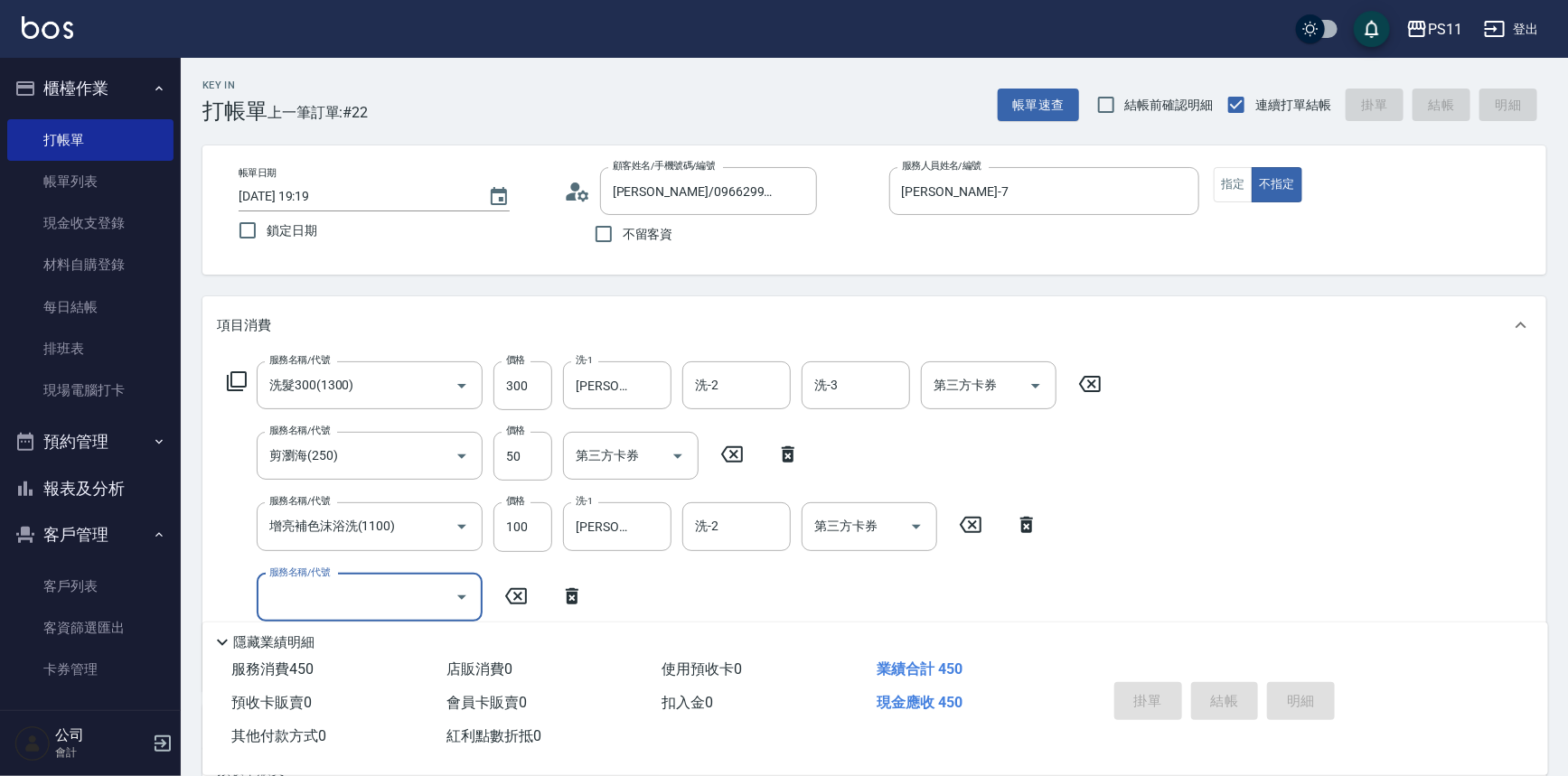
type input "[DATE] 19:20"
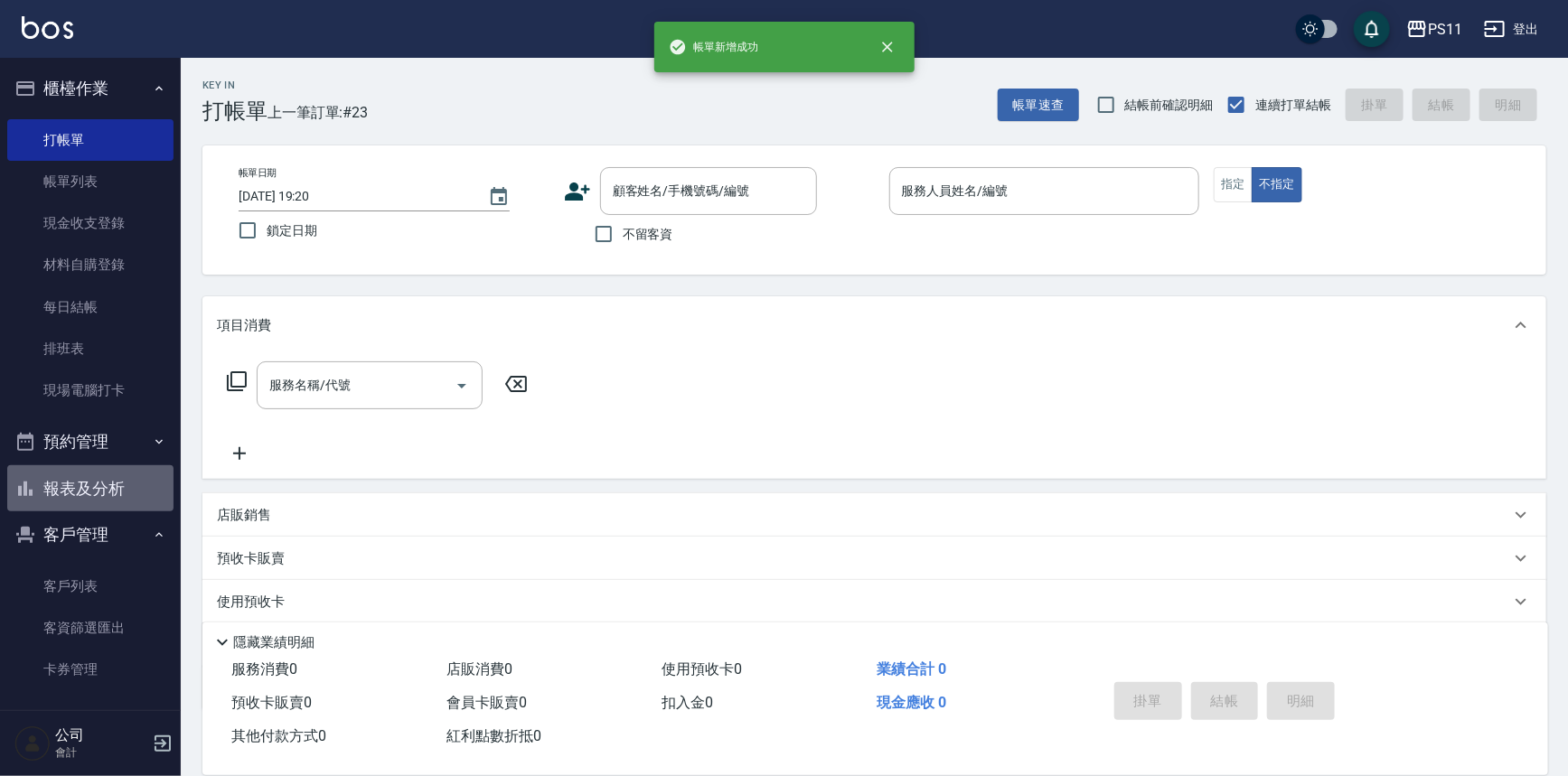
click at [124, 500] on button "報表及分析" at bounding box center [91, 488] width 167 height 47
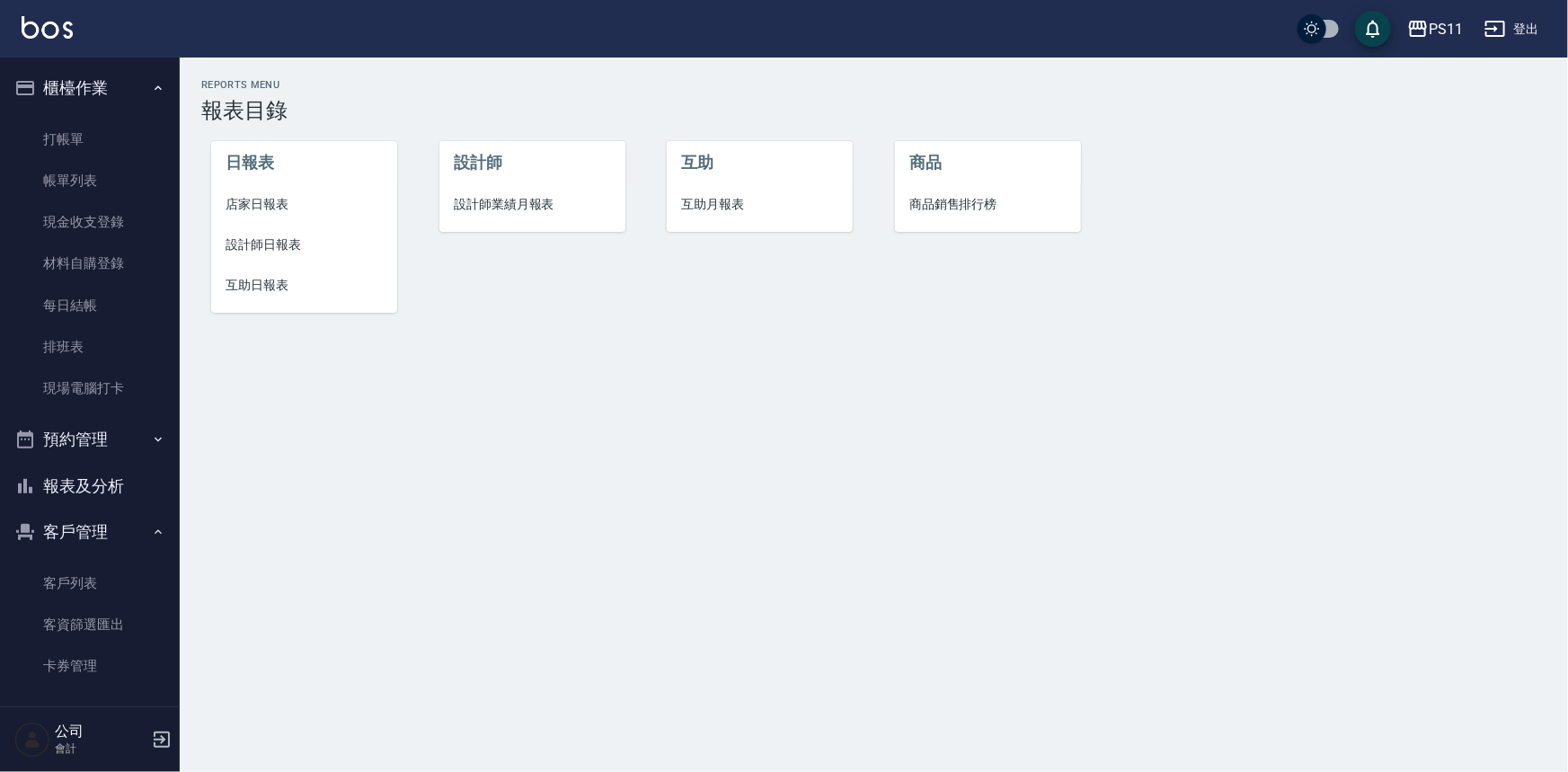
click at [242, 189] on li "店家日報表" at bounding box center [304, 205] width 186 height 40
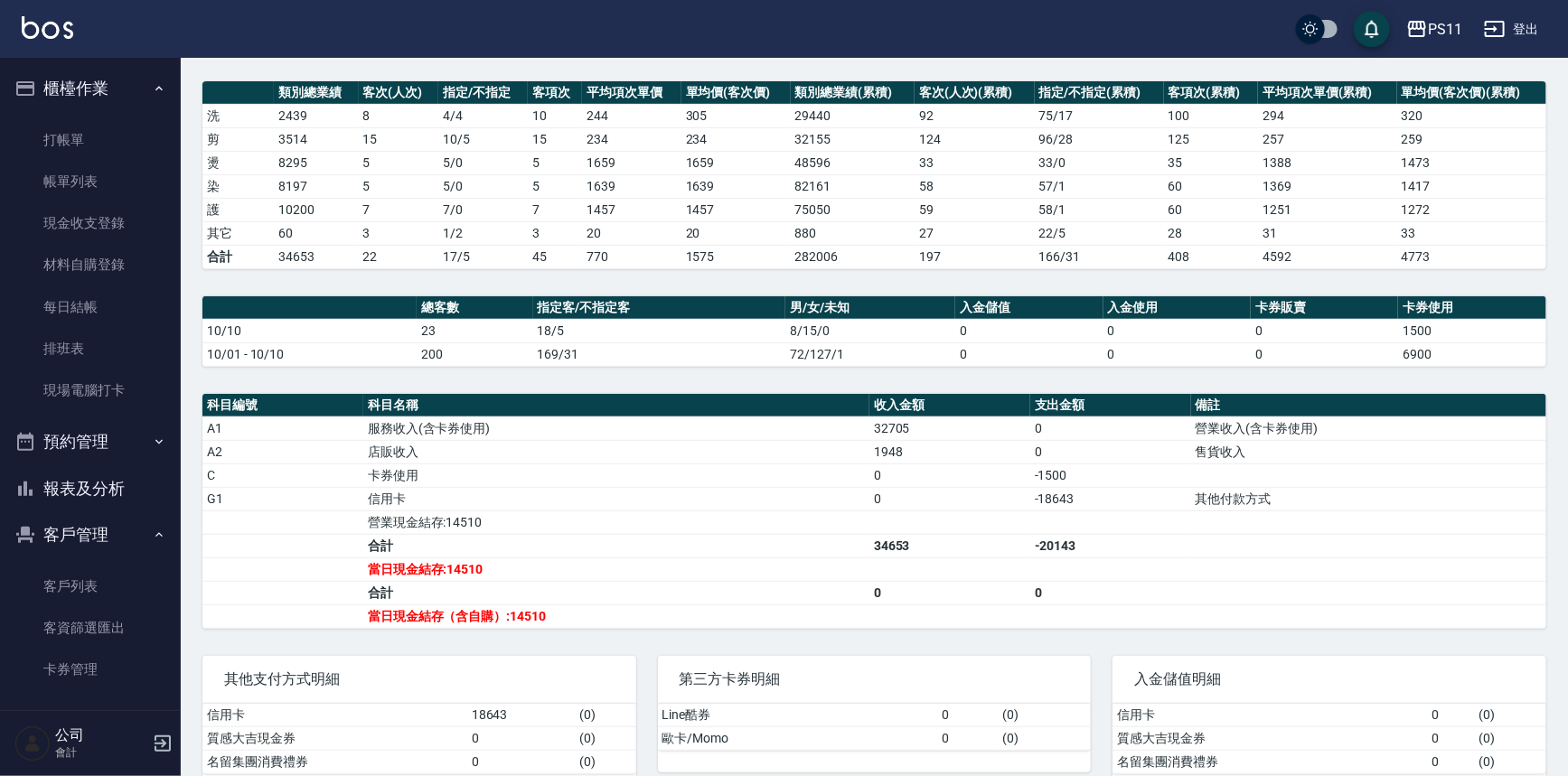
scroll to position [246, 0]
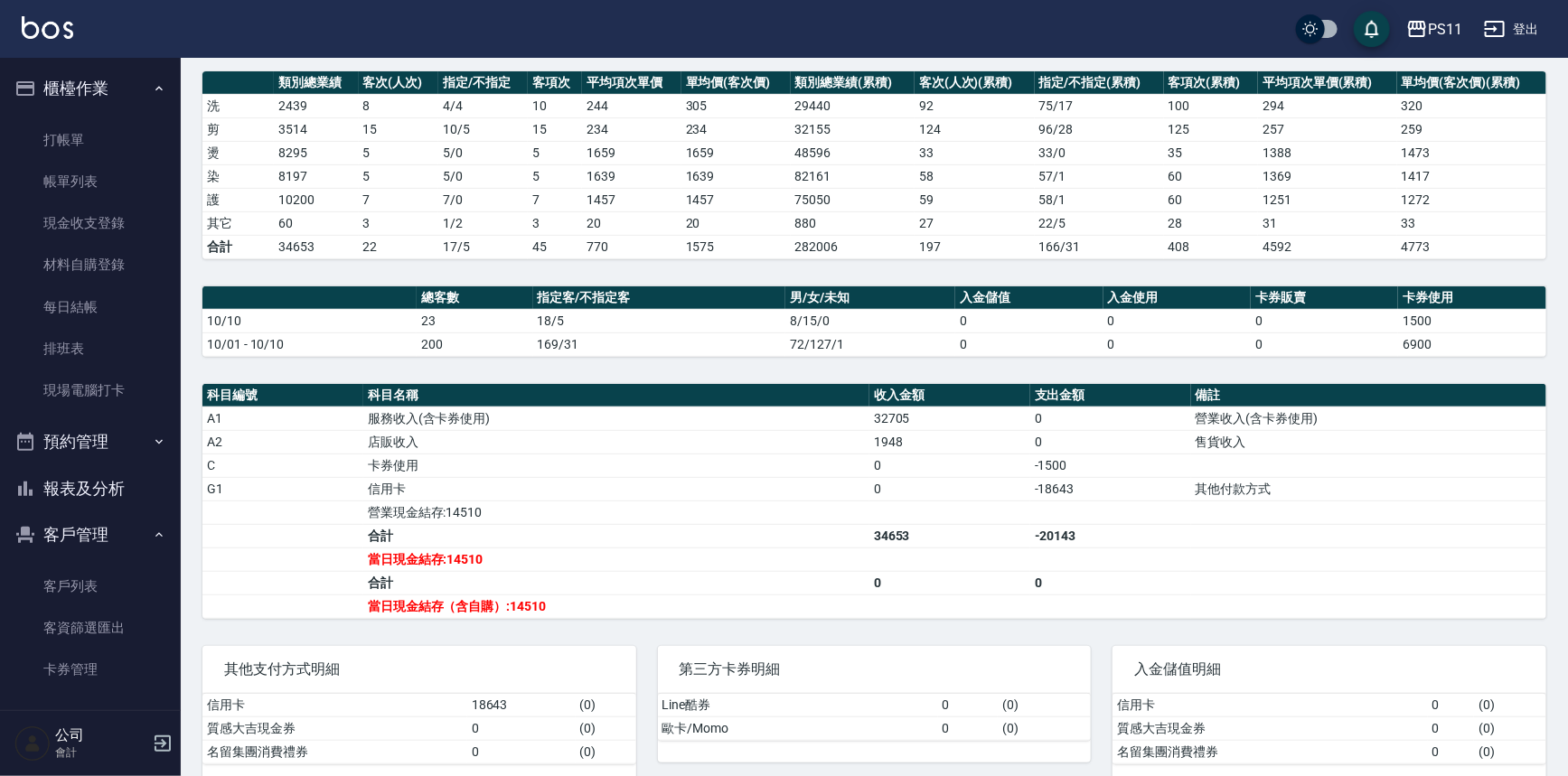
click at [107, 490] on button "報表及分析" at bounding box center [91, 488] width 167 height 47
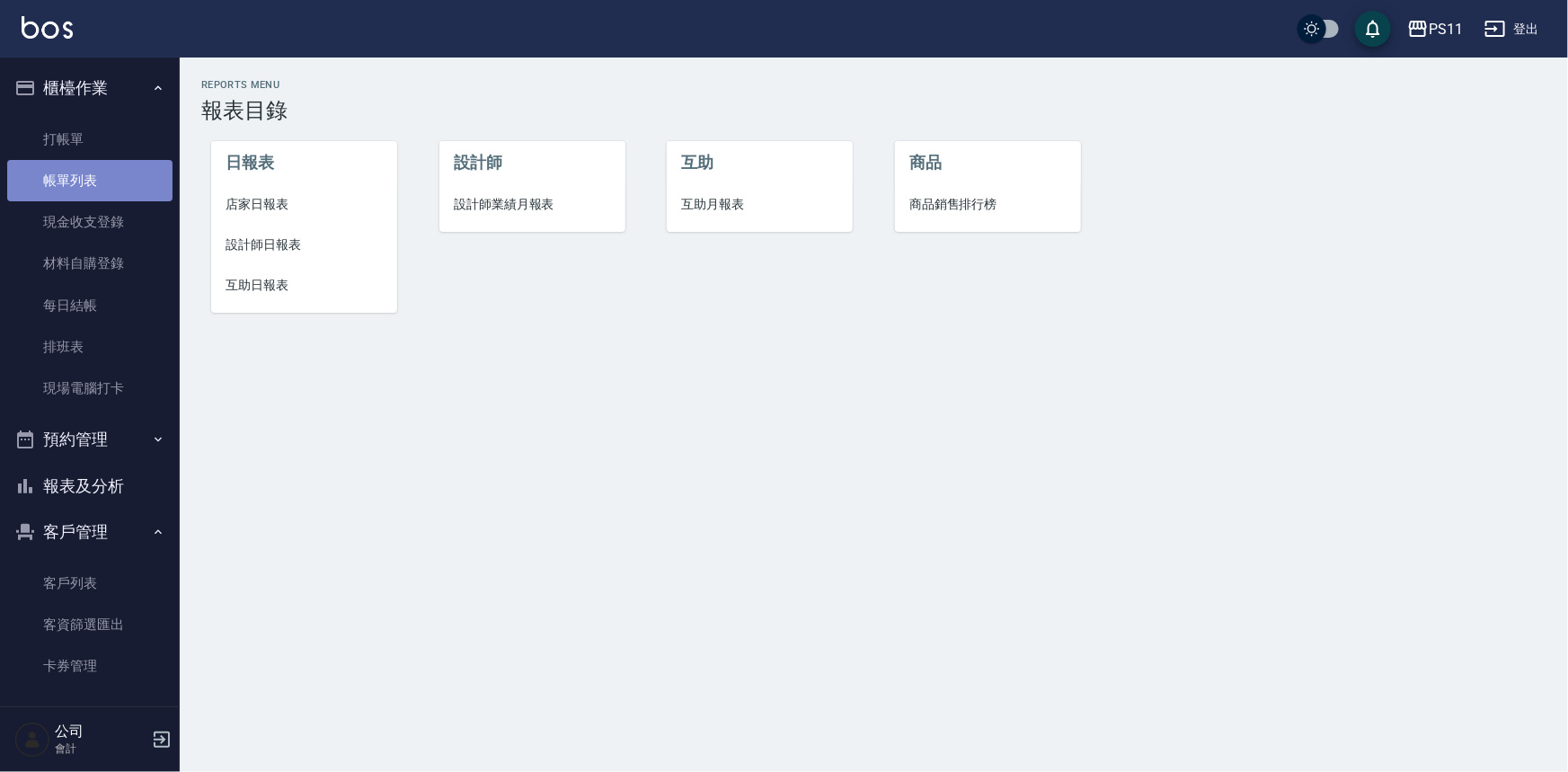
click at [109, 180] on link "帳單列表" at bounding box center [90, 180] width 166 height 41
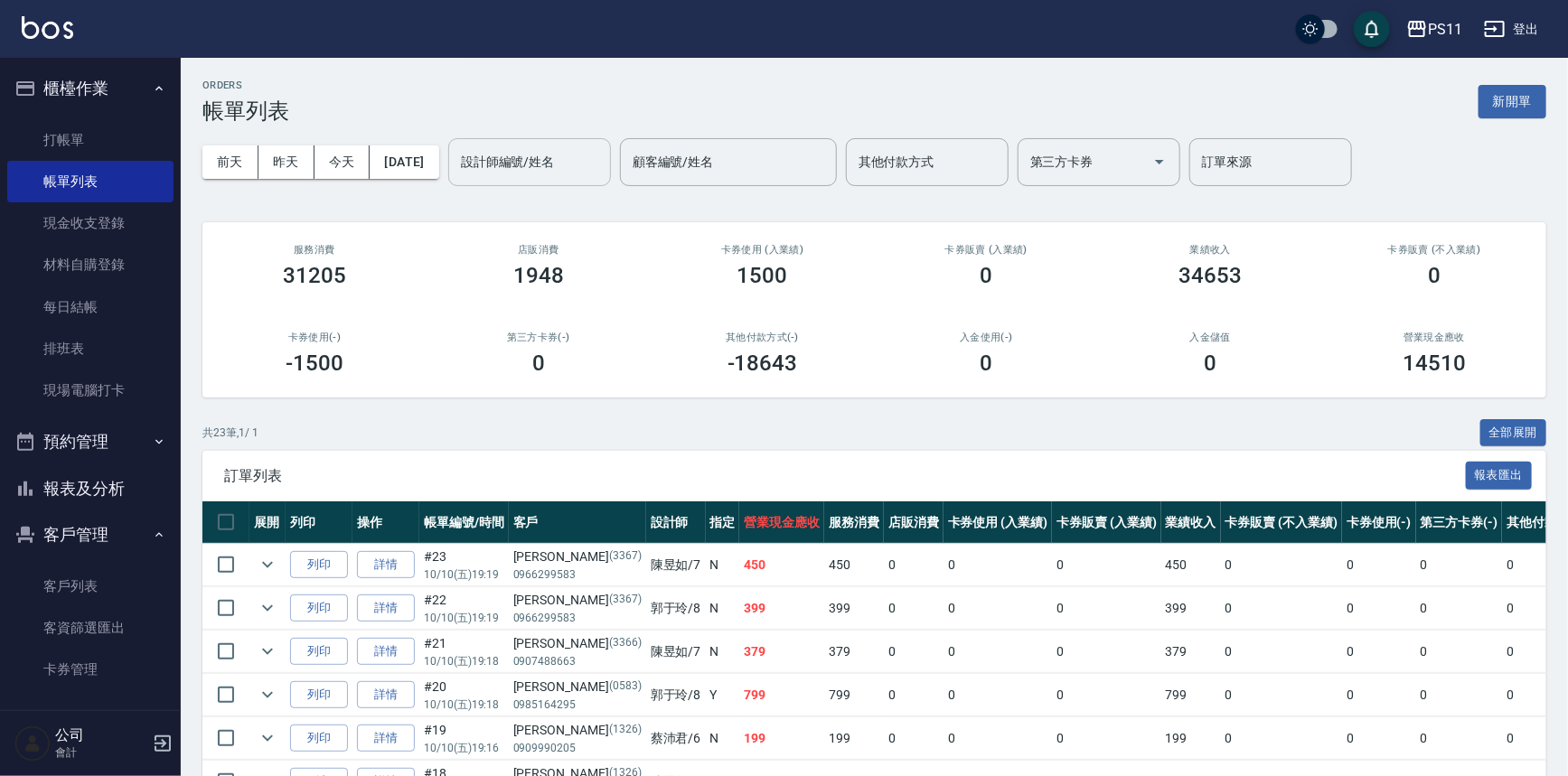
click at [503, 170] on input "設計師編號/姓名" at bounding box center [529, 162] width 146 height 32
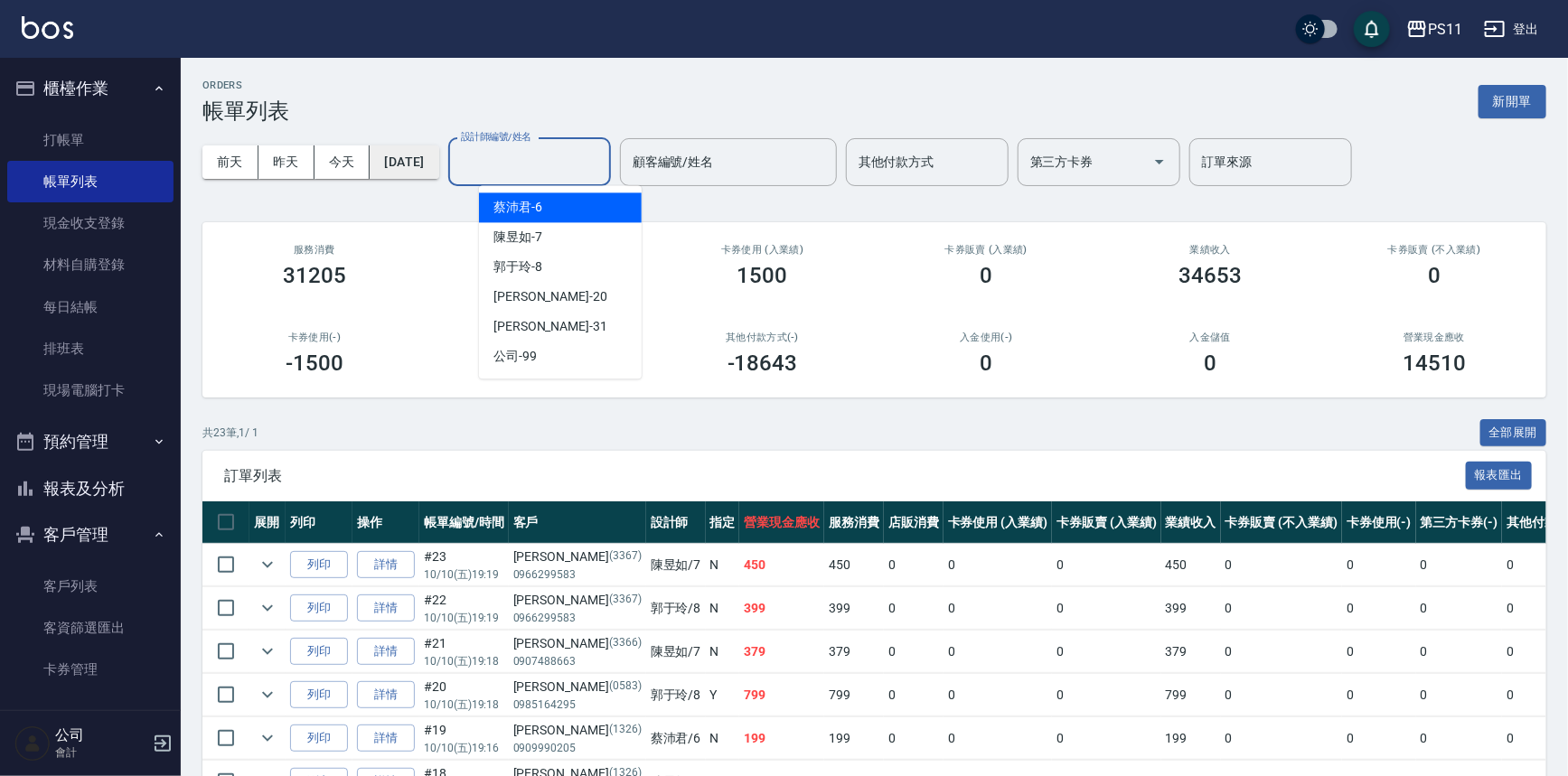
click at [431, 163] on button "[DATE]" at bounding box center [404, 162] width 69 height 33
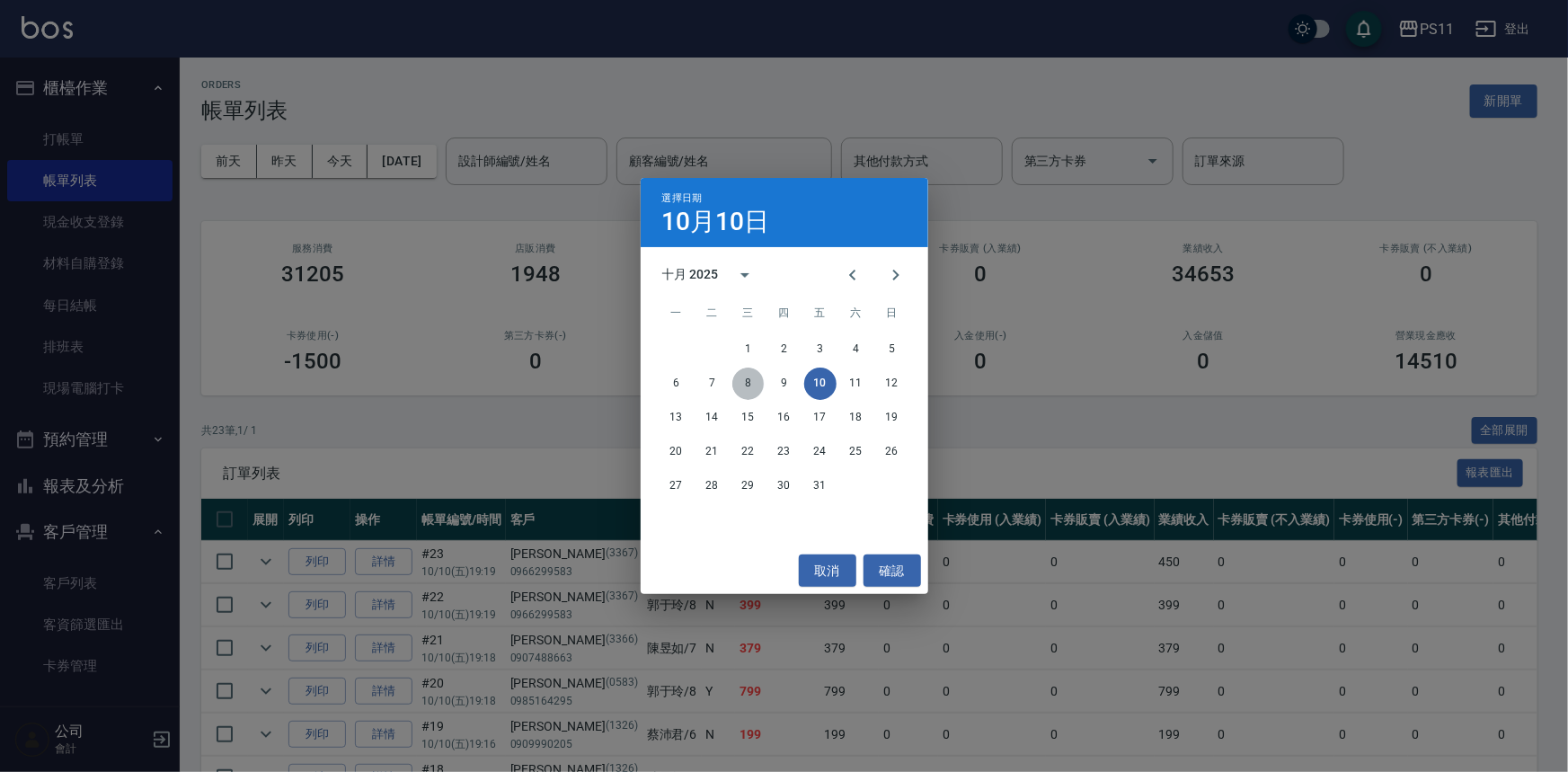
click at [755, 388] on button "8" at bounding box center [749, 384] width 32 height 32
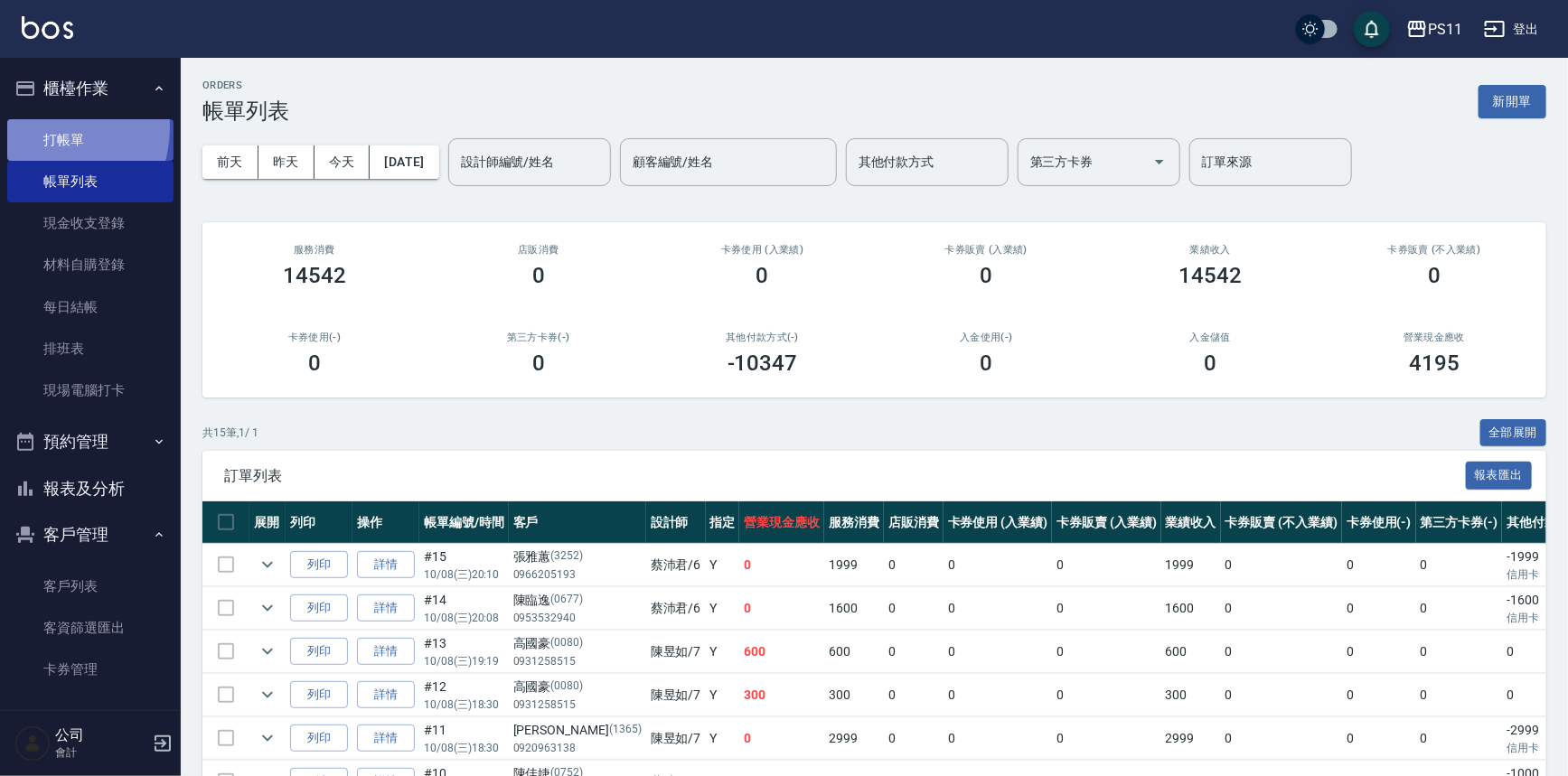
click at [46, 127] on link "打帳單" at bounding box center [91, 140] width 167 height 41
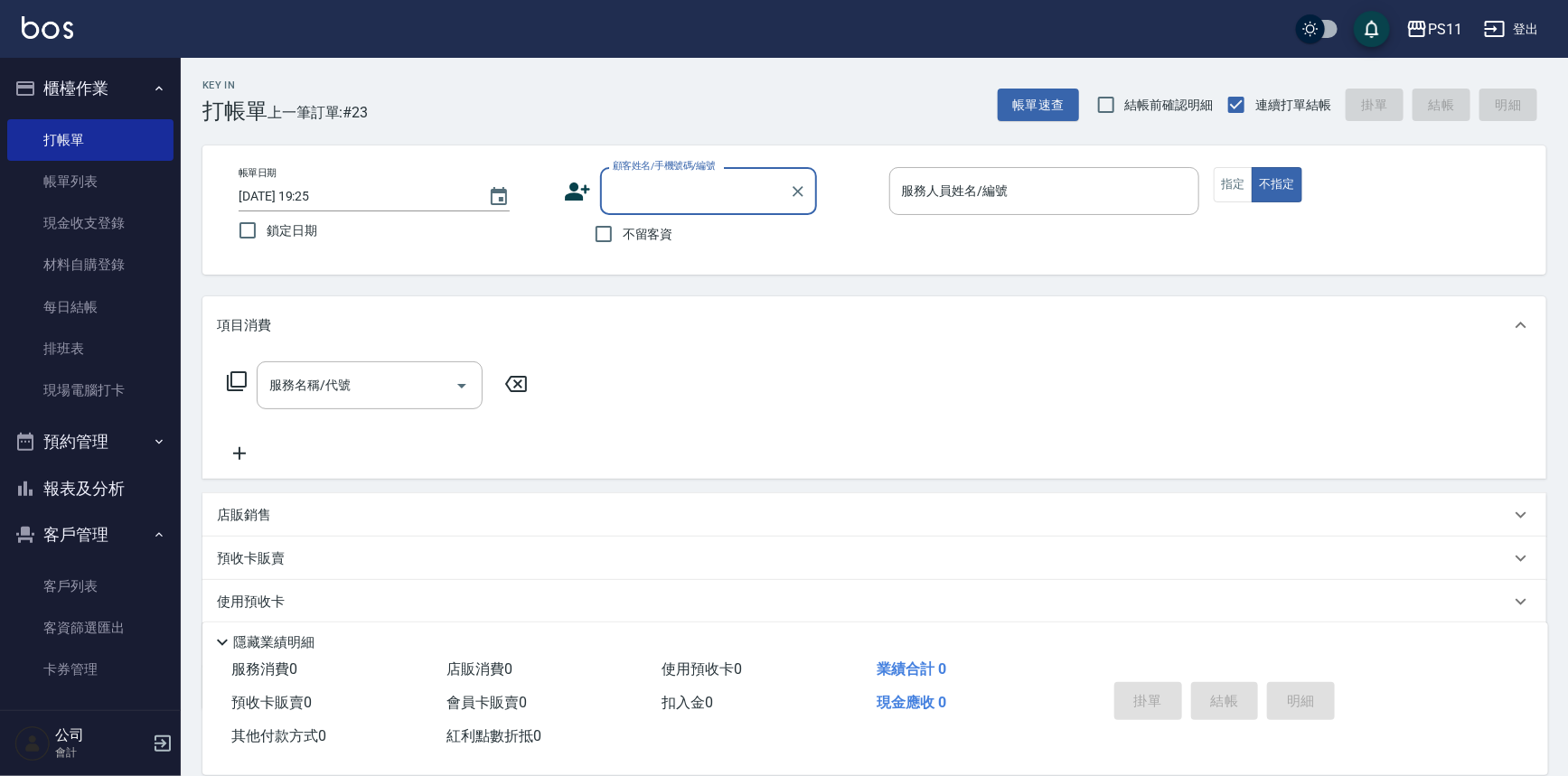
click at [696, 198] on input "顧客姓名/手機號碼/編號" at bounding box center [694, 190] width 173 height 32
type input "1245"
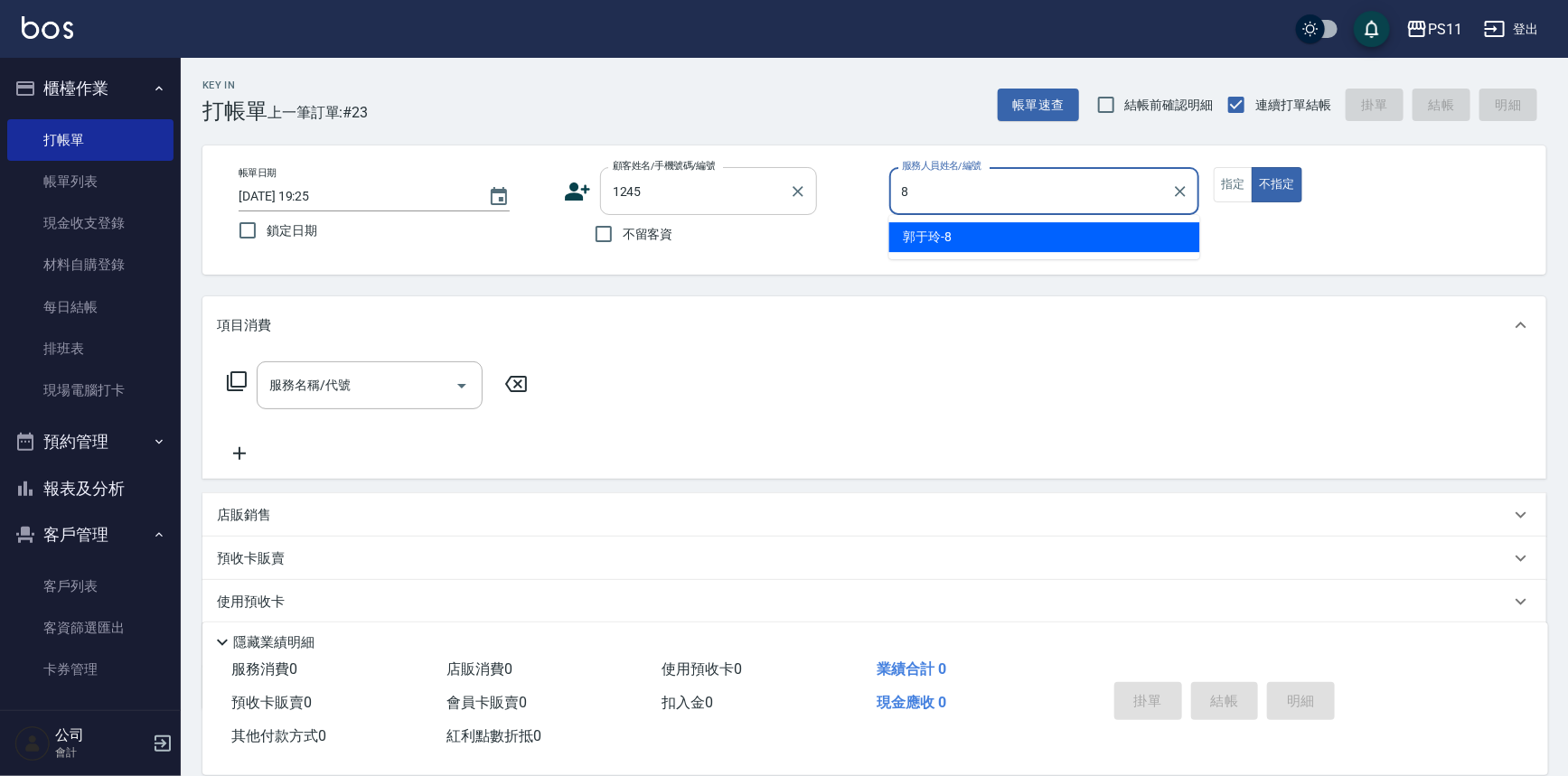
type input "郭于玲-8"
type button "false"
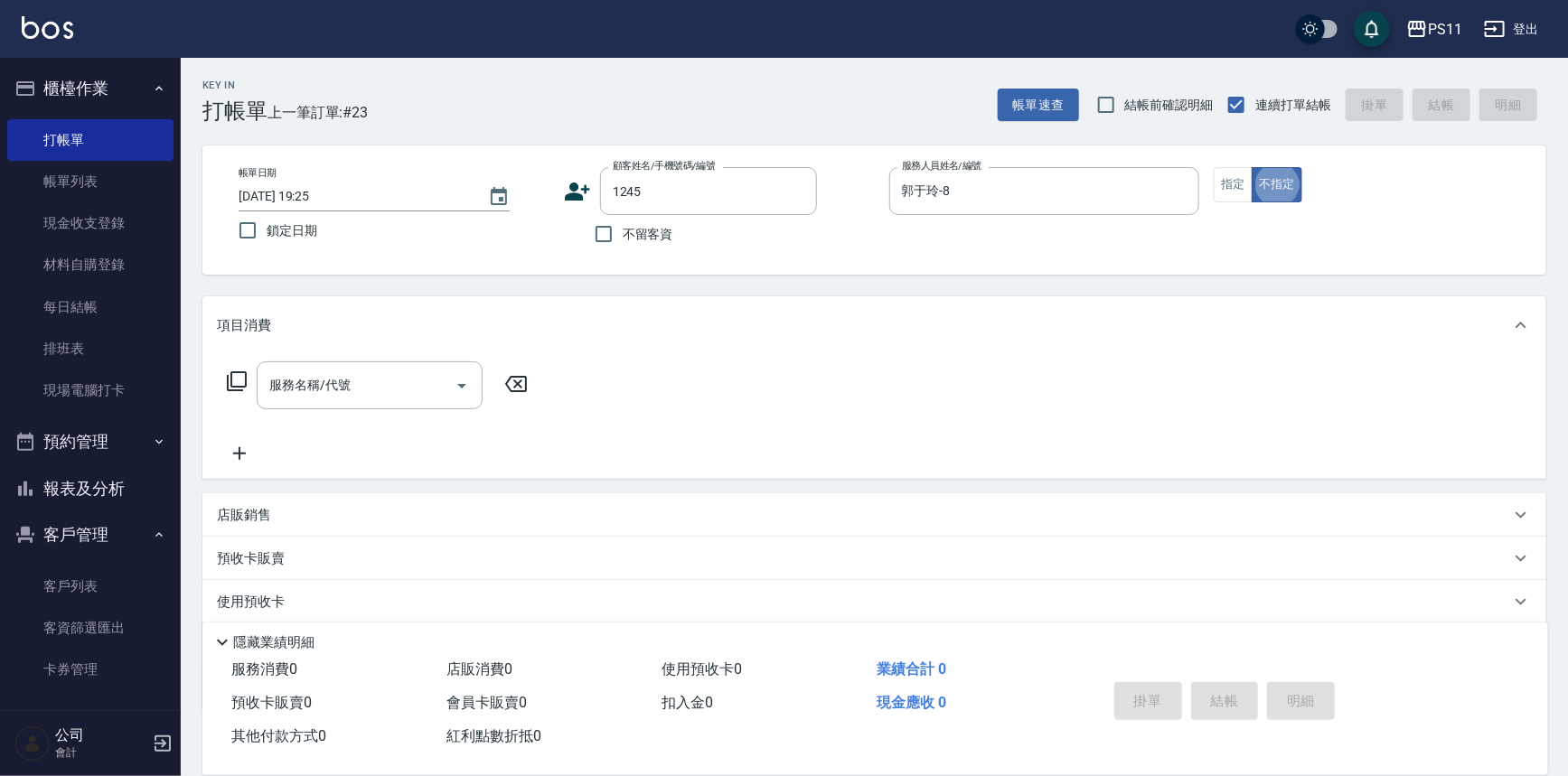
type input "[PERSON_NAME]/0970808814/1245"
click at [1248, 181] on button "指定" at bounding box center [1233, 185] width 39 height 35
click at [231, 382] on icon at bounding box center [236, 381] width 20 height 20
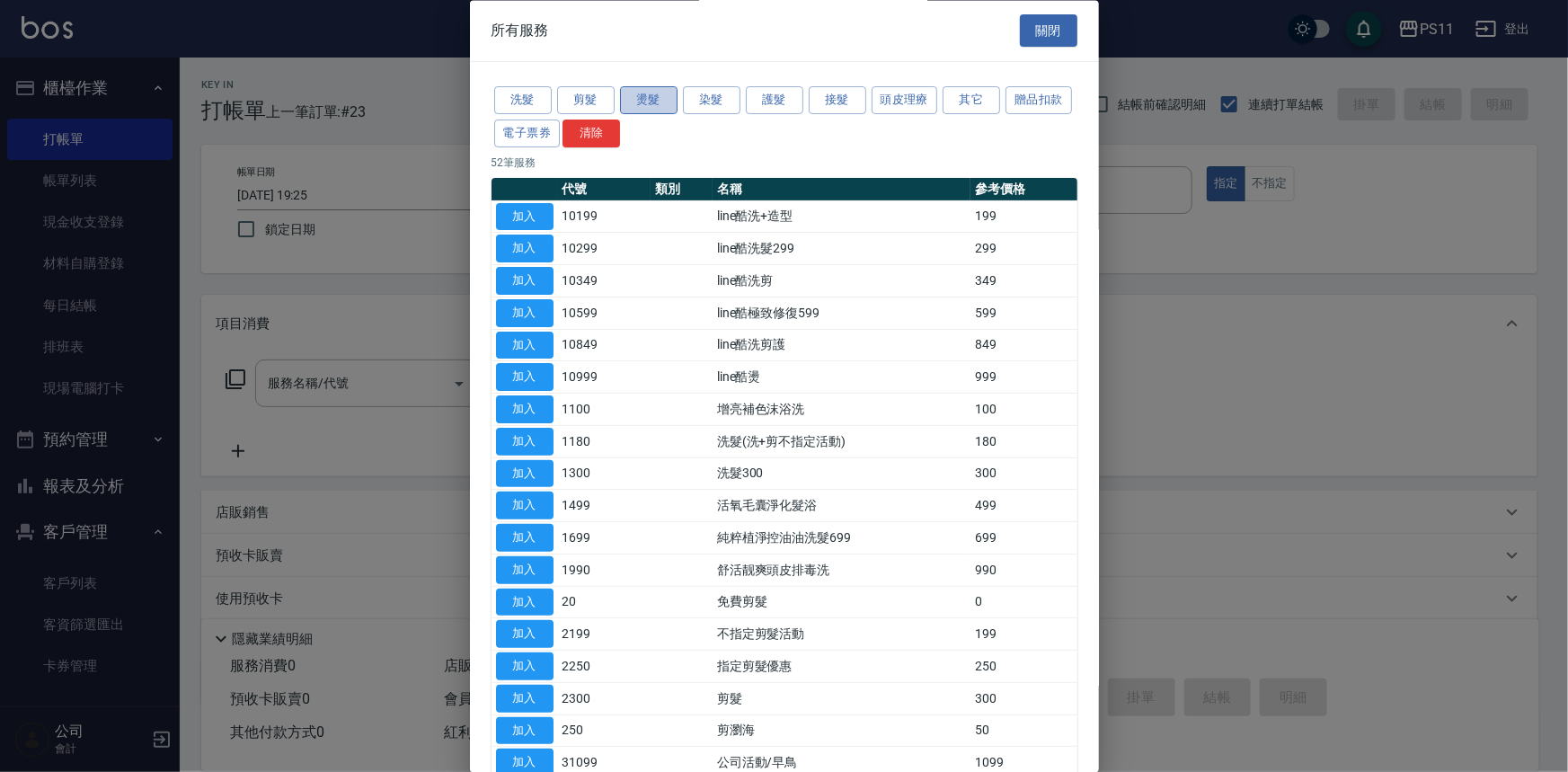
click at [657, 105] on button "燙髮" at bounding box center [649, 101] width 57 height 28
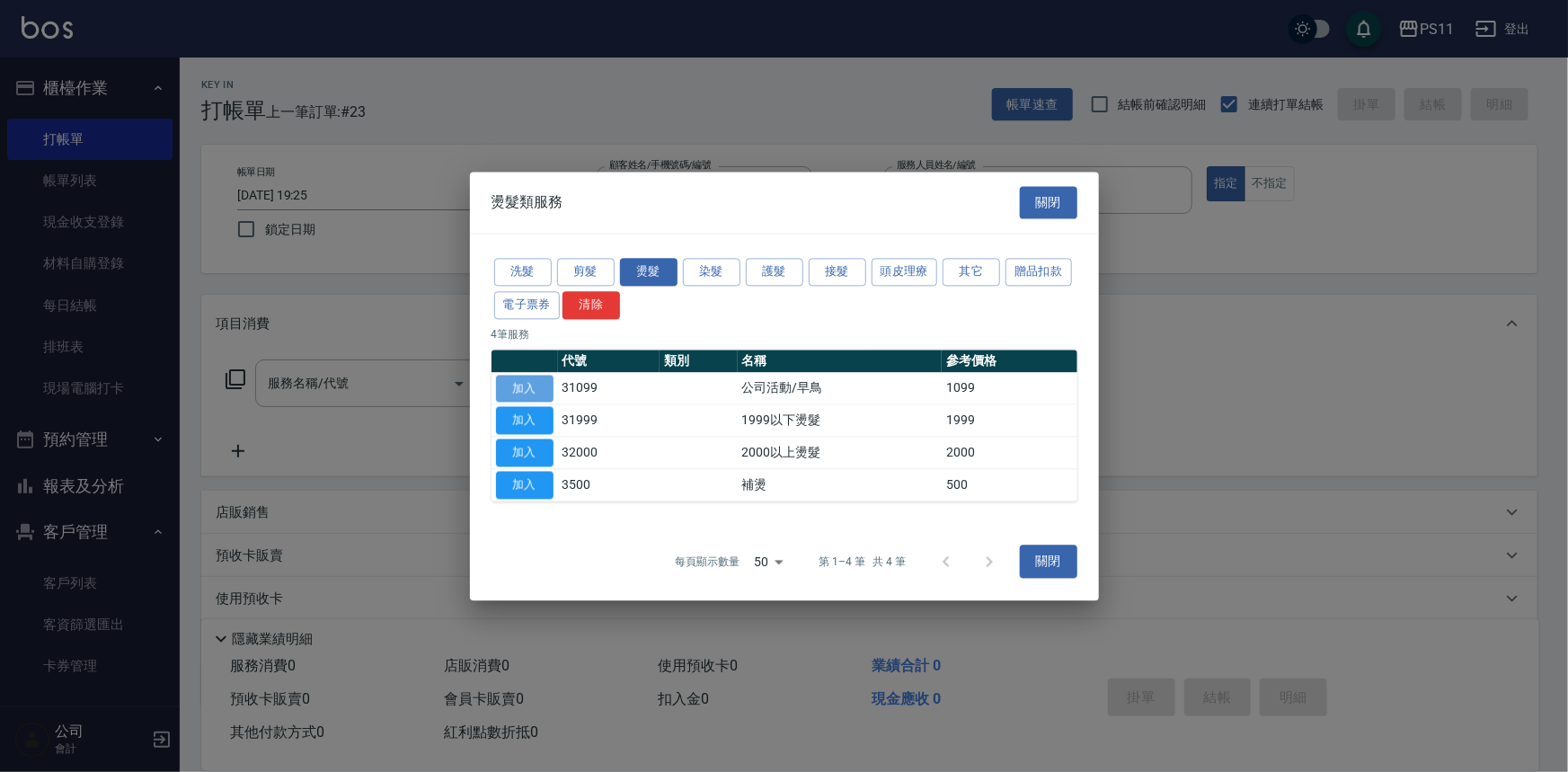
click at [540, 391] on button "加入" at bounding box center [524, 388] width 57 height 28
type input "公司活動/早鳥(31099)"
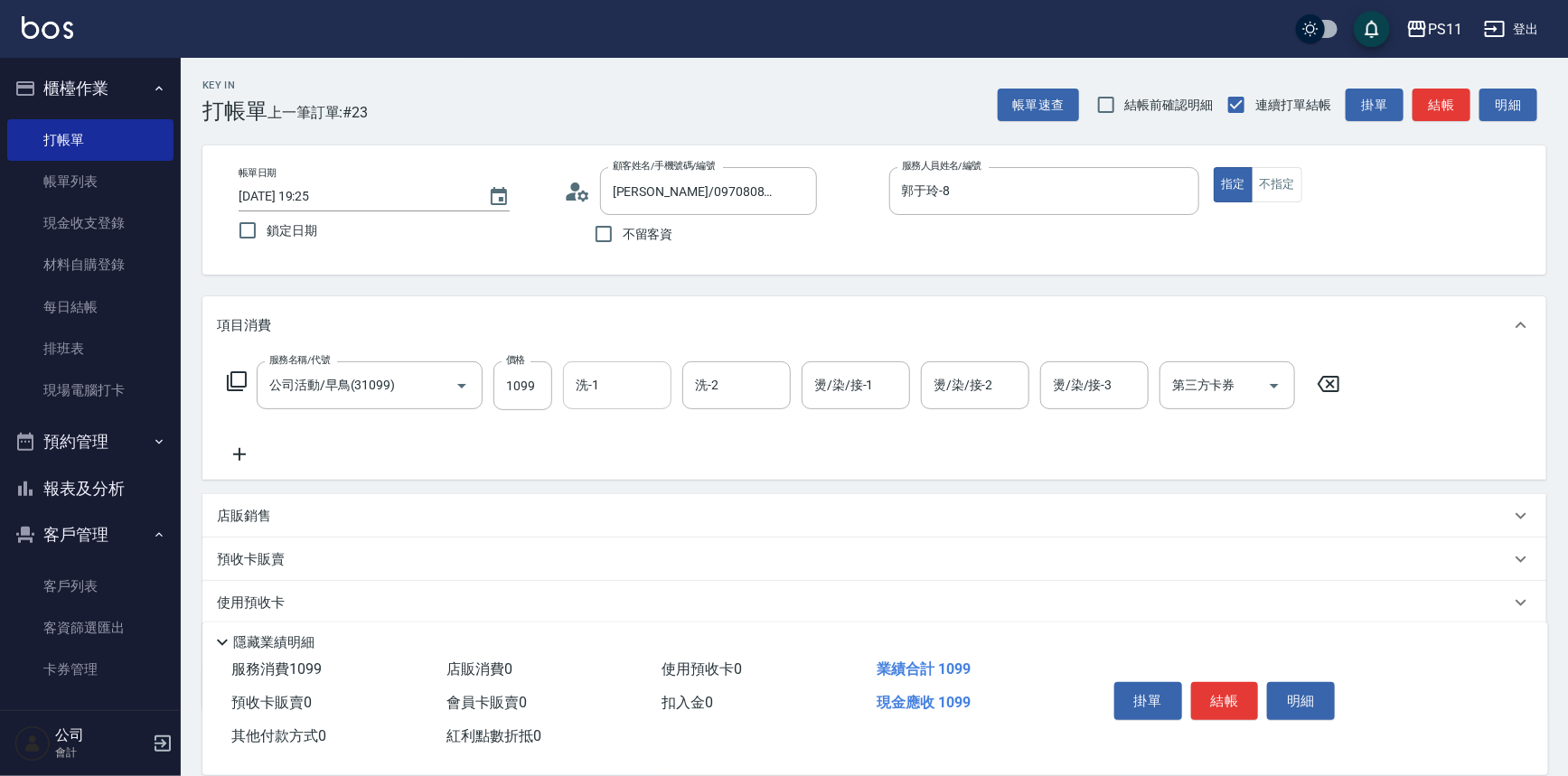
drag, startPoint x: 609, startPoint y: 391, endPoint x: 668, endPoint y: 397, distance: 59.3
click at [621, 391] on input "洗-1" at bounding box center [617, 385] width 92 height 32
type input "200"
click at [622, 410] on div "洗-1 洗-1" at bounding box center [622, 386] width 120 height 49
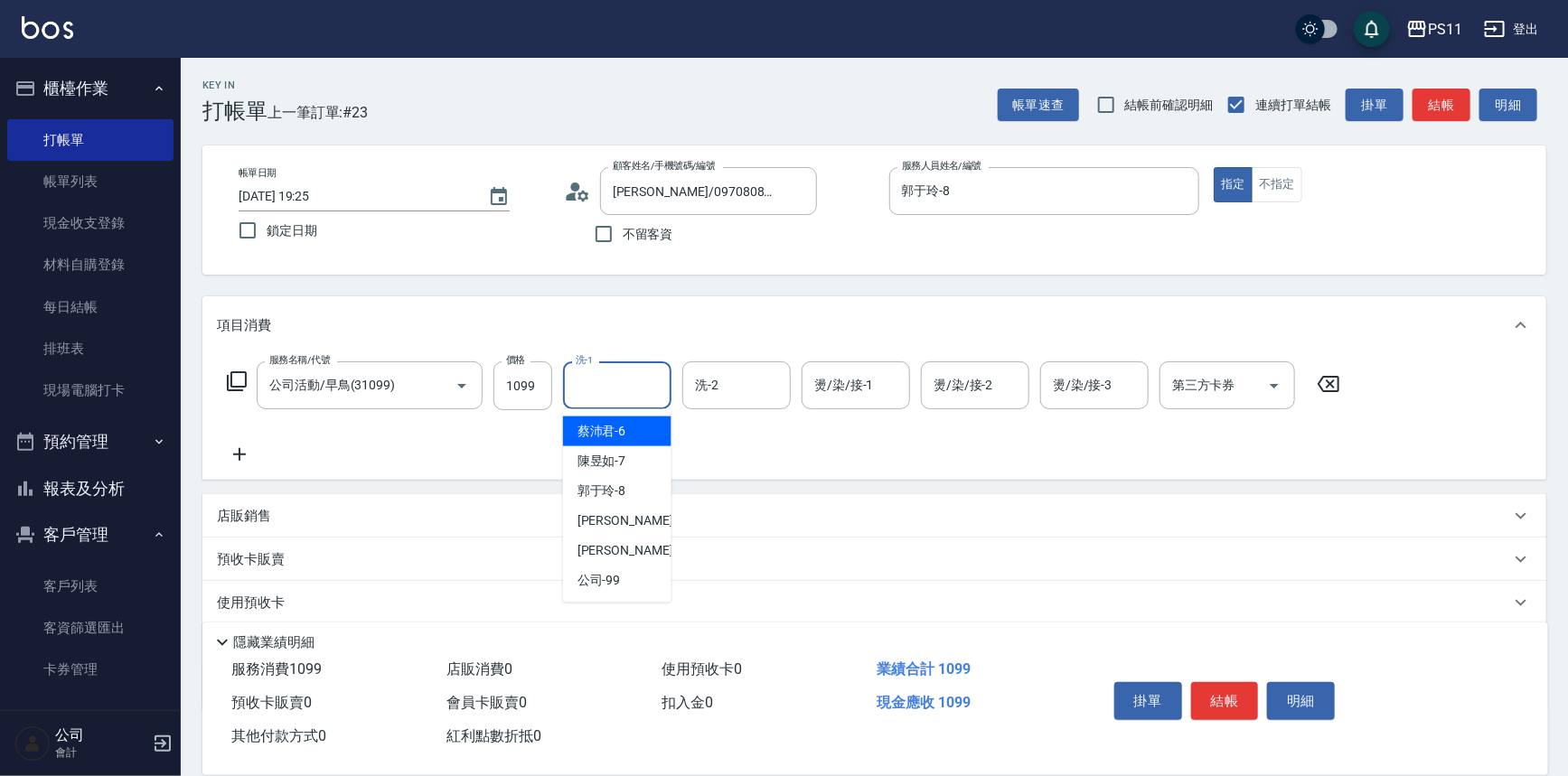
click at [642, 380] on input "洗-1" at bounding box center [617, 385] width 92 height 32
type input "[PERSON_NAME]-20"
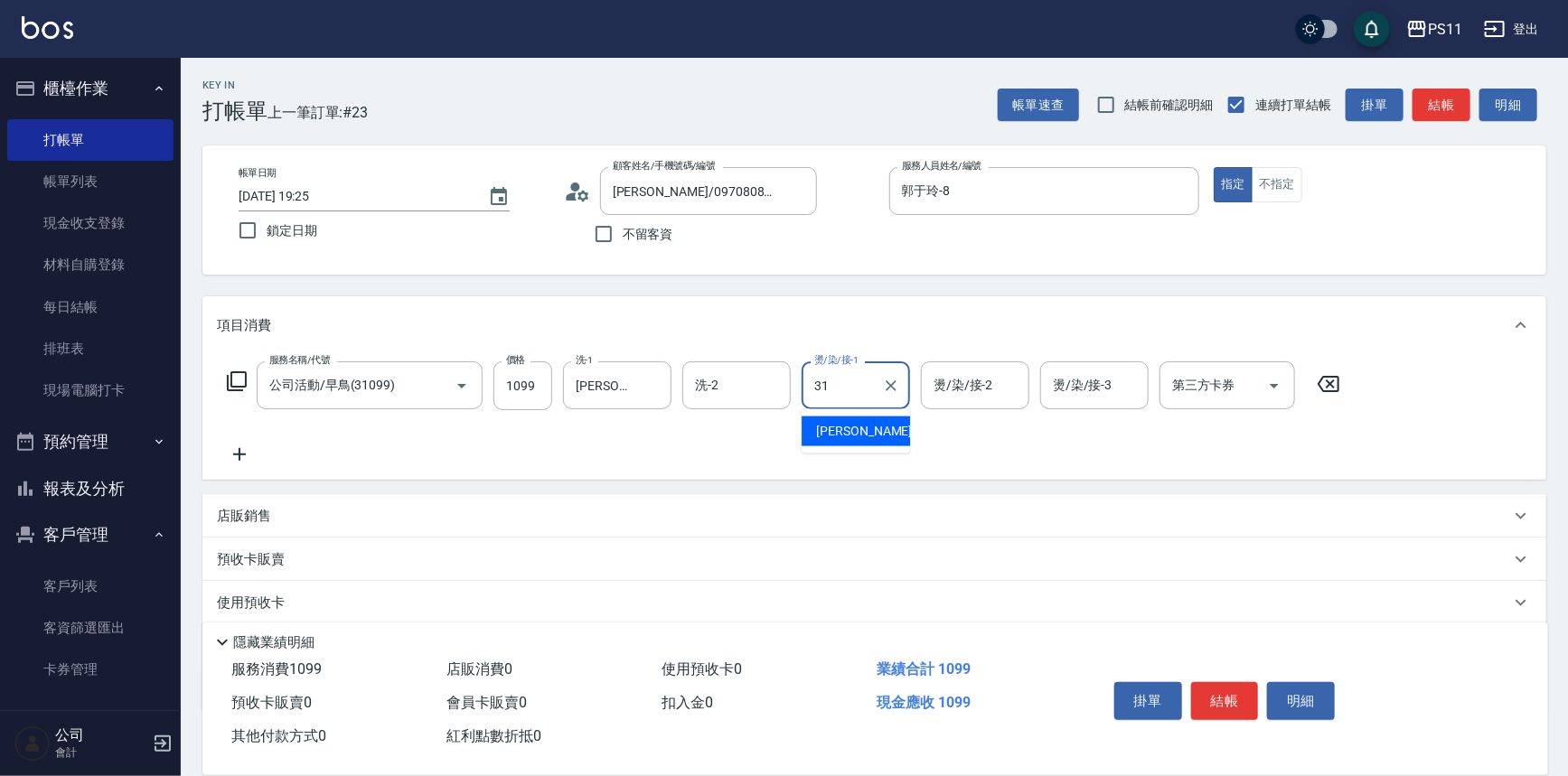
type input "[PERSON_NAME]-31"
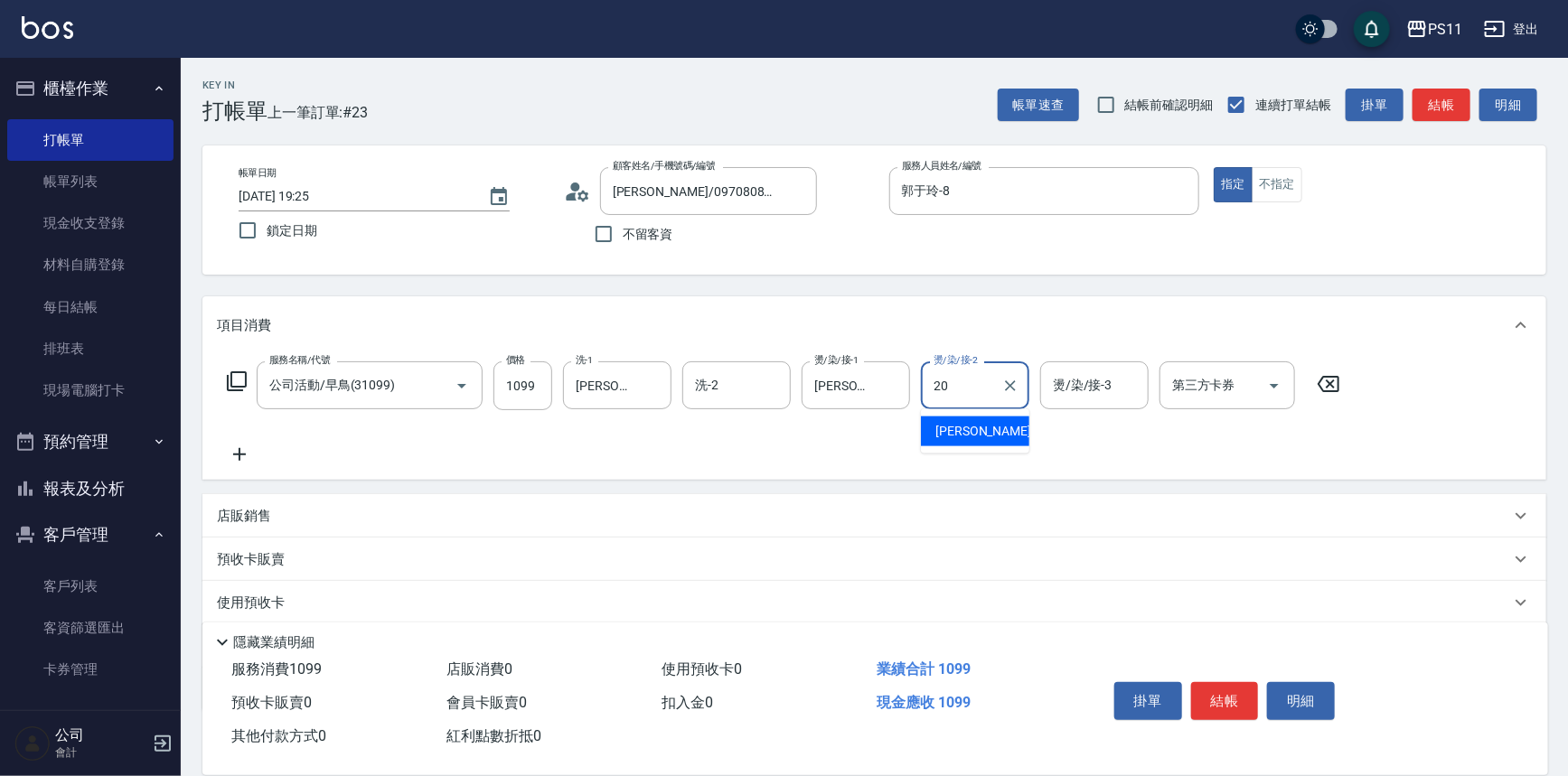
type input "[PERSON_NAME]-20"
click at [235, 460] on icon at bounding box center [239, 455] width 45 height 22
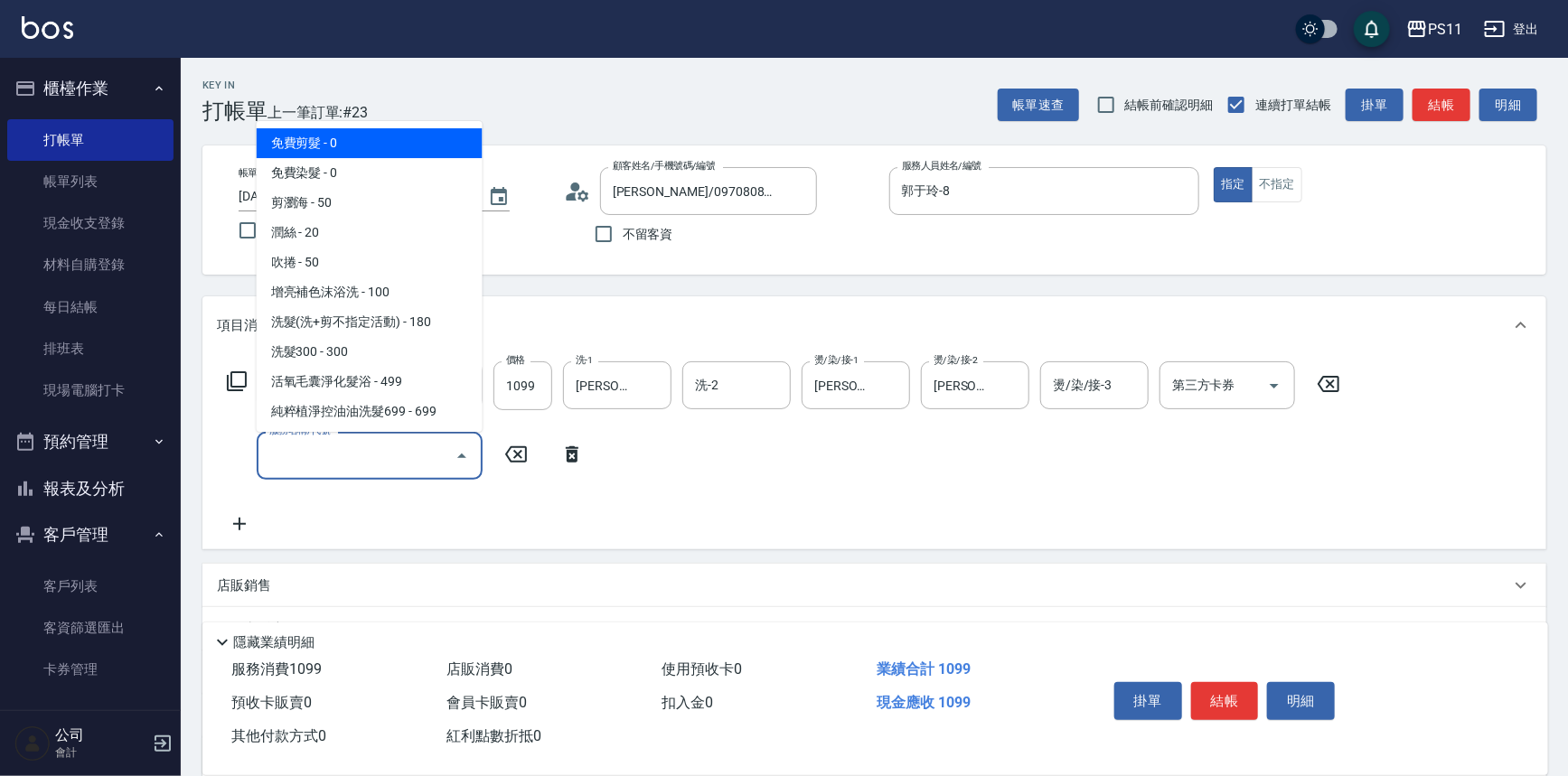
click at [276, 459] on input "服務名稱/代號" at bounding box center [356, 455] width 183 height 32
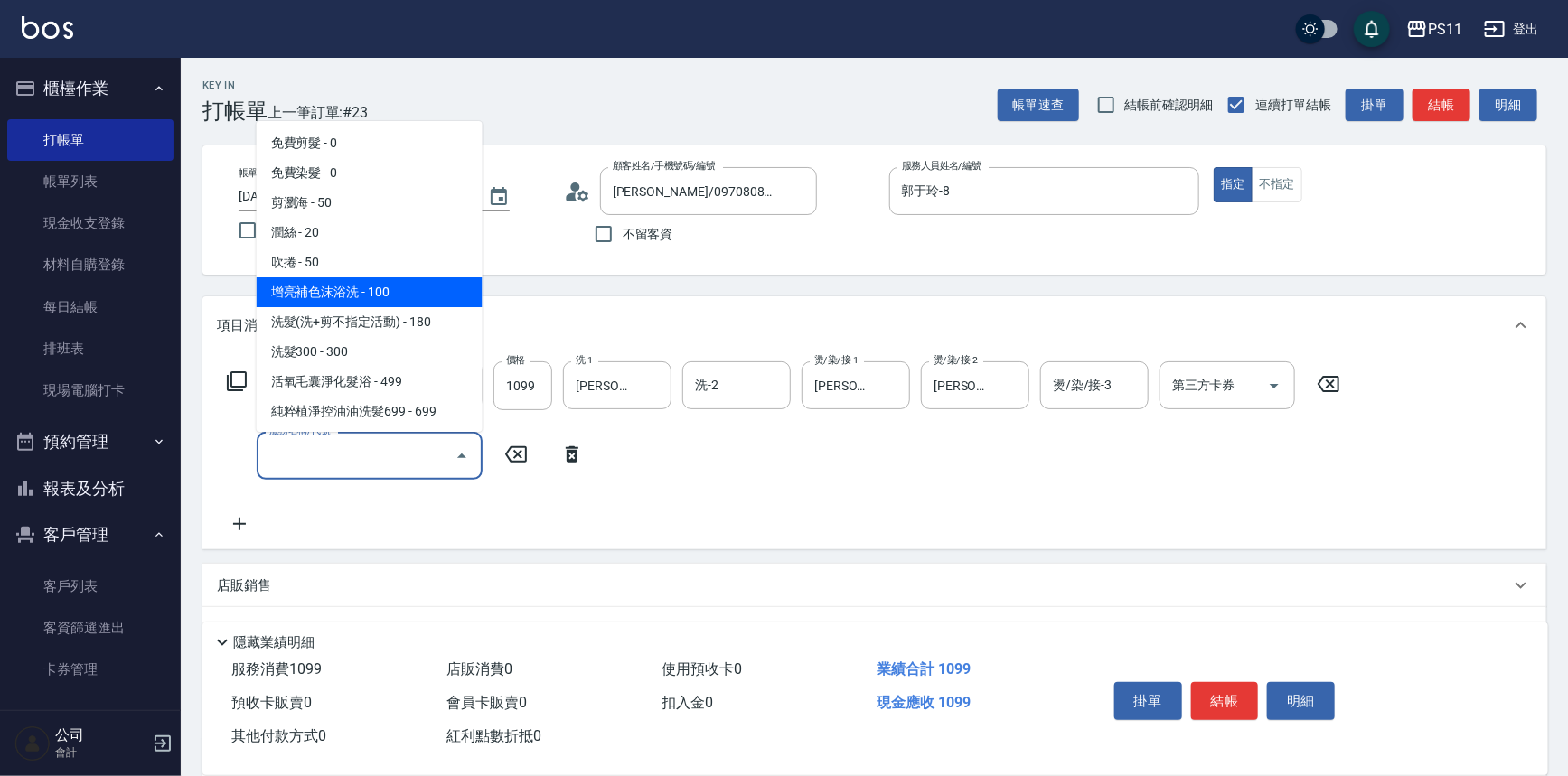
scroll to position [328, 0]
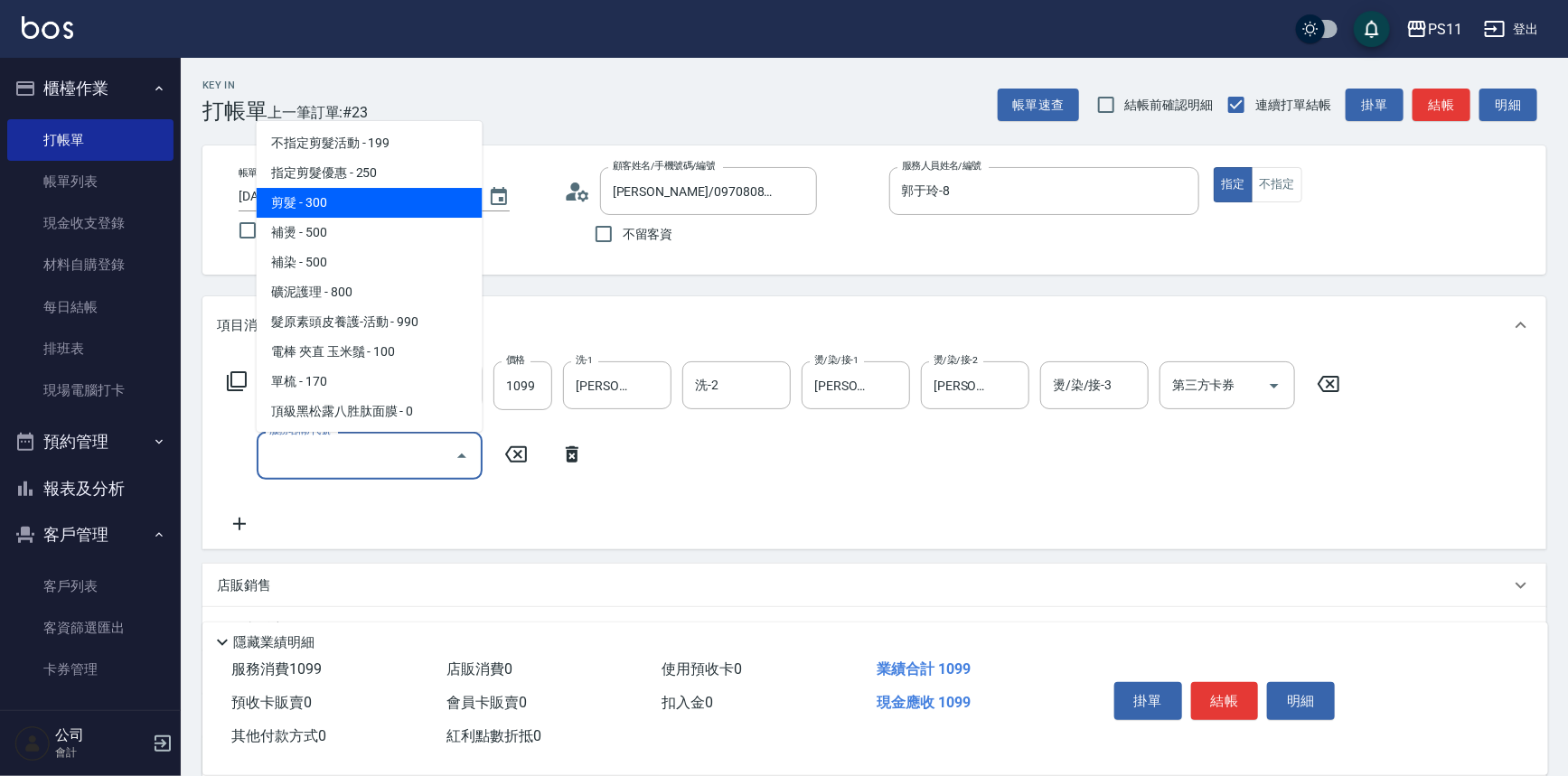
click at [367, 207] on span "剪髮 - 300" at bounding box center [370, 202] width 226 height 30
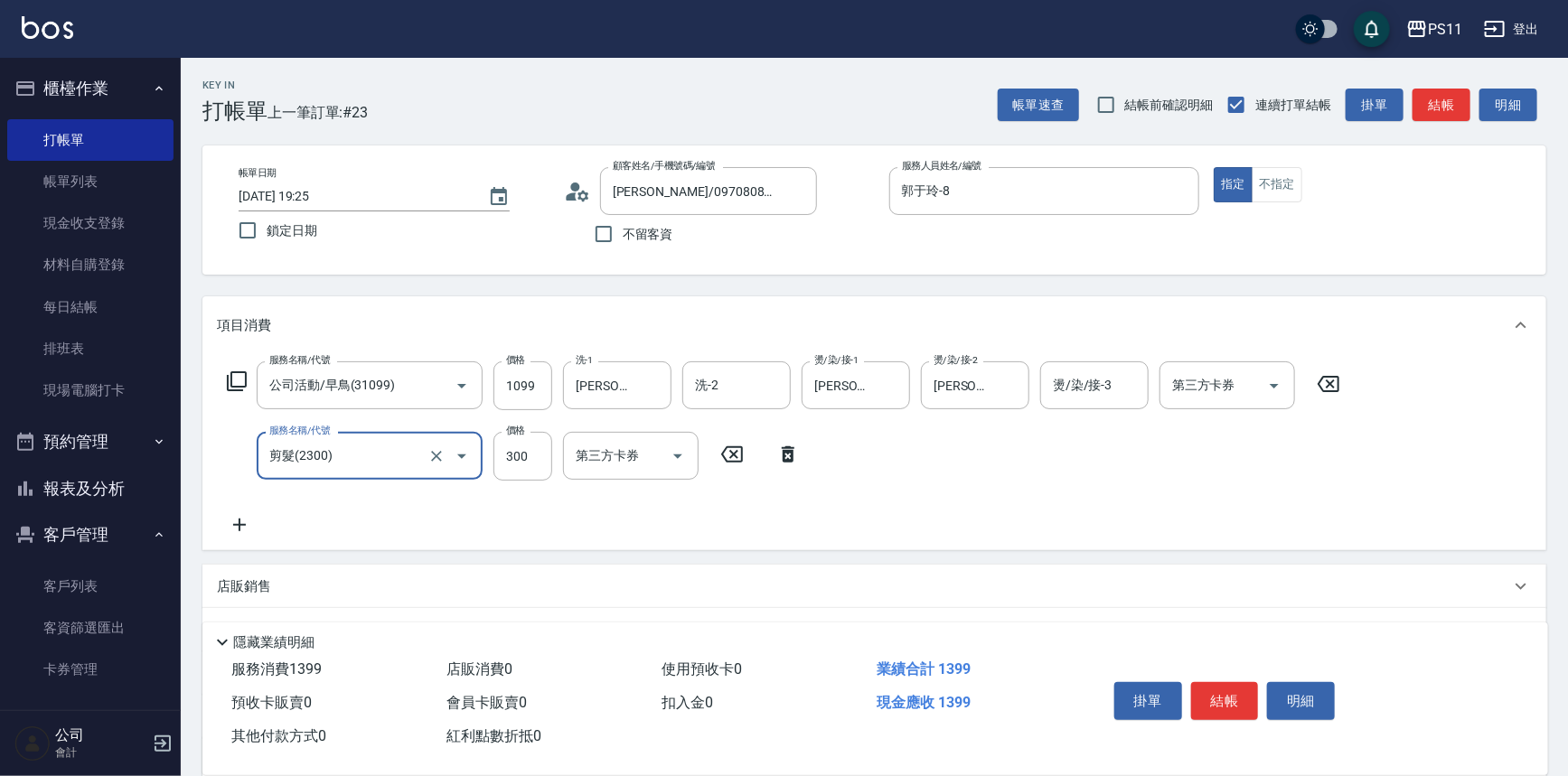
click at [457, 452] on icon "Open" at bounding box center [461, 456] width 22 height 22
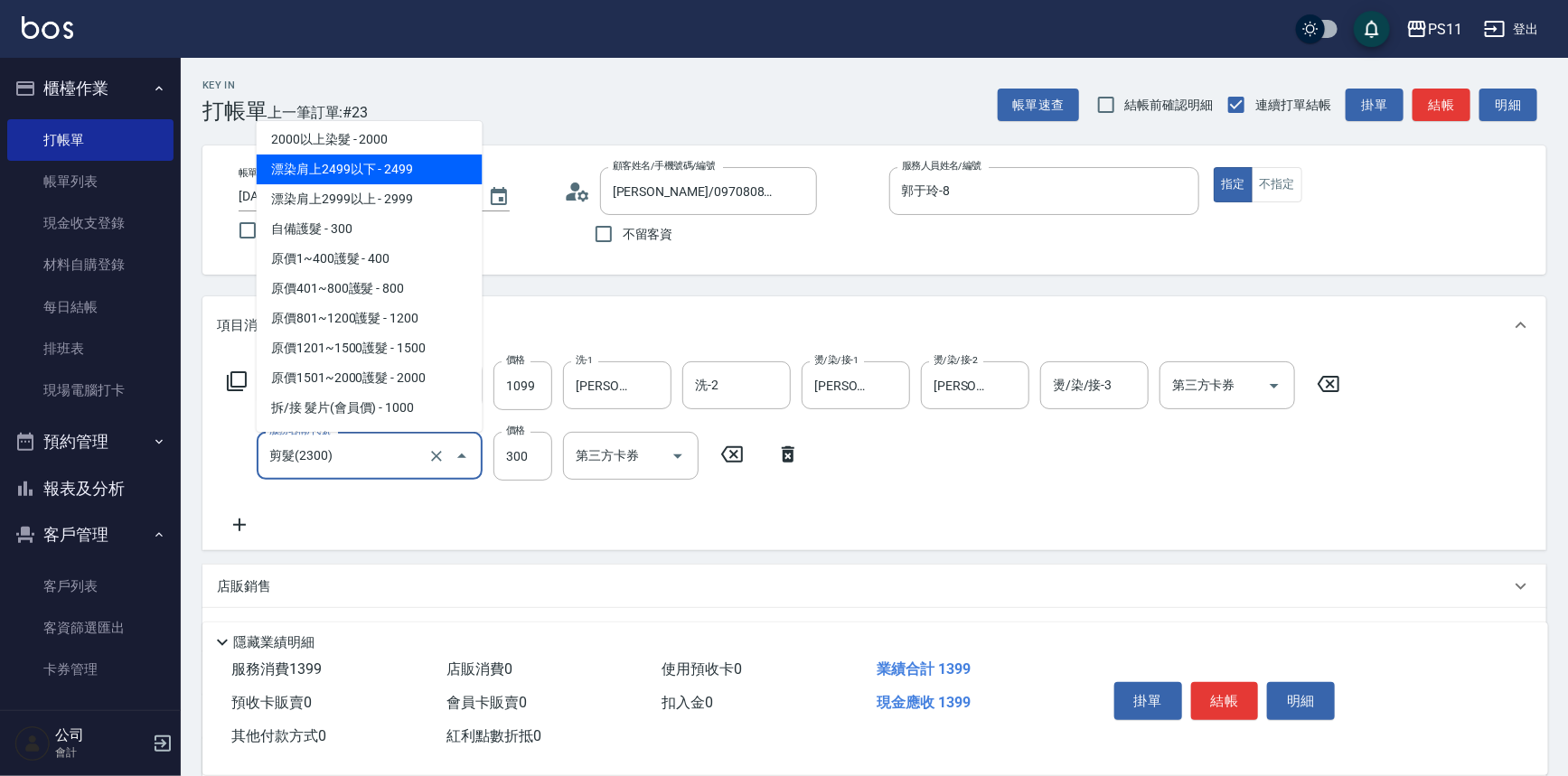
scroll to position [1182, 0]
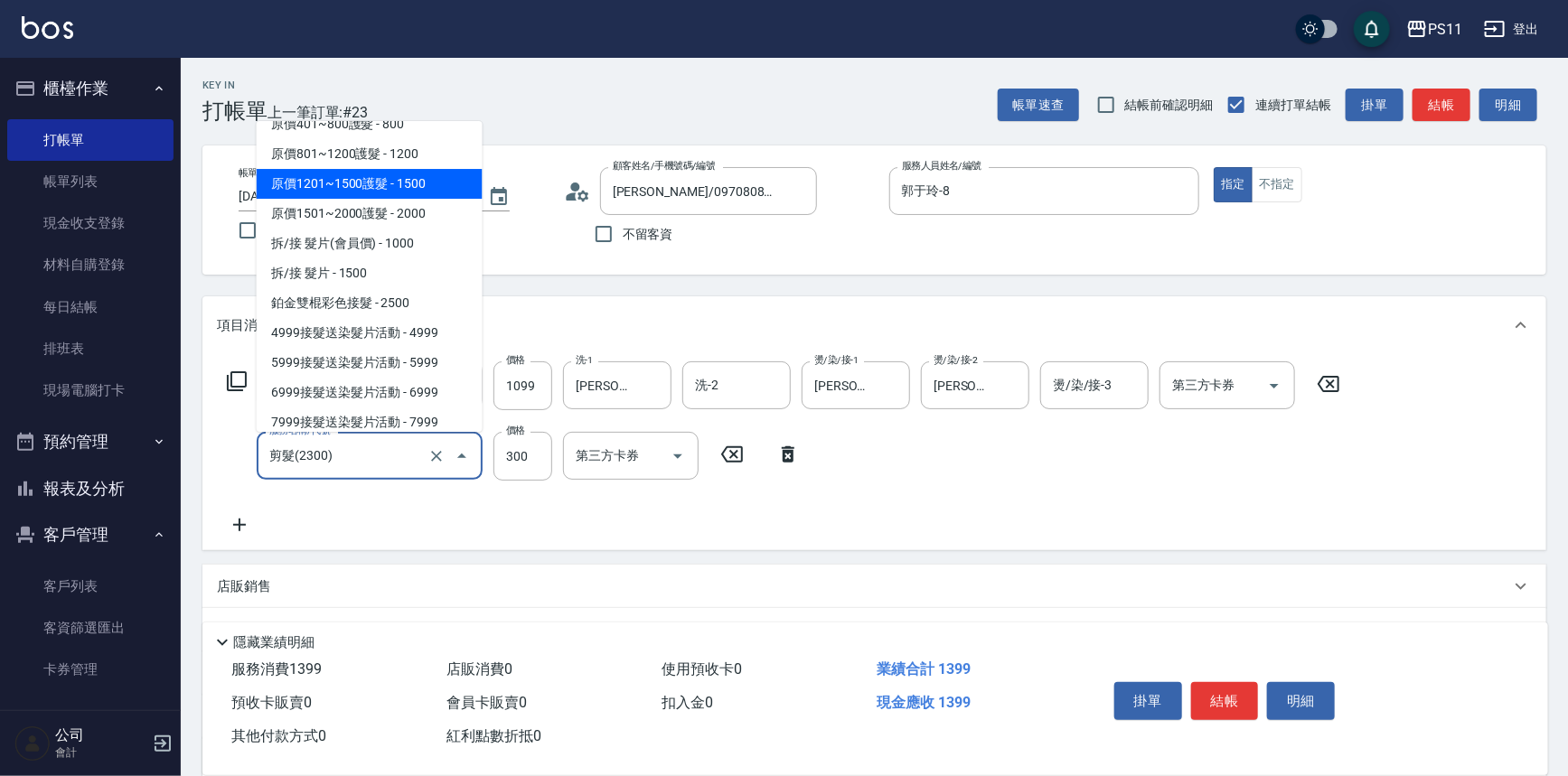
click at [435, 188] on span "原價1201~1500護髮 - 1500" at bounding box center [370, 184] width 226 height 30
type input "原價1201~1500護髮(51500)"
type input "1500"
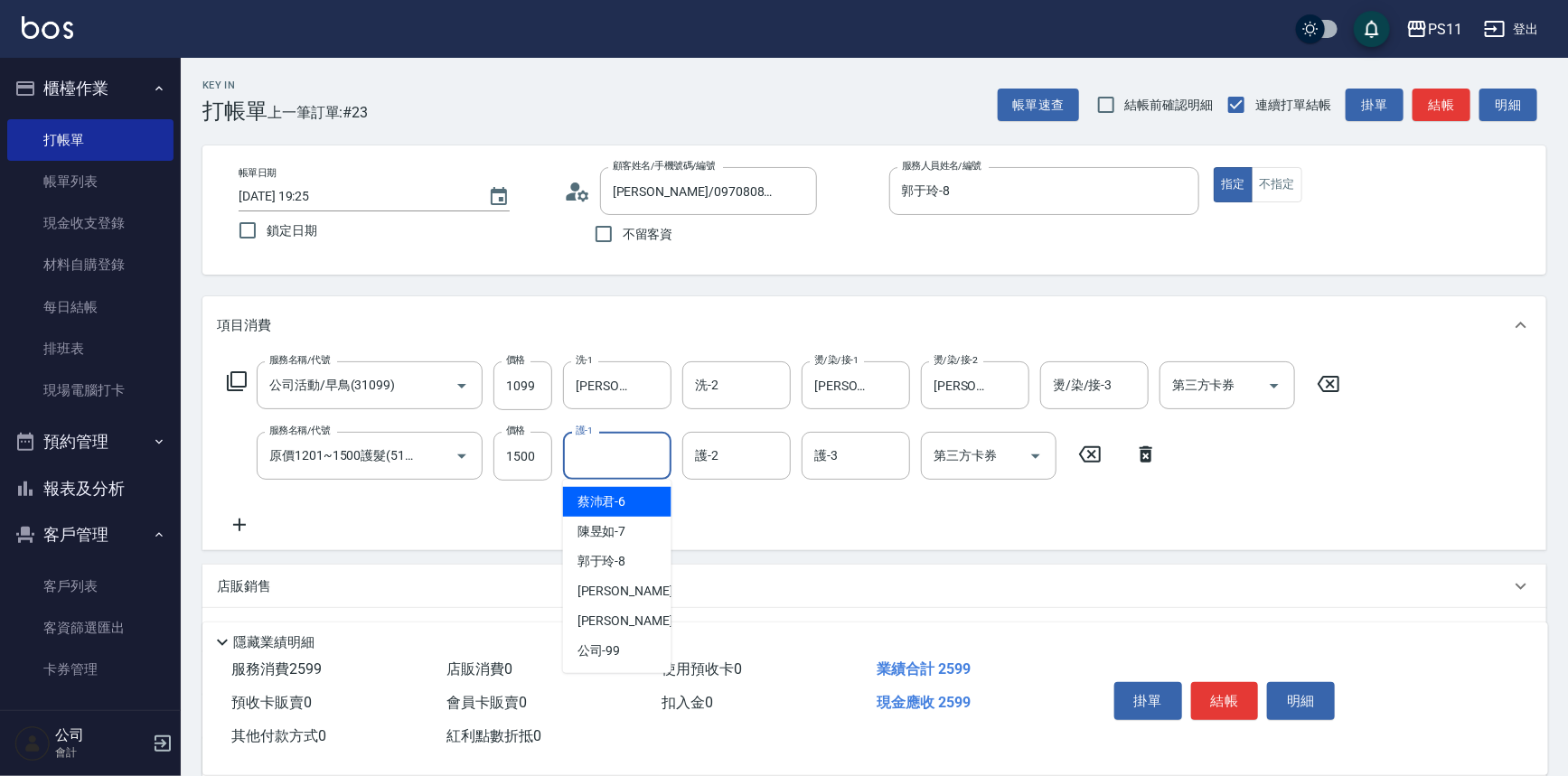
click at [650, 449] on input "護-1" at bounding box center [617, 455] width 92 height 32
type input "[PERSON_NAME]-20"
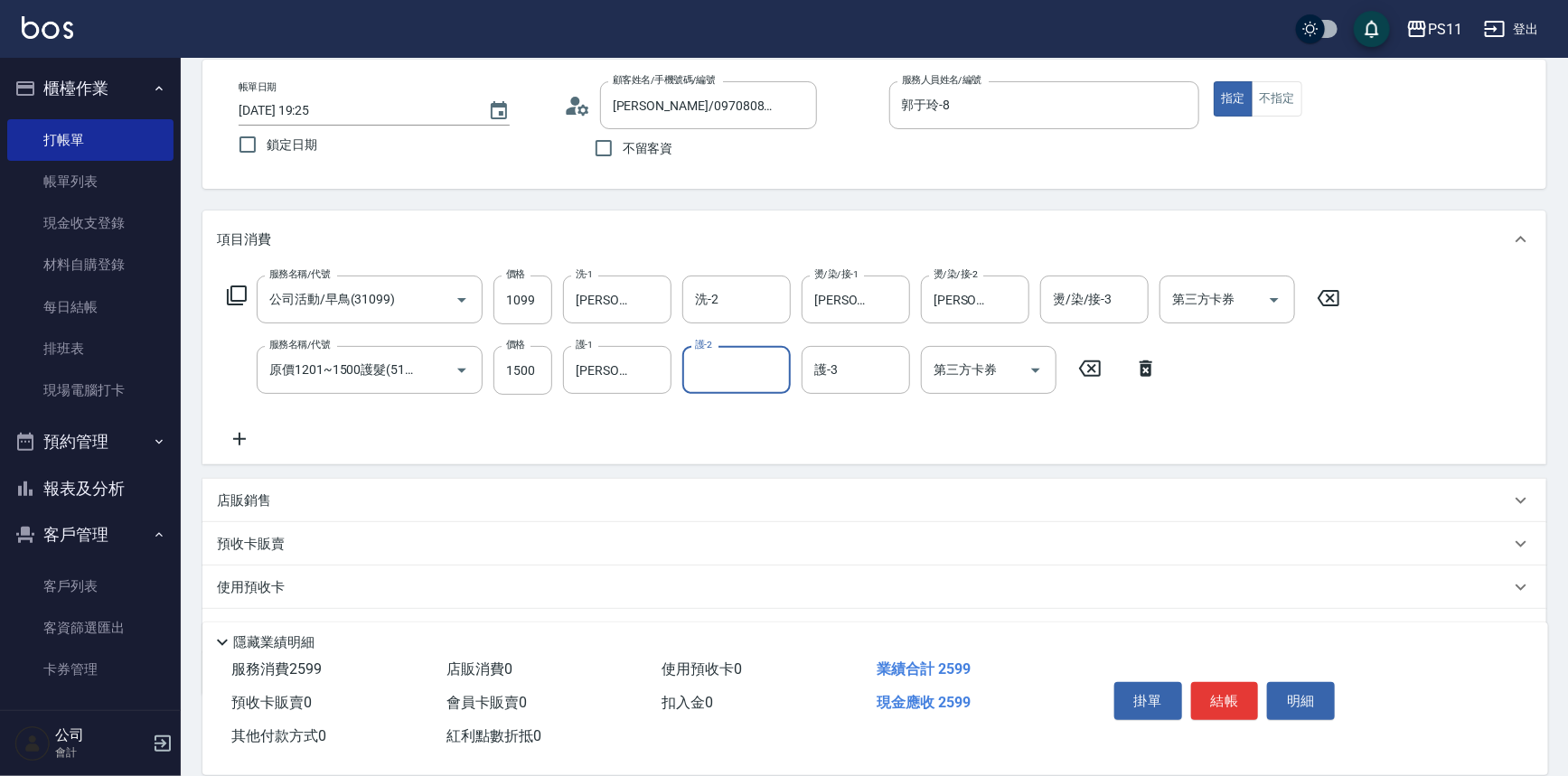
scroll to position [174, 0]
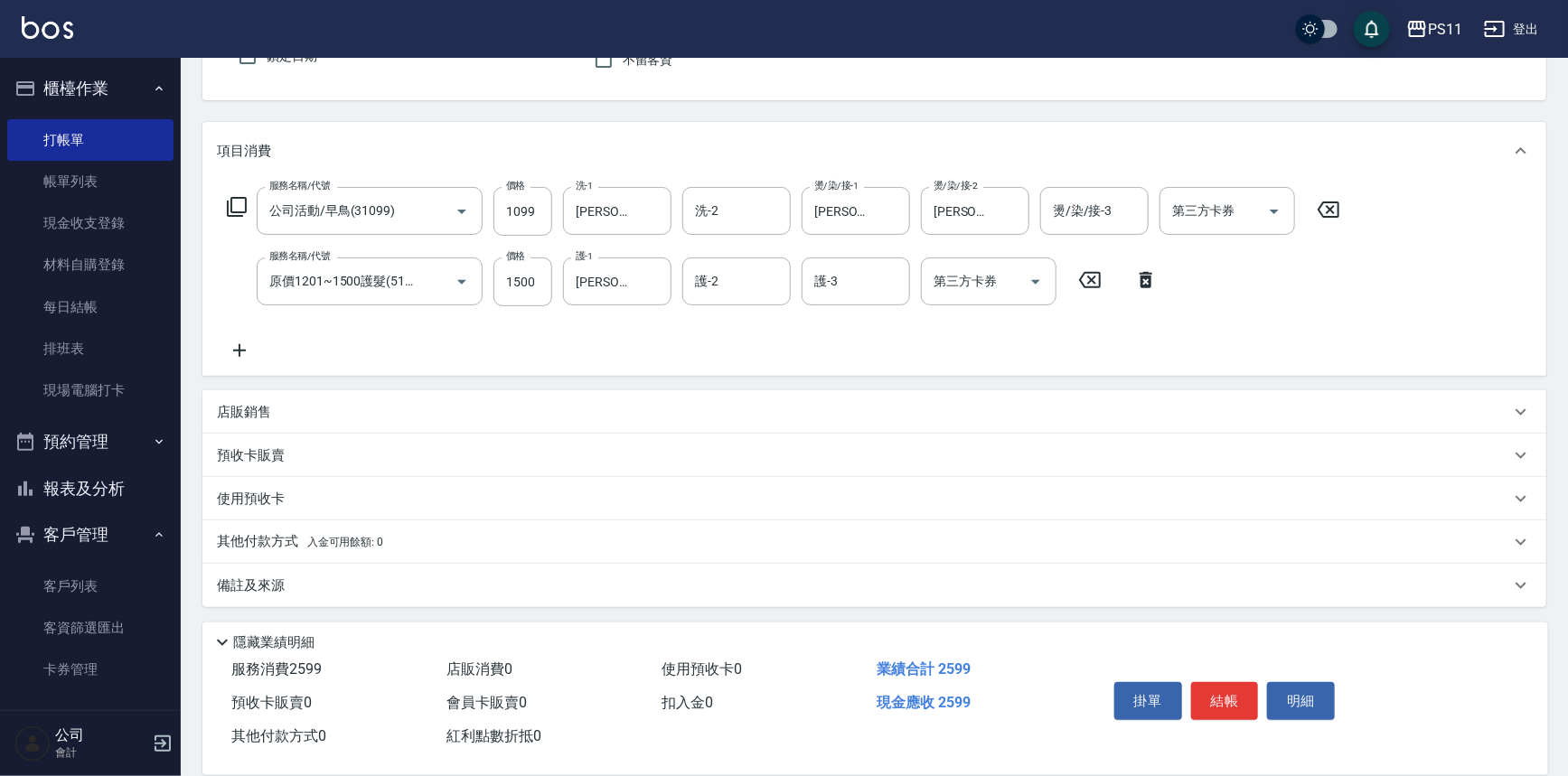
click at [269, 543] on p "其他付款方式 入金可用餘額: 0" at bounding box center [301, 542] width 167 height 20
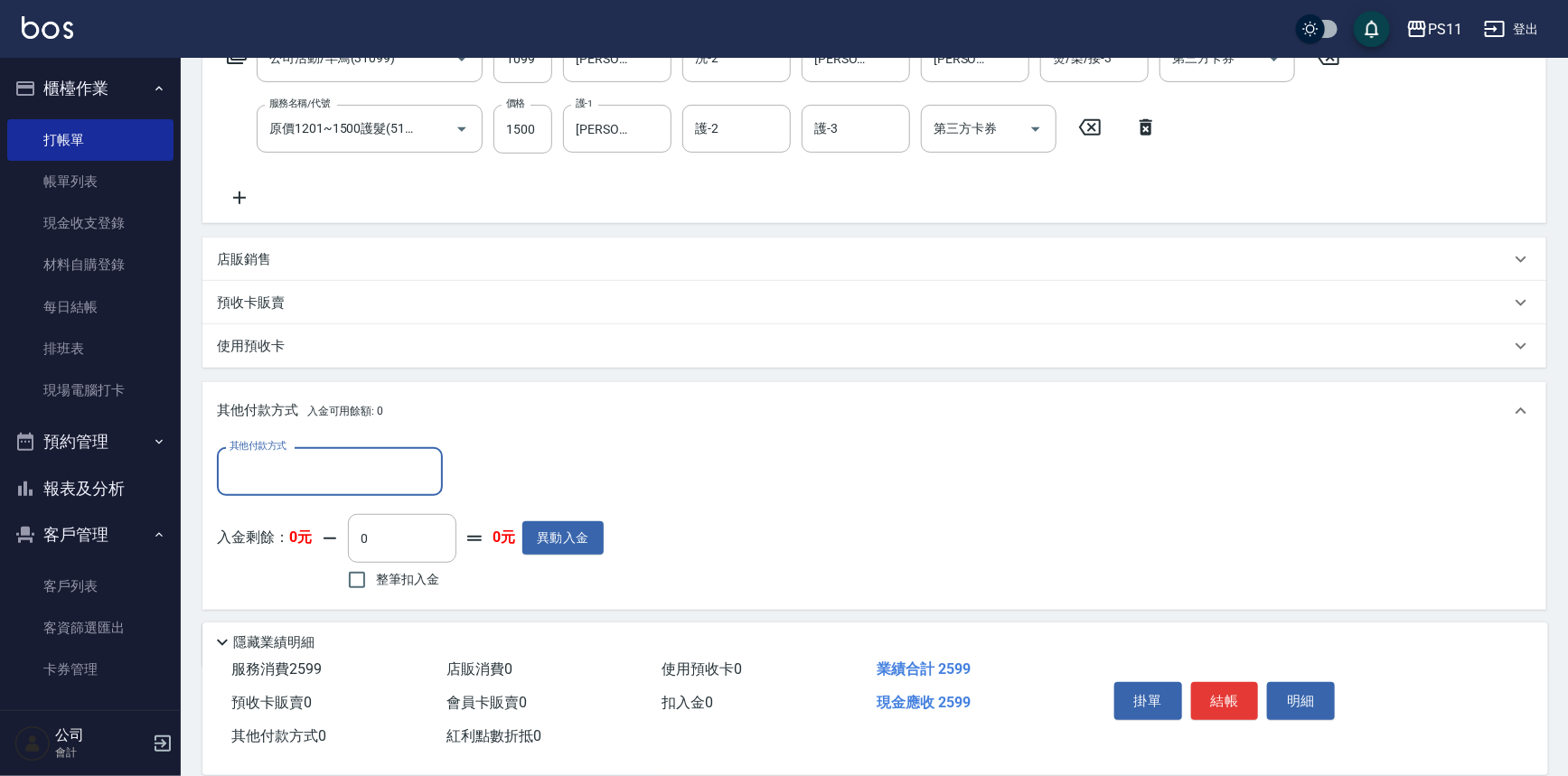
scroll to position [339, 0]
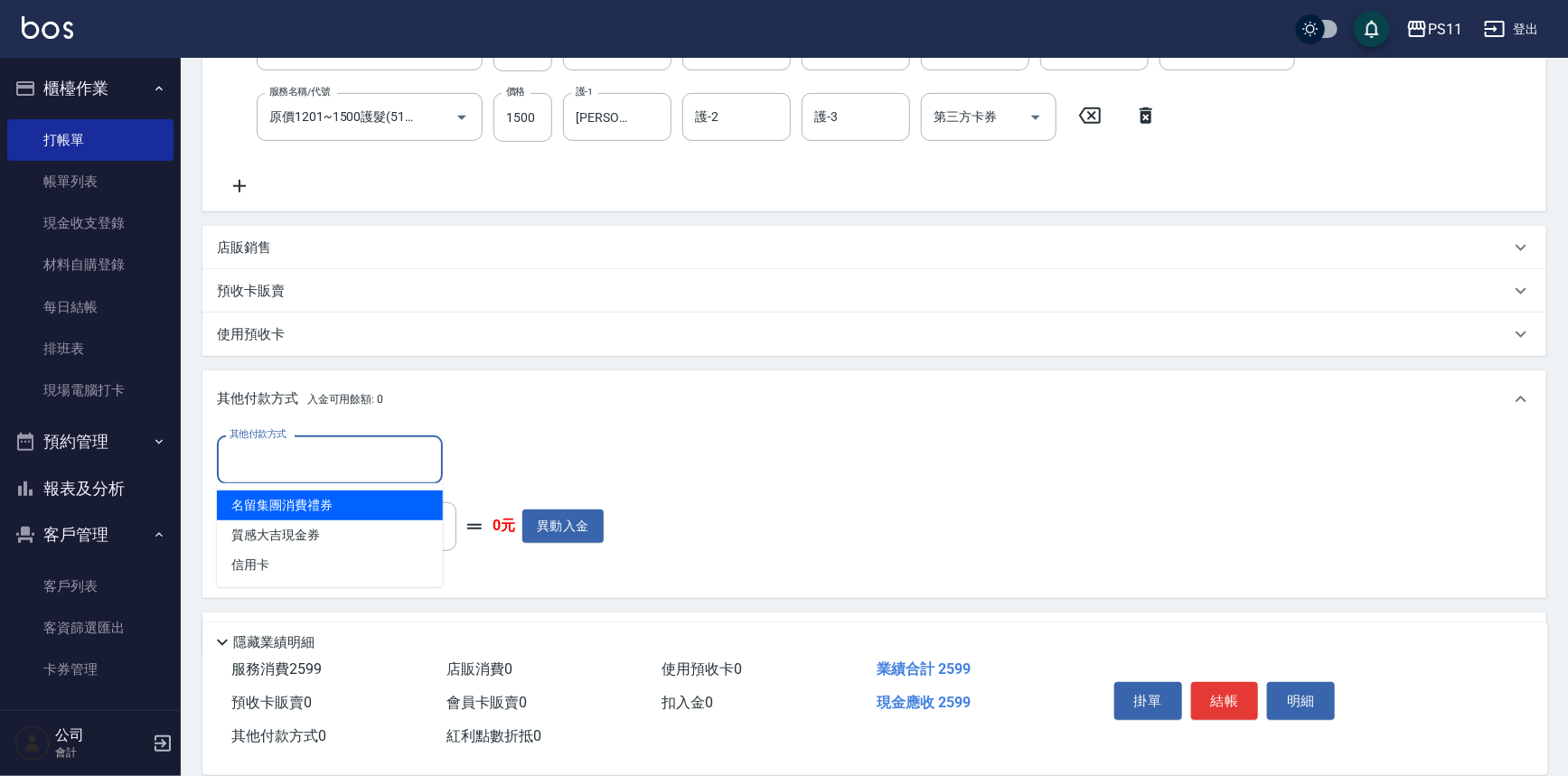
click at [332, 461] on input "其他付款方式" at bounding box center [329, 459] width 210 height 32
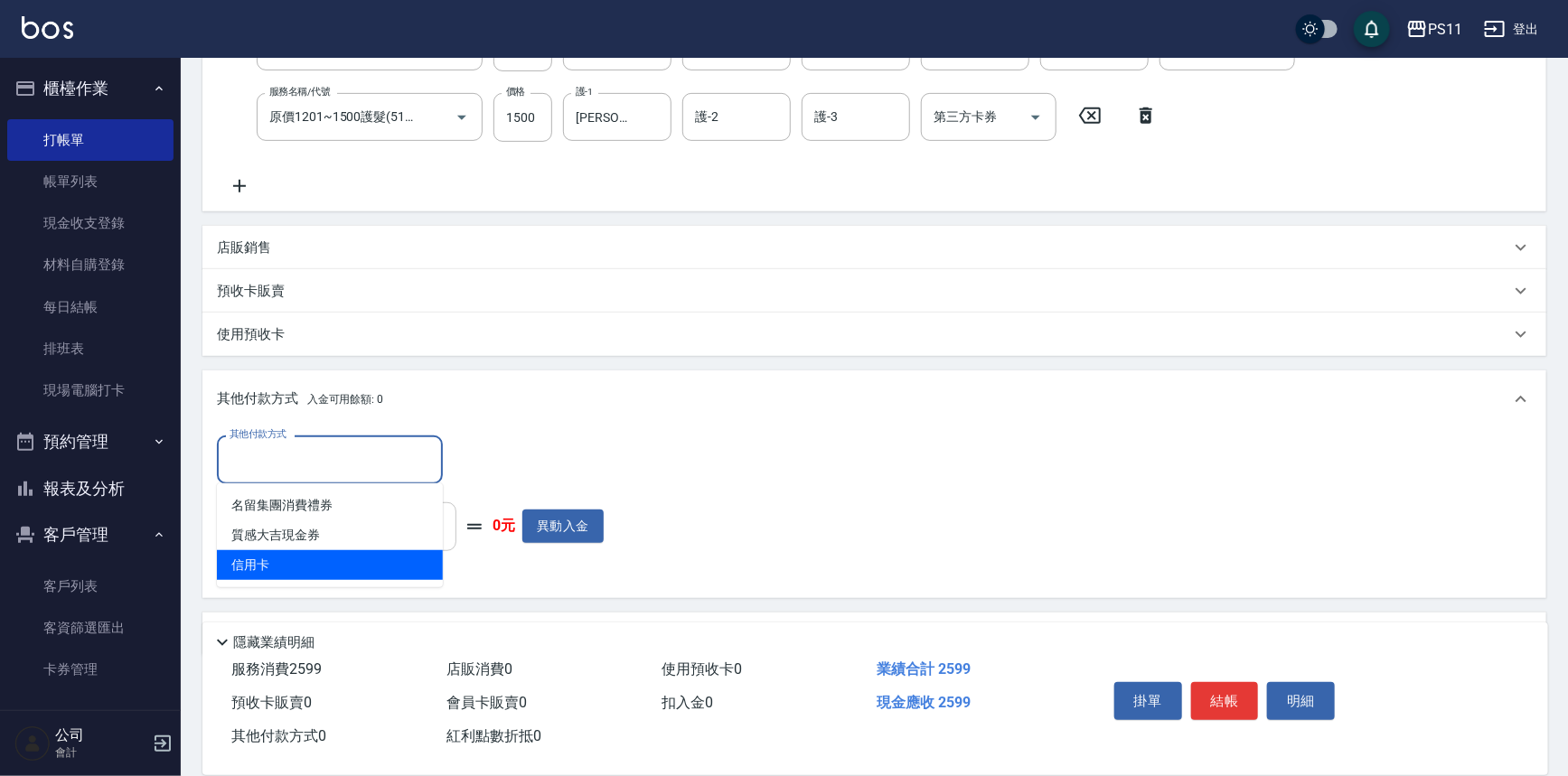
drag, startPoint x: 298, startPoint y: 562, endPoint x: 393, endPoint y: 532, distance: 99.6
click at [297, 562] on span "信用卡" at bounding box center [330, 565] width 226 height 30
type input "信用卡"
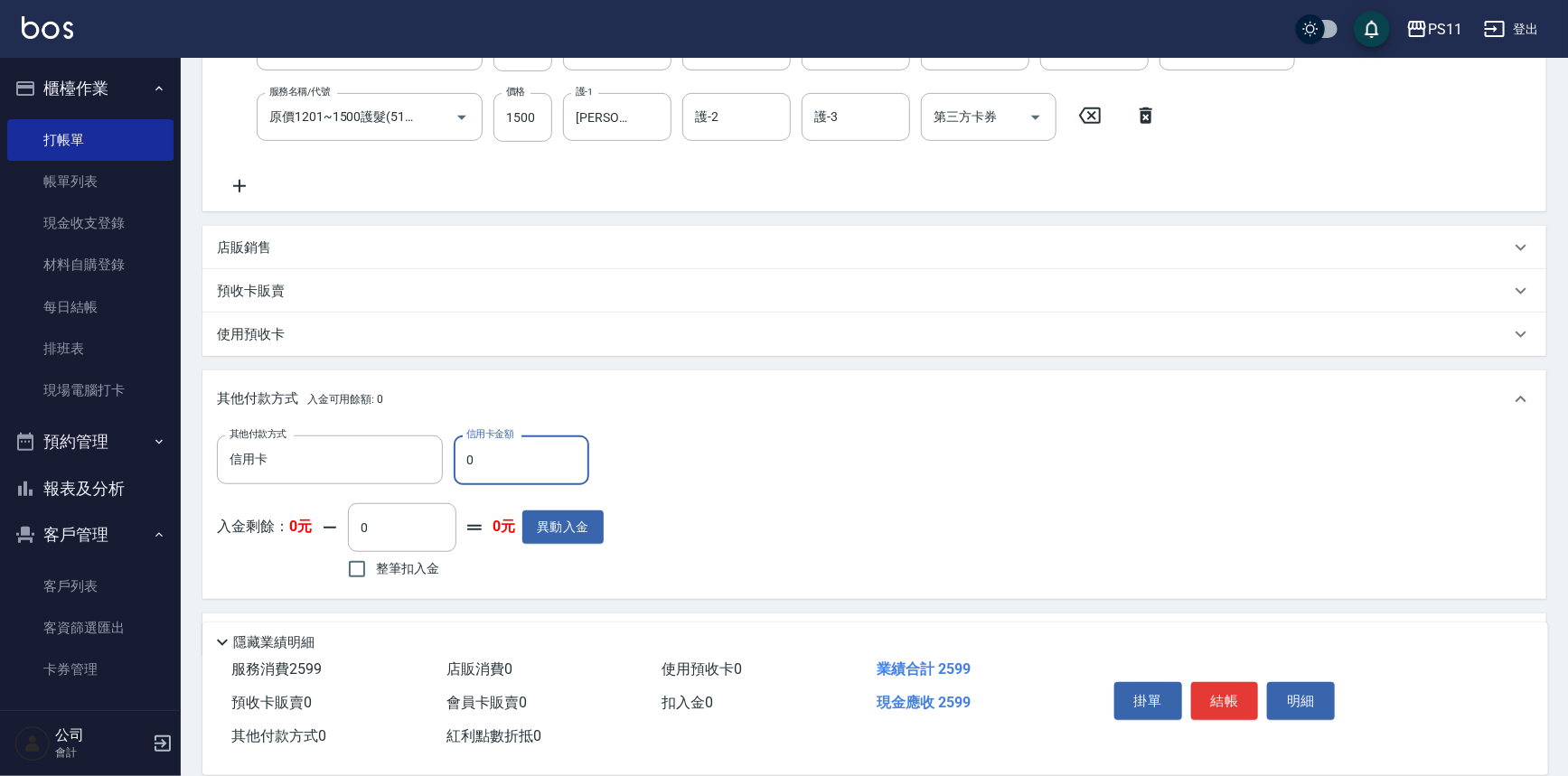
drag, startPoint x: 554, startPoint y: 465, endPoint x: 151, endPoint y: 496, distance: 404.2
click at [151, 496] on div "PS11 登出 櫃檯作業 打帳單 帳單列表 現金收支登錄 材料自購登錄 每日結帳 排班表 現場電腦打卡 預約管理 預約管理 單日預約紀錄 單週預約紀錄 報表及…" at bounding box center [784, 244] width 1568 height 1165
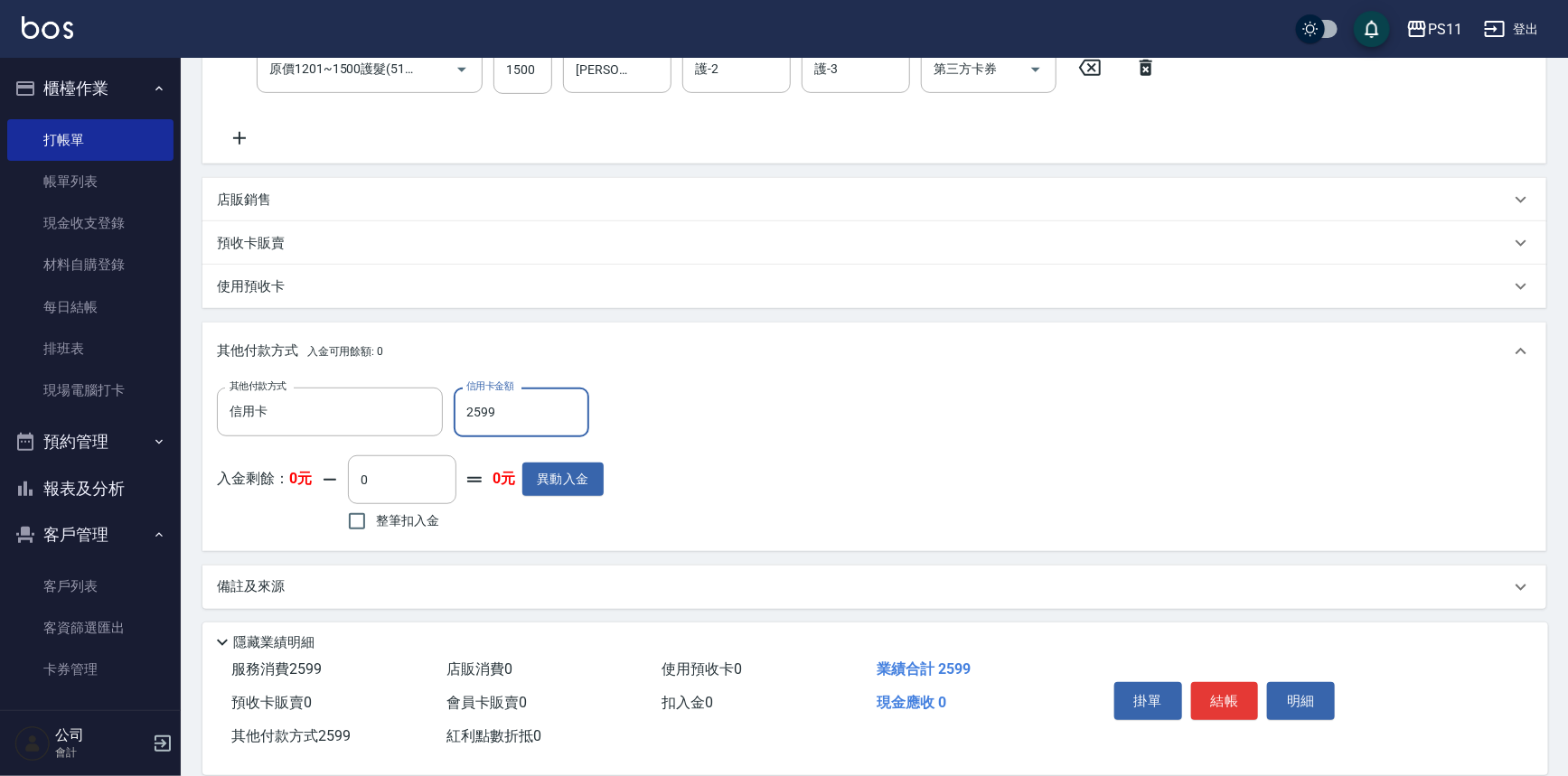
scroll to position [388, 0]
type input "2599"
click at [1240, 703] on button "結帳" at bounding box center [1224, 701] width 68 height 38
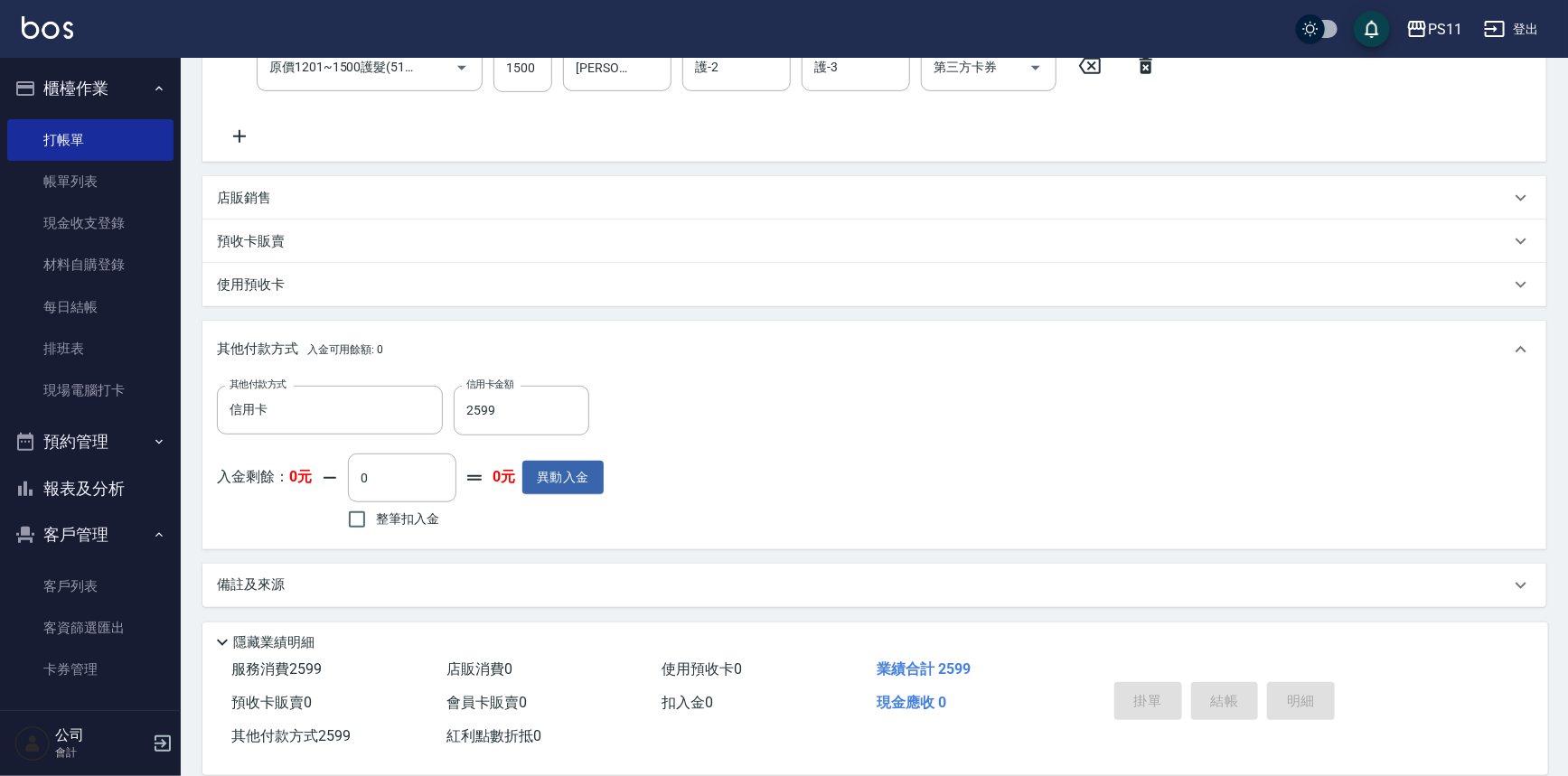
type input "[DATE] 19:26"
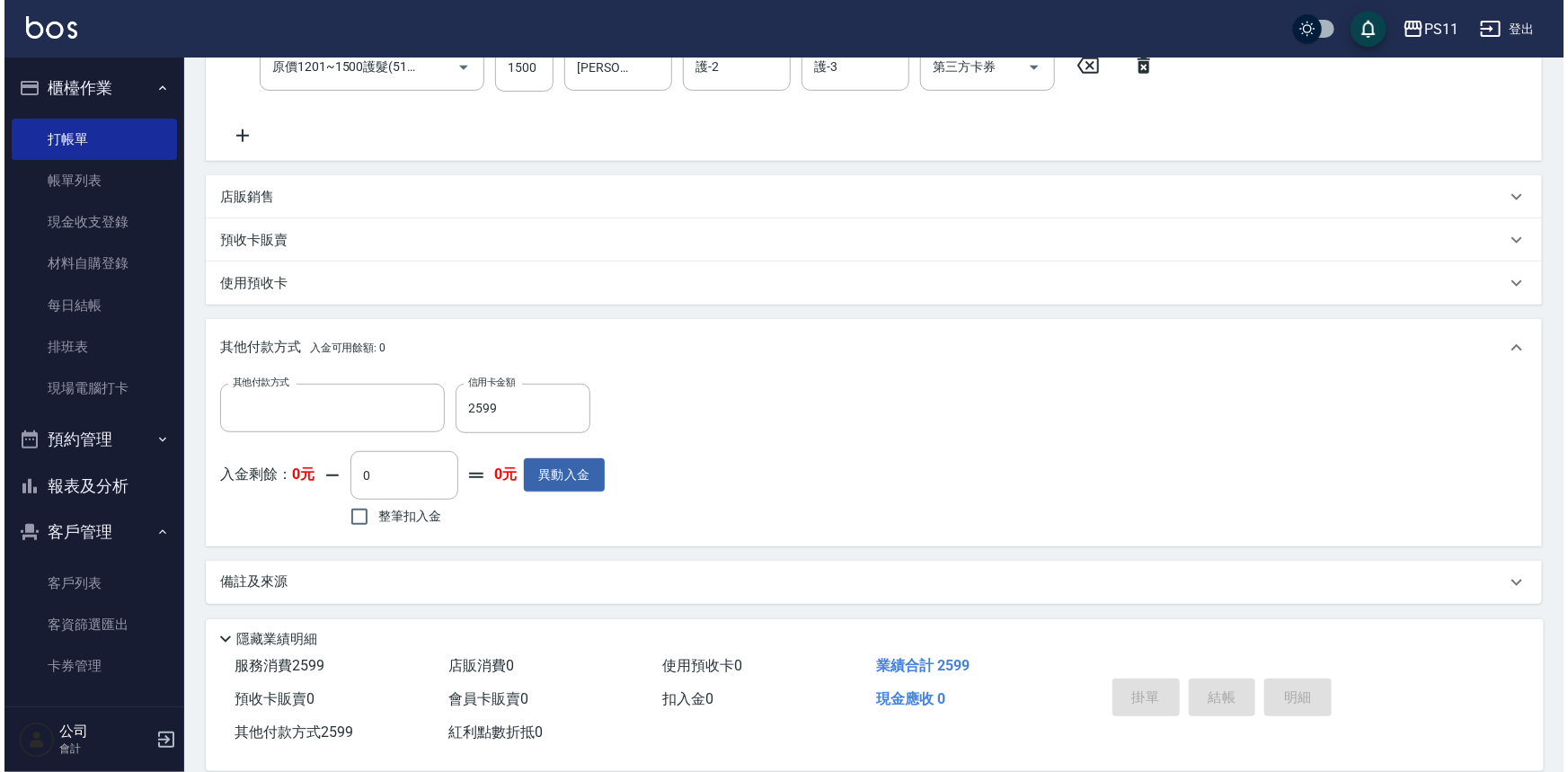
scroll to position [0, 0]
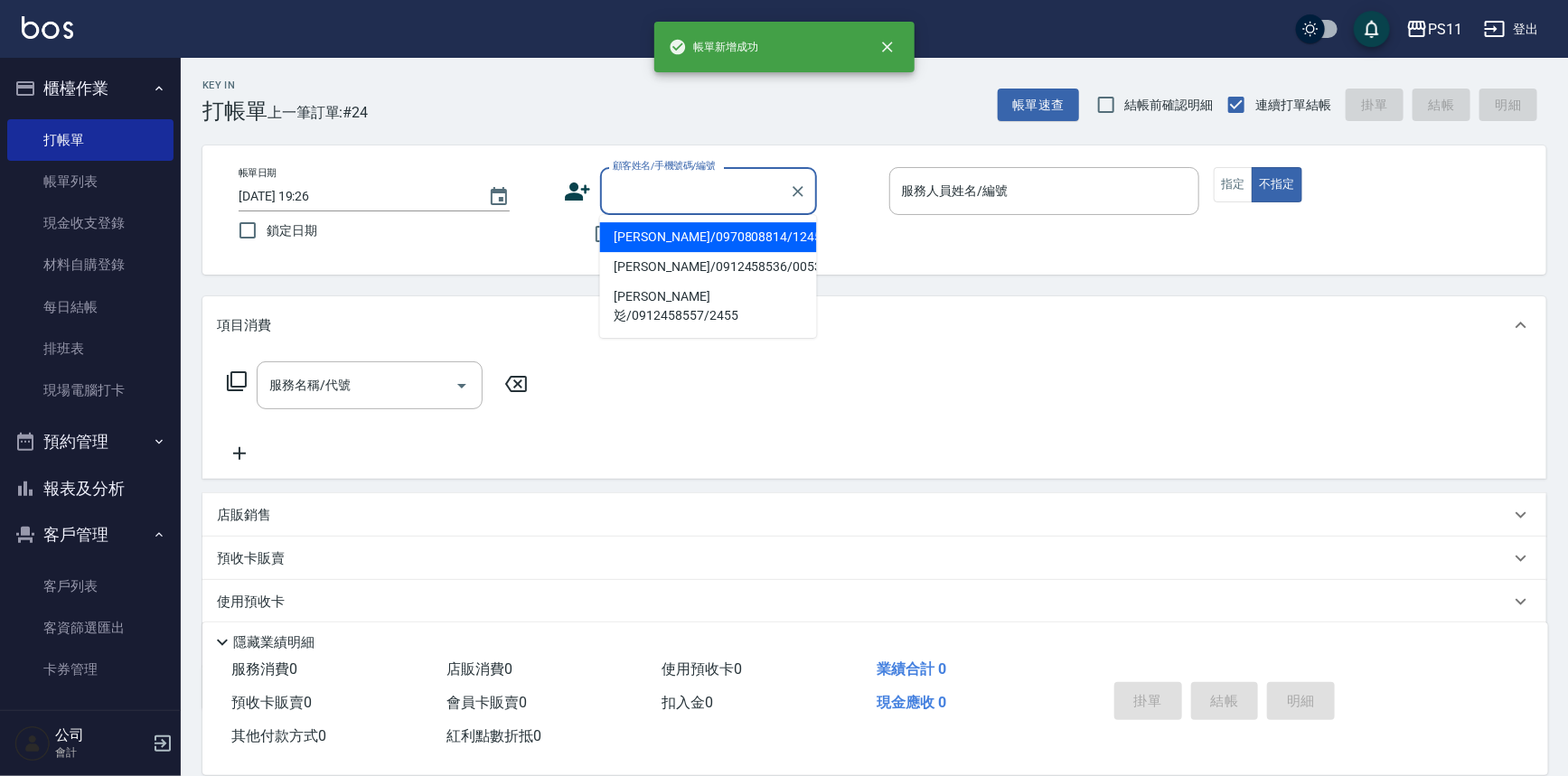
click at [781, 203] on input "顧客姓名/手機號碼/編號" at bounding box center [694, 190] width 173 height 32
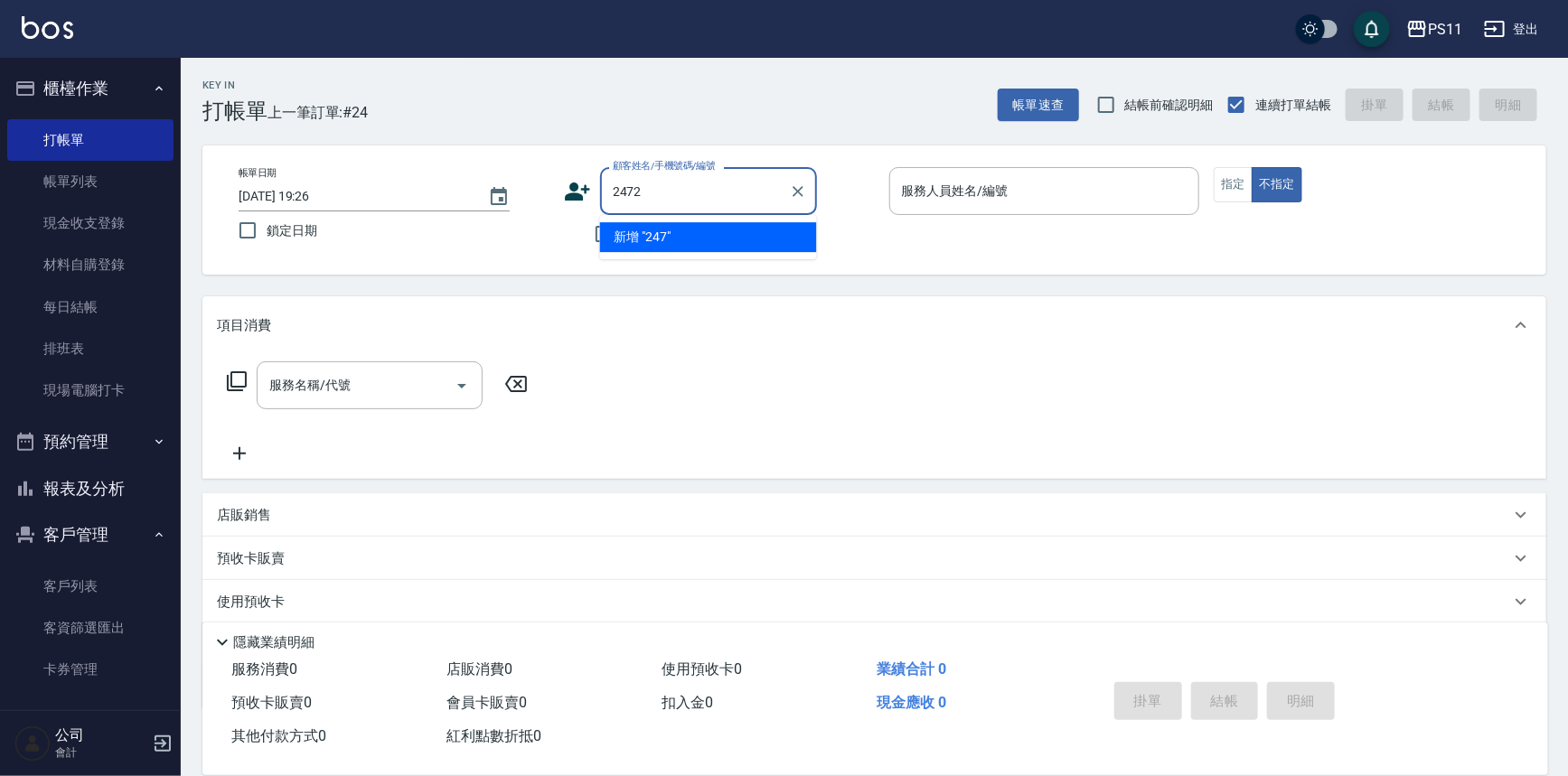
type input "2472"
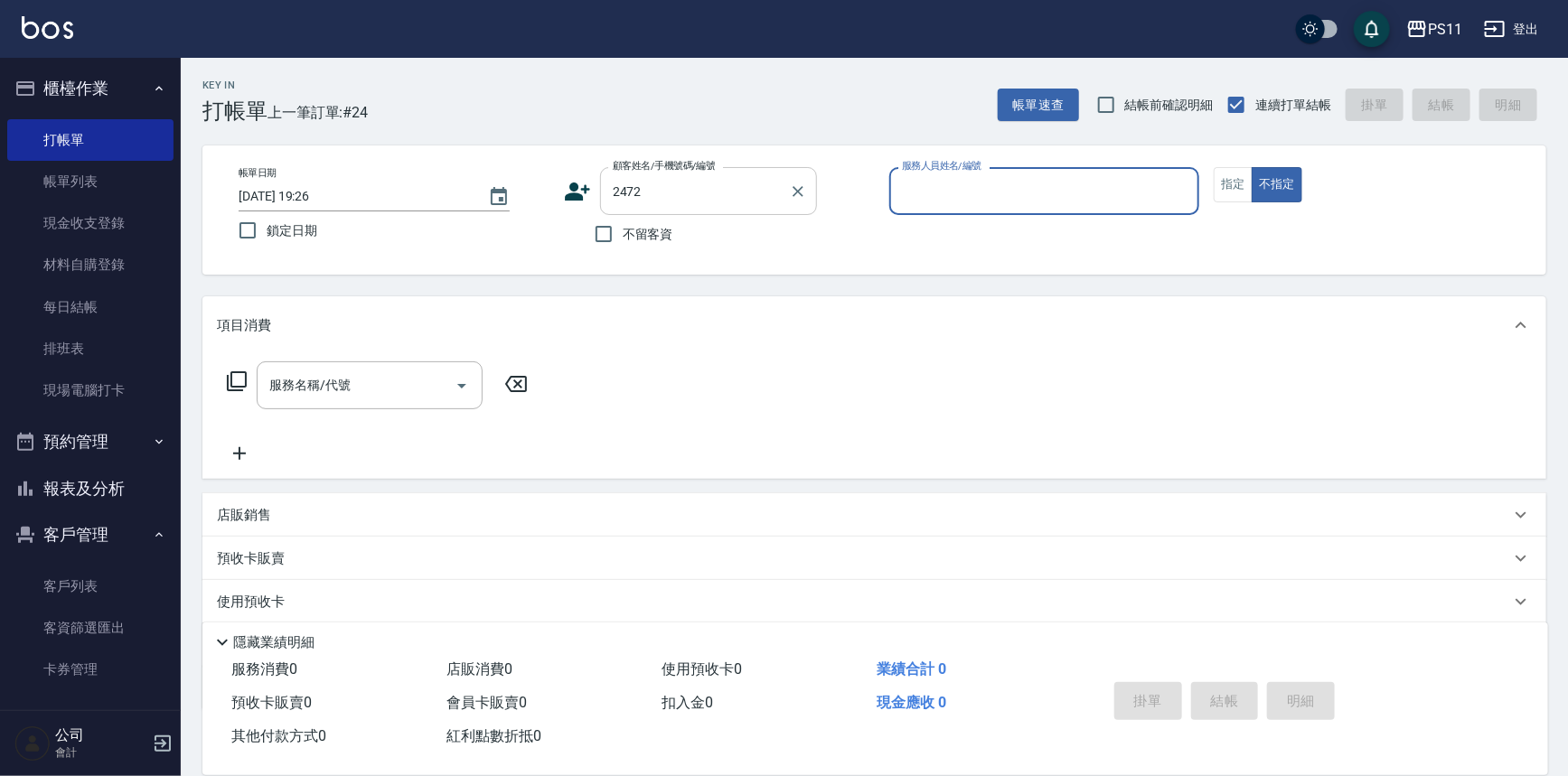
type input "8"
type input "[PERSON_NAME]/0926225218/2472"
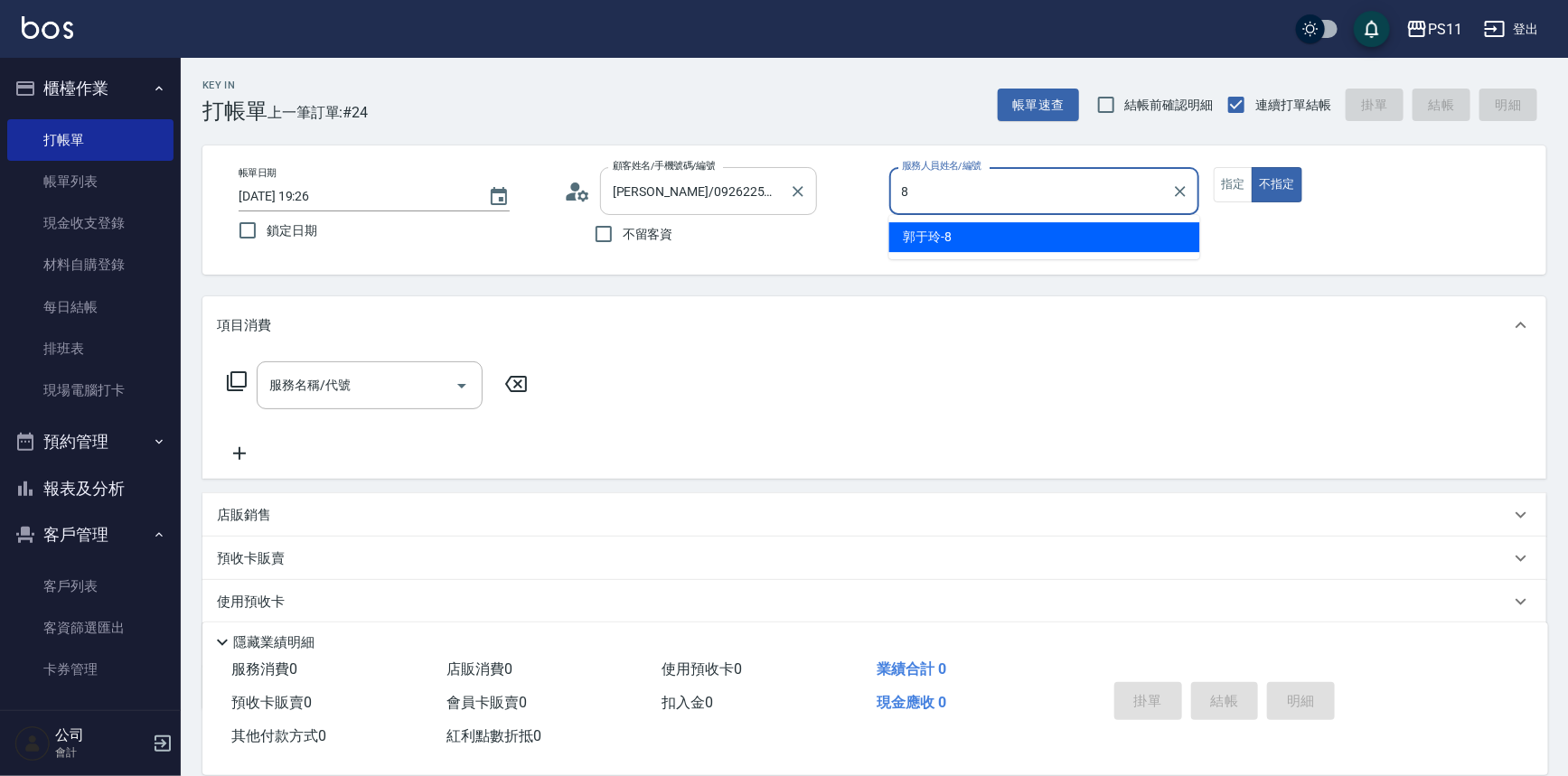
type input "郭于玲-8"
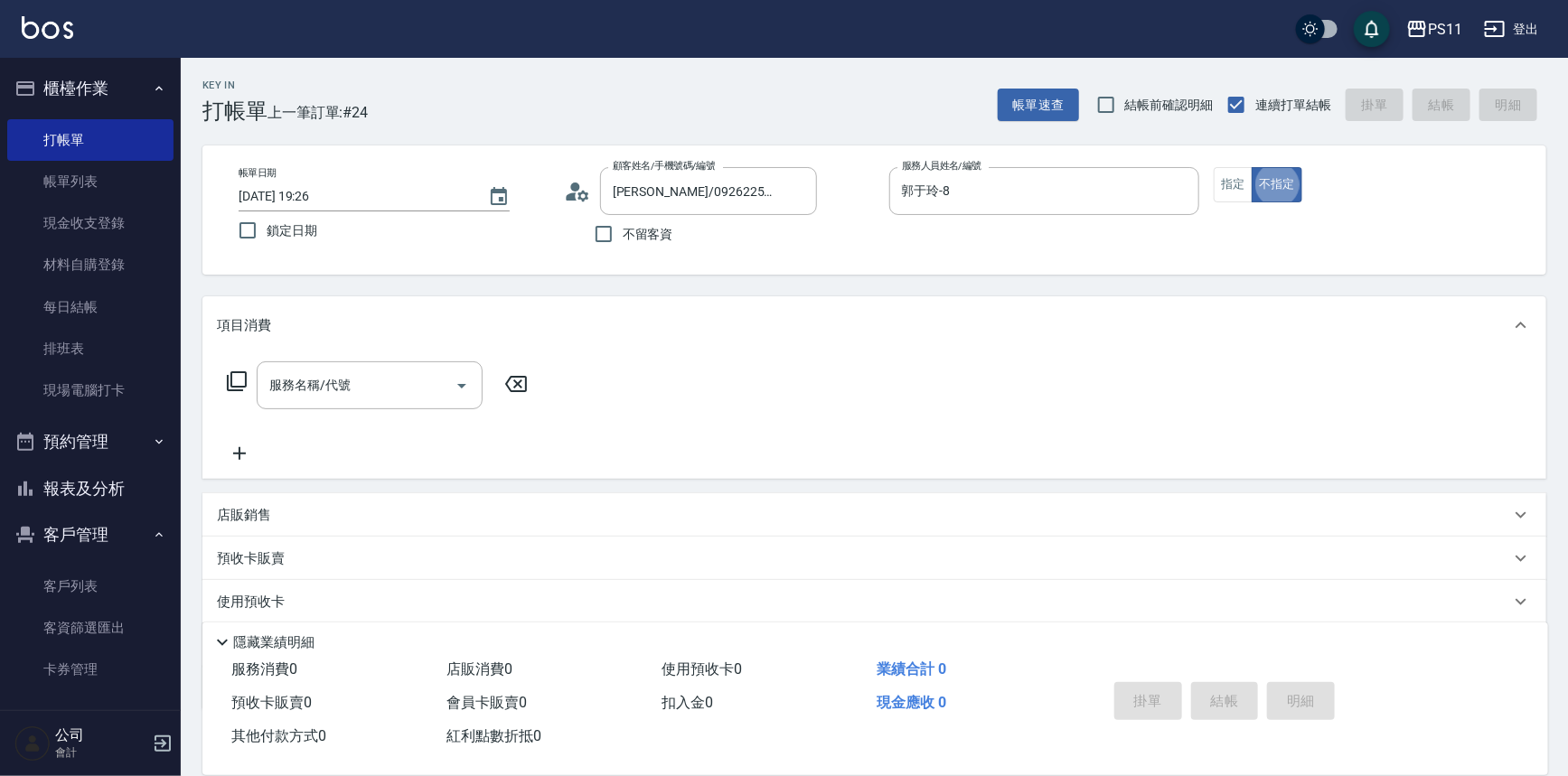
click at [1210, 183] on div "帳單日期 [DATE] 19:26 鎖定日期 顧客姓名/手機號碼/編號 [PERSON_NAME]/0926225218/2472 顧客姓名/手機號碼/編號 …" at bounding box center [874, 211] width 1301 height 86
click at [1221, 185] on button "指定" at bounding box center [1233, 185] width 39 height 35
click at [226, 380] on icon at bounding box center [236, 381] width 22 height 22
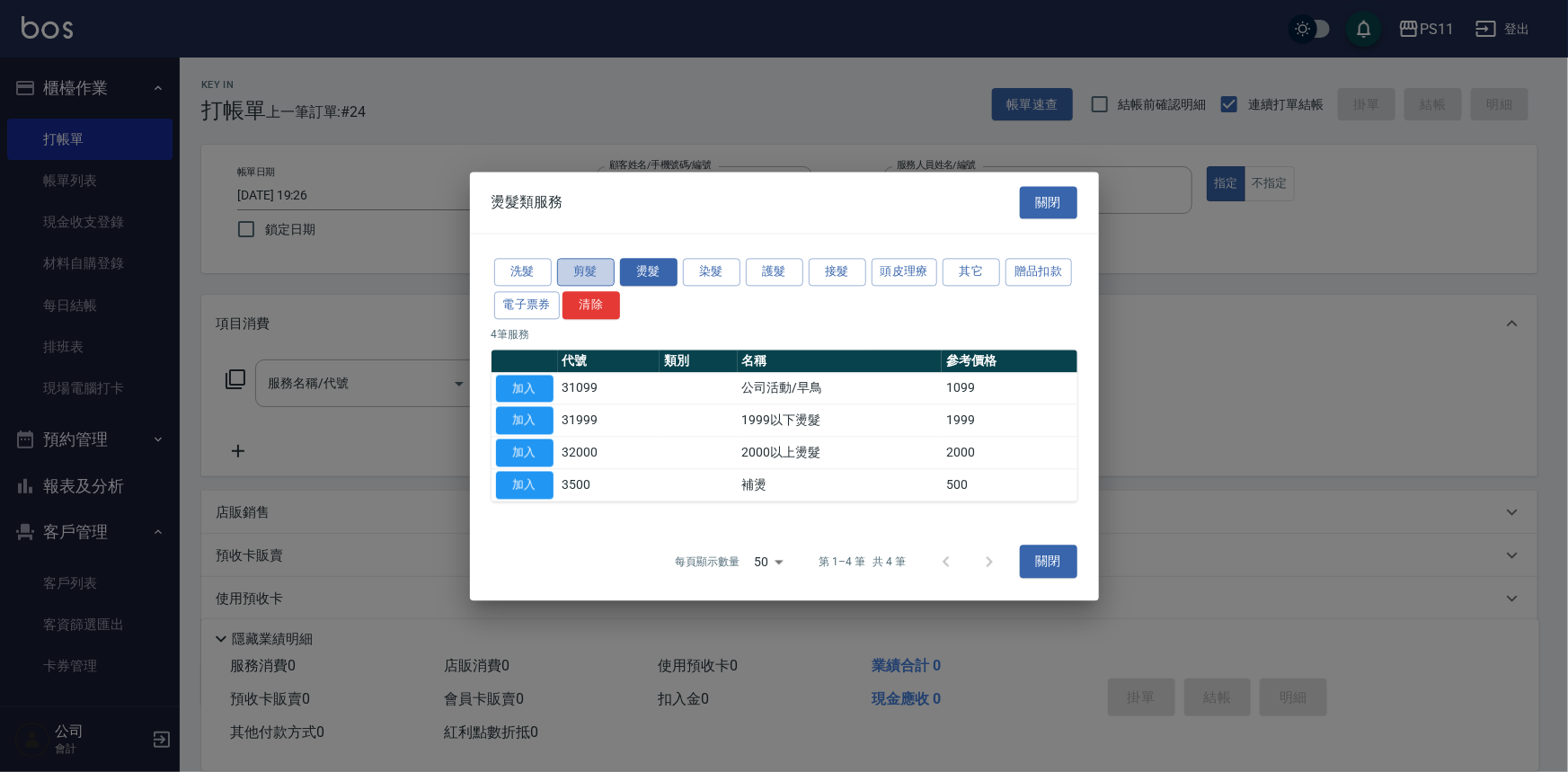
click at [580, 267] on button "剪髮" at bounding box center [585, 271] width 57 height 28
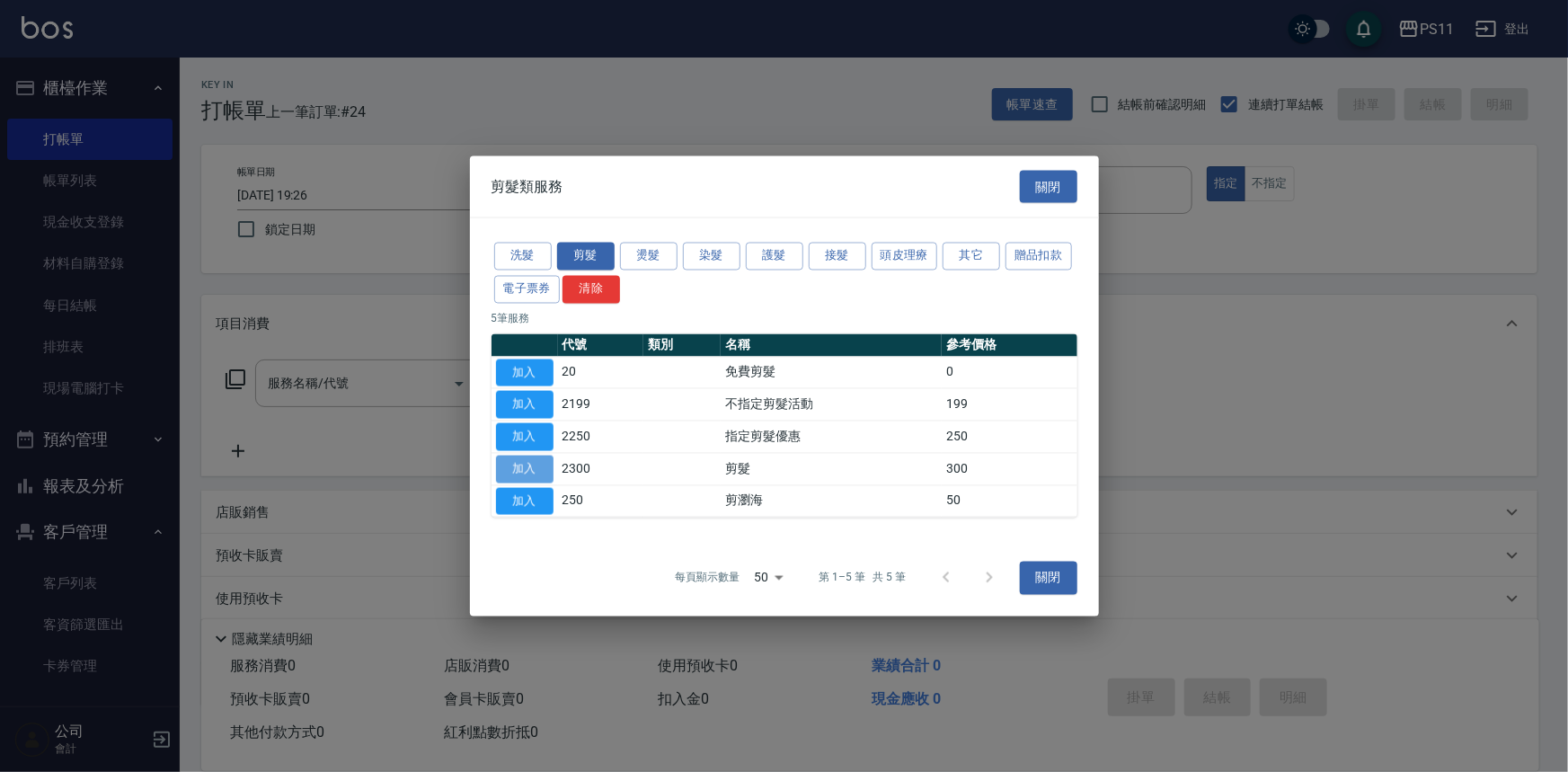
click at [524, 463] on button "加入" at bounding box center [524, 468] width 57 height 28
type input "剪髮(2300)"
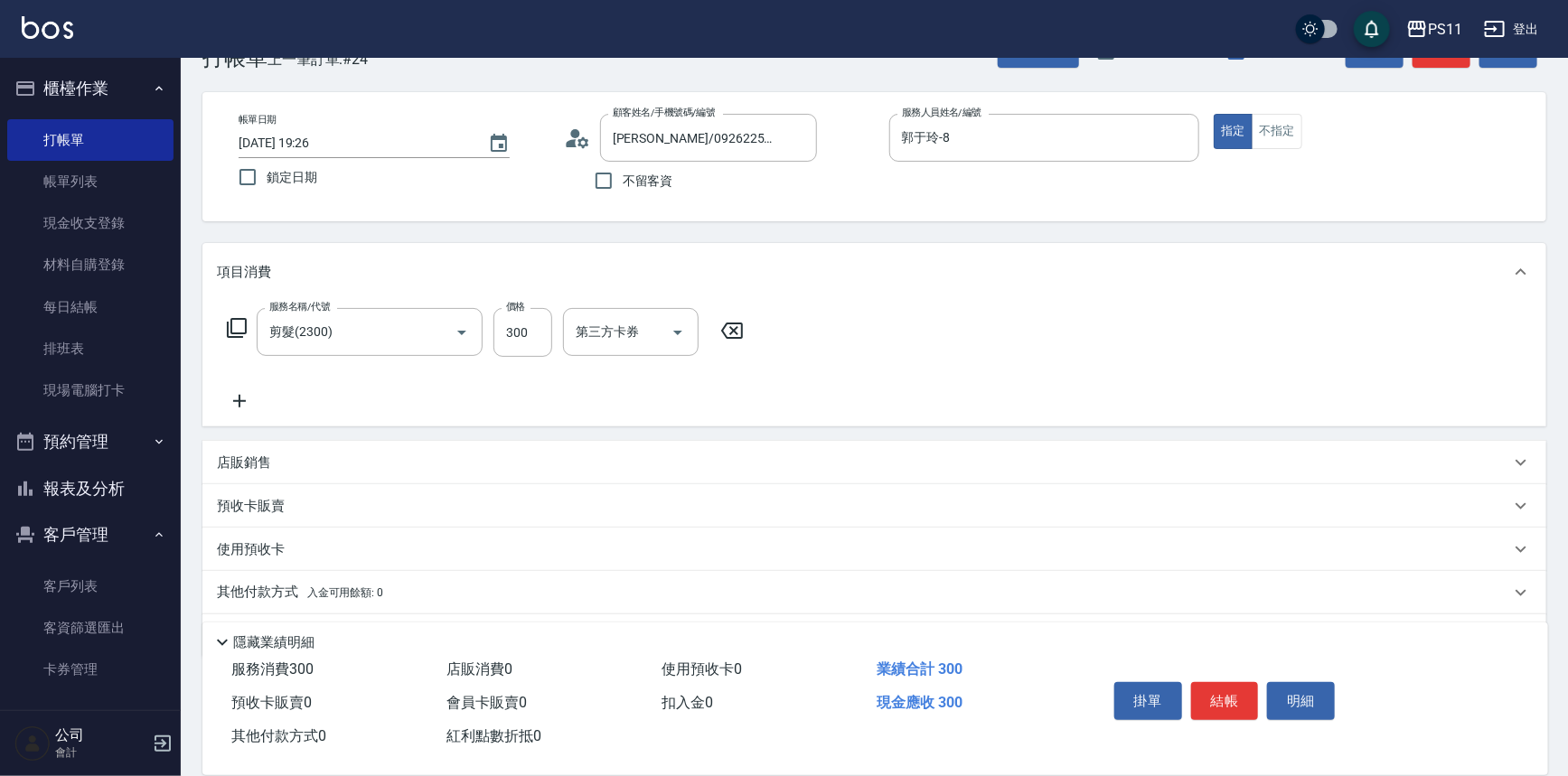
scroll to position [105, 0]
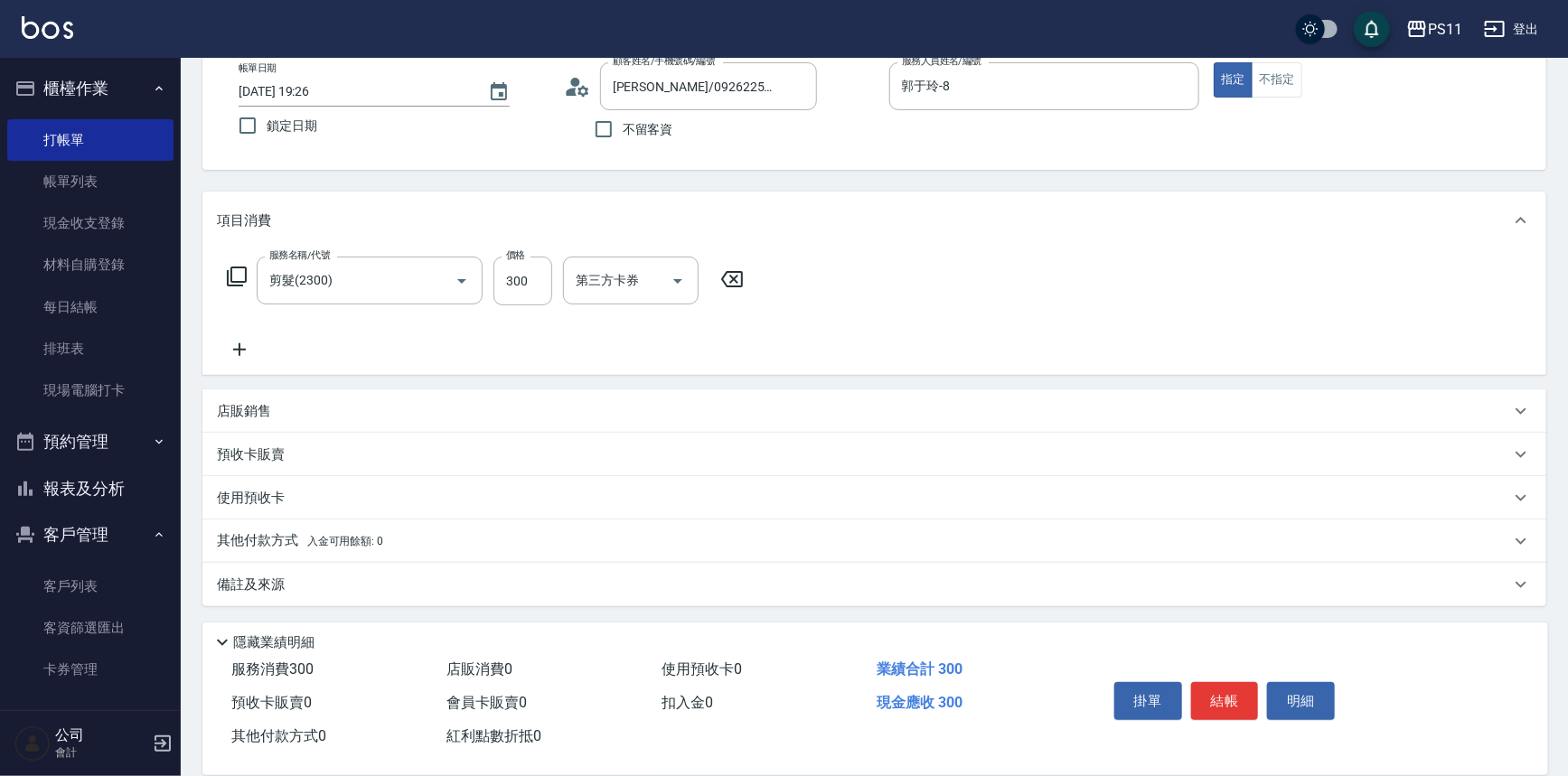
click at [253, 357] on icon at bounding box center [239, 349] width 45 height 22
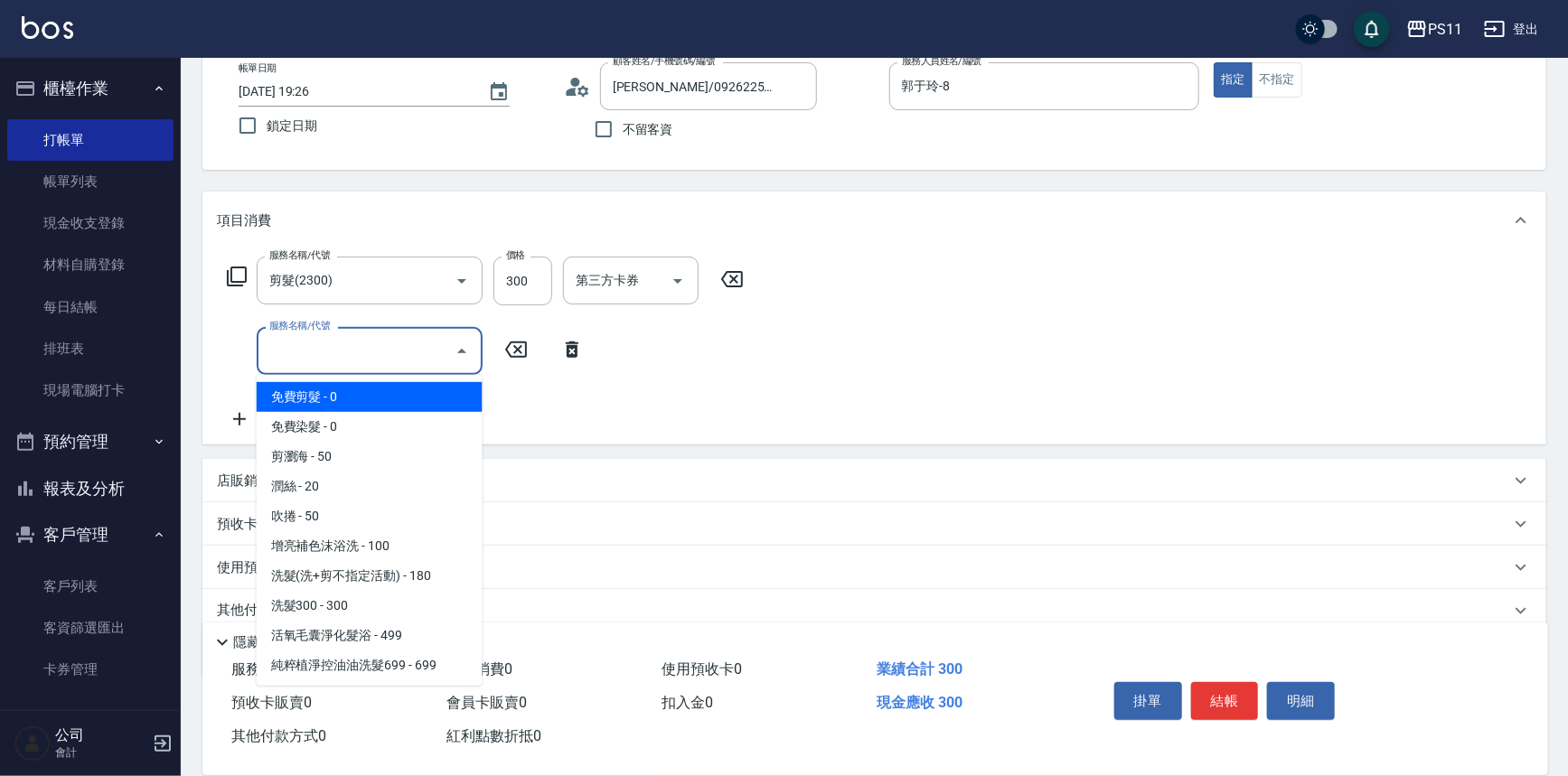
click at [325, 362] on input "服務名稱/代號" at bounding box center [356, 350] width 183 height 32
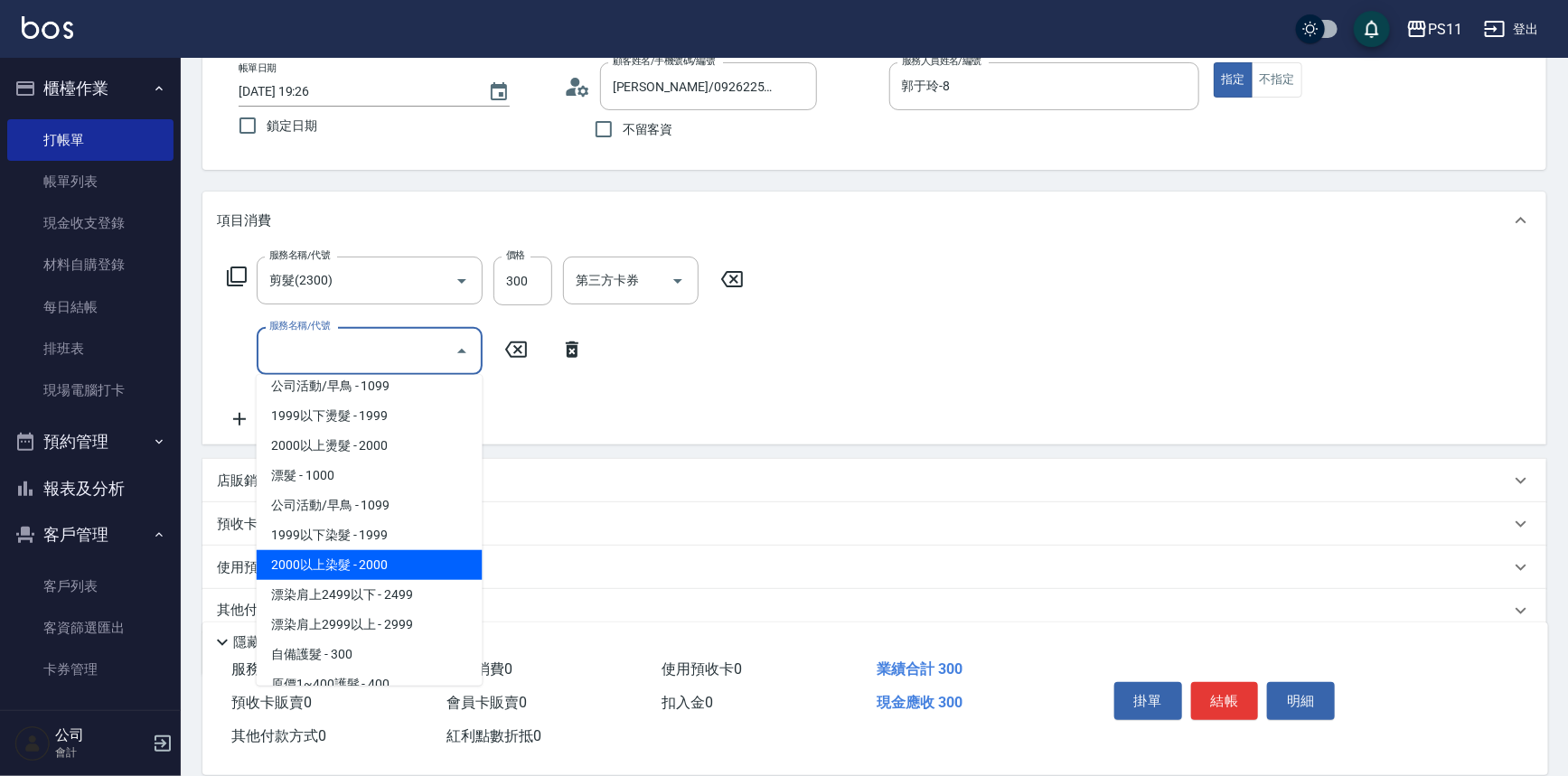
scroll to position [821, 0]
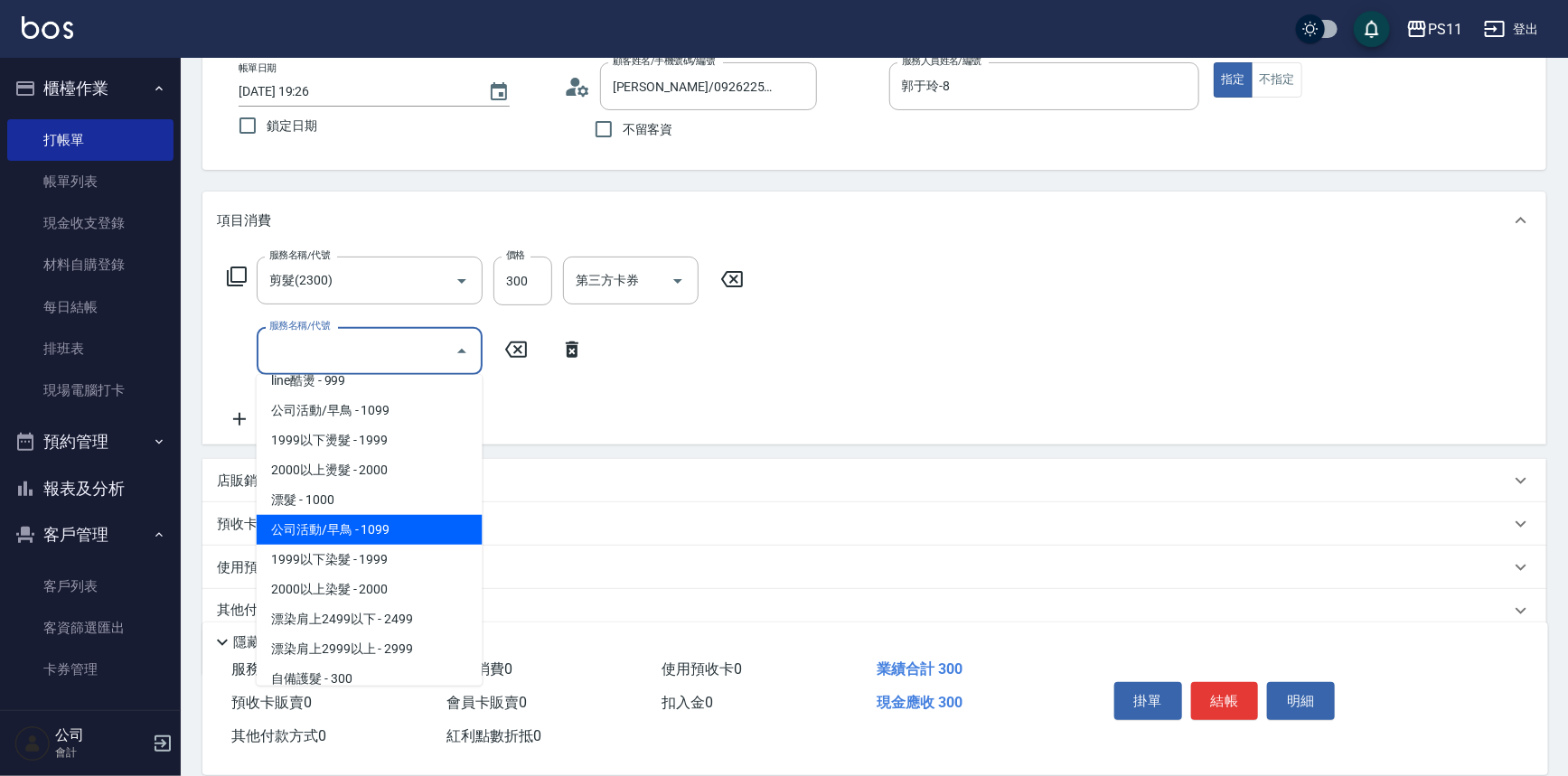
click at [448, 521] on span "公司活動/早鳥 - 1099" at bounding box center [370, 529] width 226 height 30
type input "公司活動/早鳥(41099)"
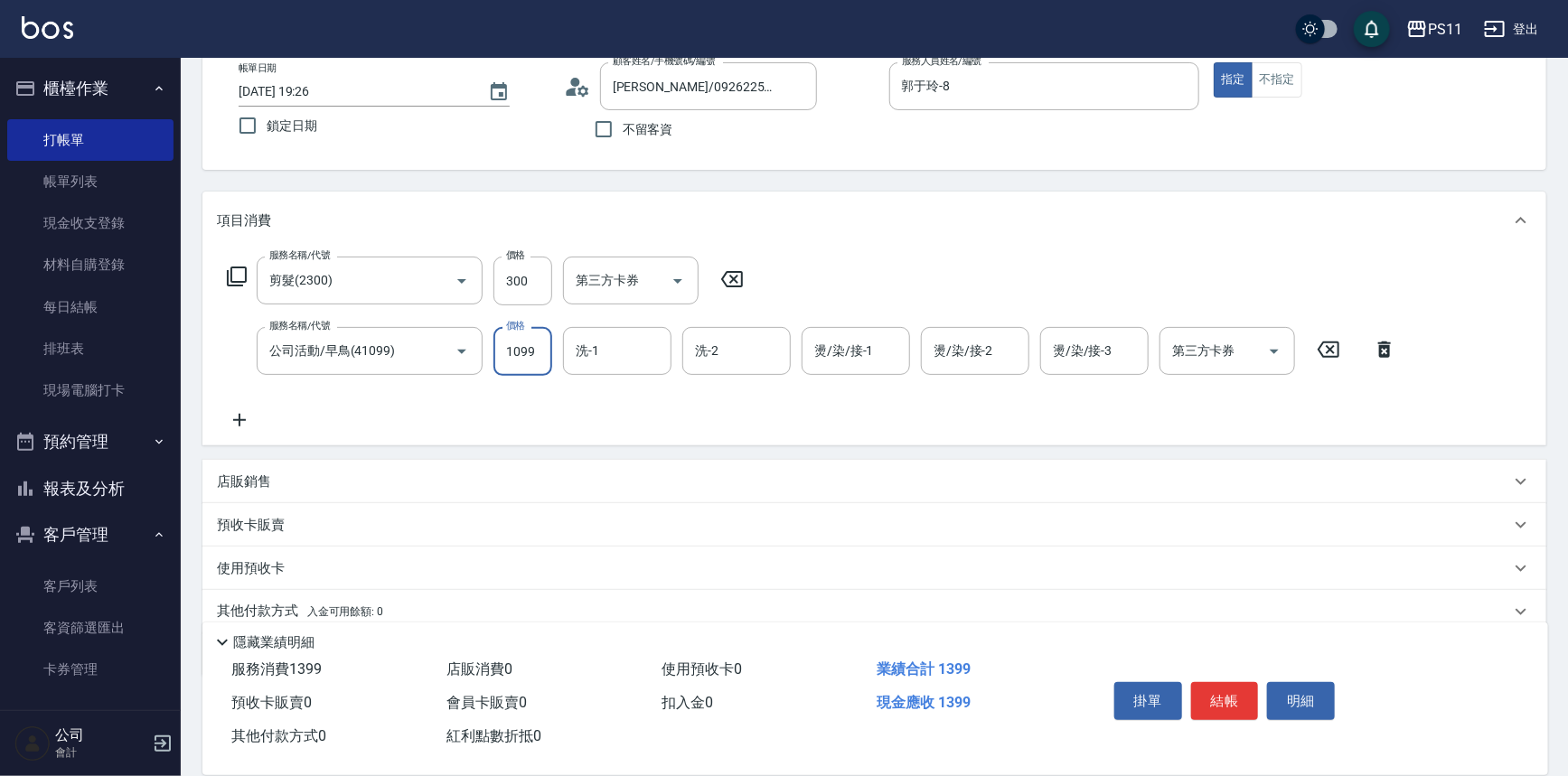
click at [538, 344] on input "1099" at bounding box center [523, 351] width 58 height 49
type input "1599"
type input "[PERSON_NAME]-20"
click at [222, 412] on icon at bounding box center [239, 420] width 45 height 22
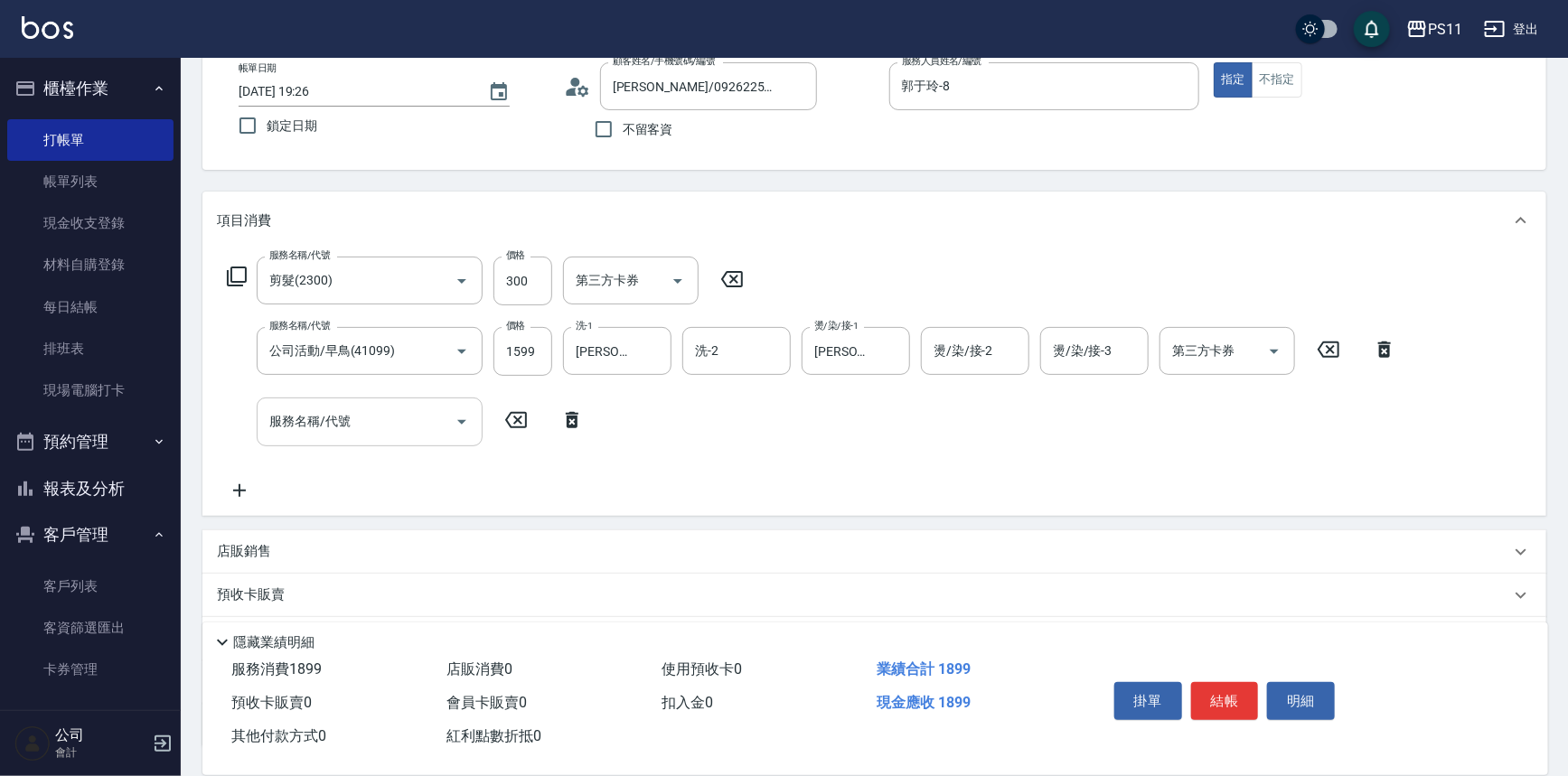
drag, startPoint x: 255, startPoint y: 425, endPoint x: 316, endPoint y: 421, distance: 61.1
click at [316, 421] on div "服務名稱/代號 服務名稱/代號" at bounding box center [406, 421] width 378 height 48
click at [299, 428] on input "服務名稱/代號" at bounding box center [356, 421] width 183 height 32
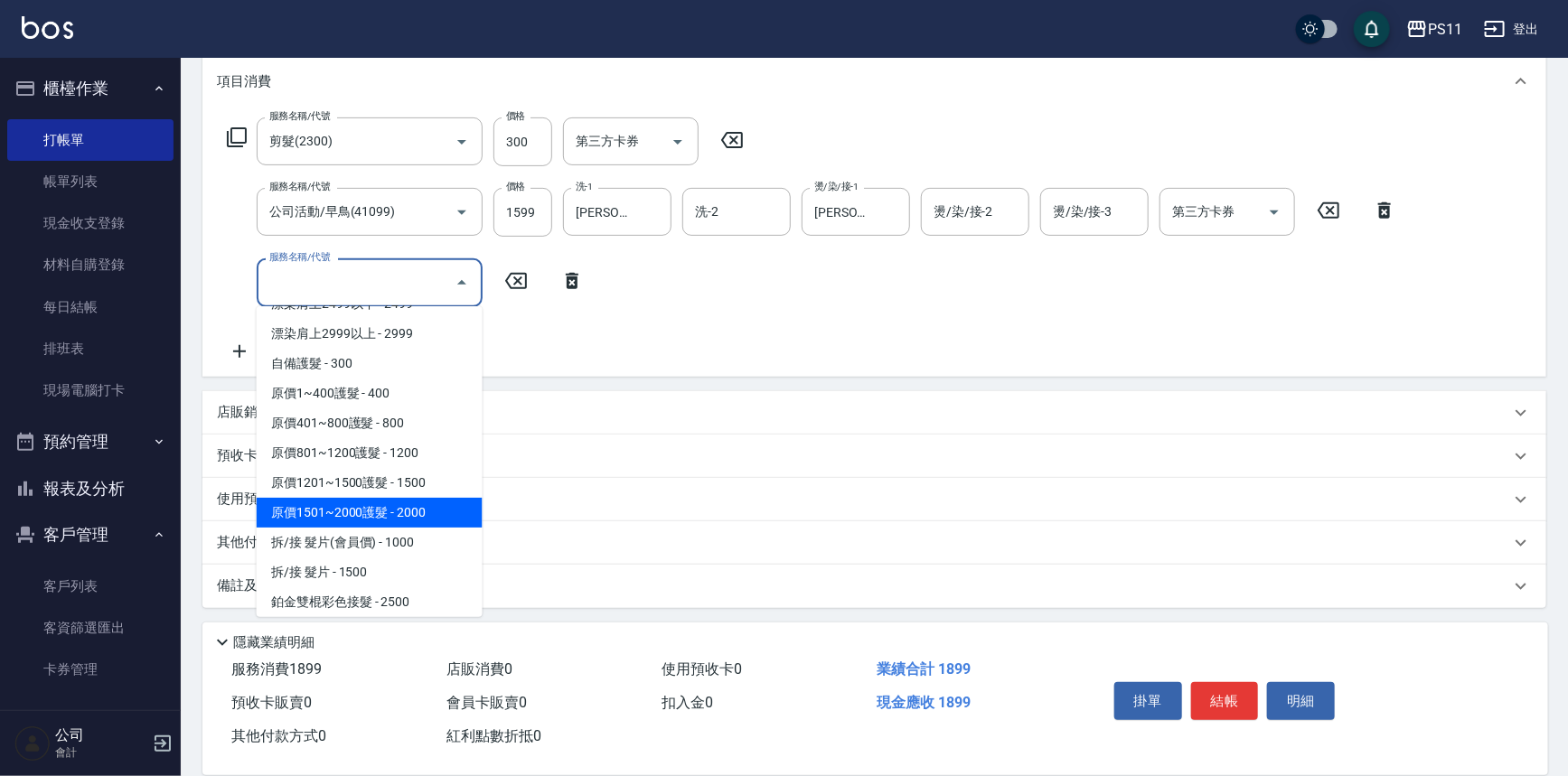
scroll to position [1067, 0]
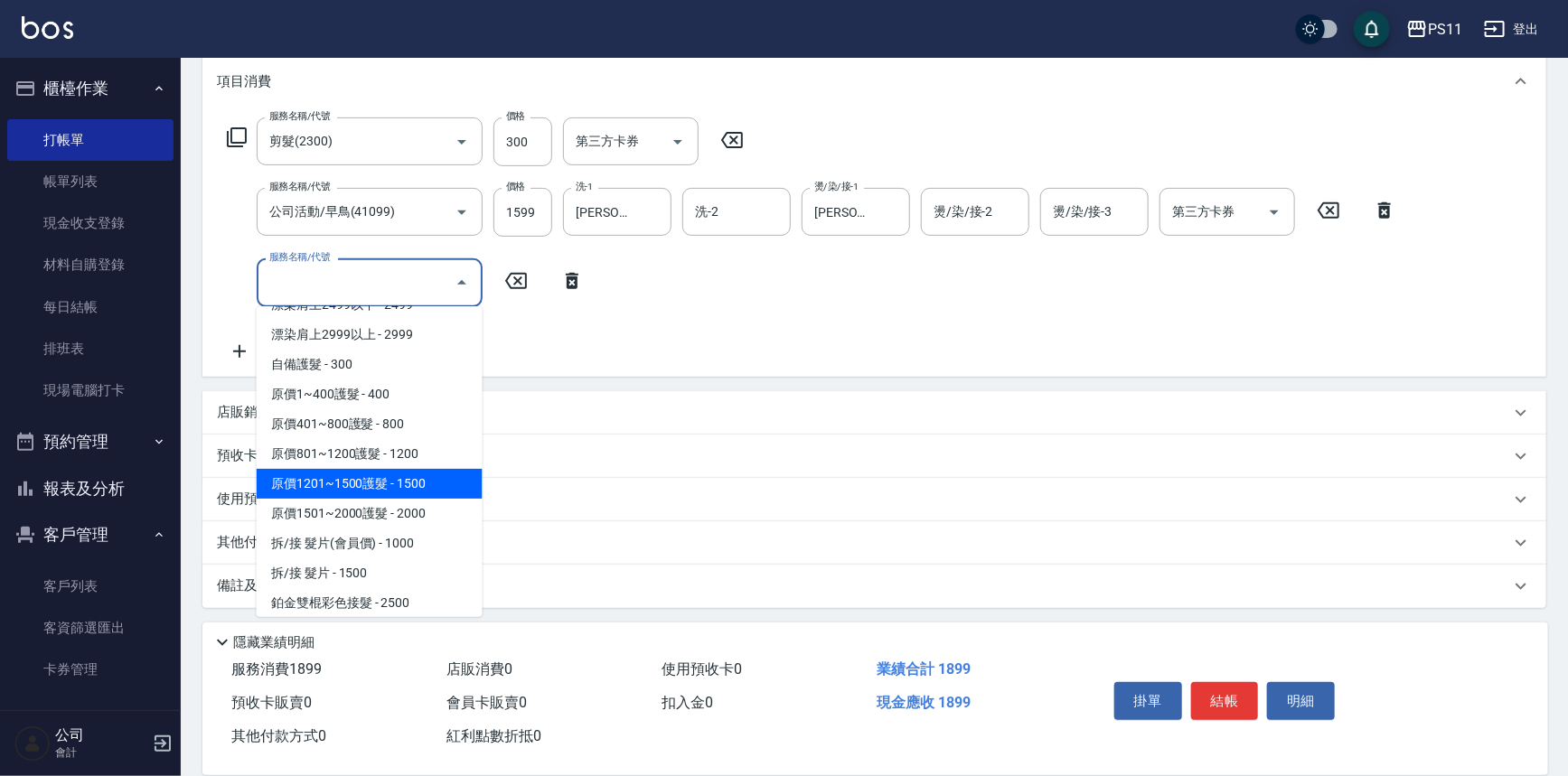
click at [414, 469] on span "原價1201~1500護髮 - 1500" at bounding box center [370, 483] width 226 height 30
type input "原價1201~1500護髮(51500)"
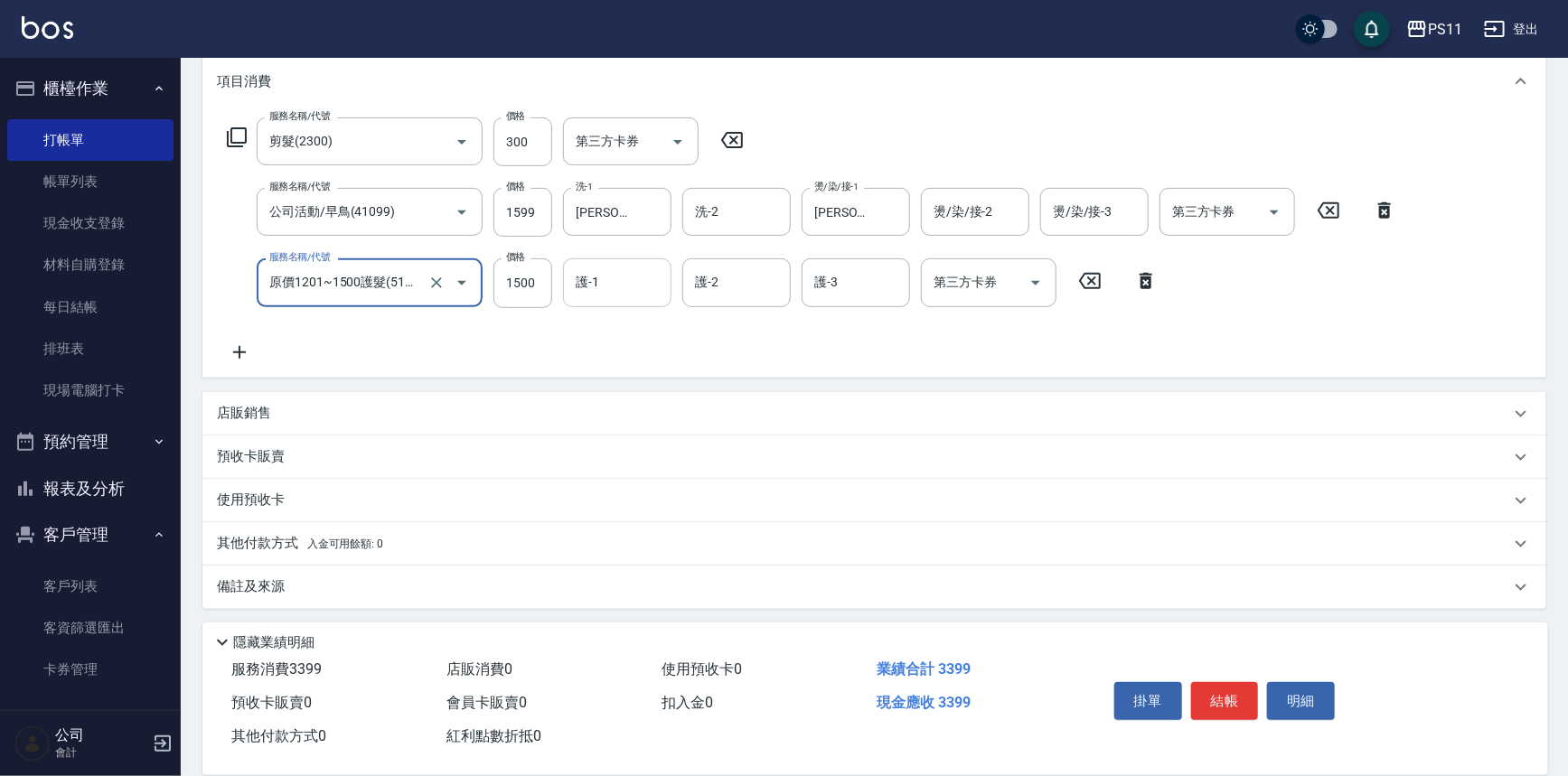
click at [616, 289] on input "護-1" at bounding box center [617, 282] width 92 height 32
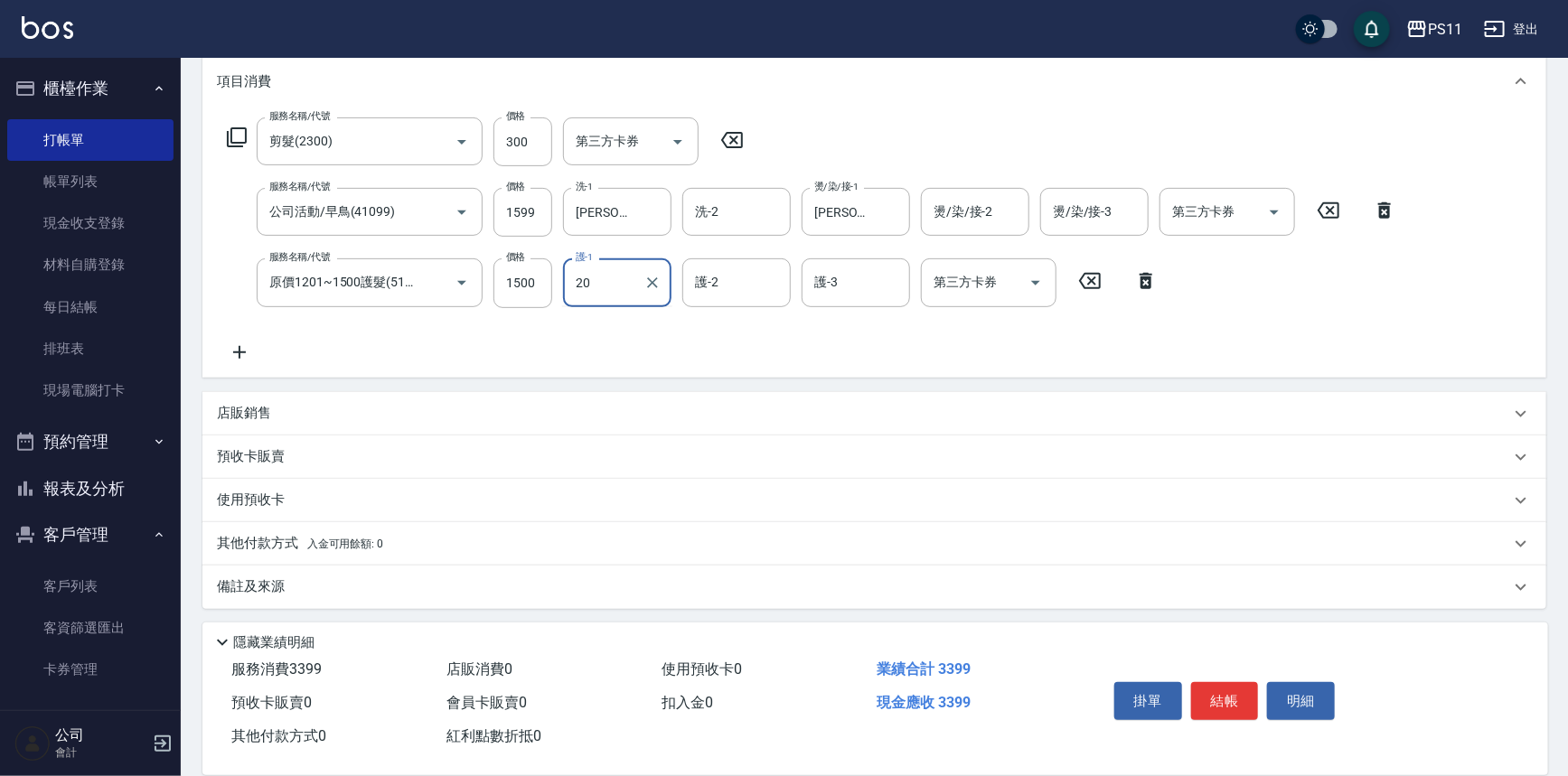
type input "[PERSON_NAME]-20"
click at [1209, 704] on button "結帳" at bounding box center [1224, 701] width 68 height 38
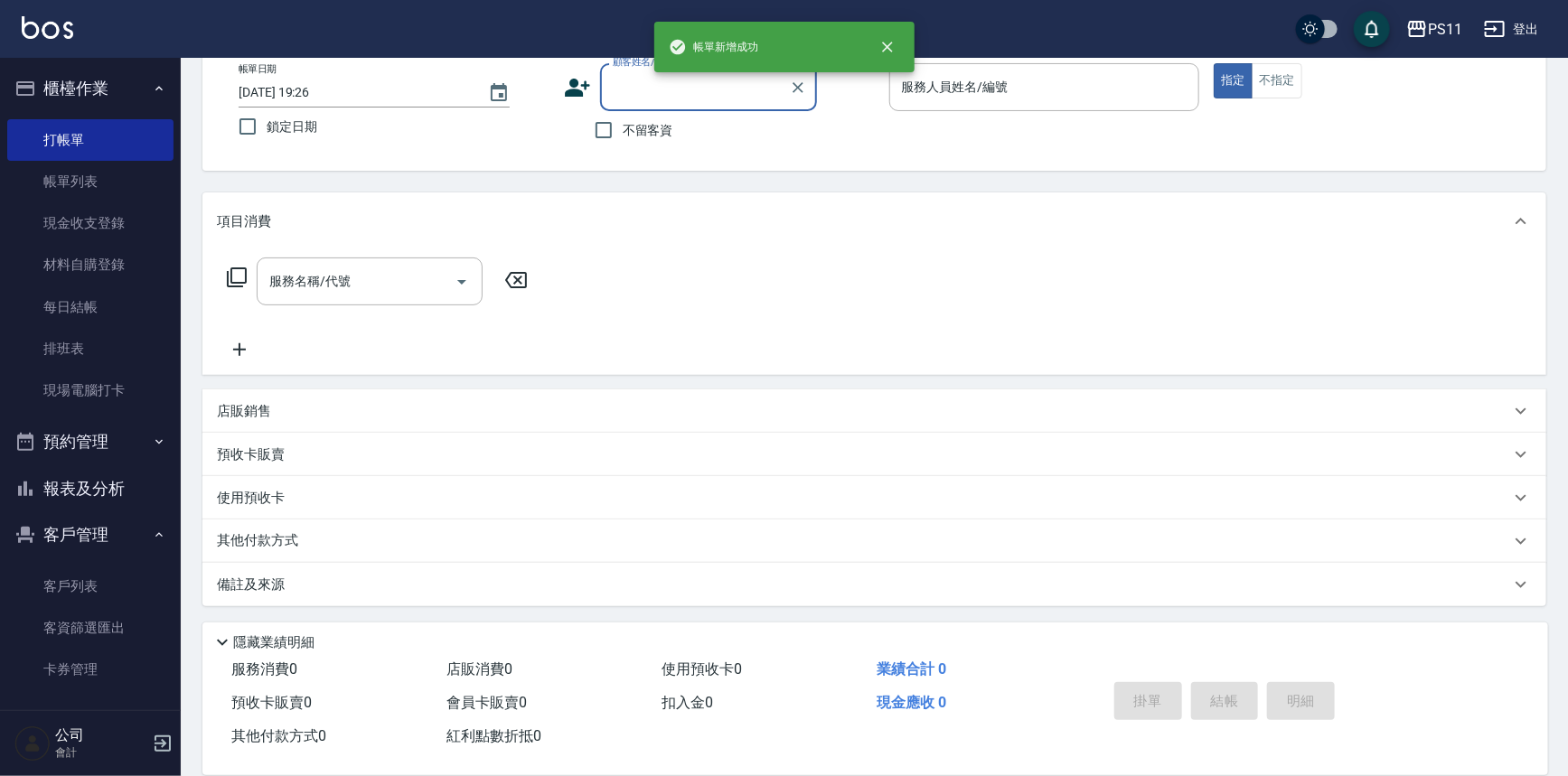
scroll to position [0, 0]
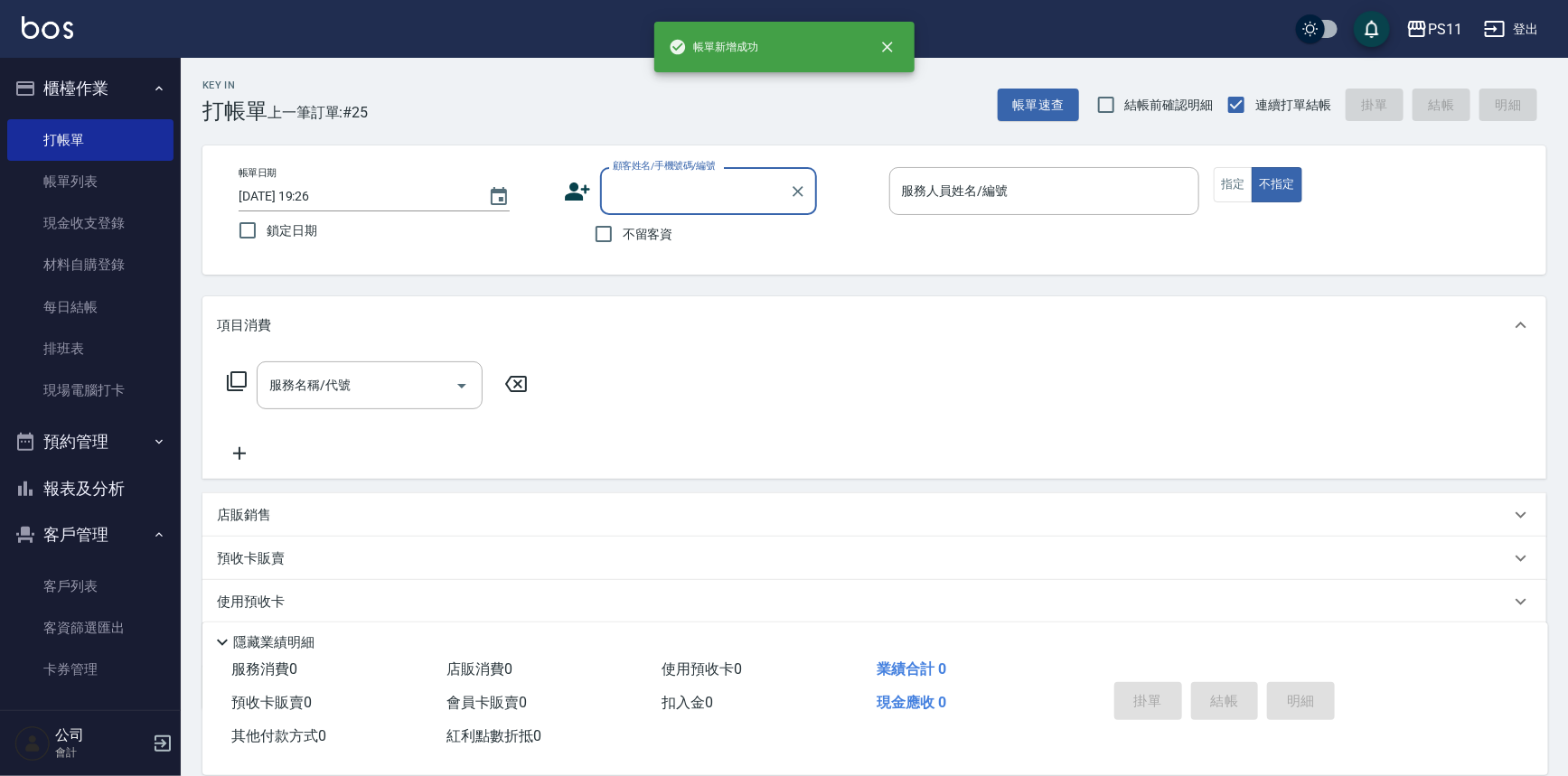
click at [109, 495] on button "報表及分析" at bounding box center [91, 488] width 167 height 47
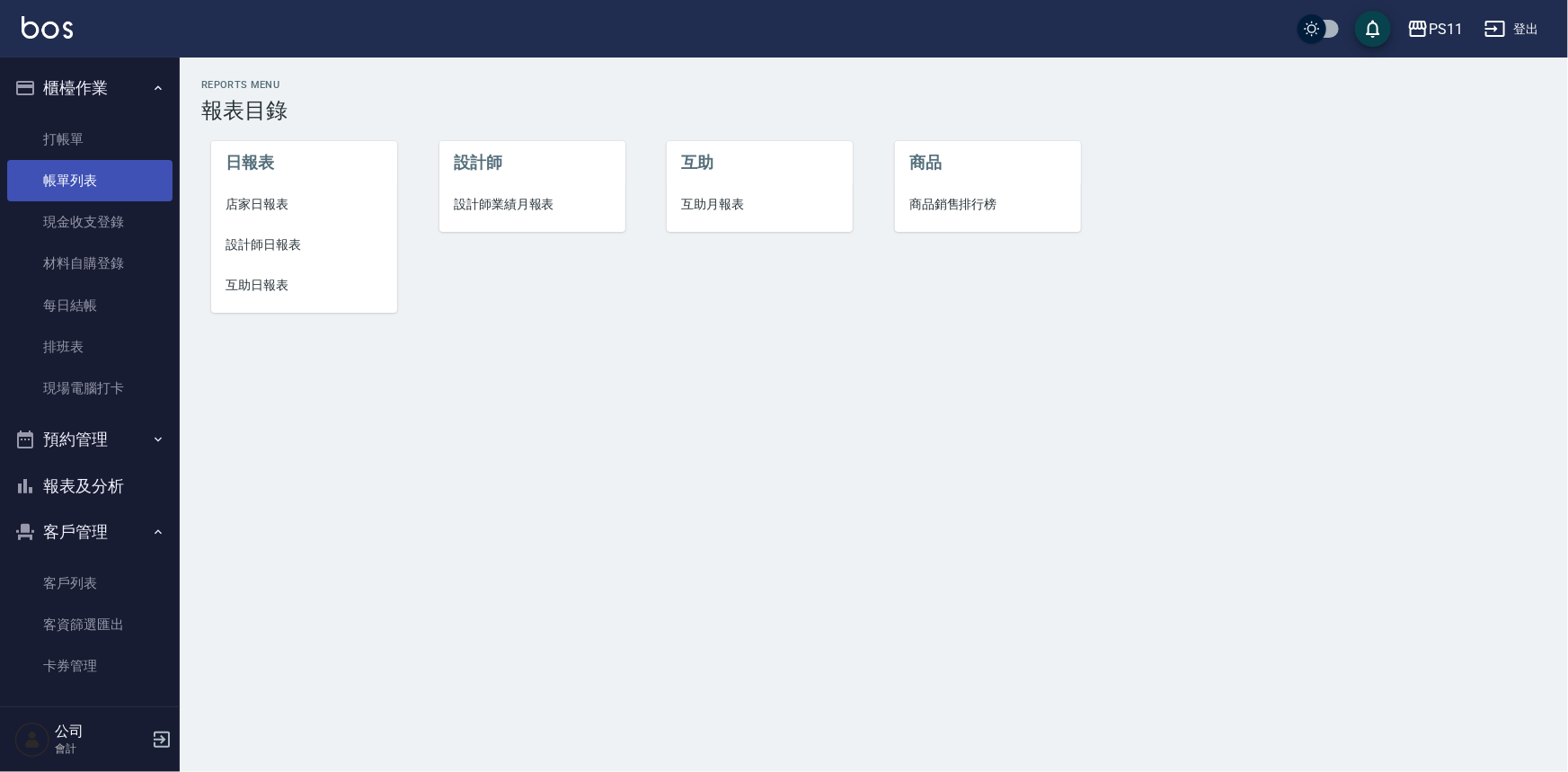
click at [87, 164] on link "帳單列表" at bounding box center [90, 180] width 166 height 41
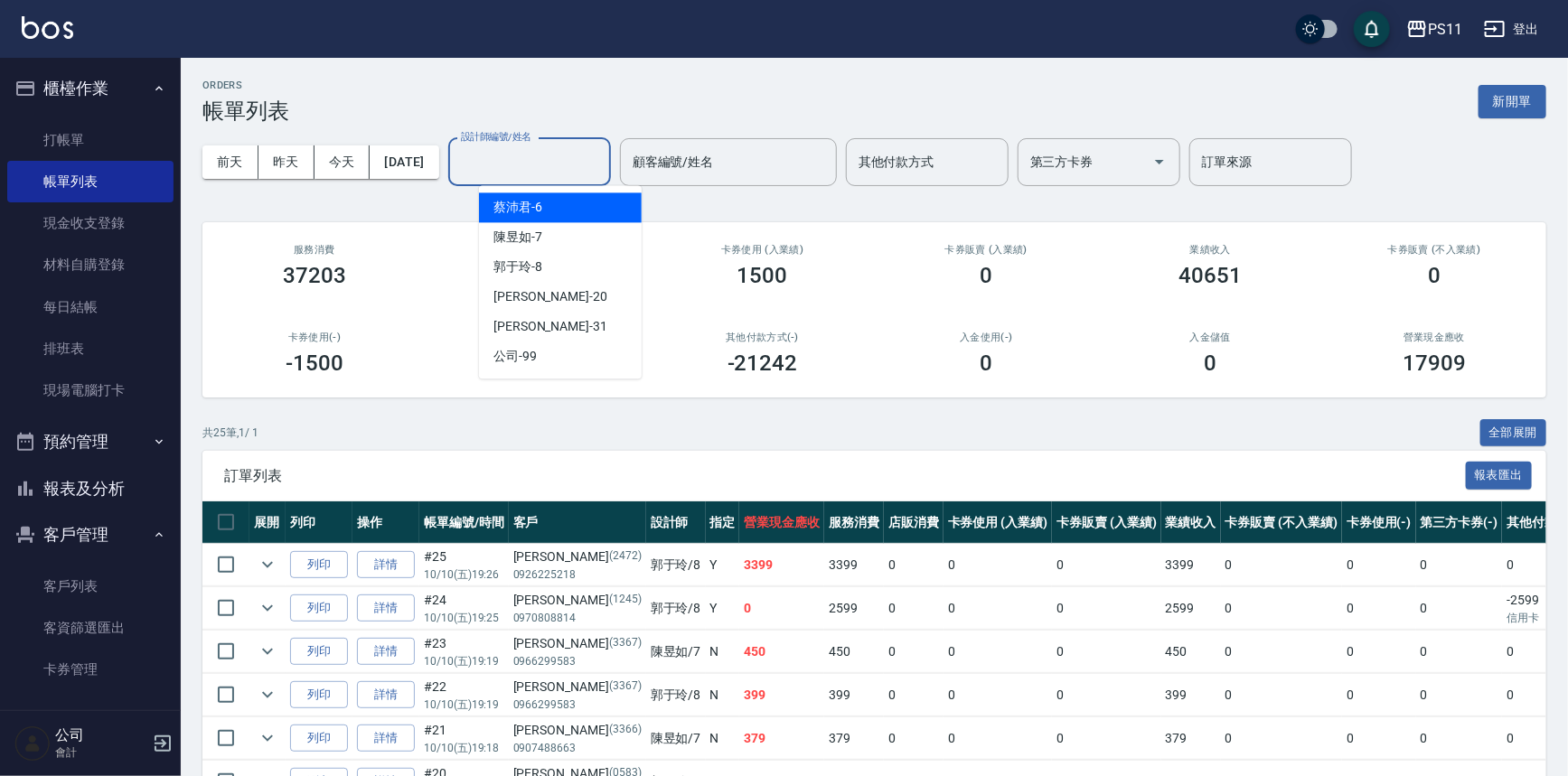
click at [543, 163] on input "設計師編號/姓名" at bounding box center [529, 162] width 146 height 32
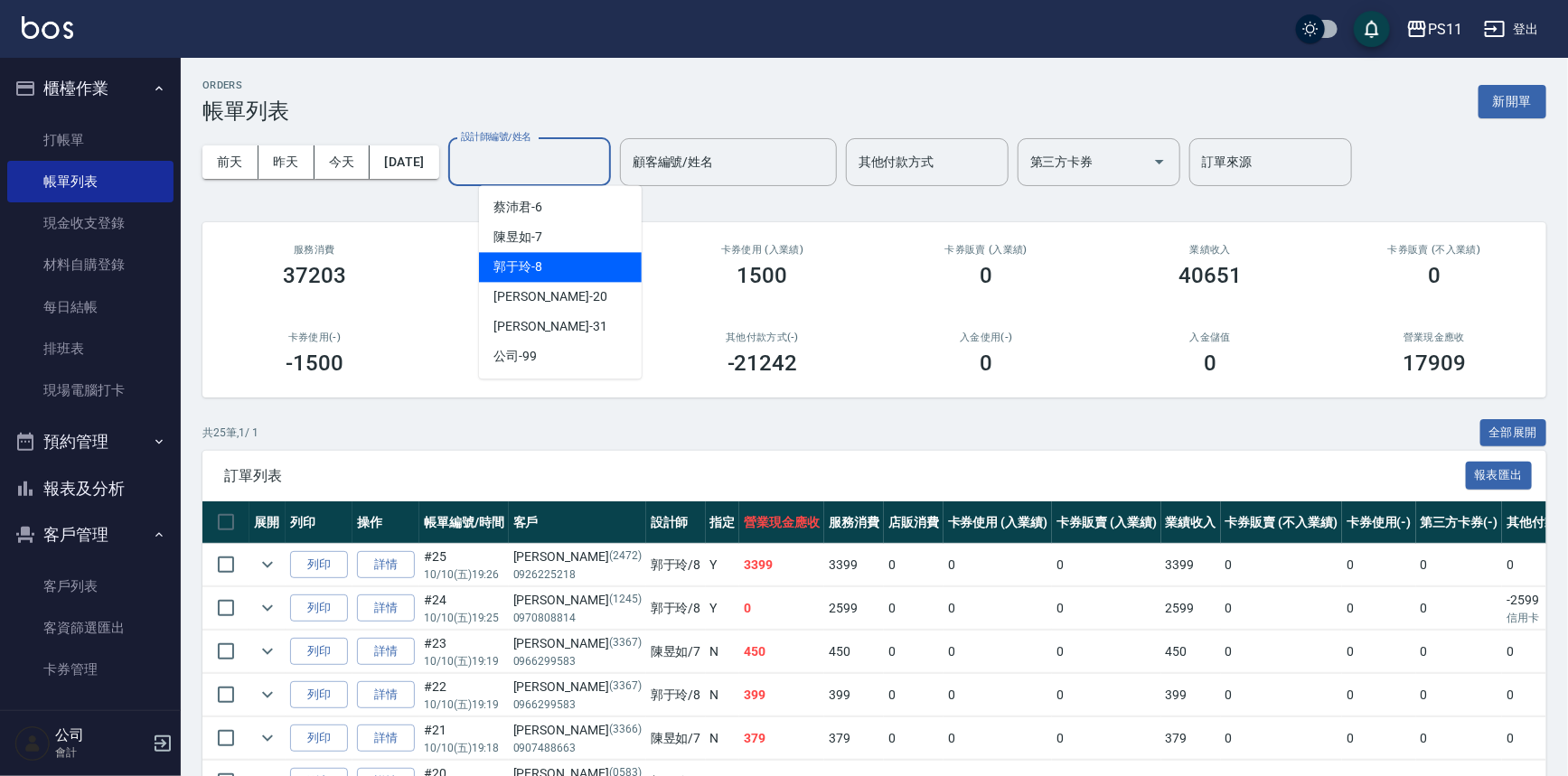
click at [570, 264] on div "[PERSON_NAME]-8" at bounding box center [560, 266] width 163 height 30
type input "郭于玲-8"
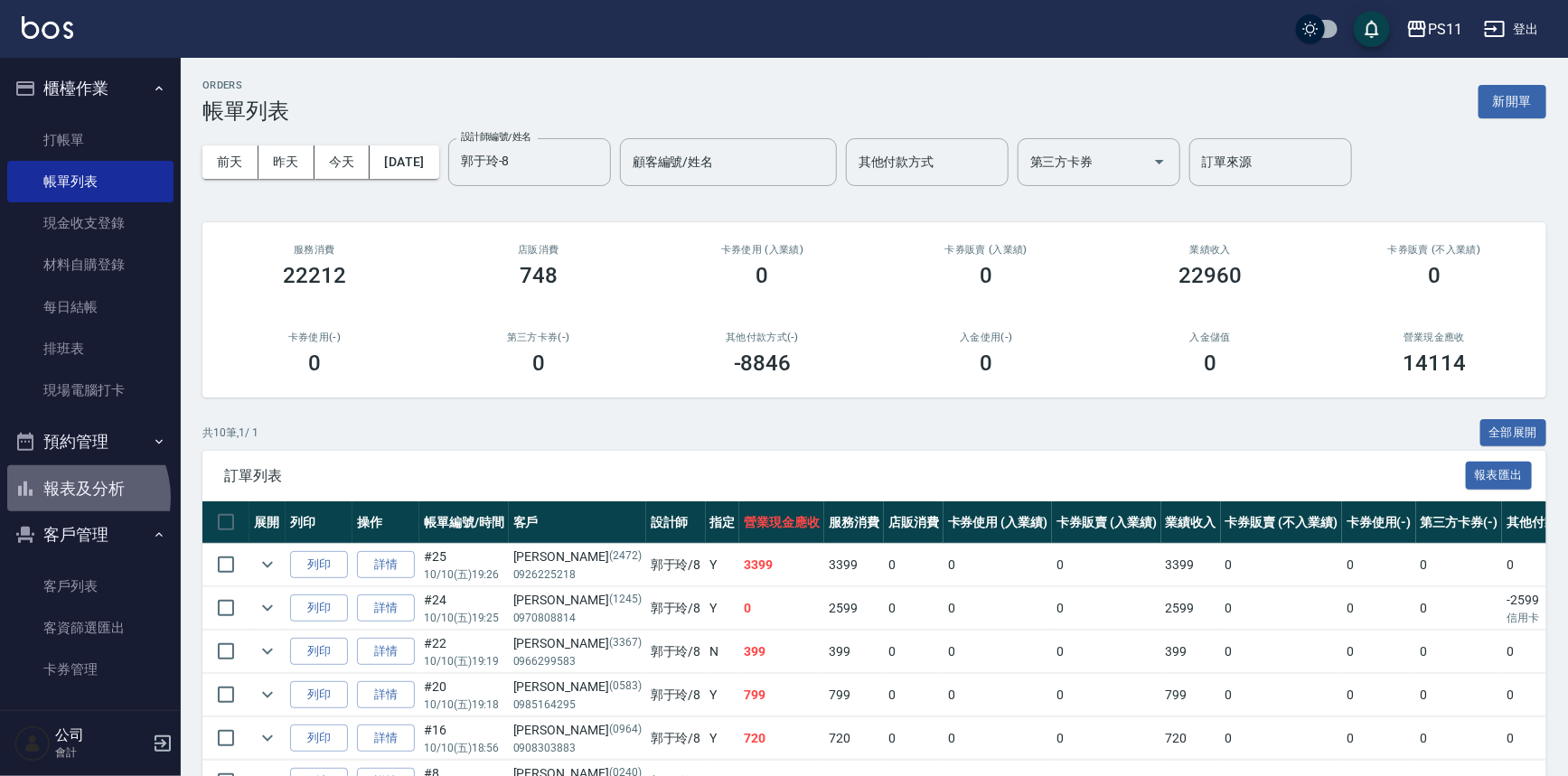
click at [66, 498] on button "報表及分析" at bounding box center [91, 488] width 167 height 47
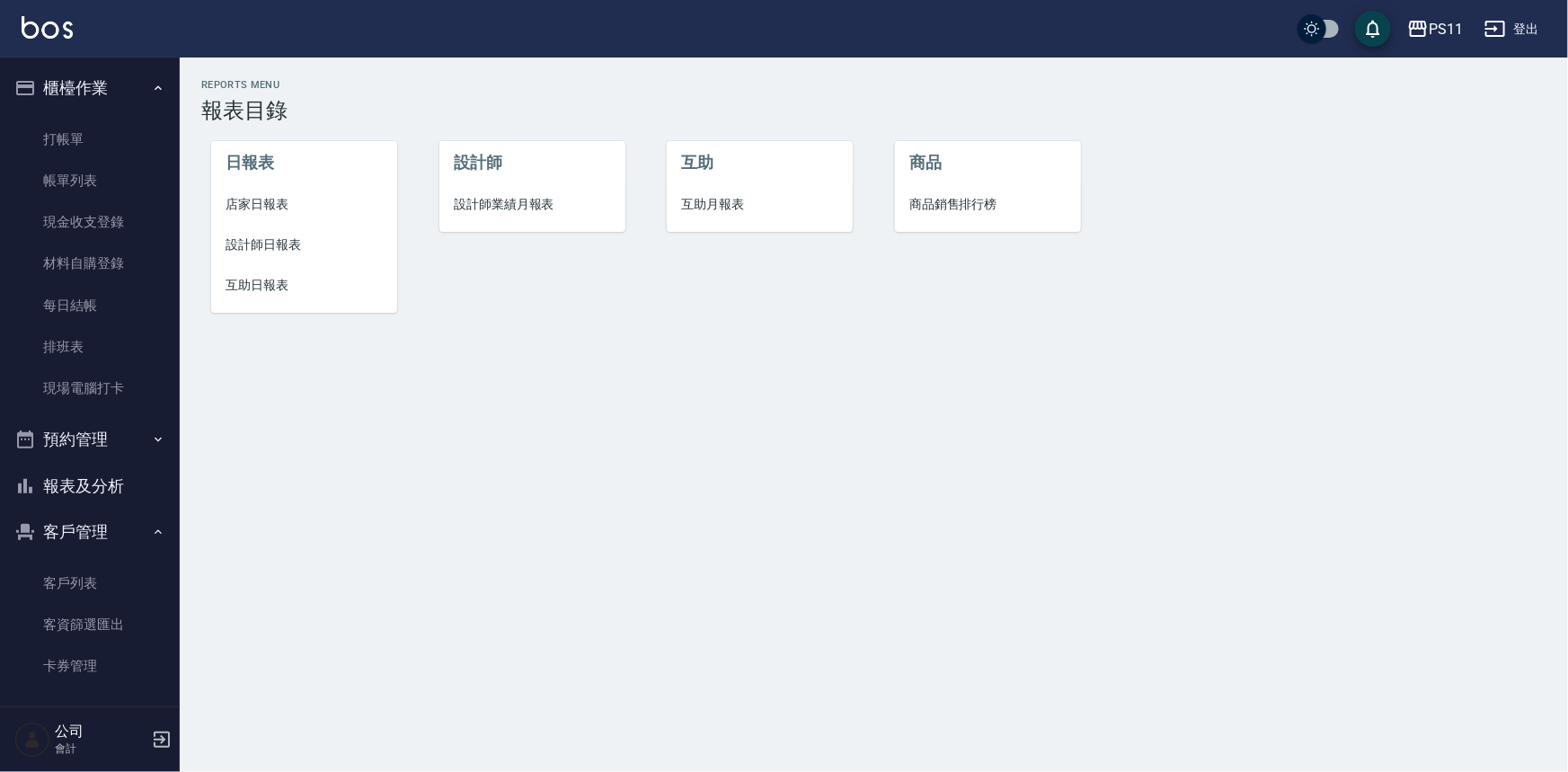
click at [255, 202] on span "店家日報表" at bounding box center [304, 205] width 157 height 19
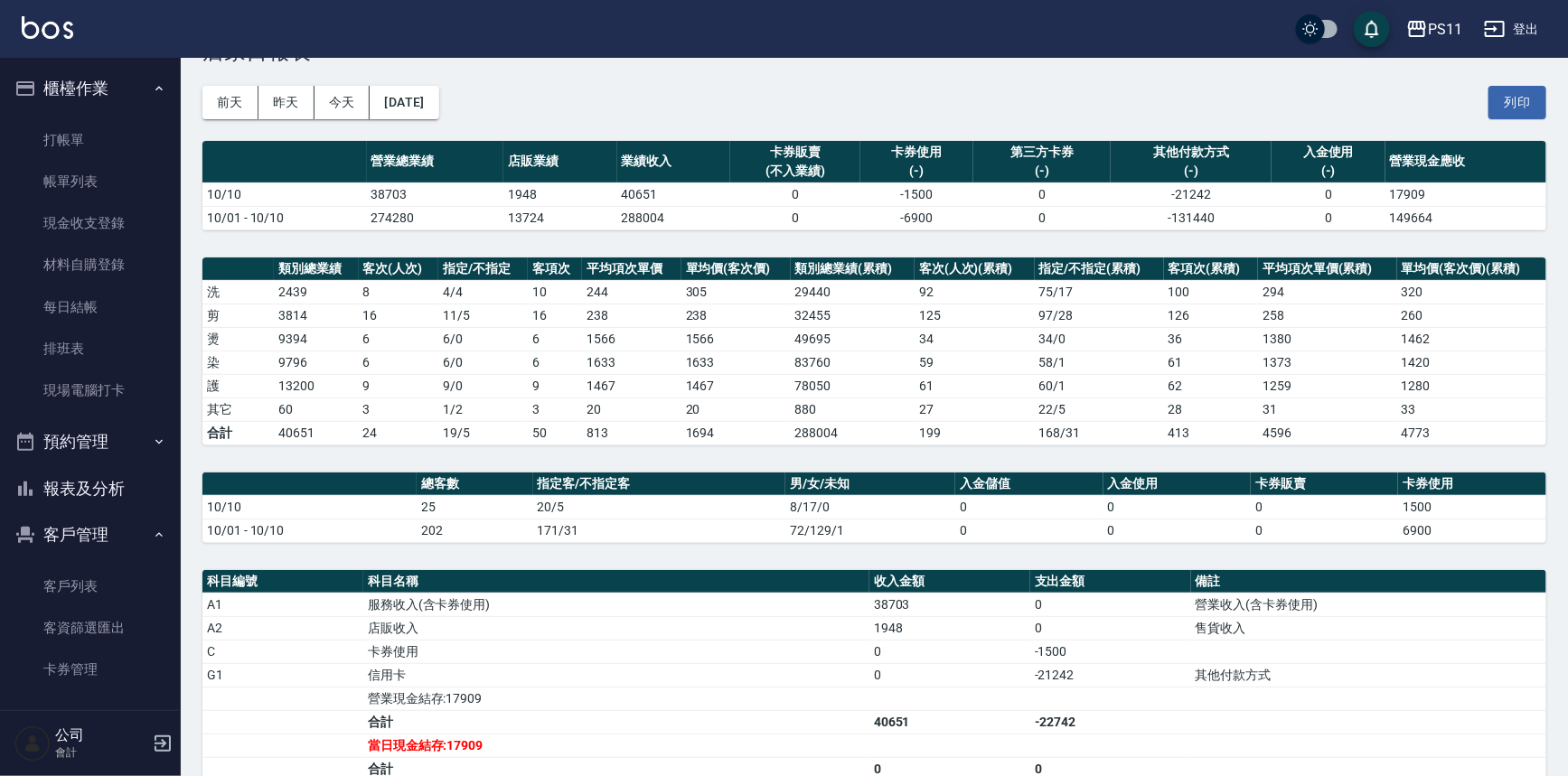
scroll to position [81, 0]
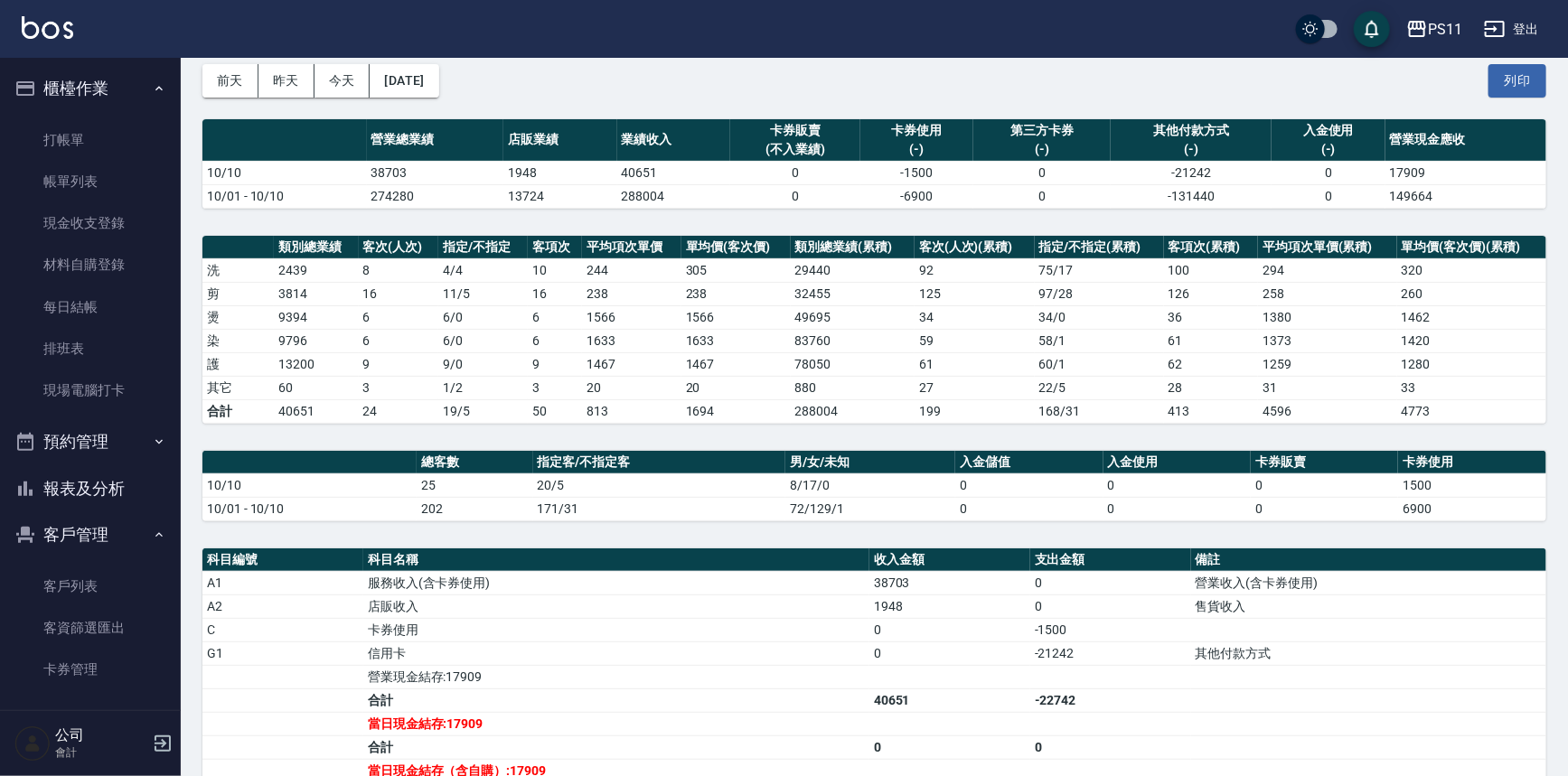
click at [115, 478] on button "報表及分析" at bounding box center [91, 488] width 167 height 47
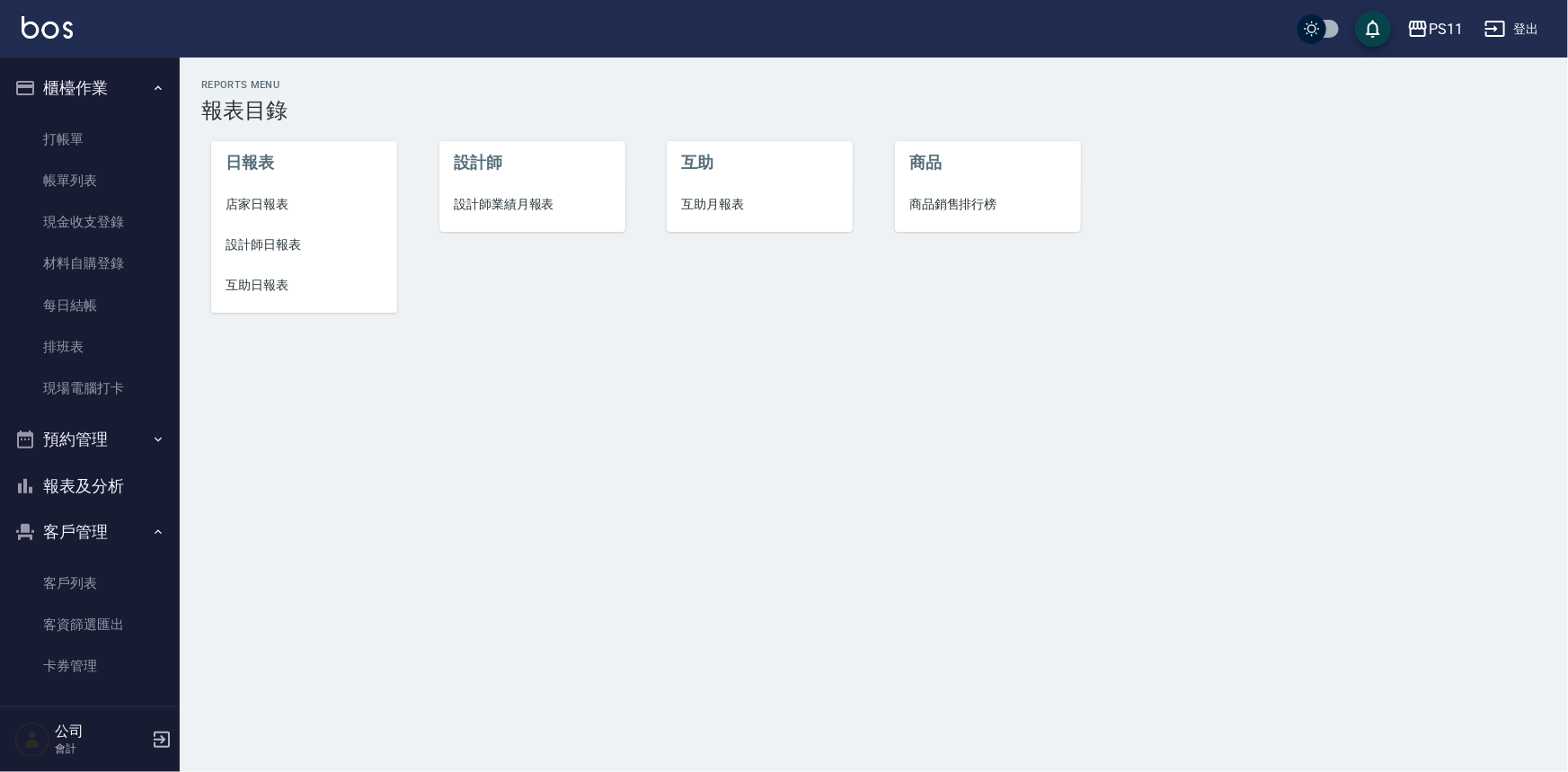
click at [265, 204] on span "店家日報表" at bounding box center [304, 205] width 157 height 19
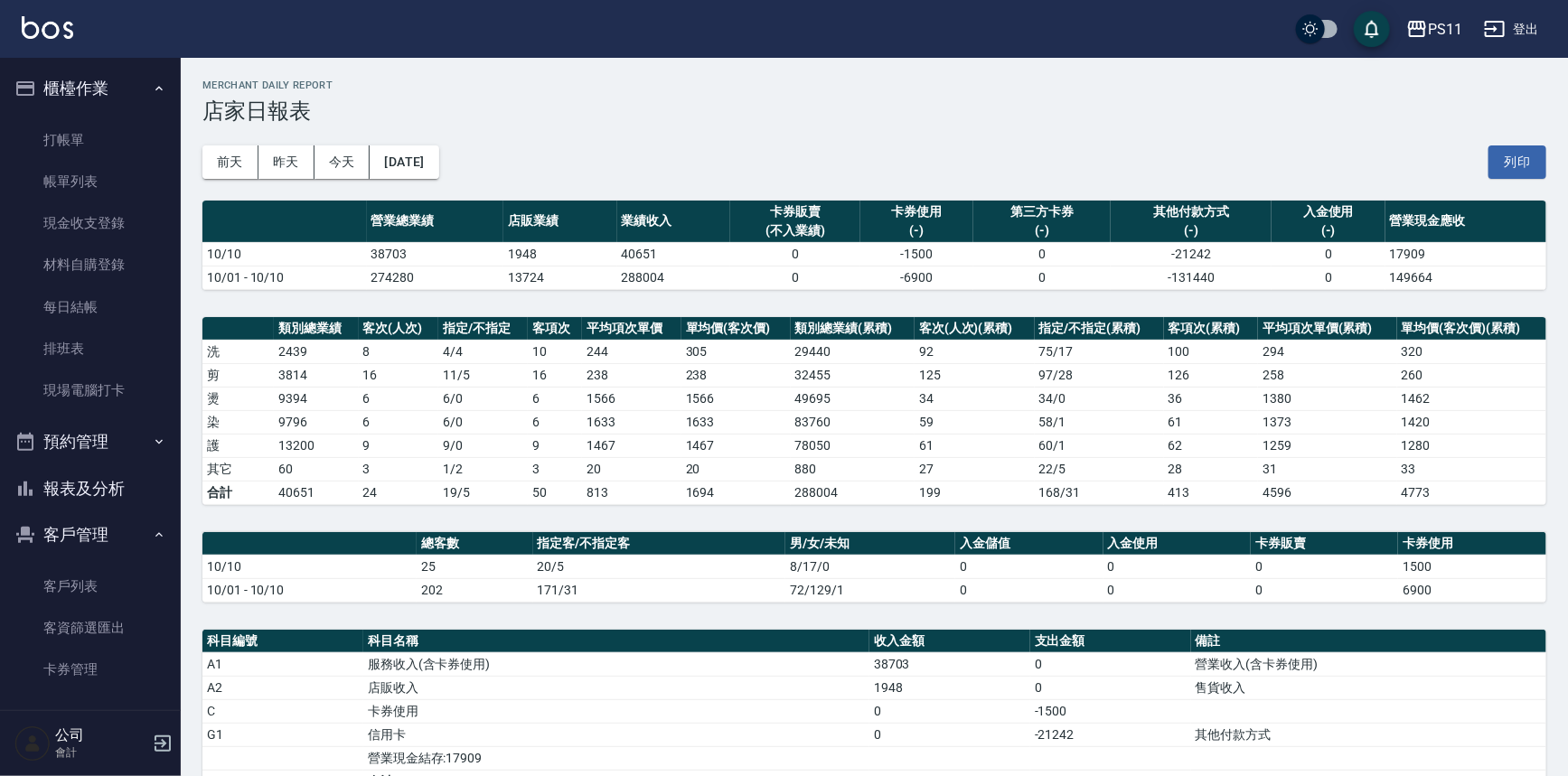
click at [105, 498] on button "報表及分析" at bounding box center [91, 488] width 167 height 47
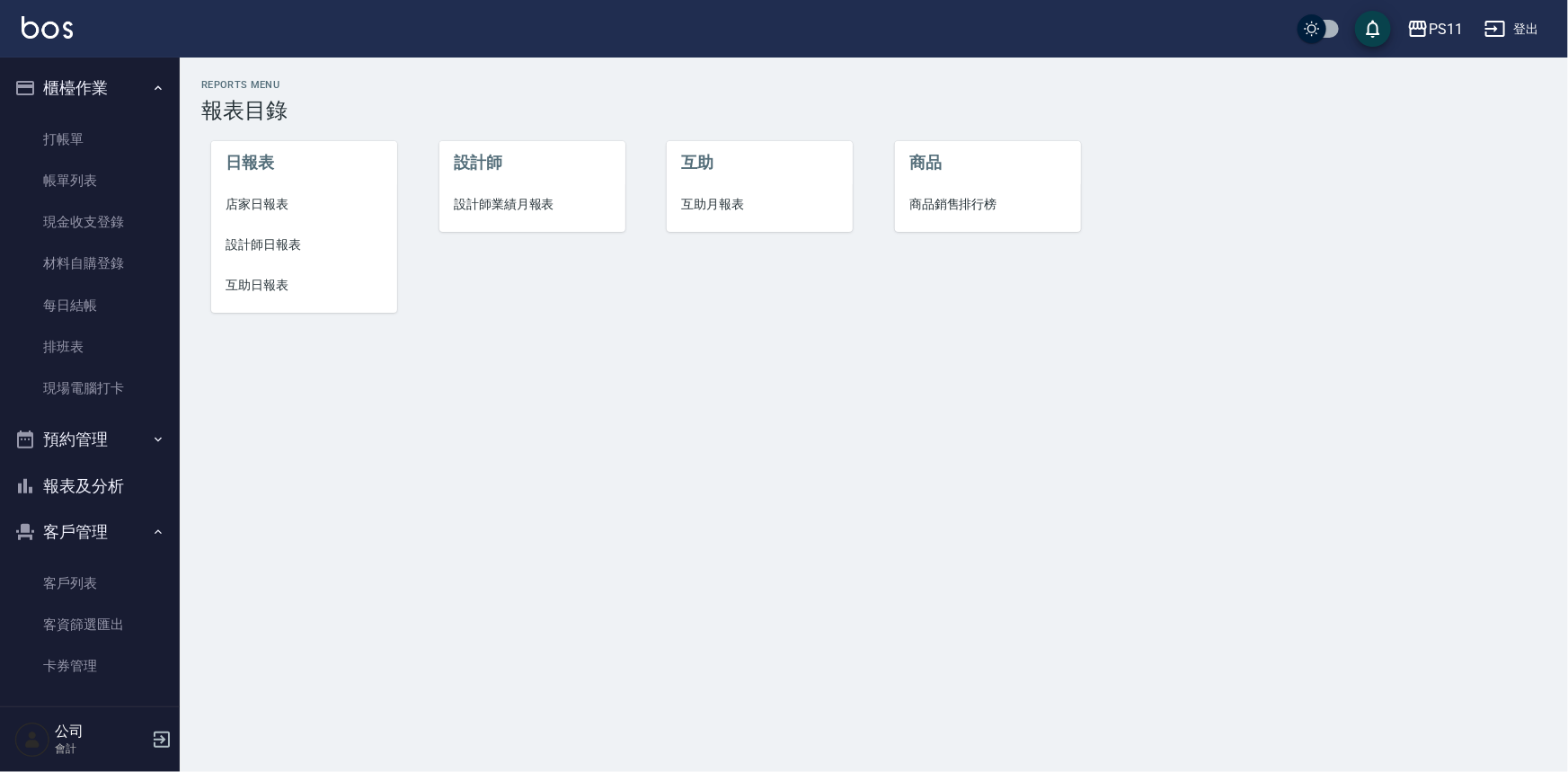
click at [287, 241] on span "設計師日報表" at bounding box center [304, 245] width 157 height 19
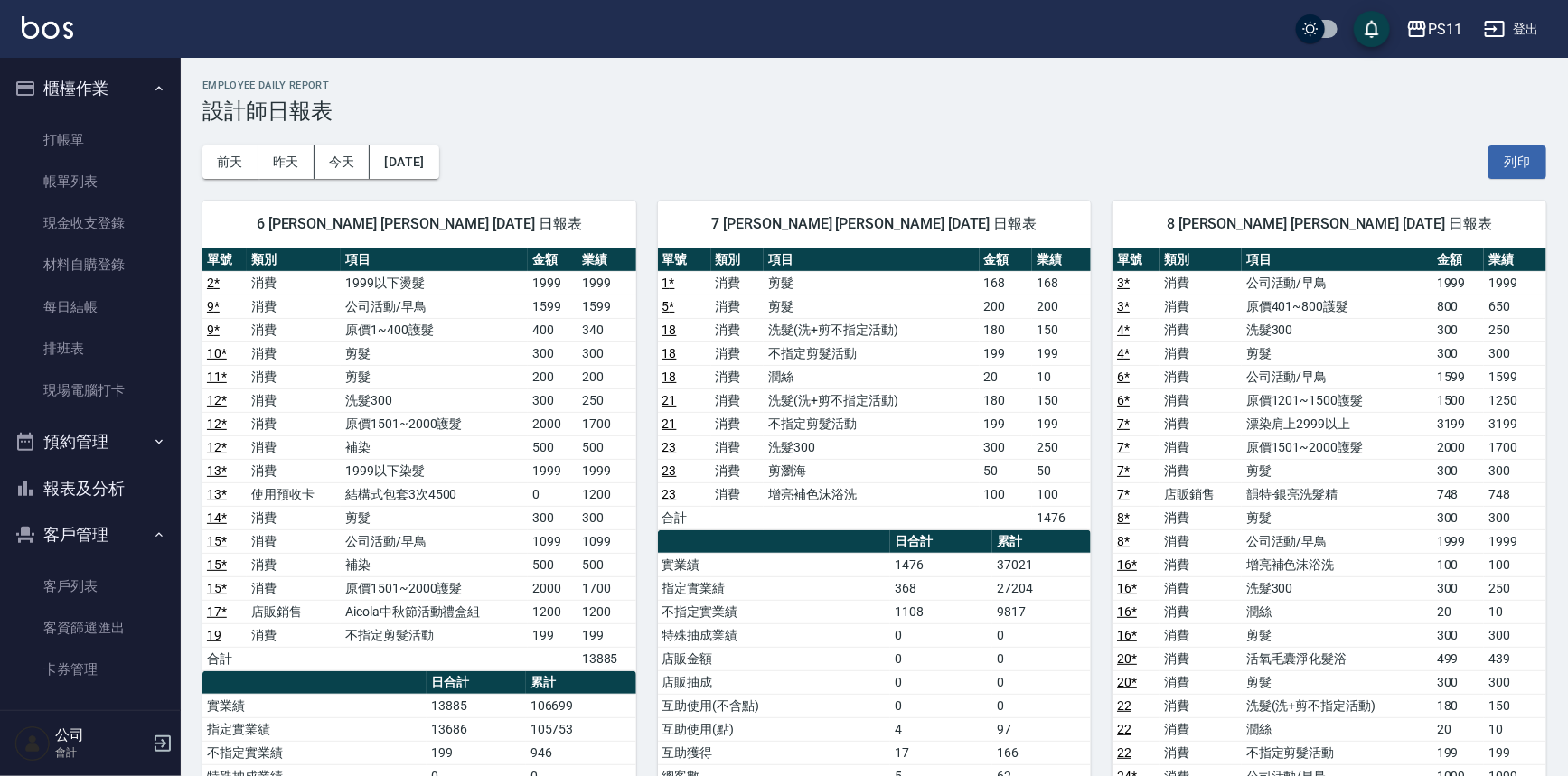
click at [1092, 409] on div "8 [PERSON_NAME] [PERSON_NAME] [DATE] 日報表 單號 類別 項目 金額 業績 3 * 消費 公司活動/早鳥 1999 199…" at bounding box center [1319, 742] width 456 height 1125
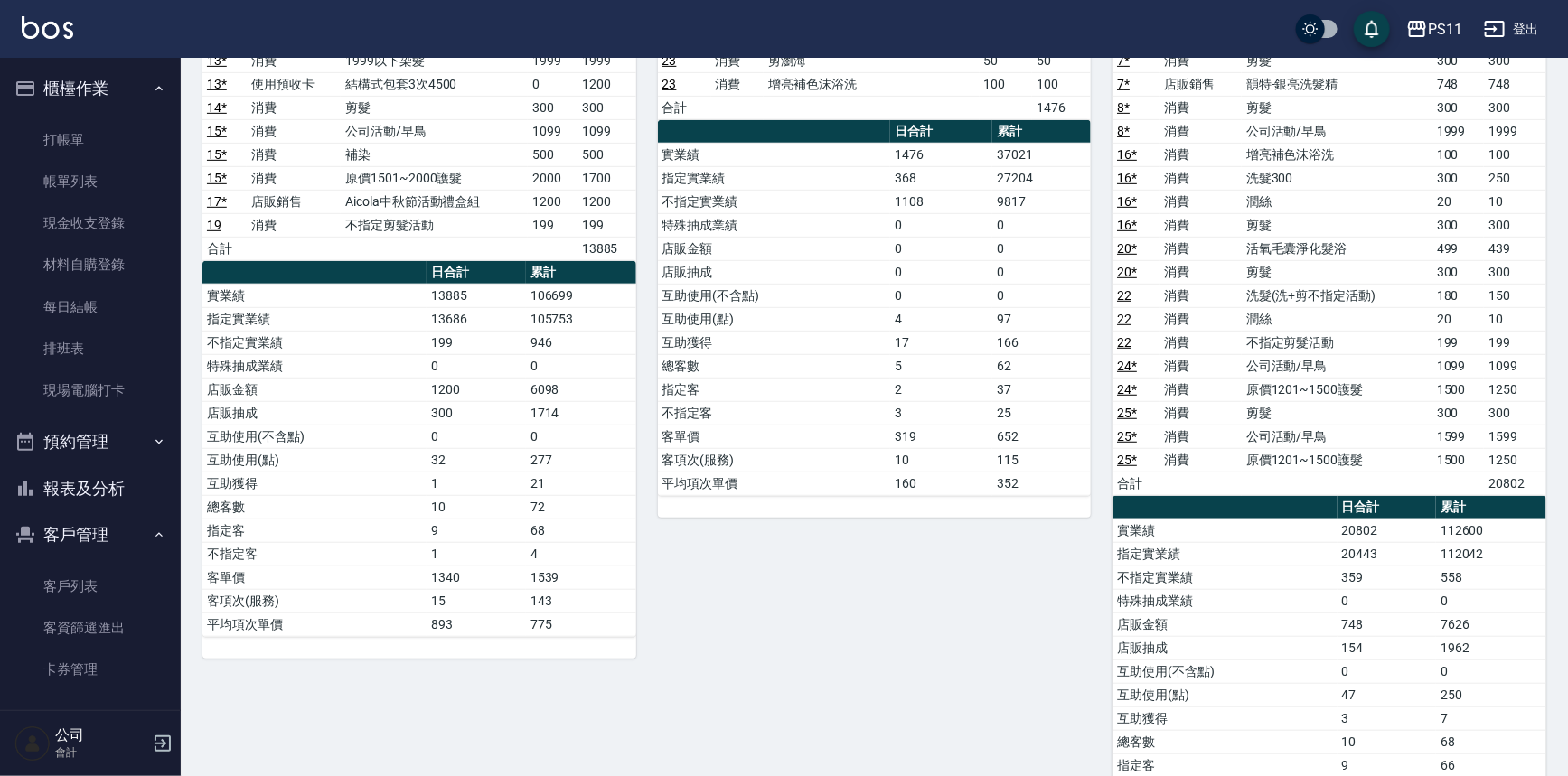
scroll to position [246, 0]
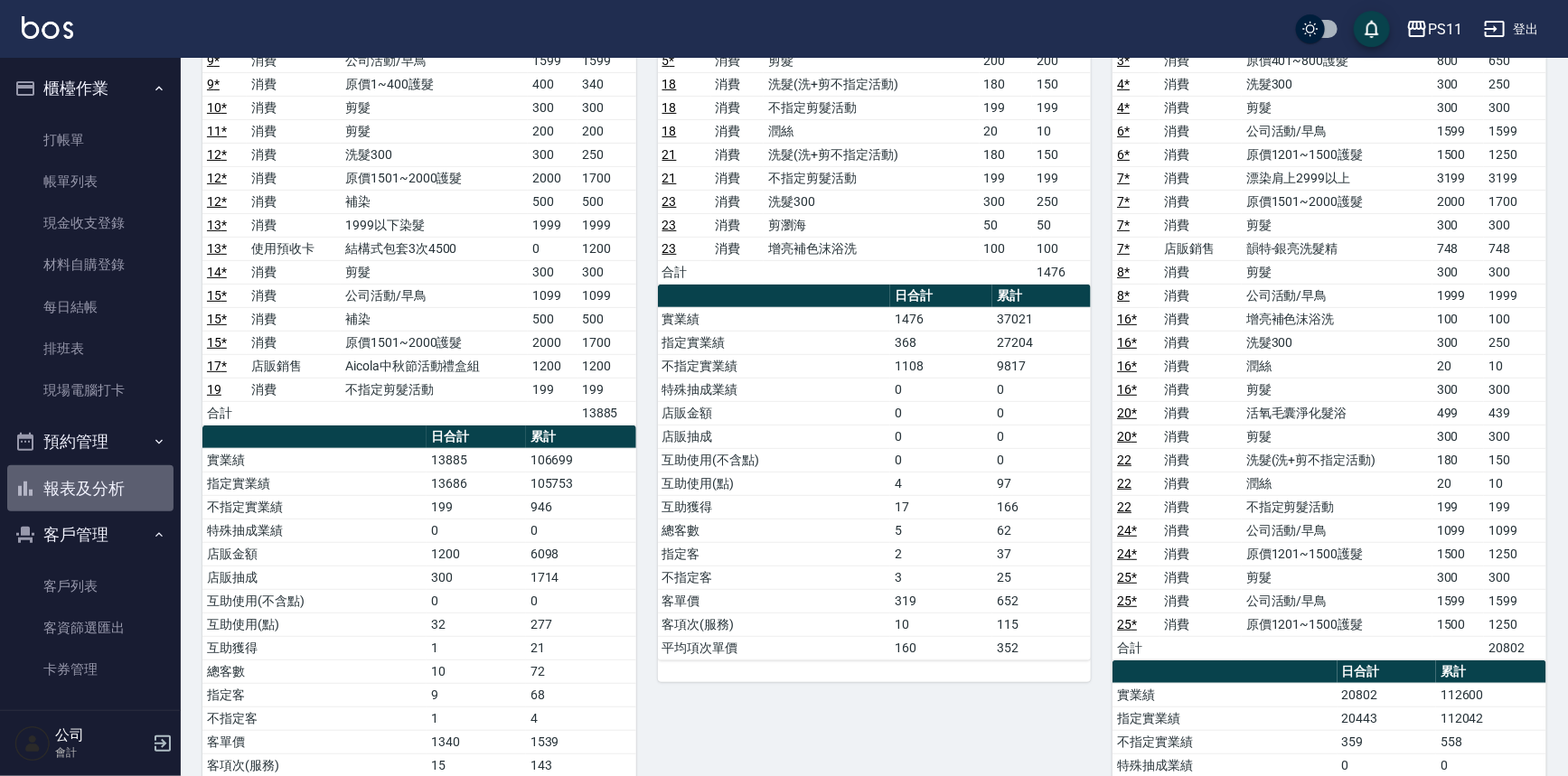
click at [99, 475] on button "報表及分析" at bounding box center [91, 488] width 167 height 47
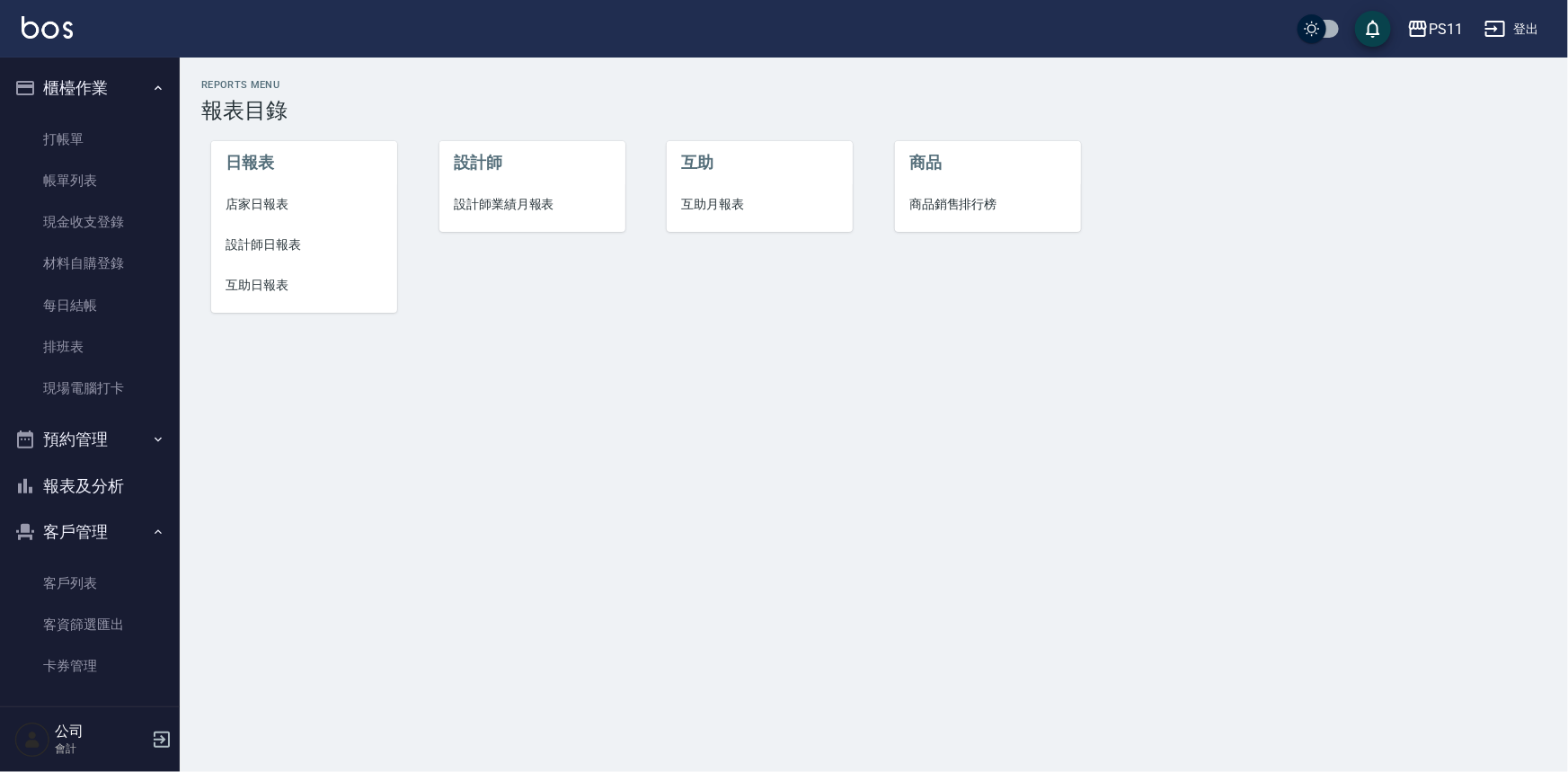
click at [270, 292] on span "互助日報表" at bounding box center [304, 286] width 157 height 19
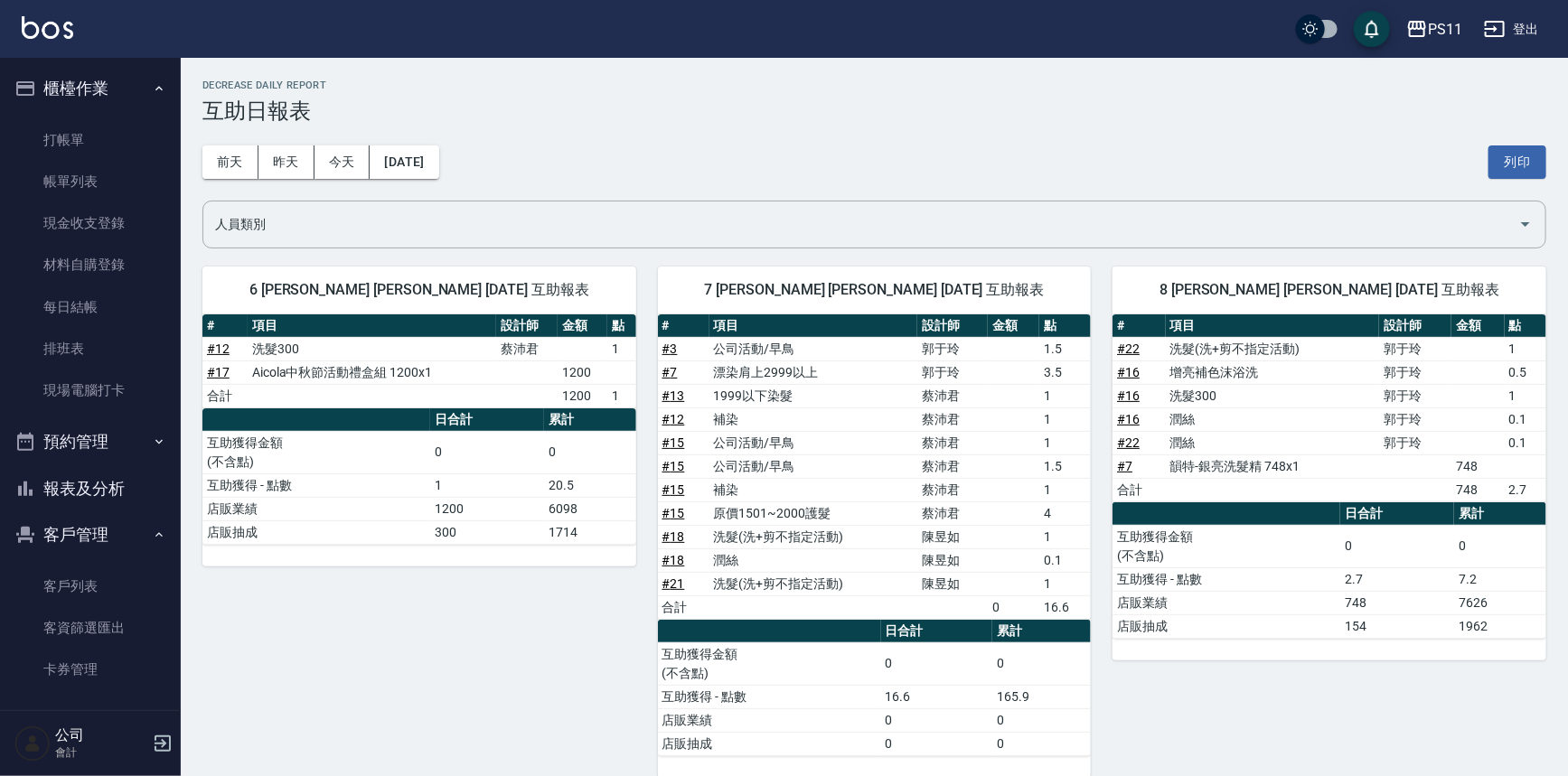
click at [1009, 572] on td "a dense table" at bounding box center [1014, 584] width 52 height 24
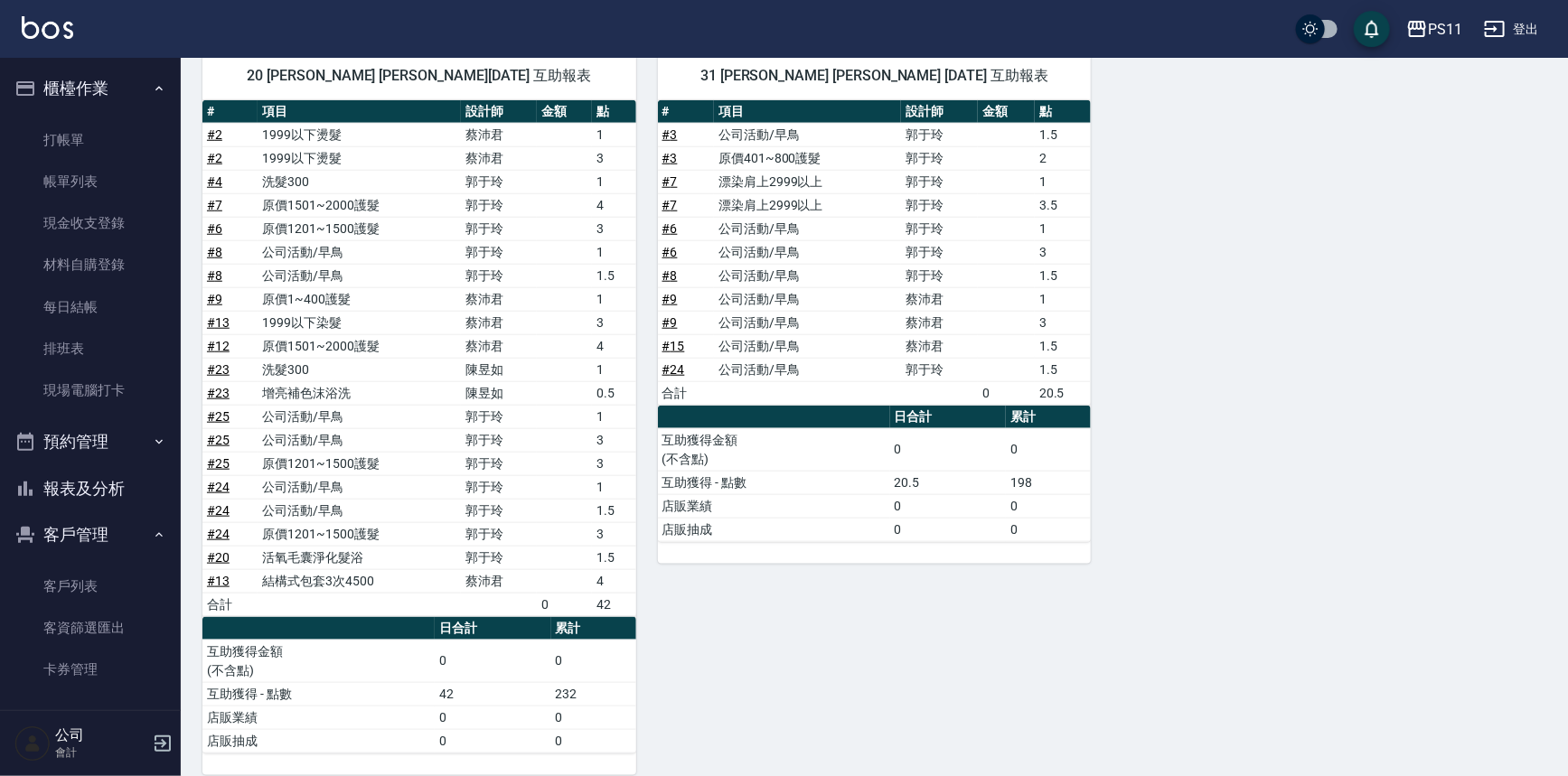
scroll to position [762, 0]
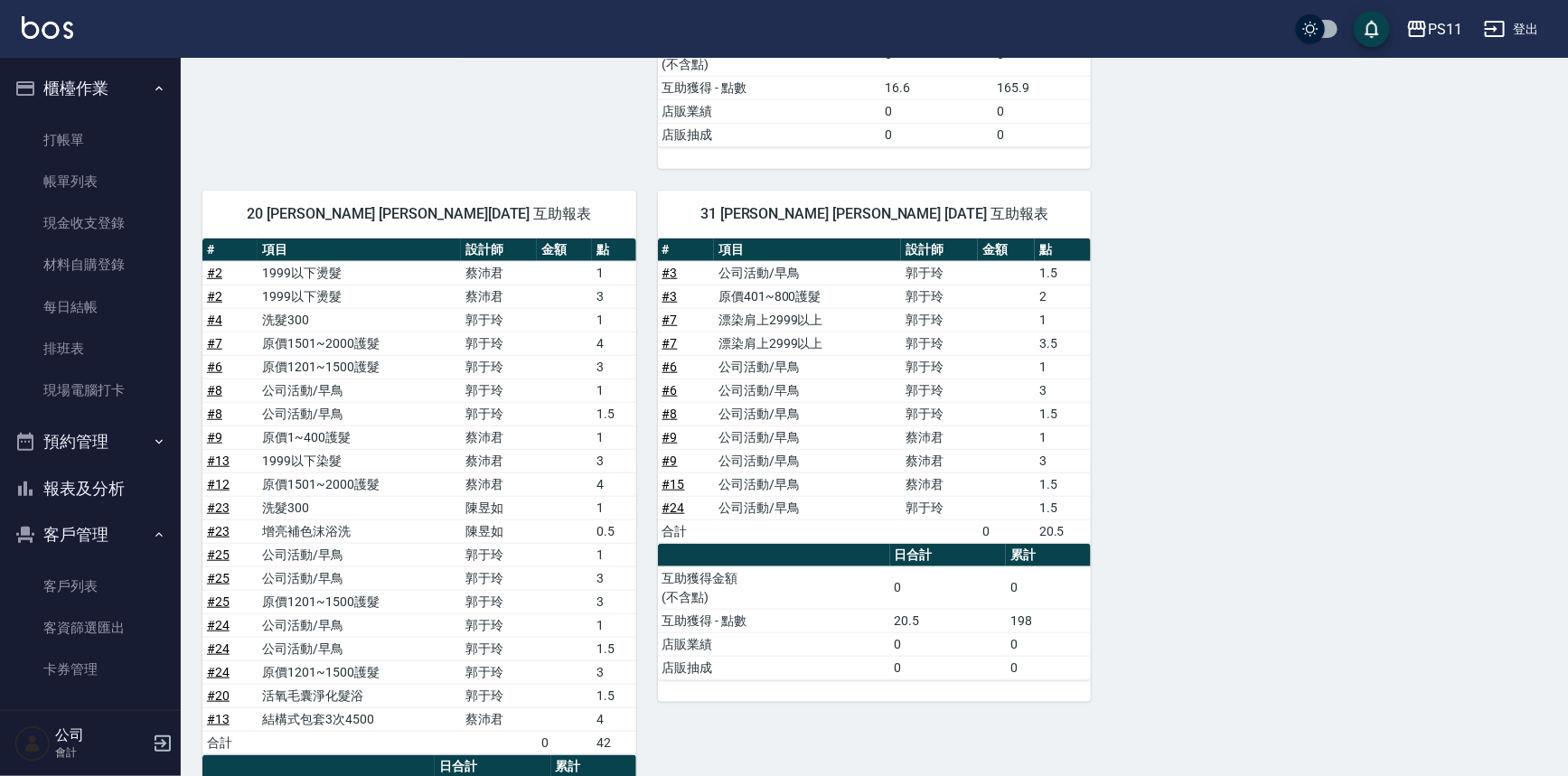
drag, startPoint x: 1276, startPoint y: 596, endPoint x: 1265, endPoint y: 498, distance: 98.6
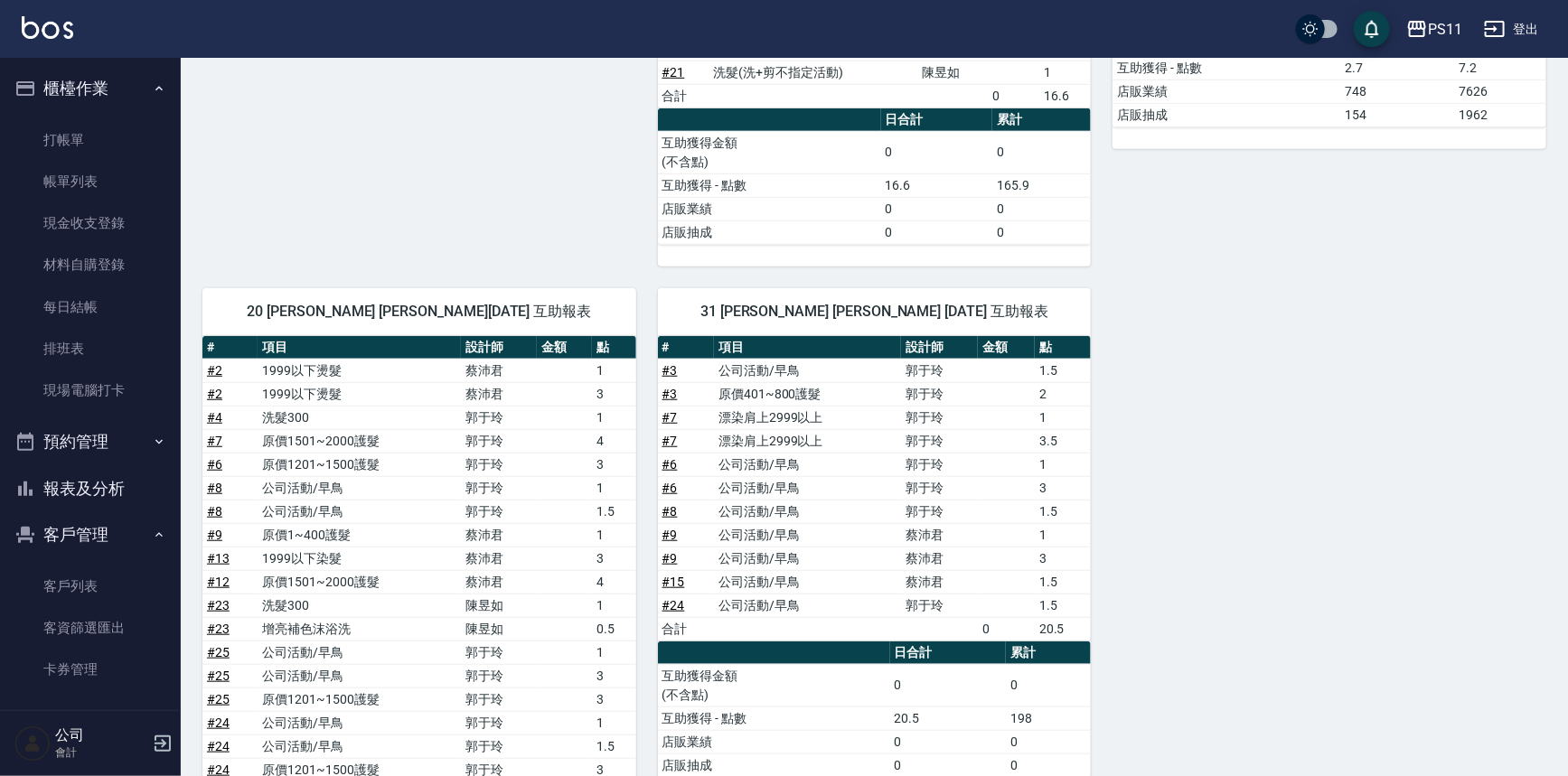
scroll to position [98, 0]
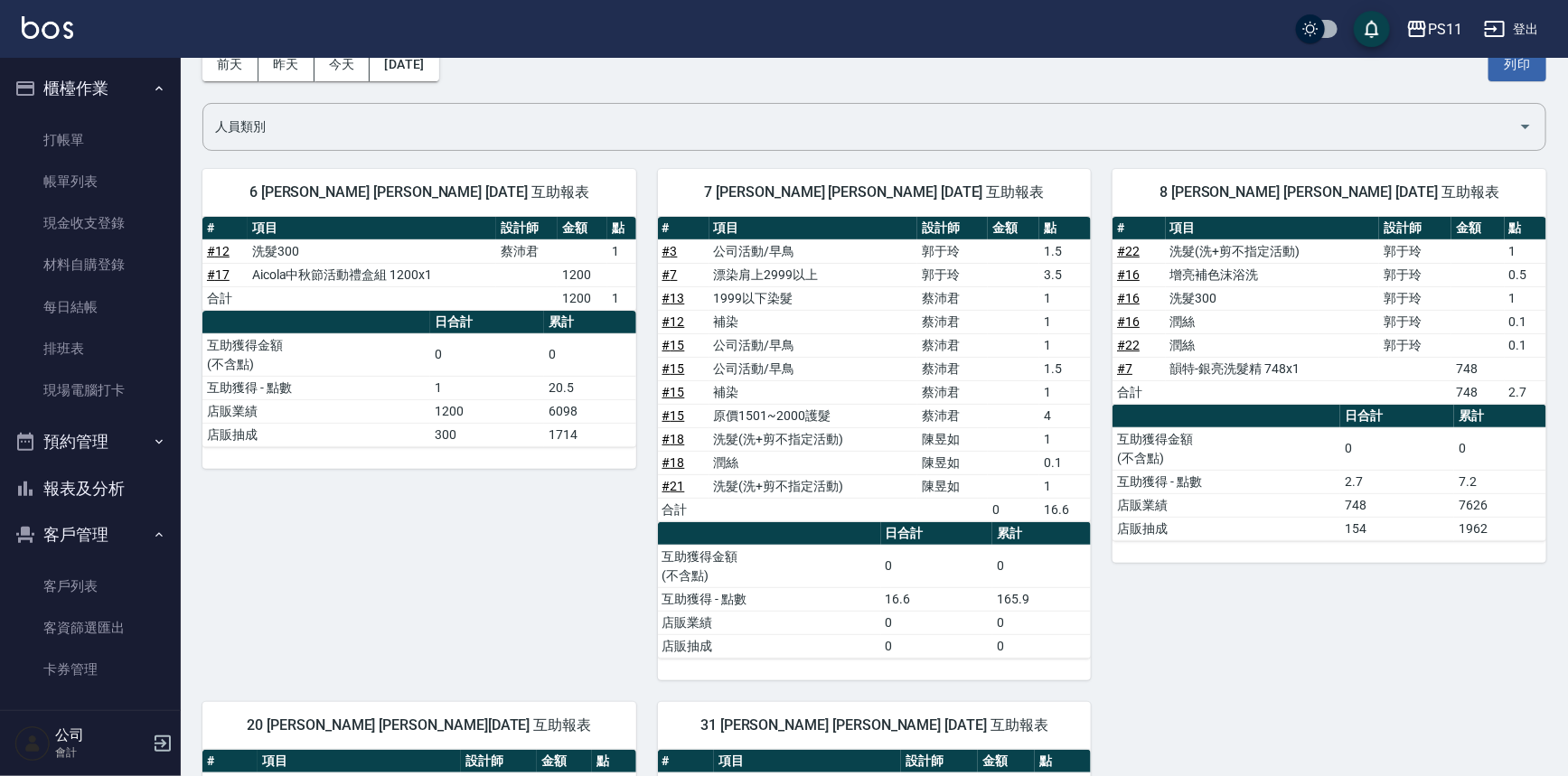
drag, startPoint x: 1265, startPoint y: 551, endPoint x: 1234, endPoint y: 407, distance: 147.3
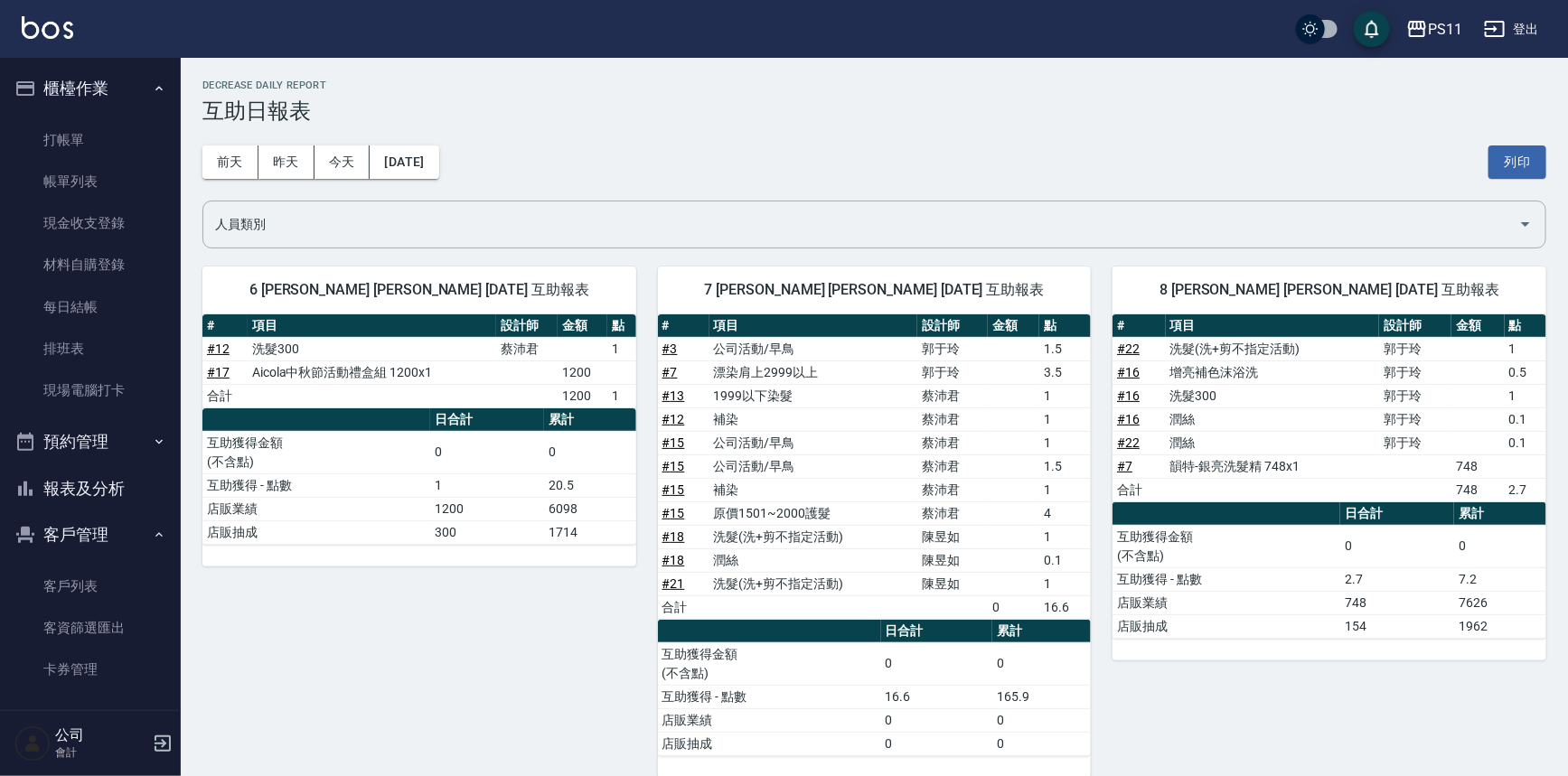
click at [914, 501] on td "原價1501~2000護髮" at bounding box center [814, 513] width 209 height 24
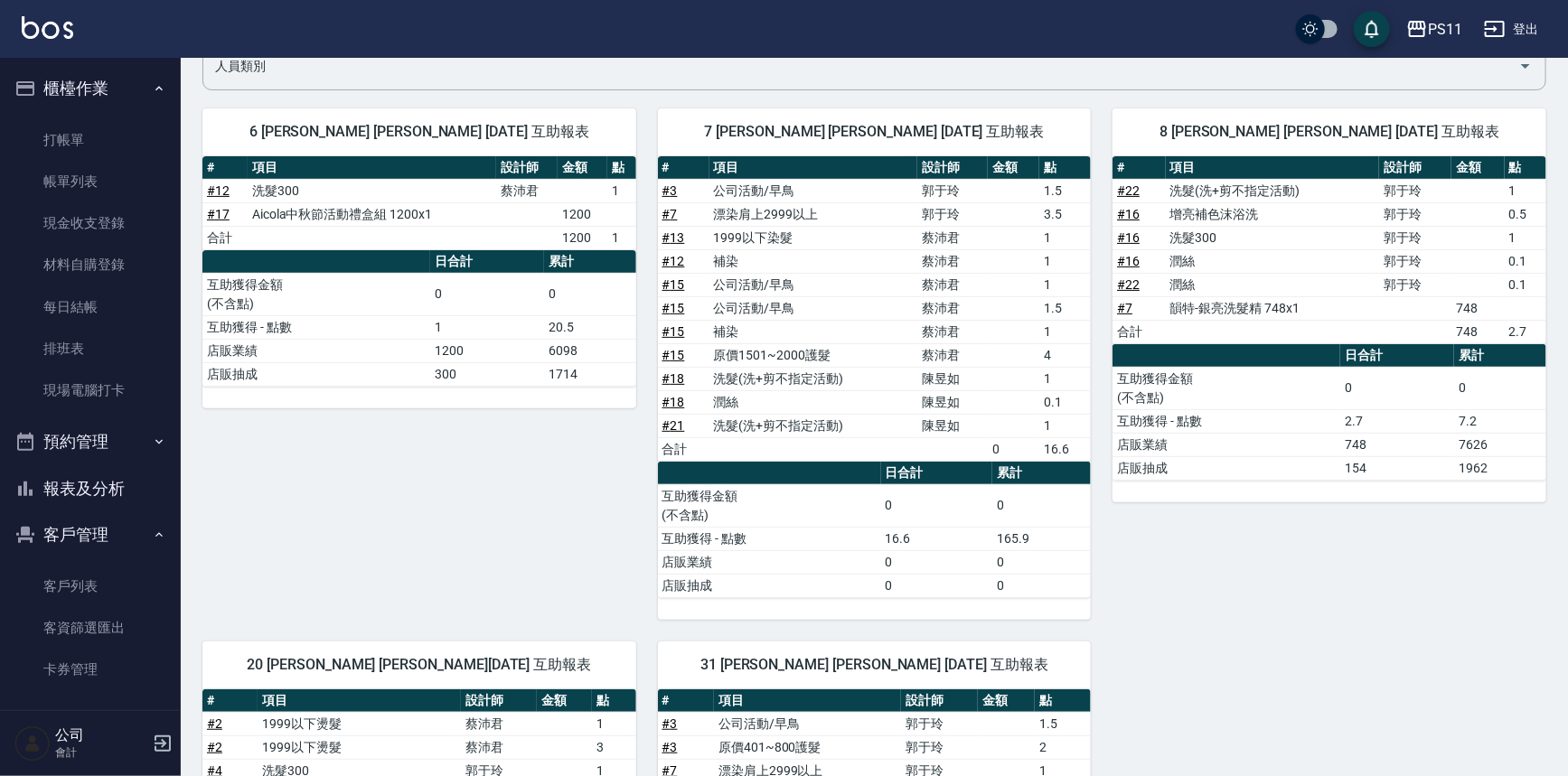
scroll to position [164, 0]
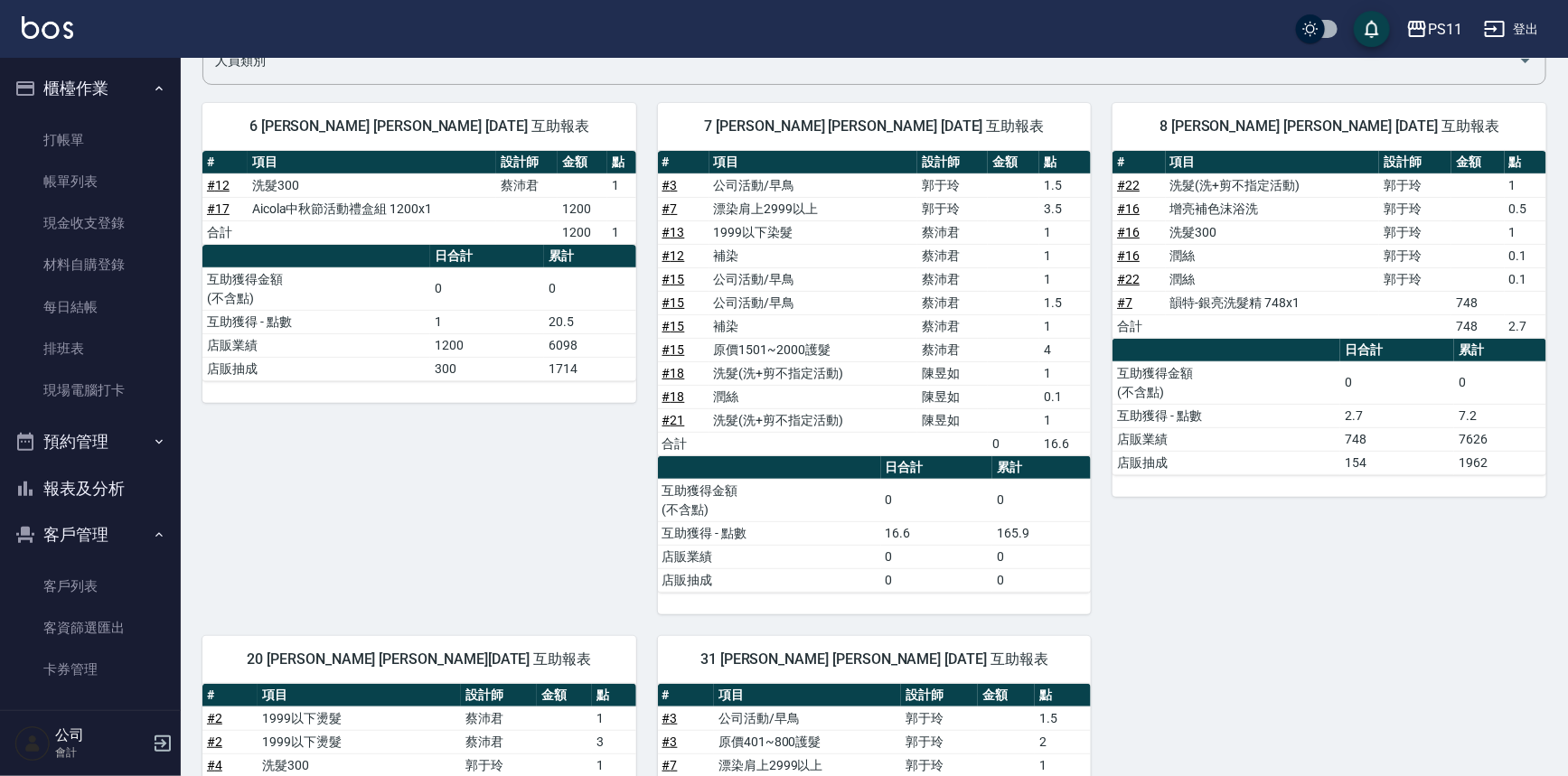
click at [130, 480] on button "報表及分析" at bounding box center [91, 488] width 167 height 47
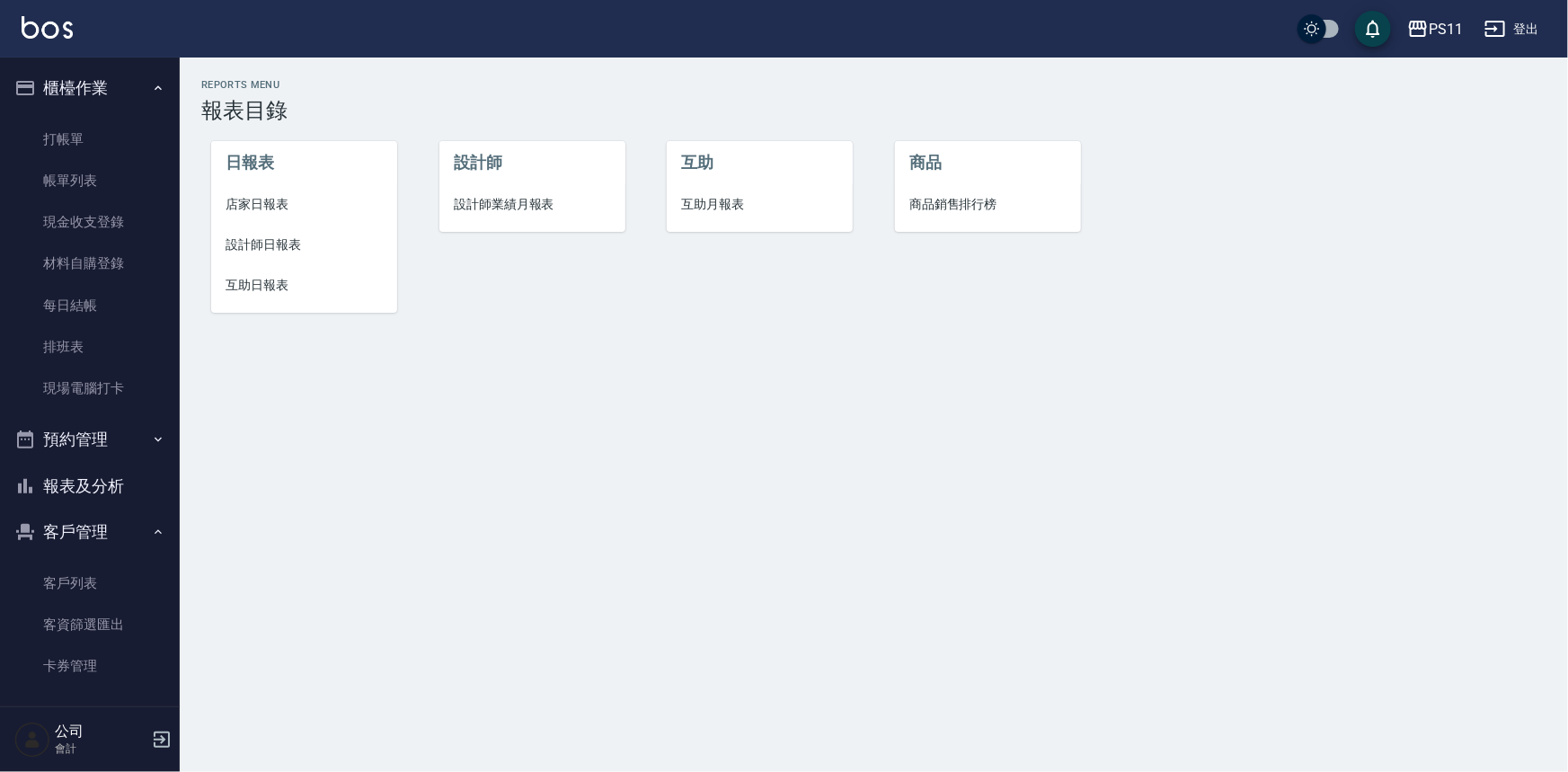
click at [293, 247] on span "設計師日報表" at bounding box center [304, 245] width 157 height 19
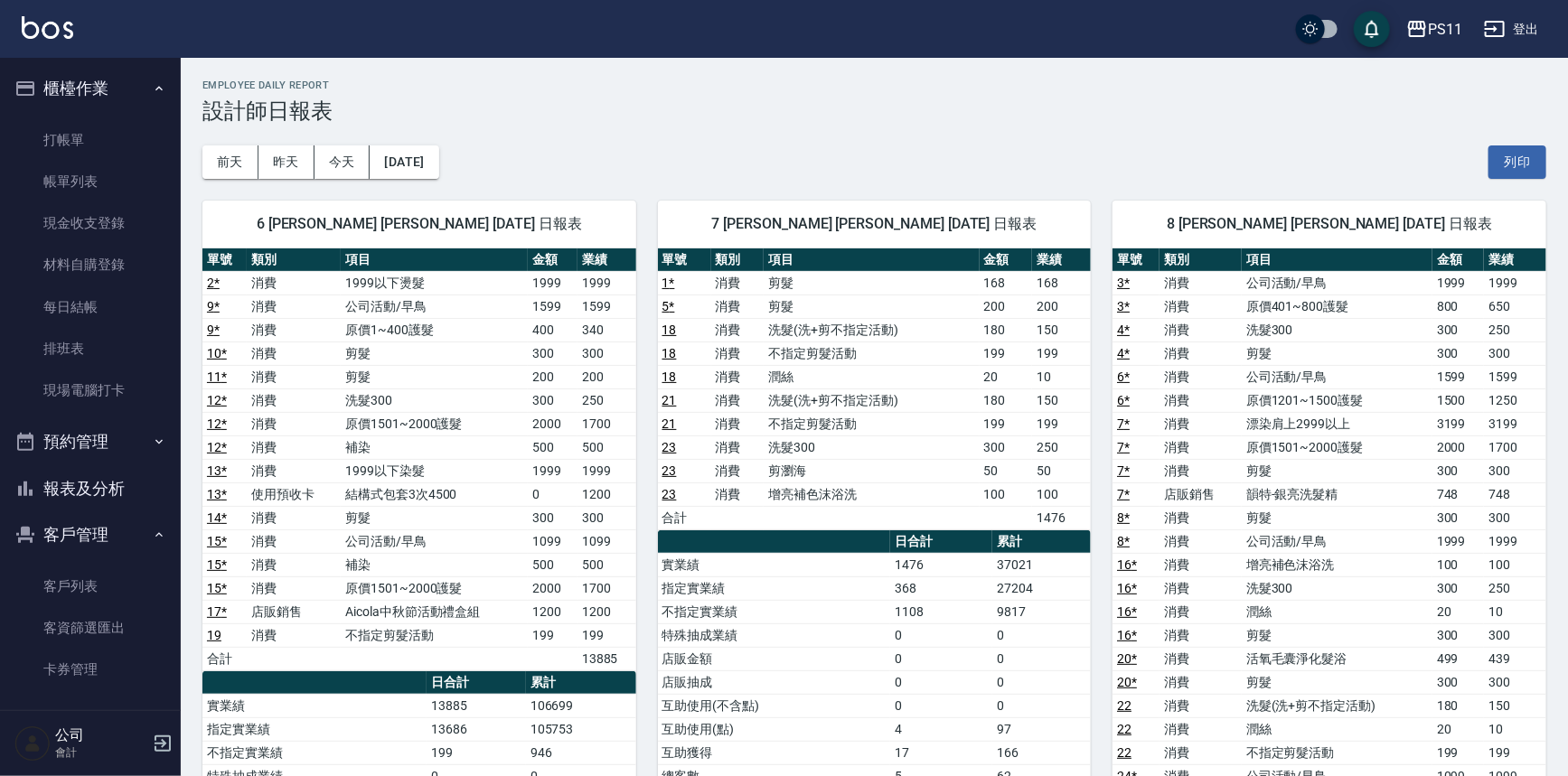
click at [1108, 352] on div "8 [PERSON_NAME] [PERSON_NAME] [DATE] 日報表 單號 類別 項目 金額 業績 3 * 消費 公司活動/早鳥 1999 199…" at bounding box center [1319, 742] width 456 height 1125
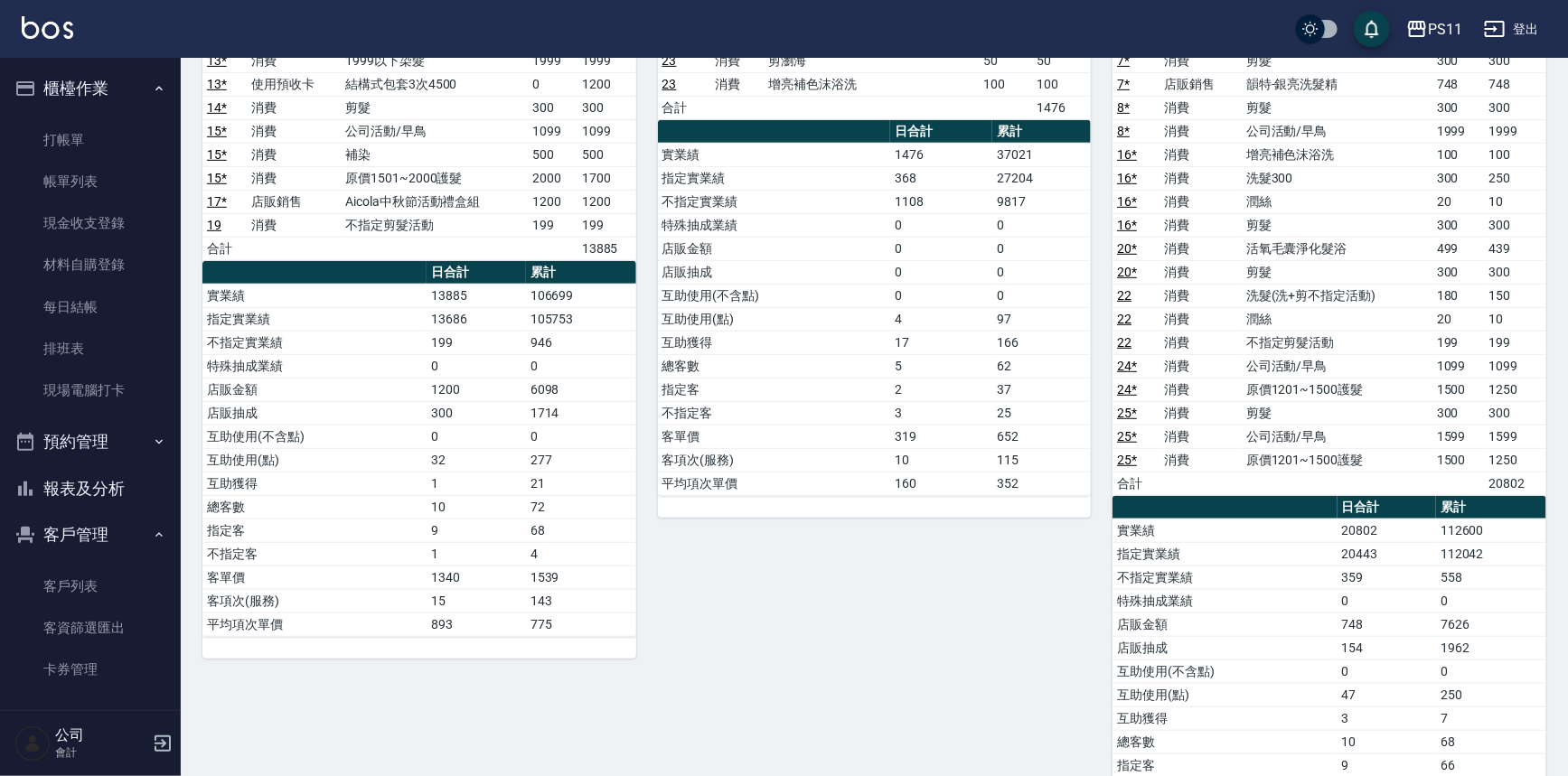
drag, startPoint x: 132, startPoint y: 482, endPoint x: 127, endPoint y: 456, distance: 26.5
click at [132, 482] on button "報表及分析" at bounding box center [91, 488] width 167 height 47
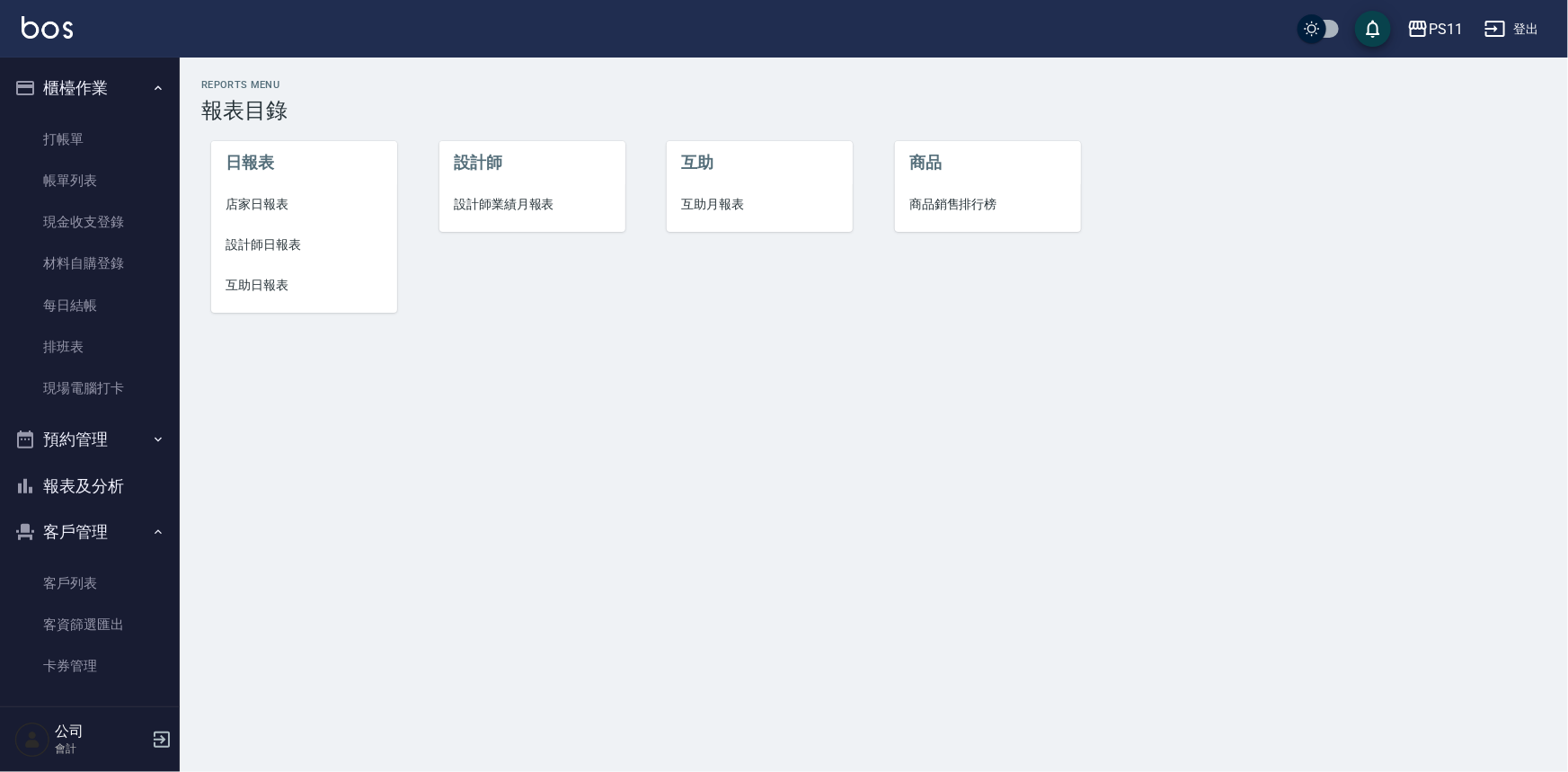
click at [253, 198] on span "店家日報表" at bounding box center [304, 205] width 157 height 19
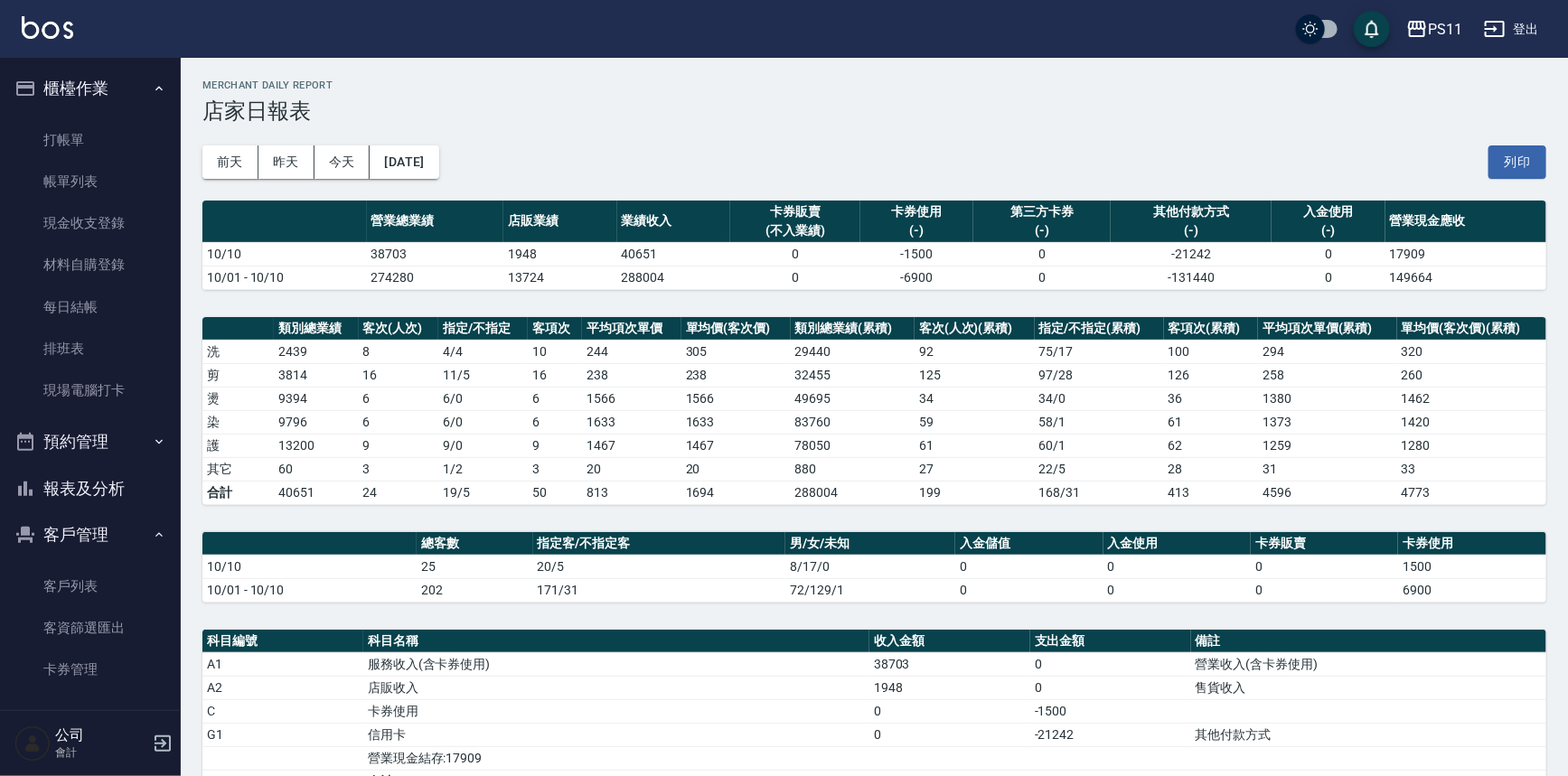
scroll to position [81, 0]
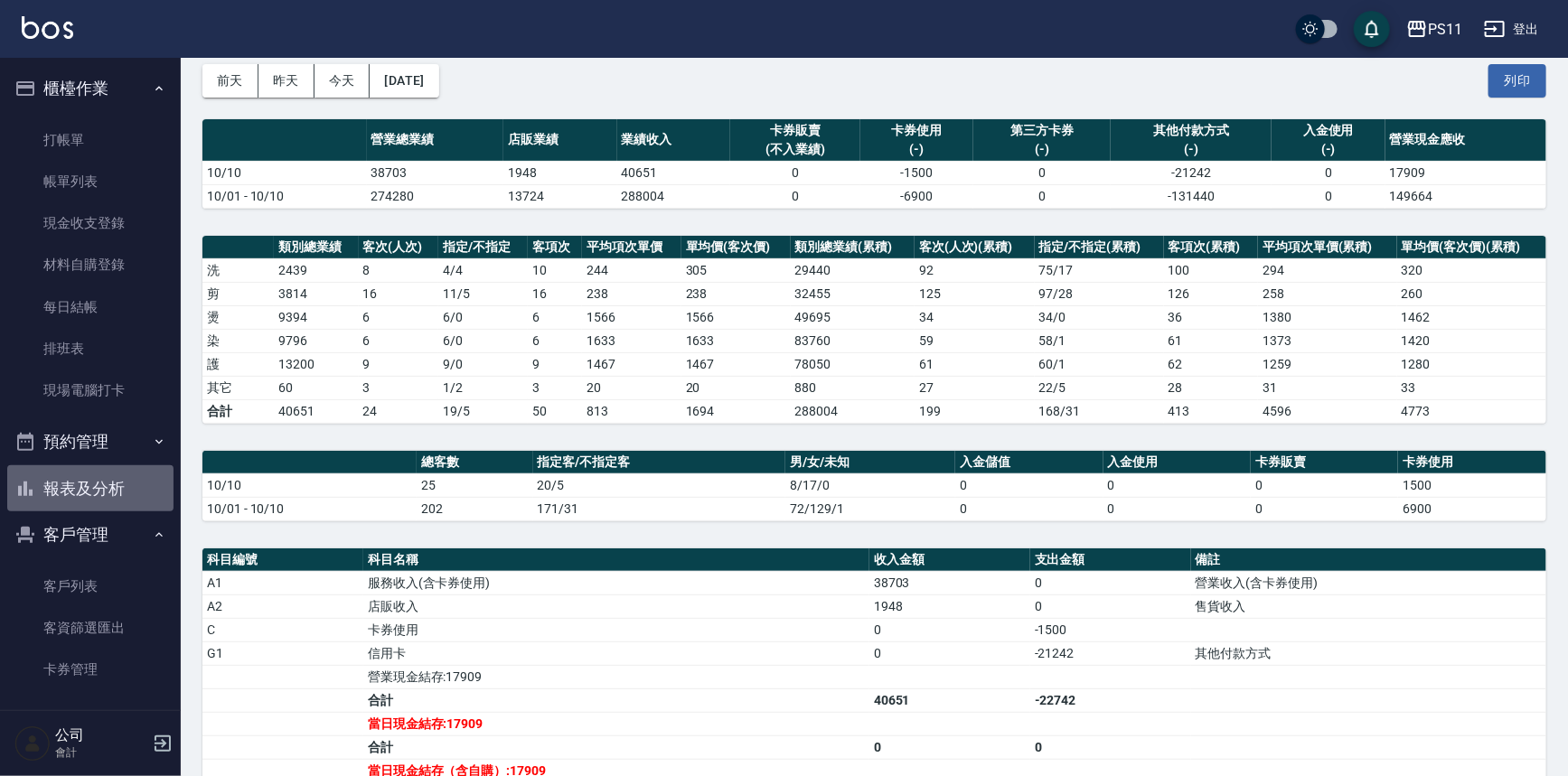
click at [93, 465] on button "報表及分析" at bounding box center [91, 488] width 167 height 47
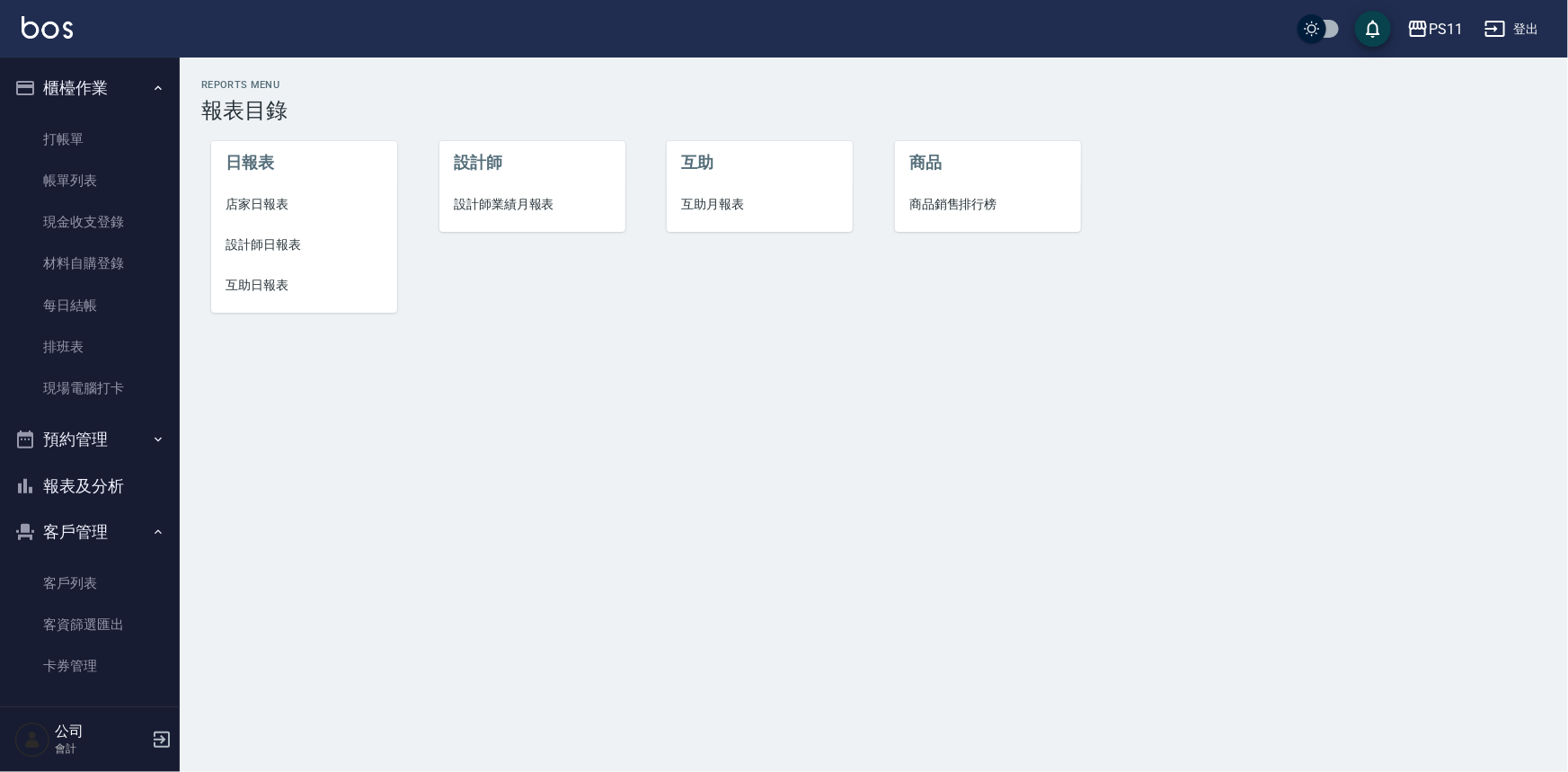
click at [88, 469] on button "報表及分析" at bounding box center [90, 485] width 166 height 47
click at [290, 257] on li "設計師日報表" at bounding box center [304, 245] width 186 height 40
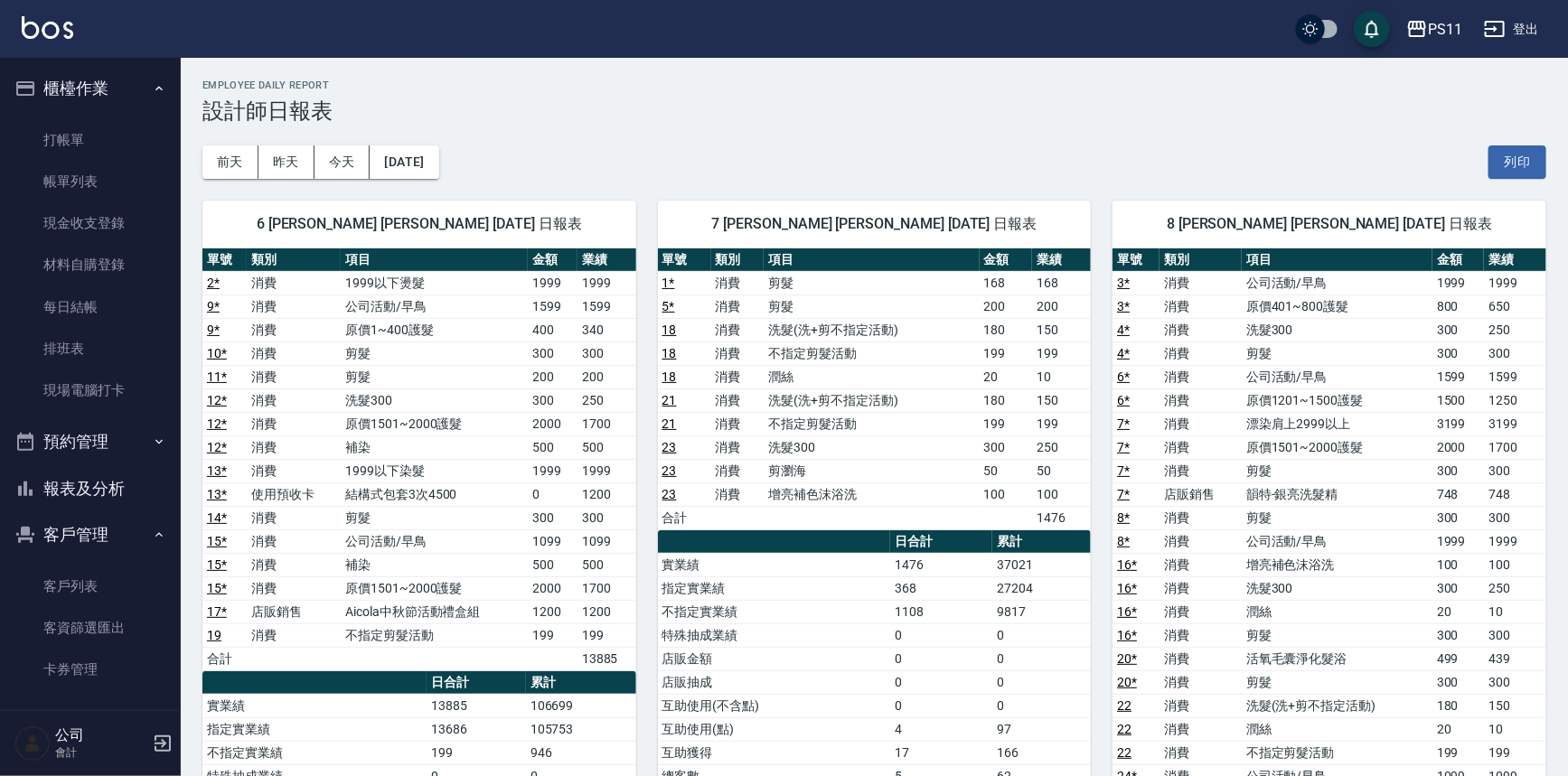
click at [64, 497] on button "報表及分析" at bounding box center [91, 488] width 167 height 47
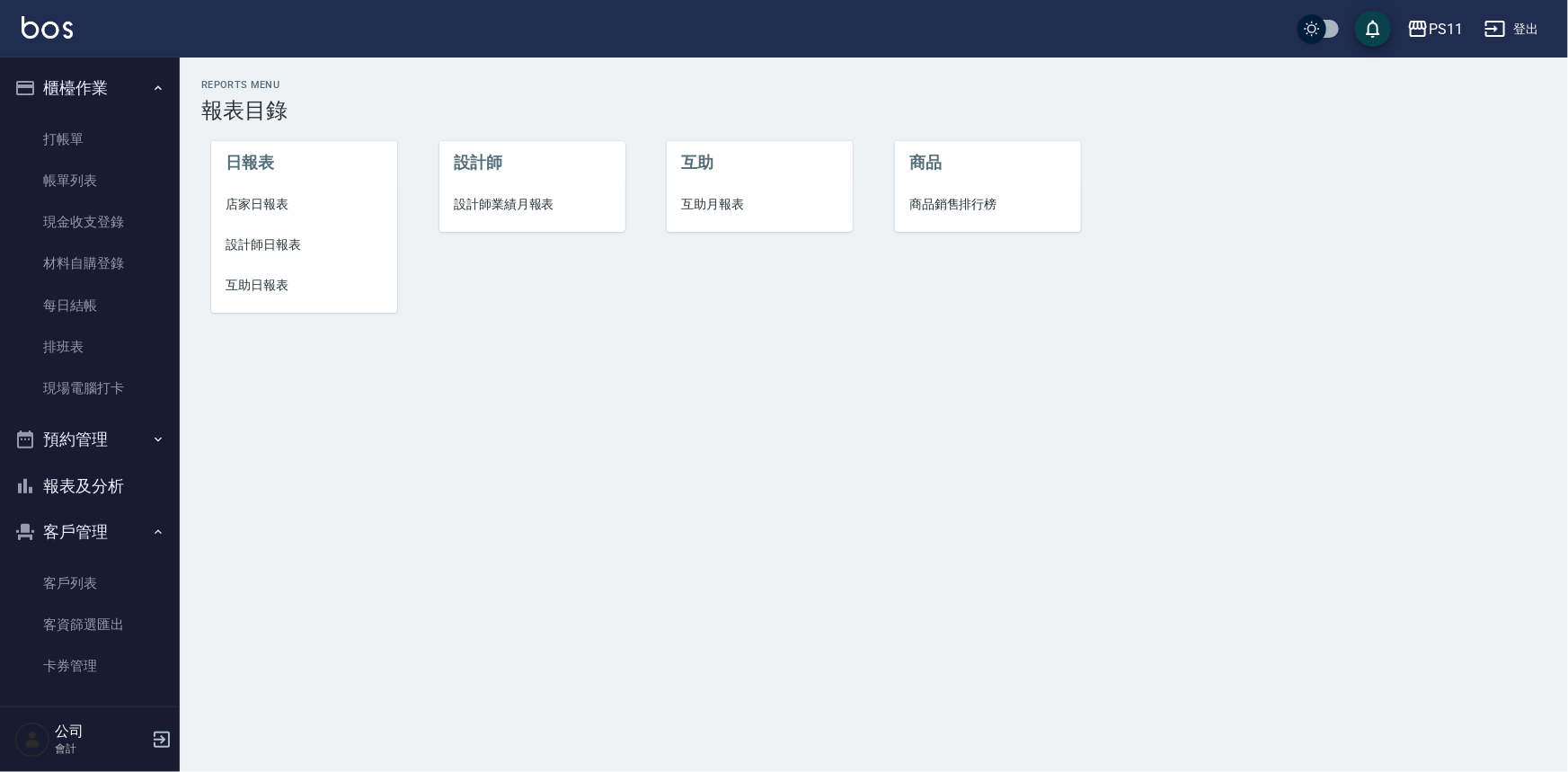
click at [254, 307] on ul "日報表 店家日報表 設計師日報表 互助日報表" at bounding box center [304, 227] width 186 height 171
click at [266, 288] on span "互助日報表" at bounding box center [304, 286] width 157 height 19
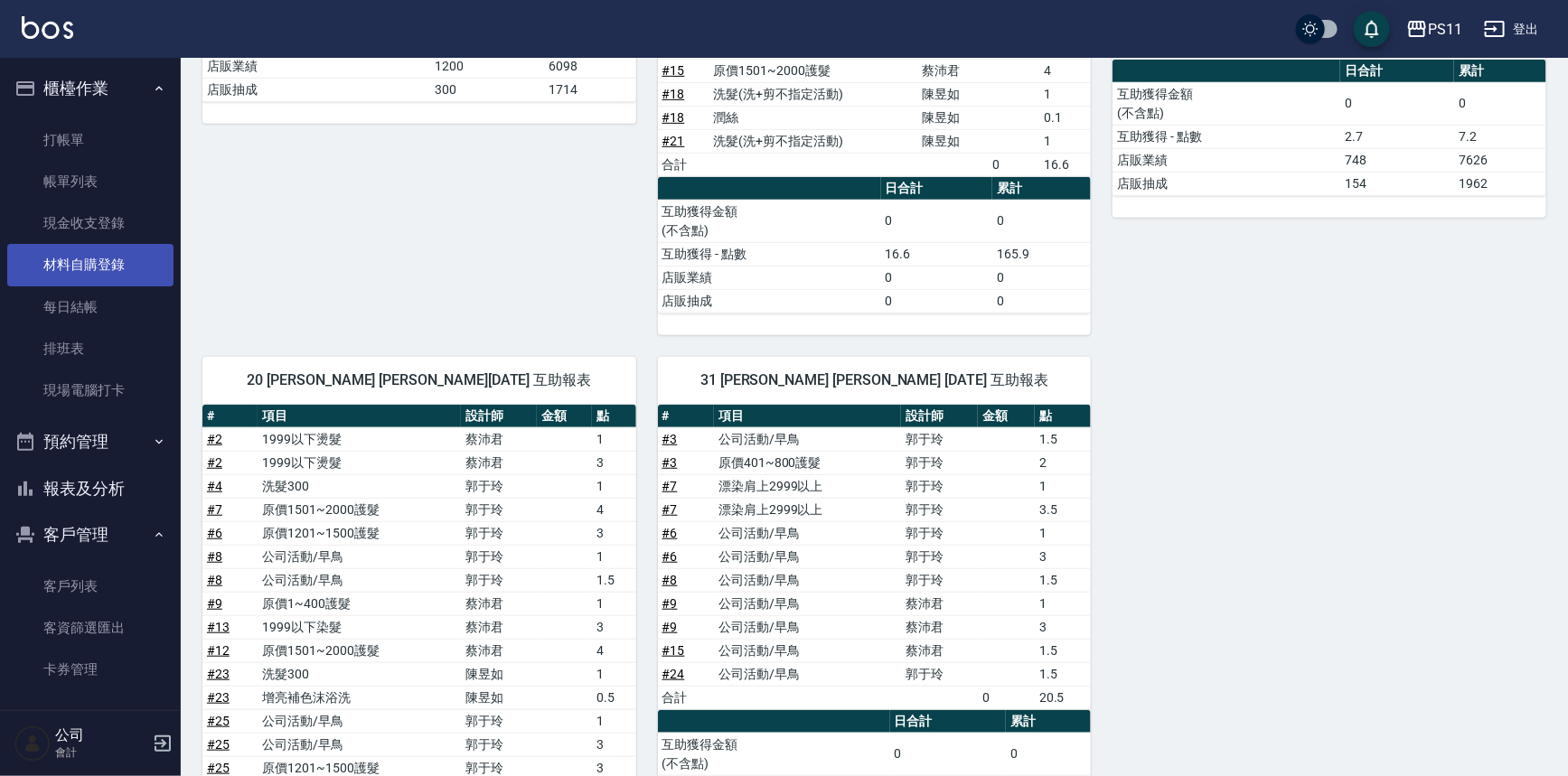
scroll to position [351, 0]
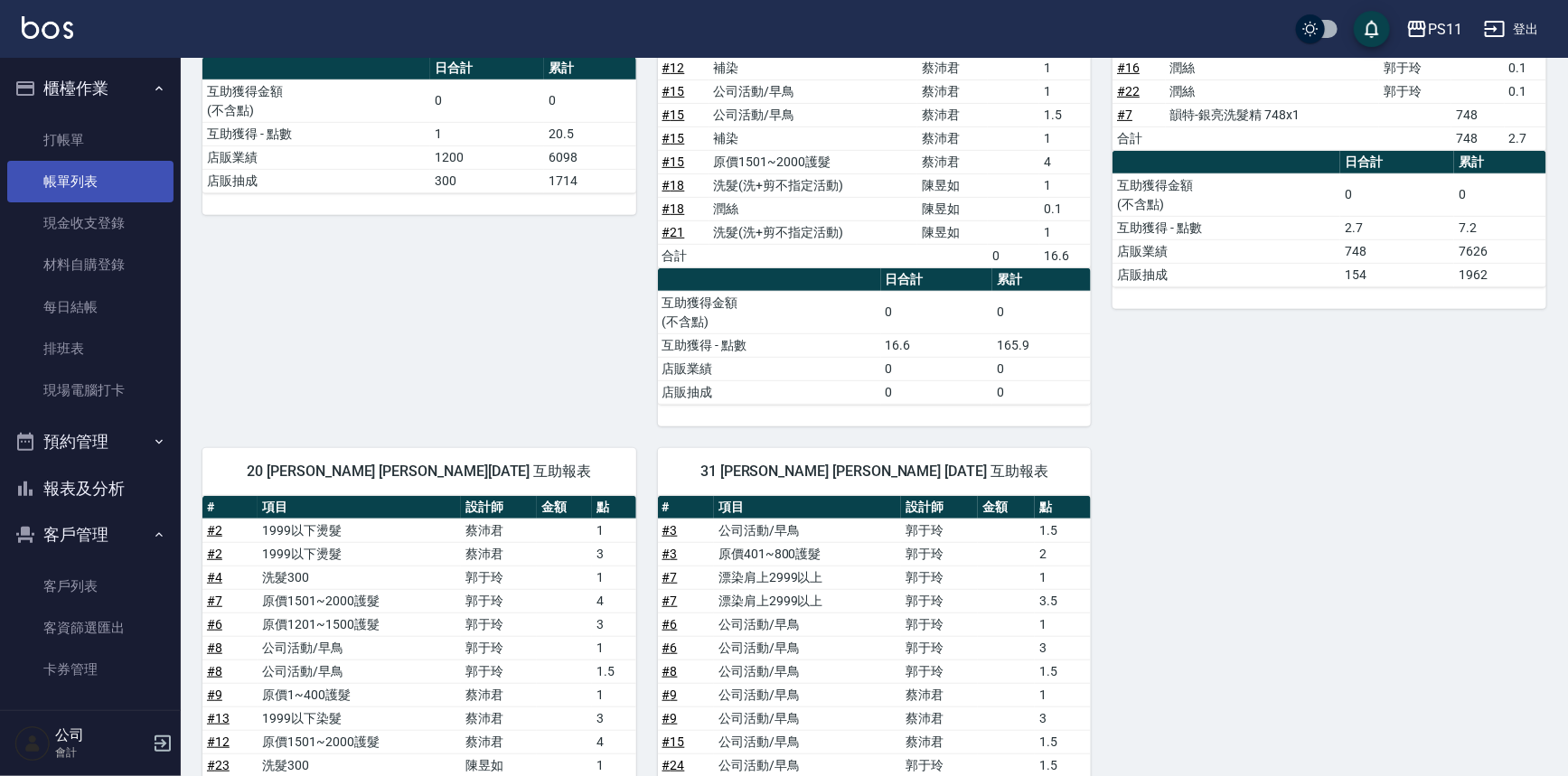
click at [66, 180] on link "帳單列表" at bounding box center [91, 181] width 167 height 41
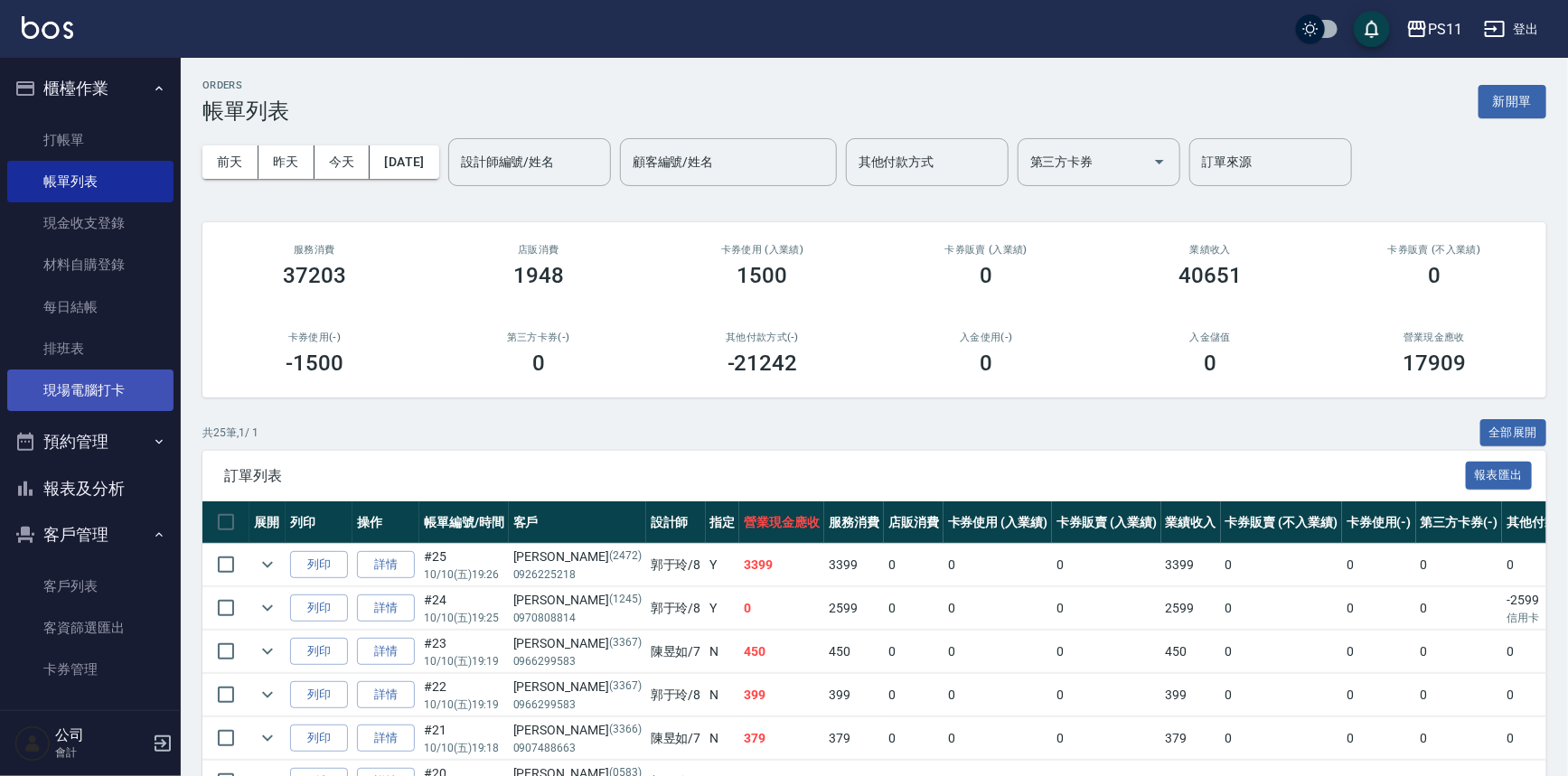
click at [138, 372] on link "現場電腦打卡" at bounding box center [91, 389] width 167 height 41
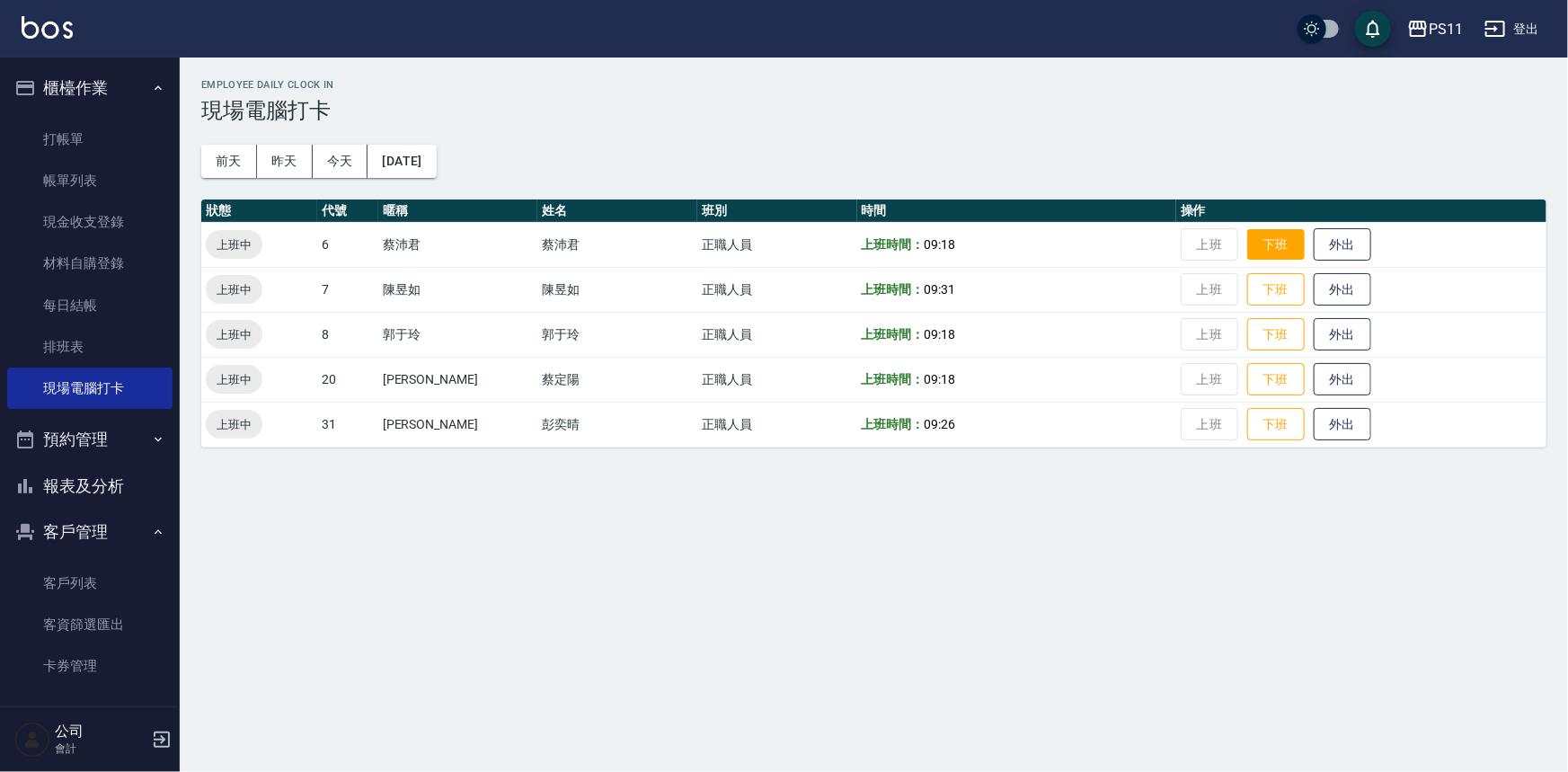
click at [1264, 257] on button "下班" at bounding box center [1276, 245] width 57 height 31
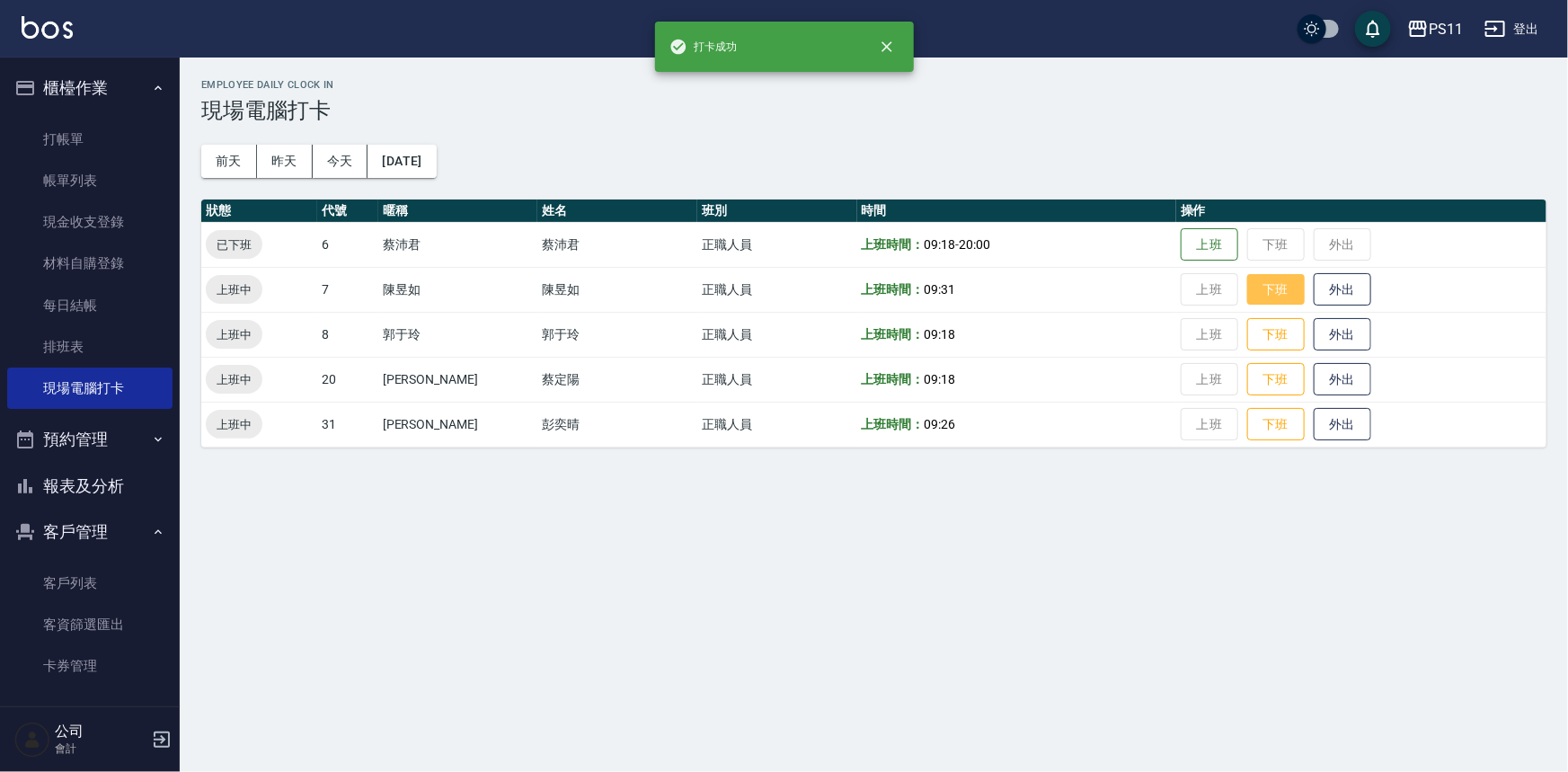
click at [1257, 290] on button "下班" at bounding box center [1276, 289] width 57 height 31
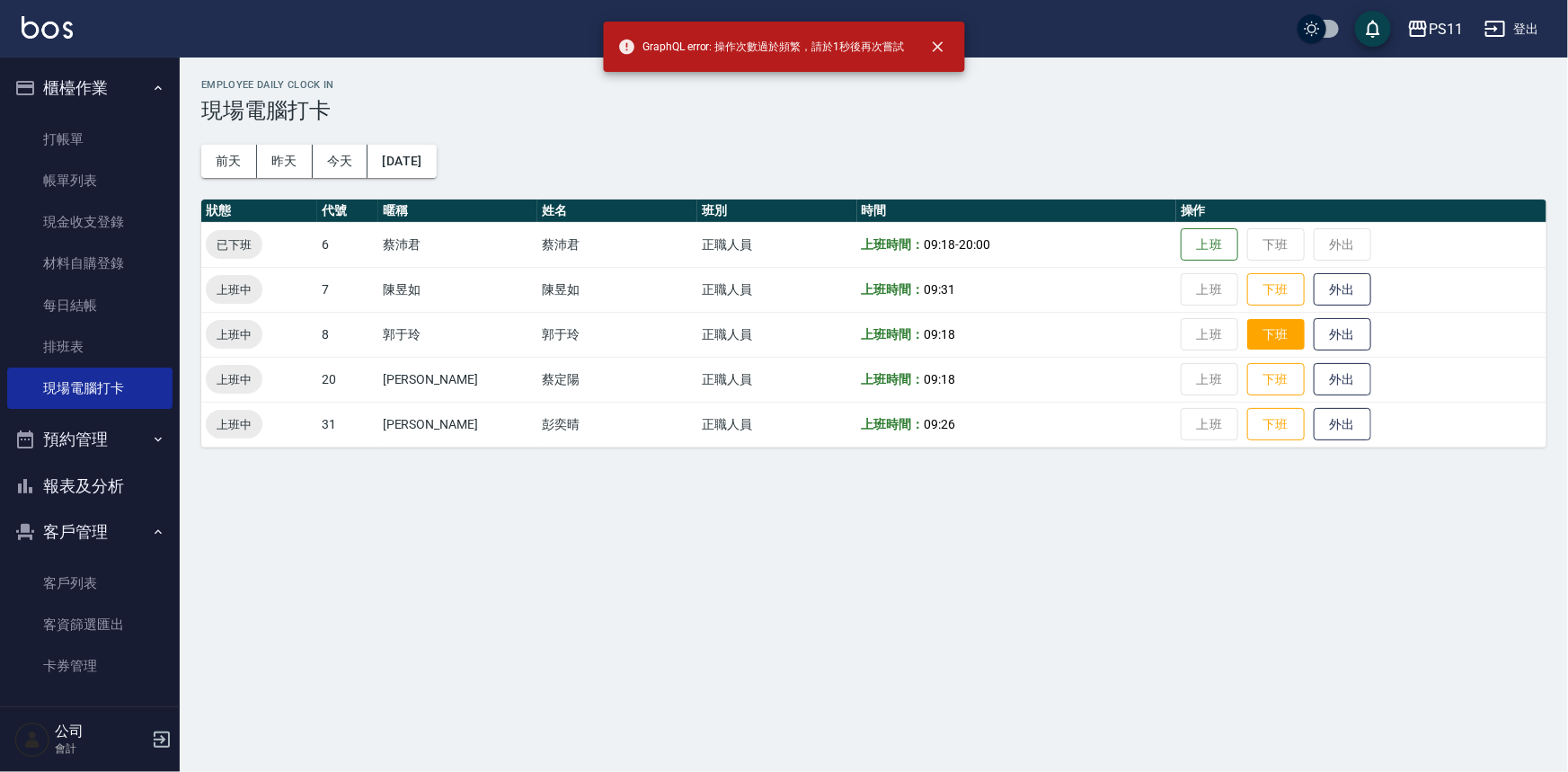
click at [1247, 341] on button "下班" at bounding box center [1276, 334] width 57 height 31
click at [1250, 366] on button "下班" at bounding box center [1276, 379] width 57 height 31
click at [1250, 425] on button "下班" at bounding box center [1276, 425] width 57 height 31
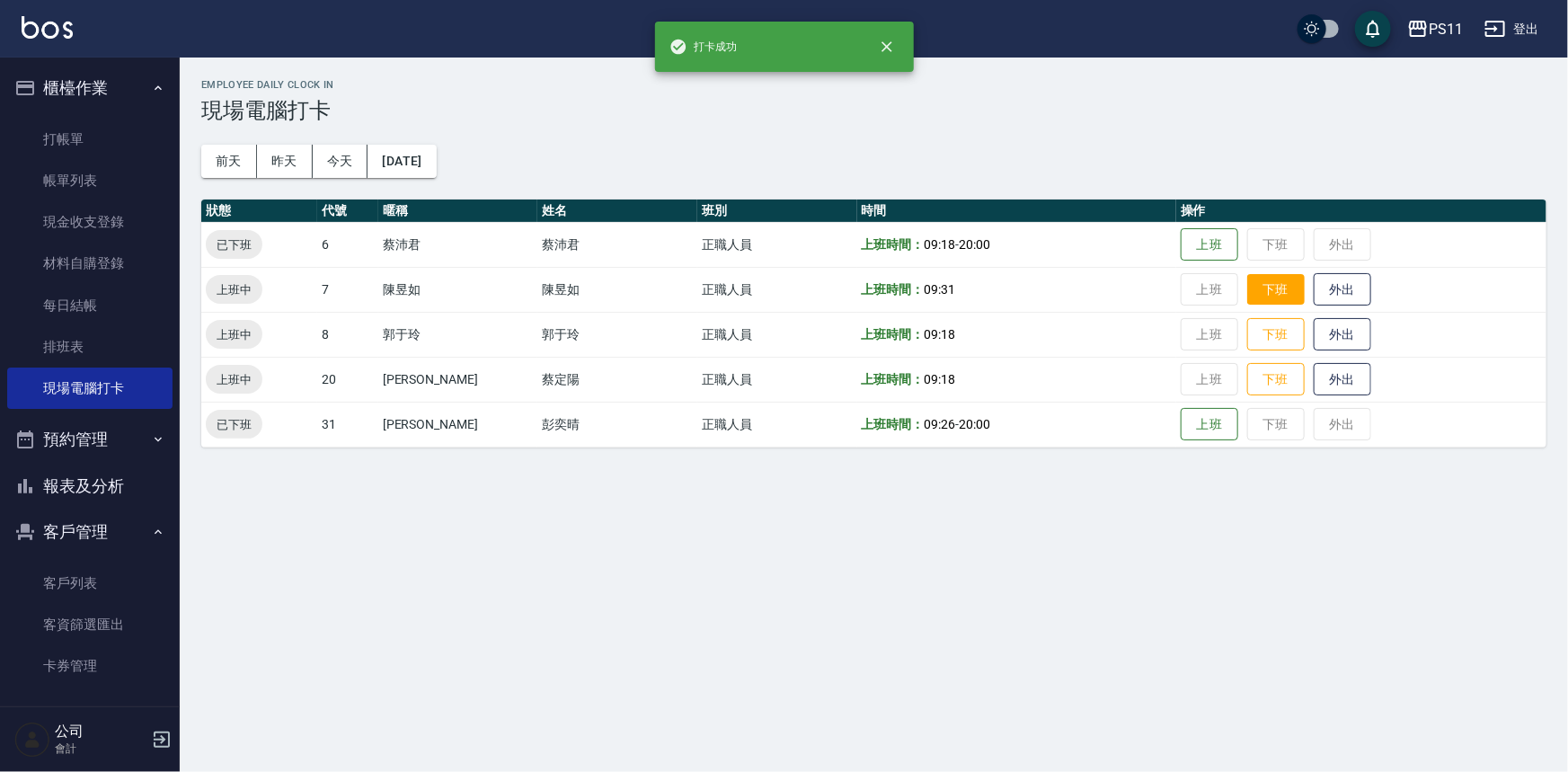
click at [1247, 287] on button "下班" at bounding box center [1276, 289] width 57 height 31
click at [1248, 335] on button "下班" at bounding box center [1276, 334] width 57 height 31
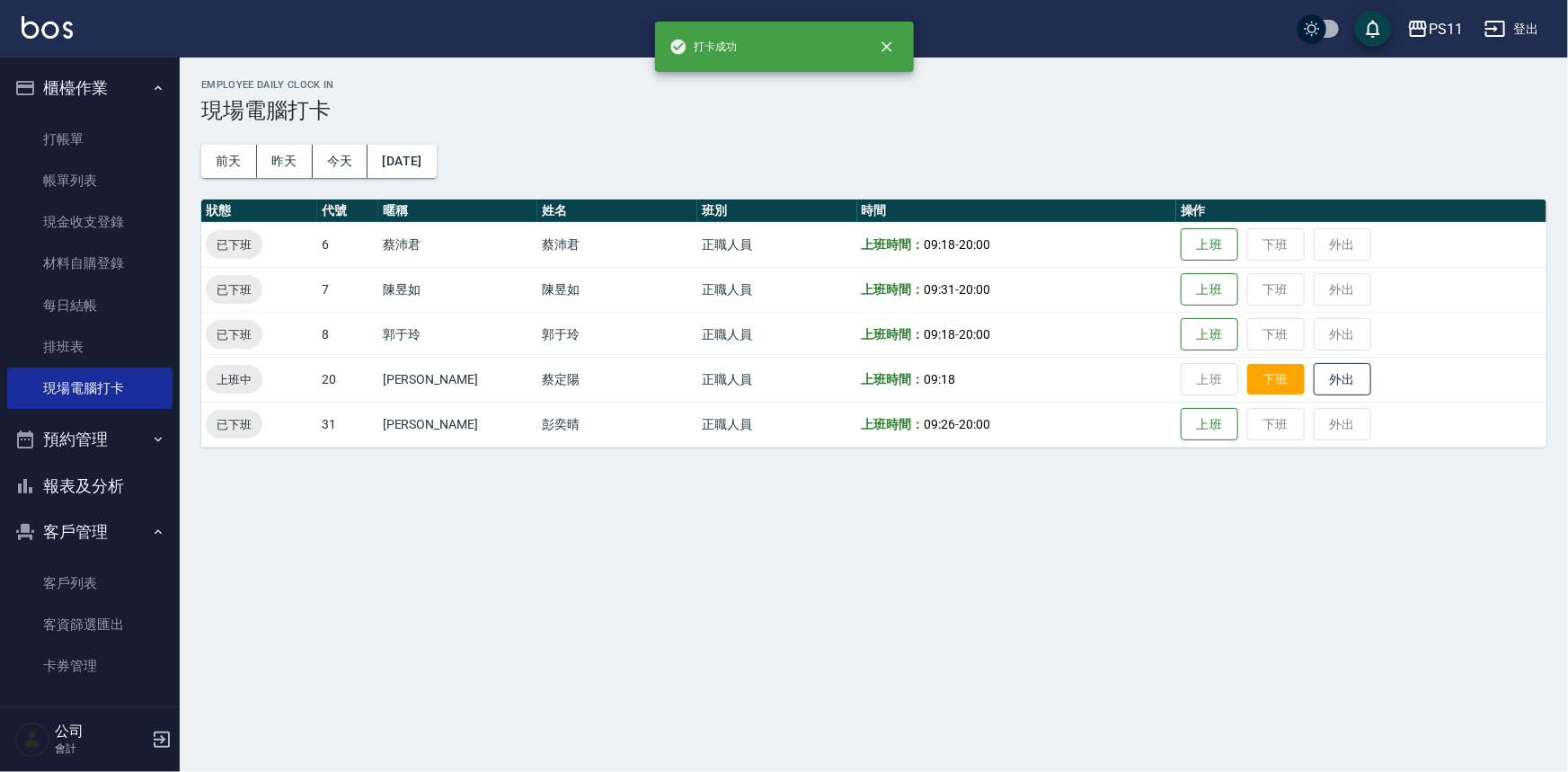
click at [1247, 371] on button "下班" at bounding box center [1276, 379] width 57 height 31
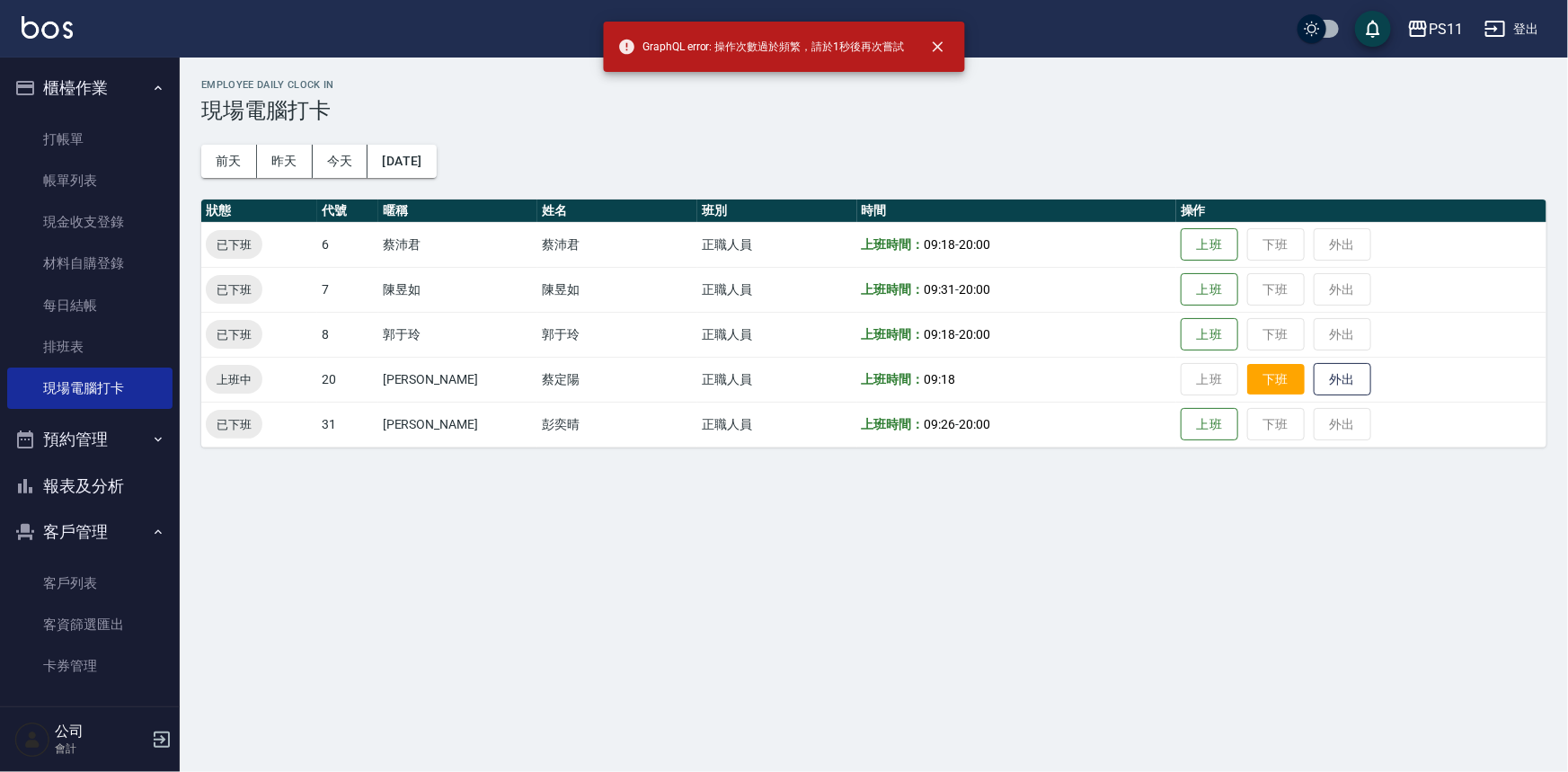
click at [1269, 379] on button "下班" at bounding box center [1276, 379] width 57 height 31
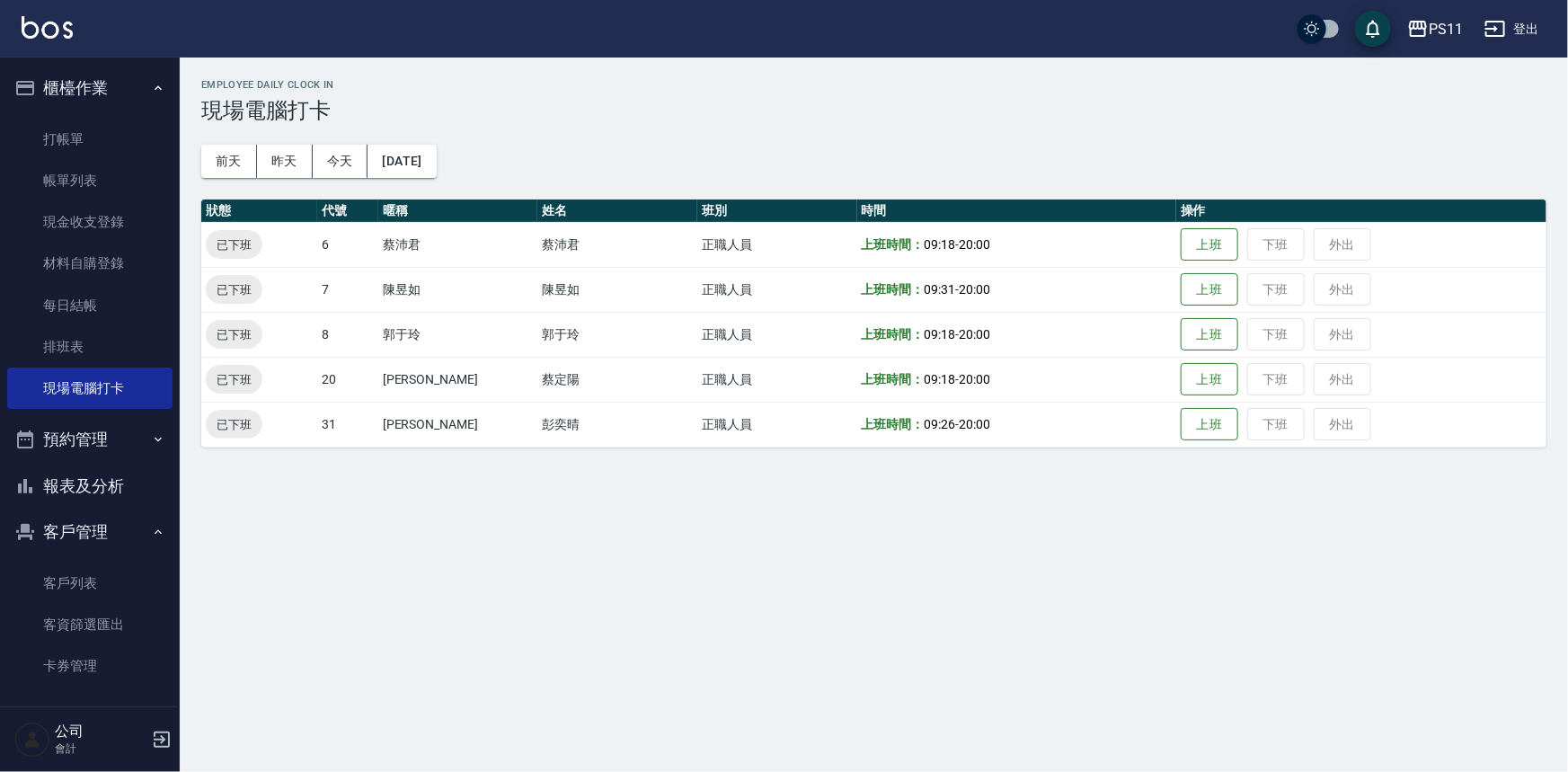
click at [107, 508] on button "客戶管理" at bounding box center [90, 531] width 166 height 47
click at [45, 476] on button "報表及分析" at bounding box center [90, 485] width 166 height 47
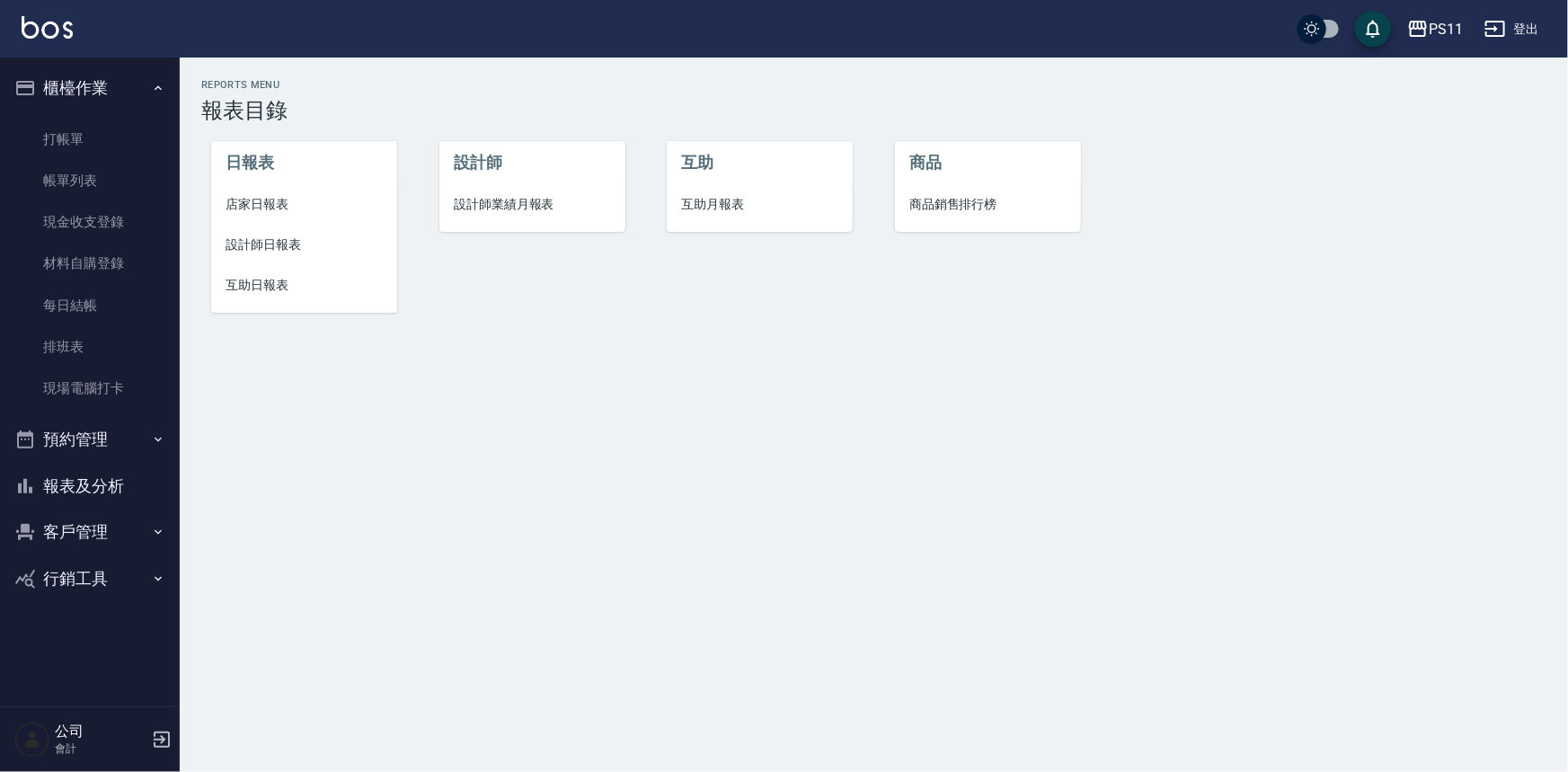
click at [249, 192] on li "店家日報表" at bounding box center [304, 205] width 186 height 40
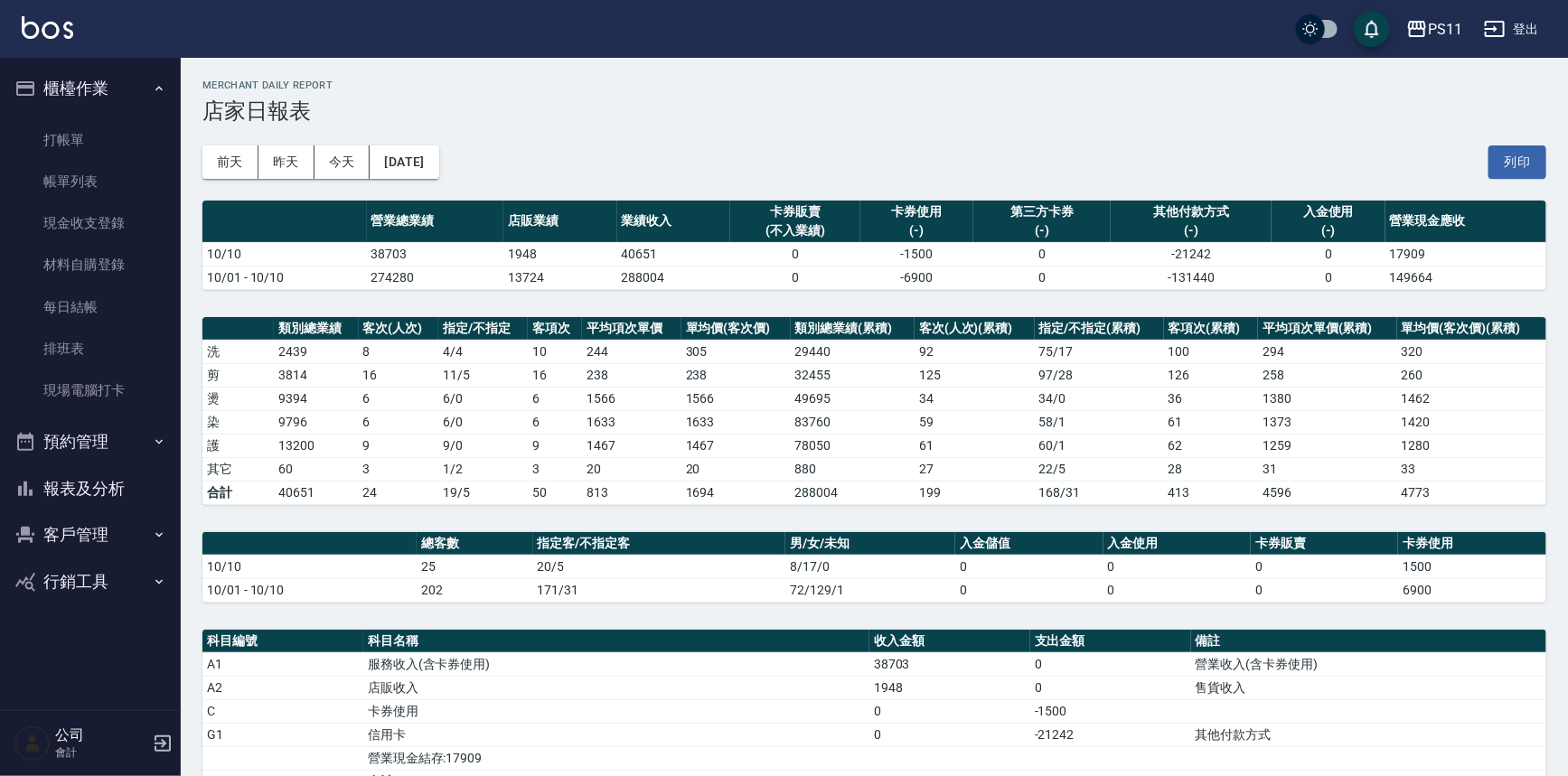
drag, startPoint x: 126, startPoint y: 496, endPoint x: 107, endPoint y: 501, distance: 19.6
click at [118, 497] on button "報表及分析" at bounding box center [91, 488] width 167 height 47
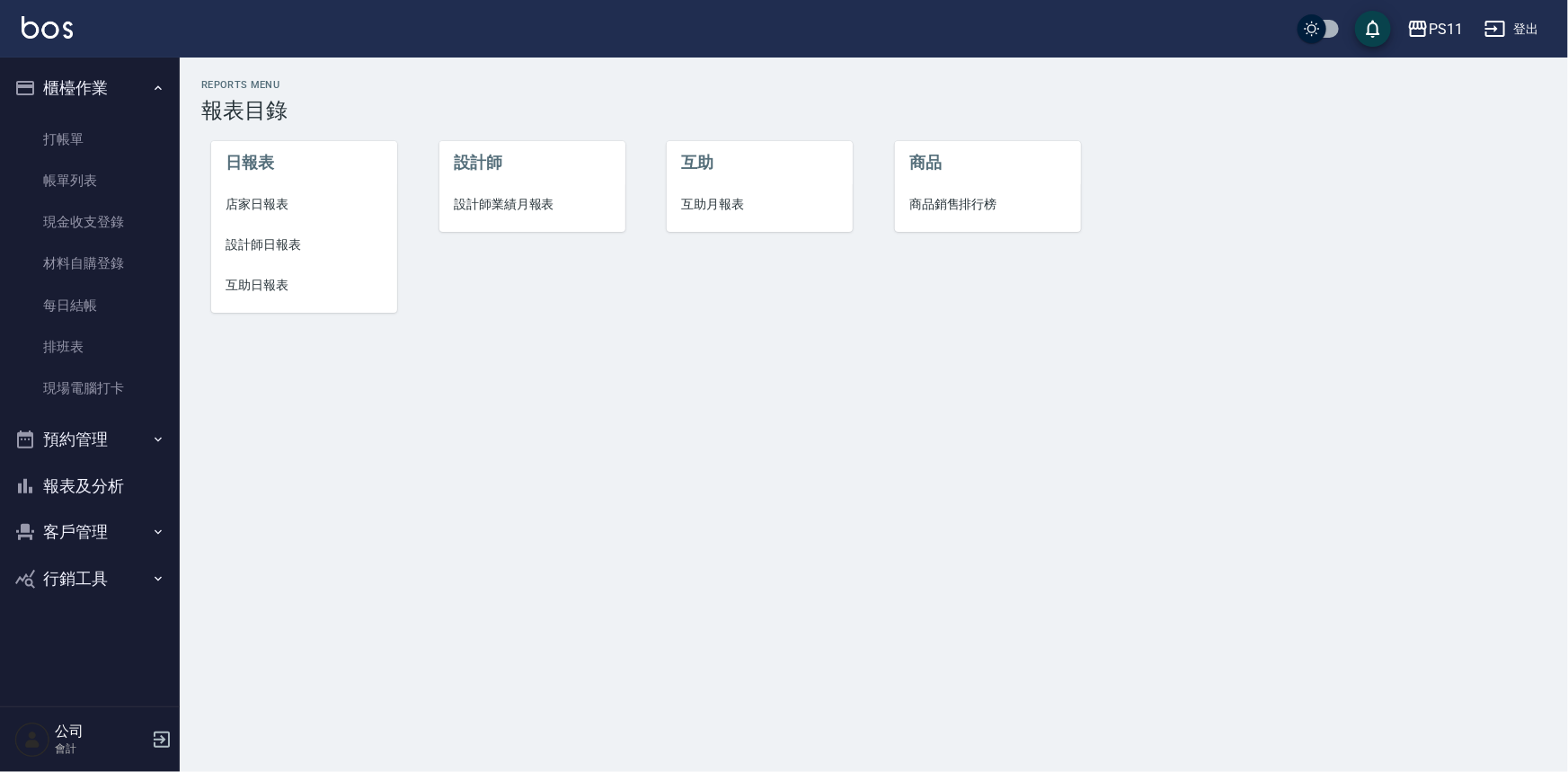
click at [276, 286] on span "互助日報表" at bounding box center [304, 286] width 157 height 19
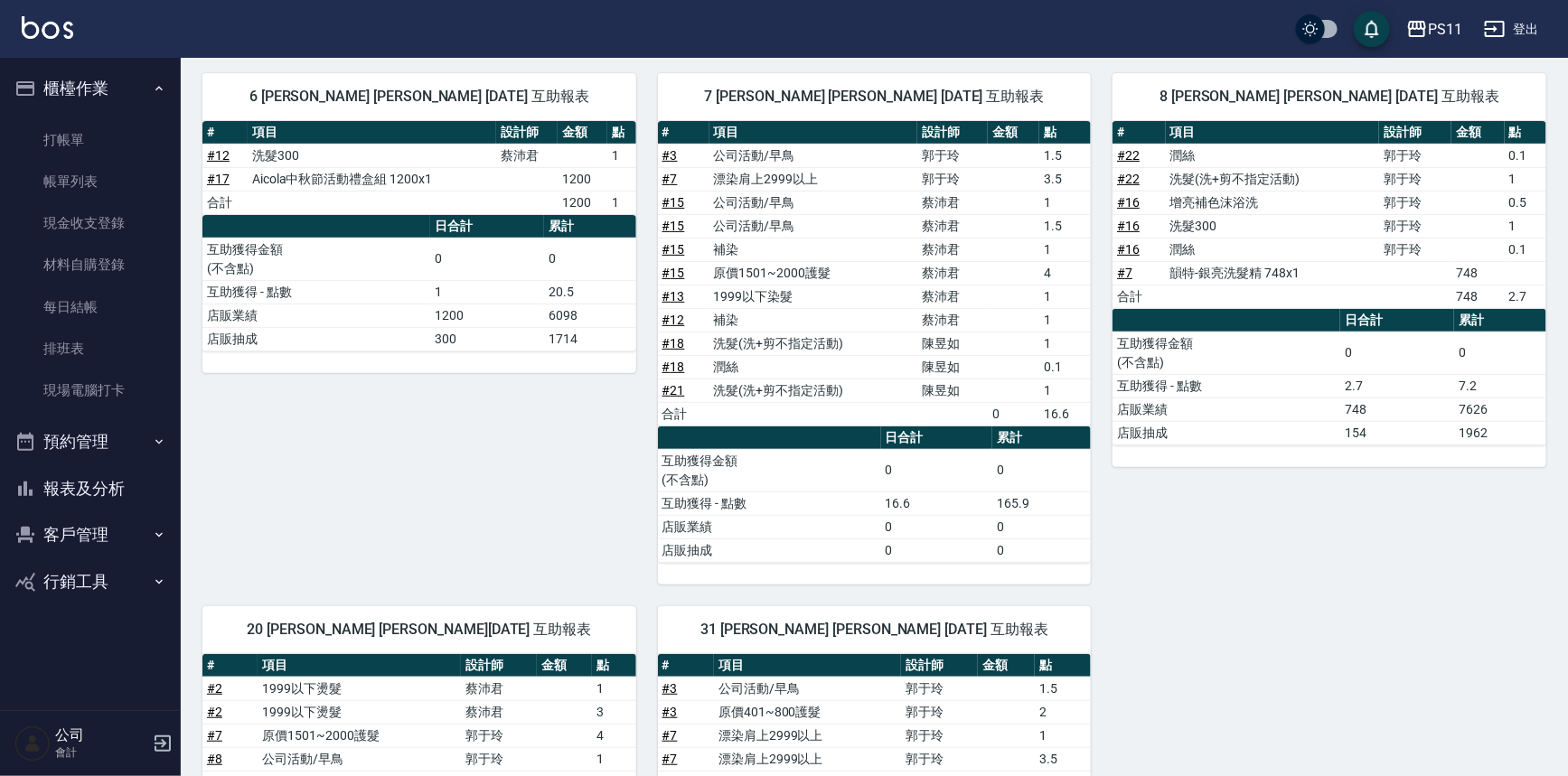
scroll to position [164, 0]
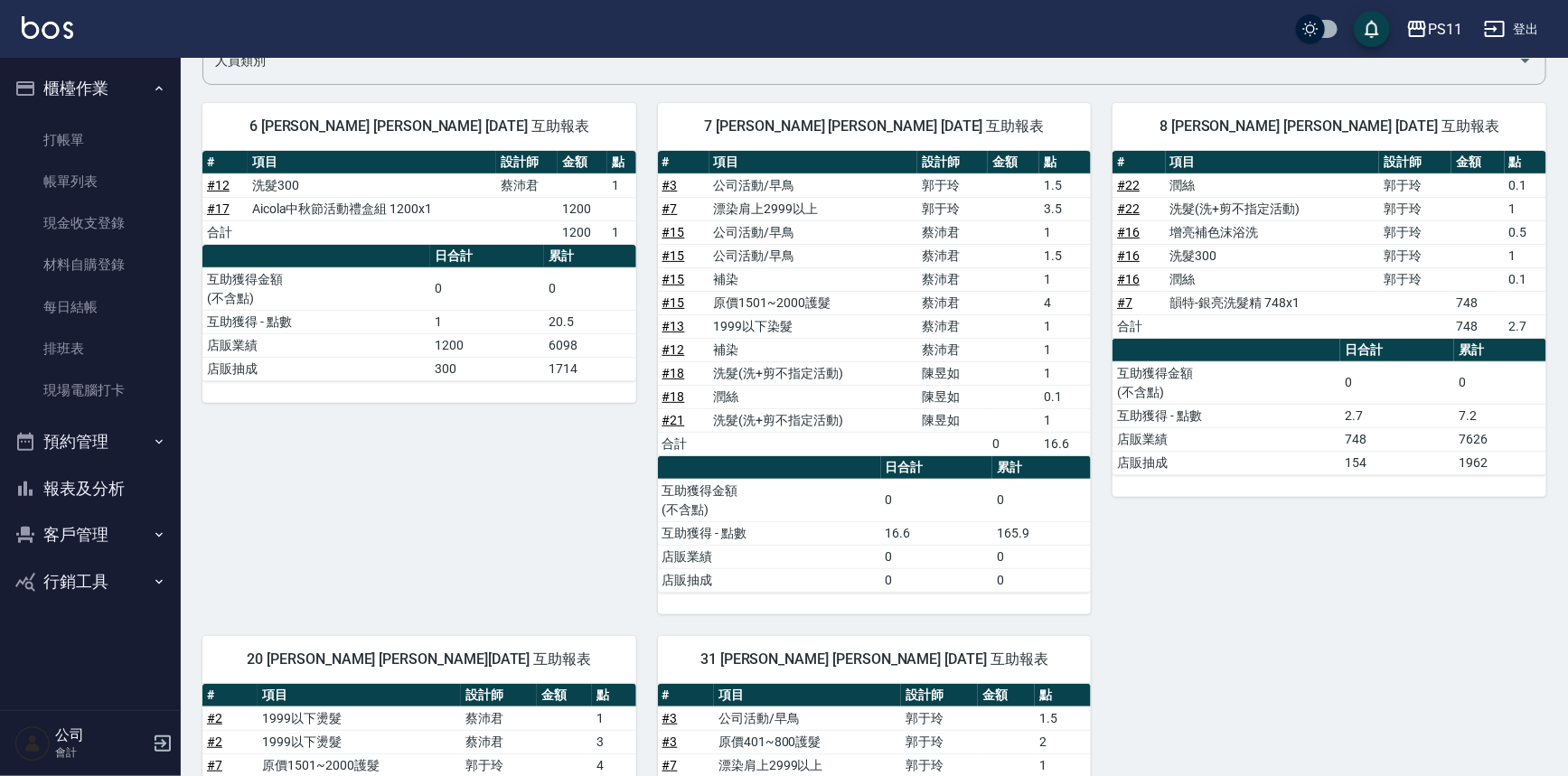
click at [104, 504] on button "報表及分析" at bounding box center [91, 488] width 167 height 47
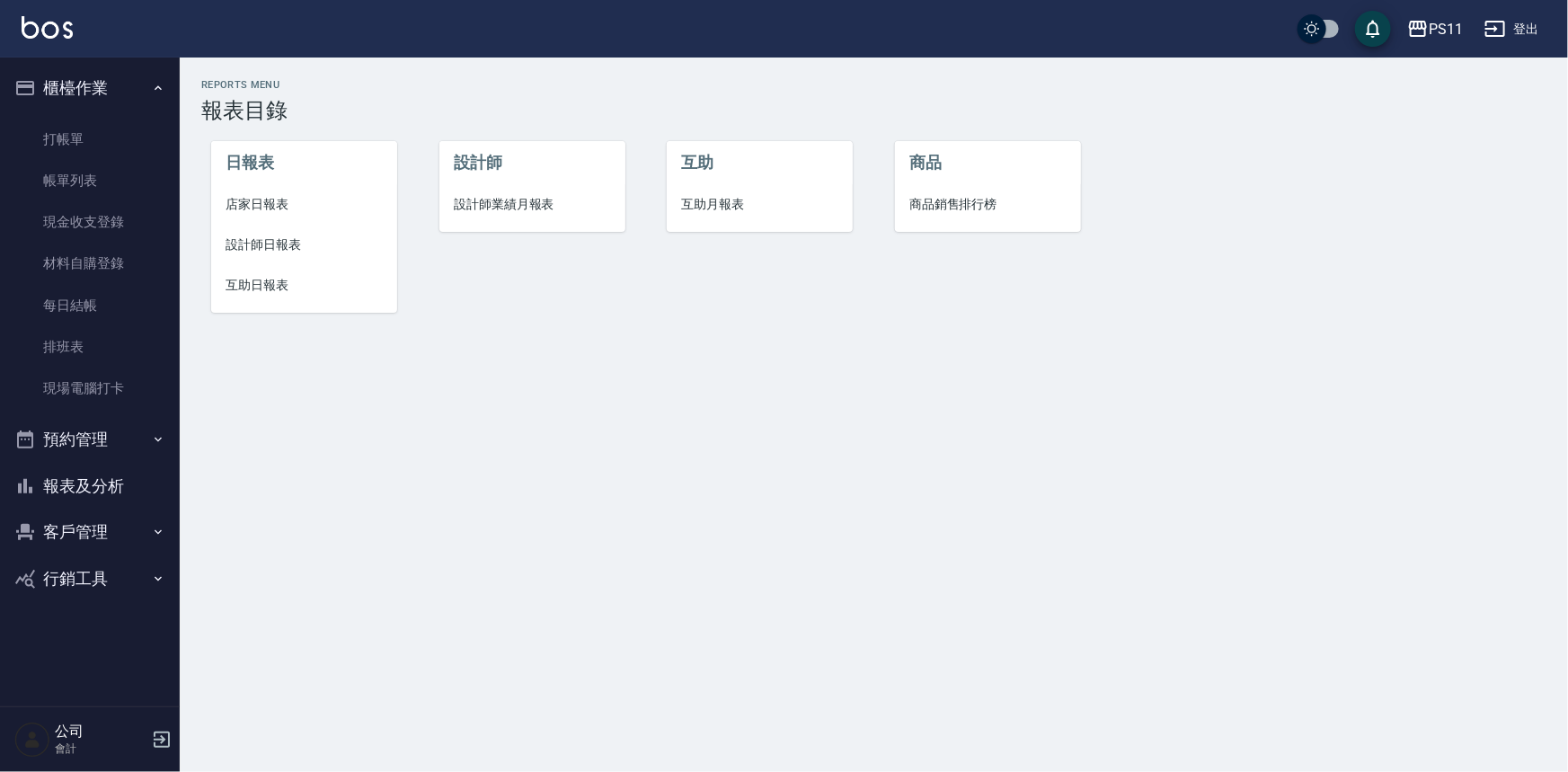
click at [266, 208] on span "店家日報表" at bounding box center [304, 205] width 157 height 19
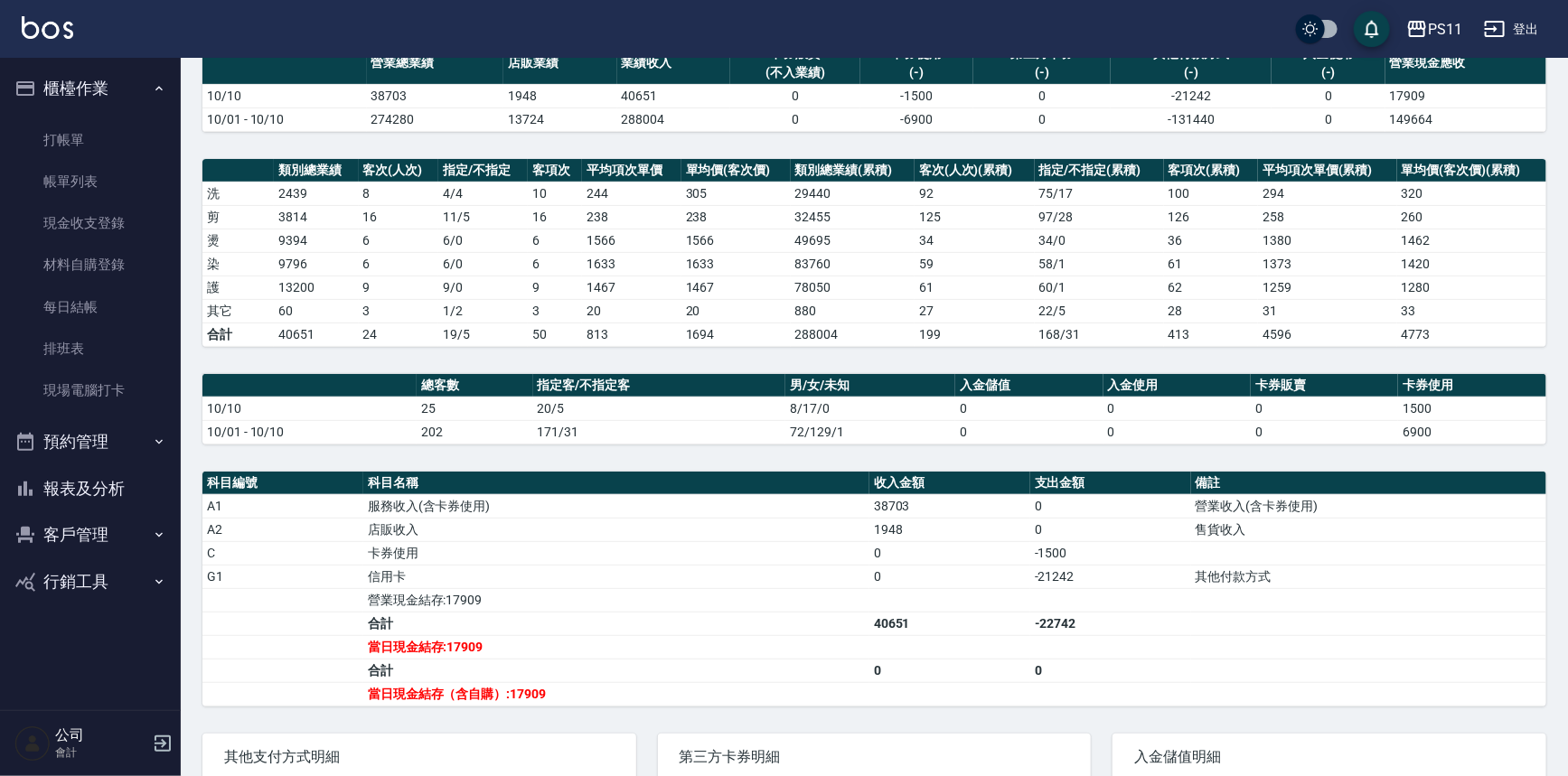
scroll to position [164, 0]
